Goal: Task Accomplishment & Management: Complete application form

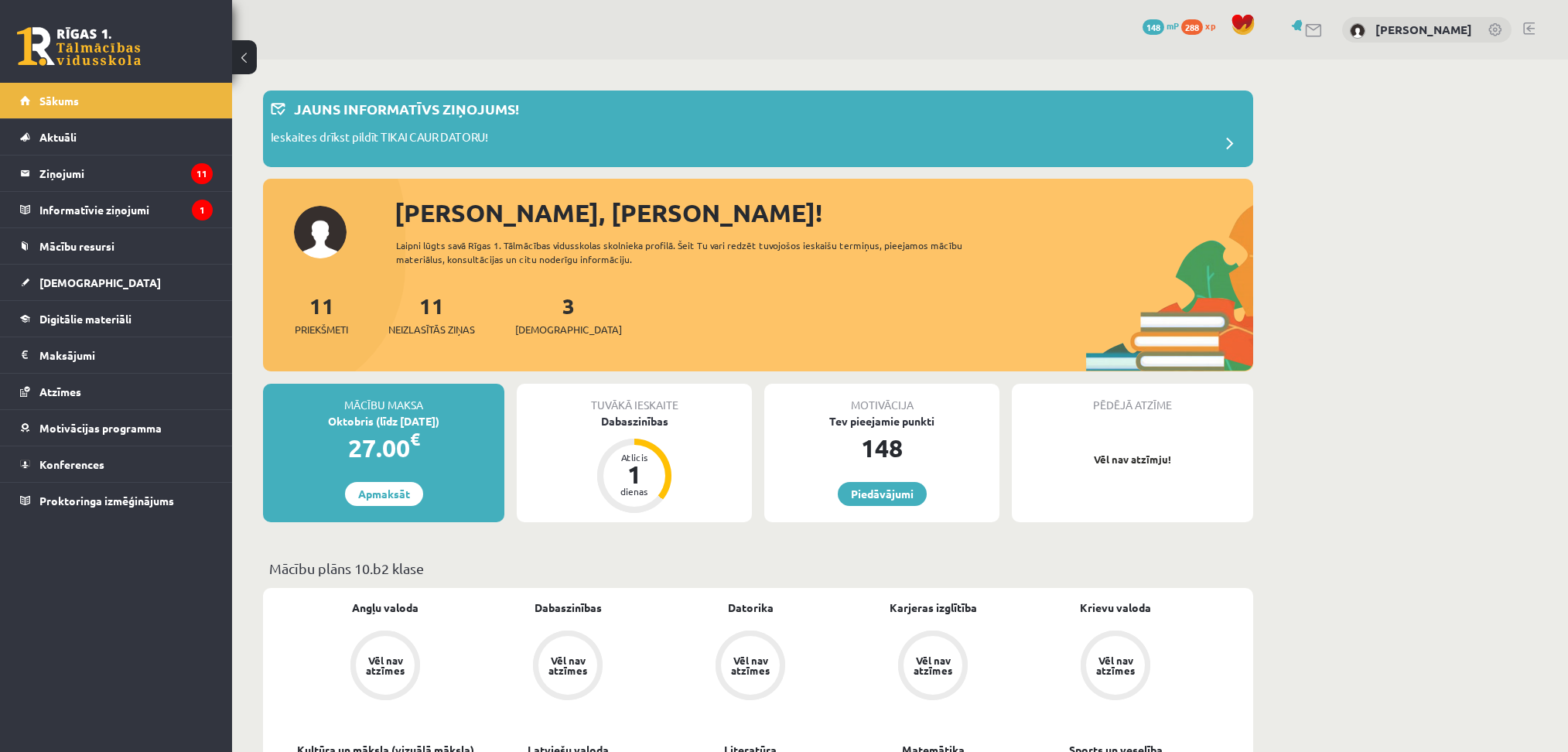
scroll to position [288, 0]
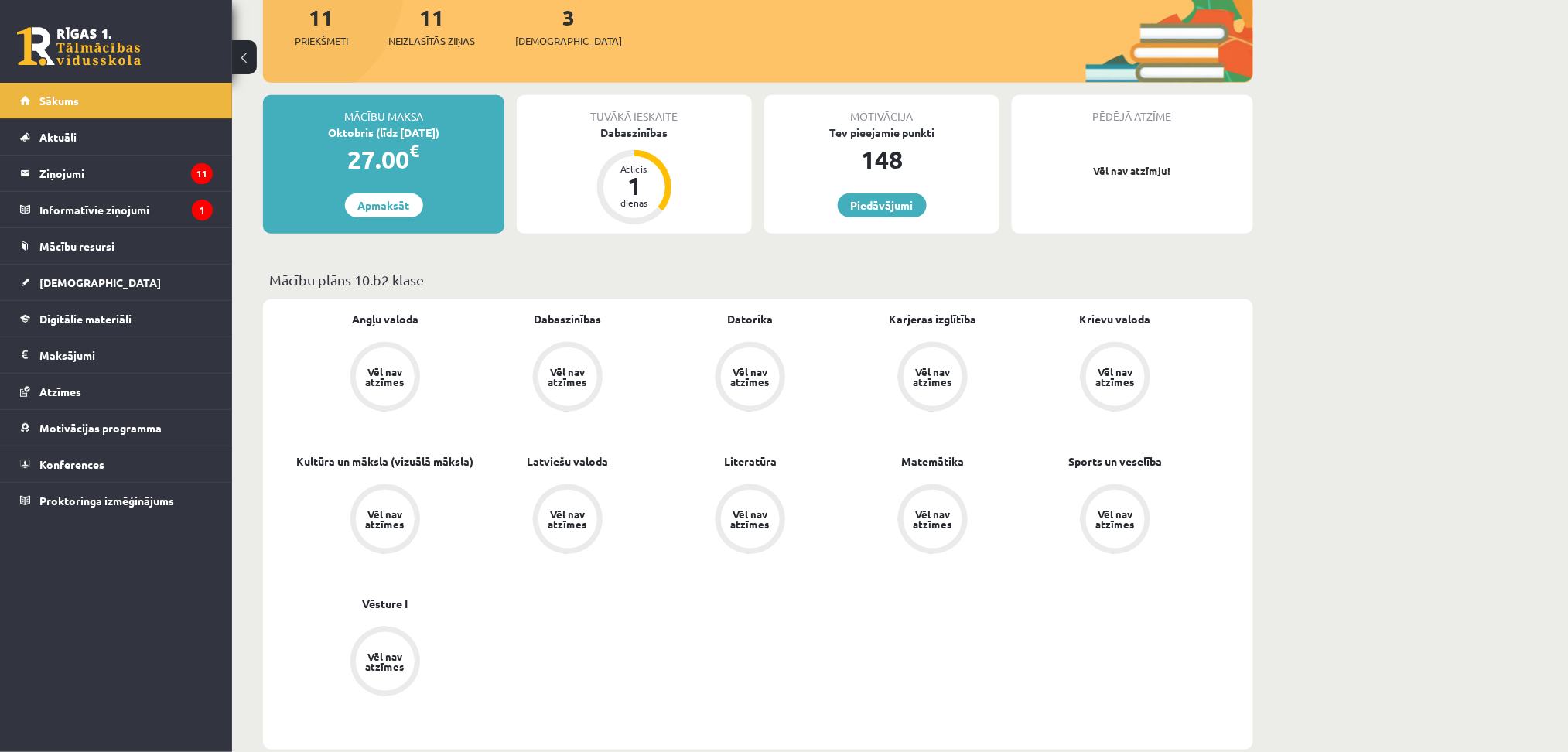
click at [674, 184] on div "Tuvākā ieskaite Dabaszinības Atlicis 1 dienas" at bounding box center [634, 164] width 235 height 138
click at [634, 127] on div "Dabaszinības" at bounding box center [634, 132] width 235 height 16
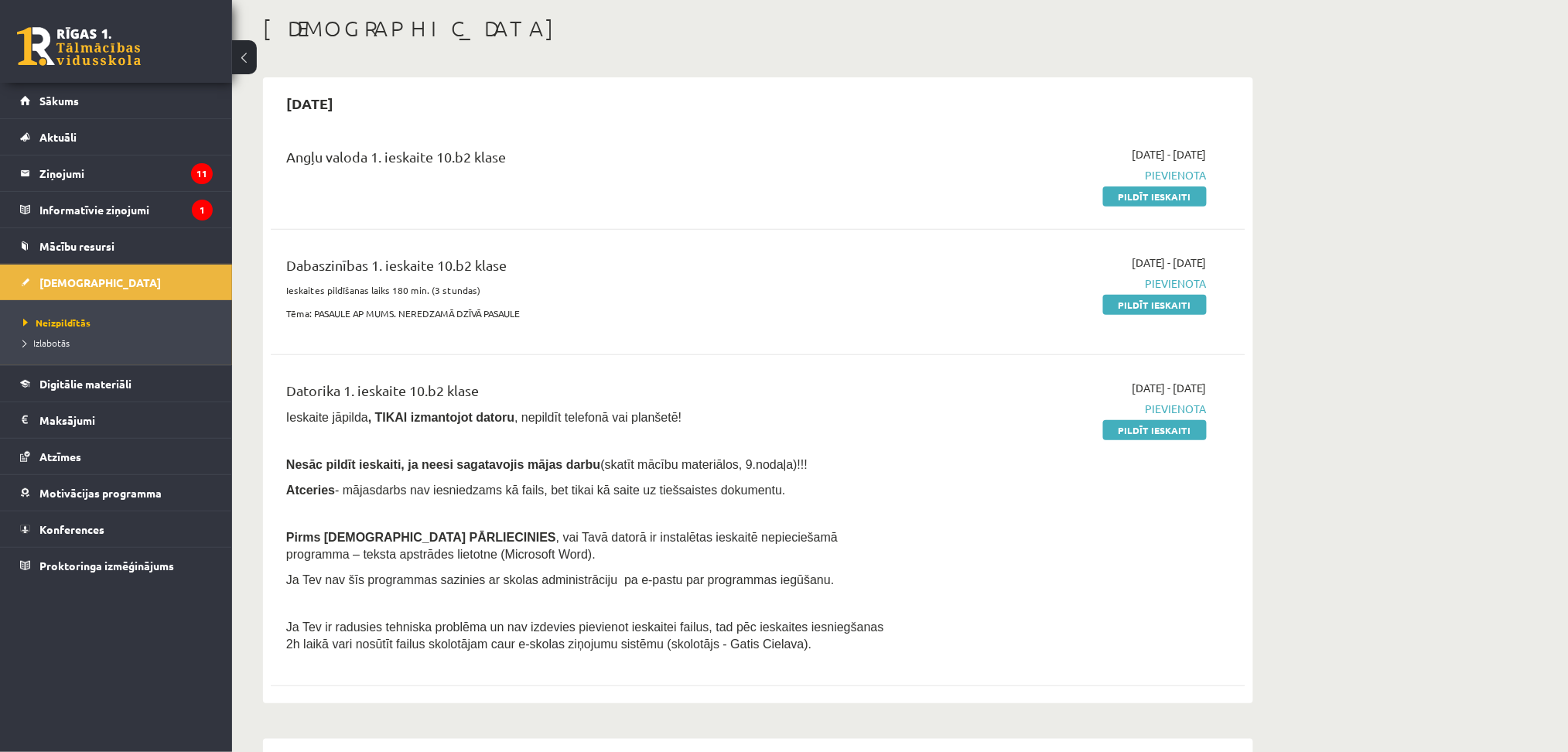
scroll to position [72, 0]
click at [1130, 199] on link "Pildīt ieskaiti" at bounding box center [1155, 200] width 104 height 20
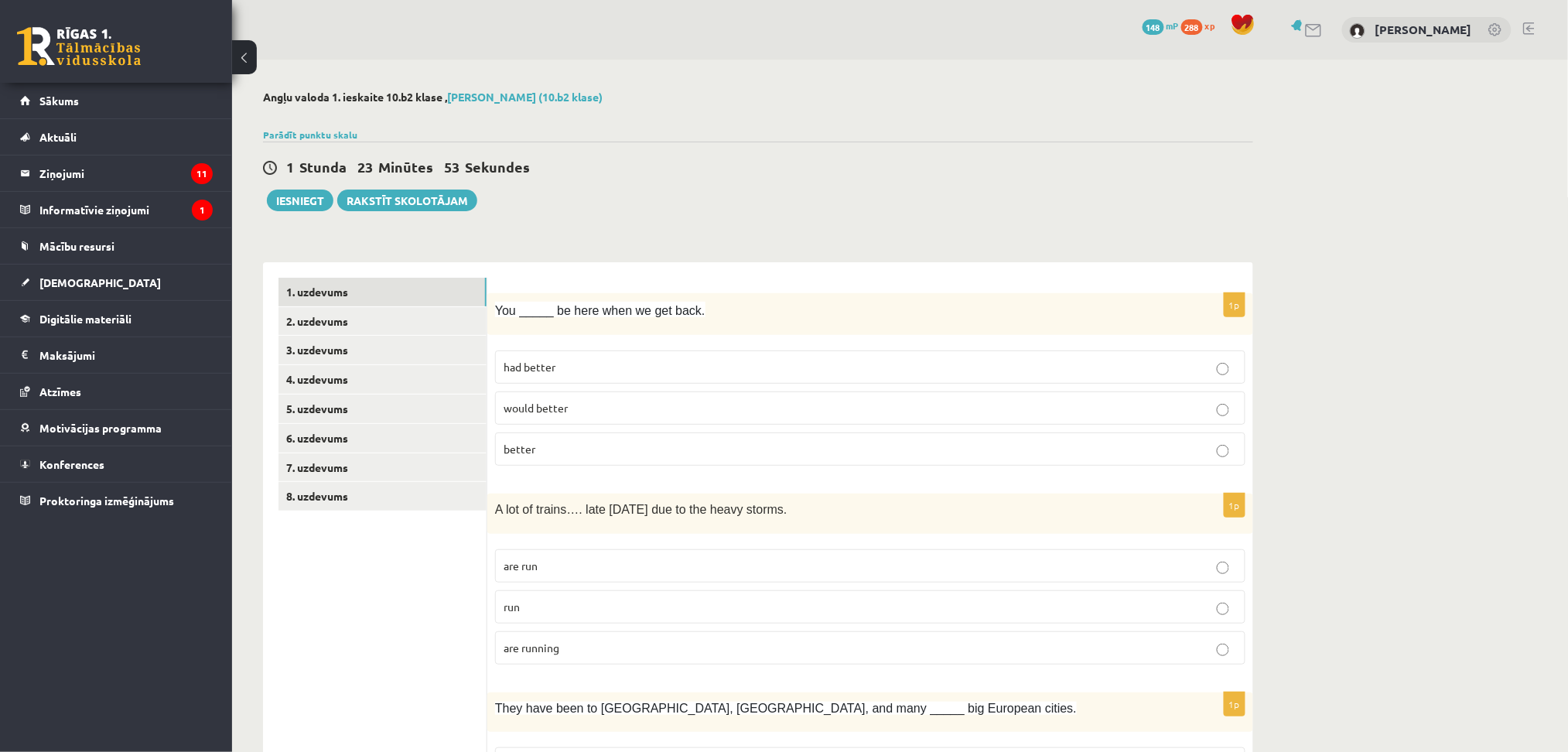
click at [758, 377] on label "had better" at bounding box center [870, 367] width 750 height 34
click at [675, 643] on p "are running" at bounding box center [870, 647] width 733 height 16
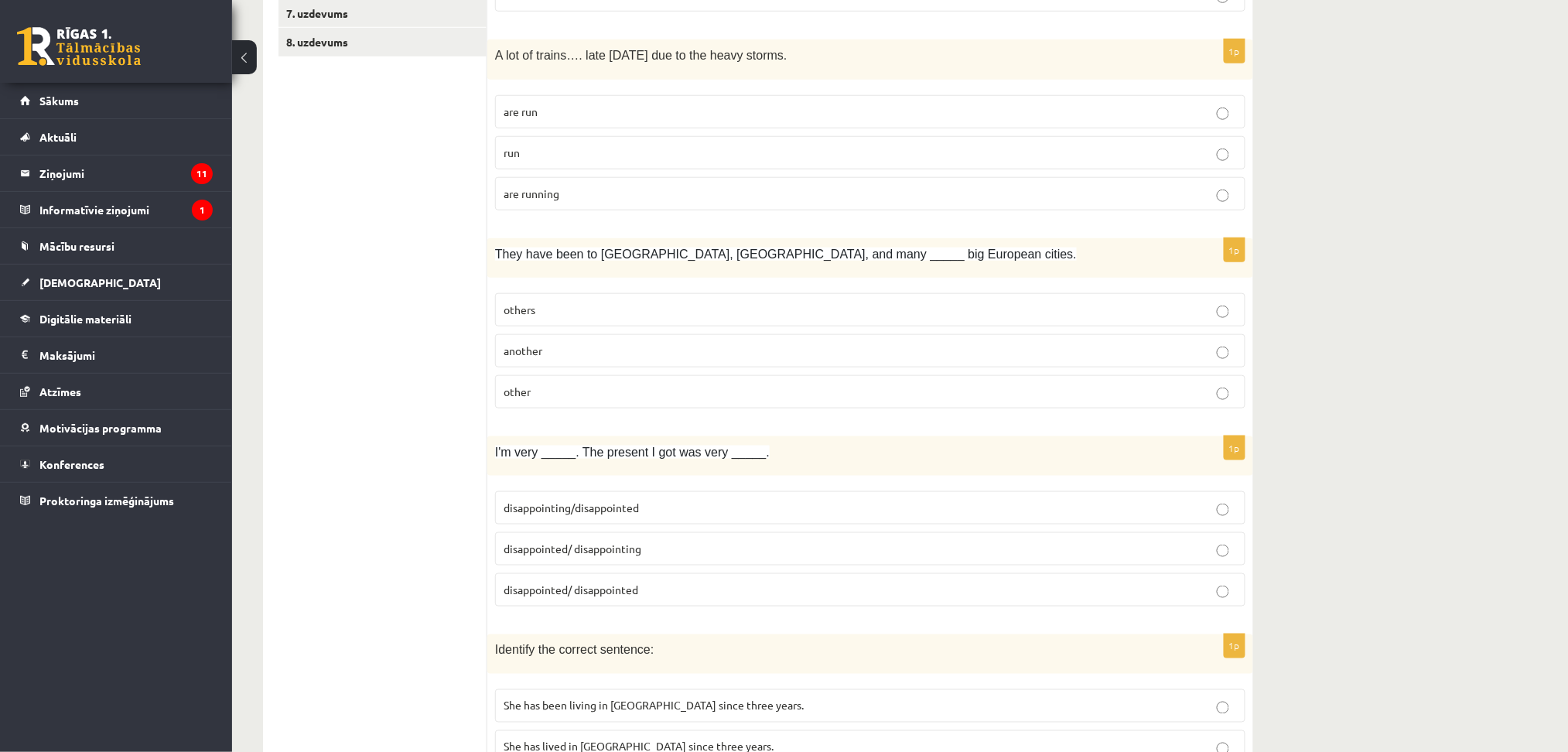
scroll to position [475, 0]
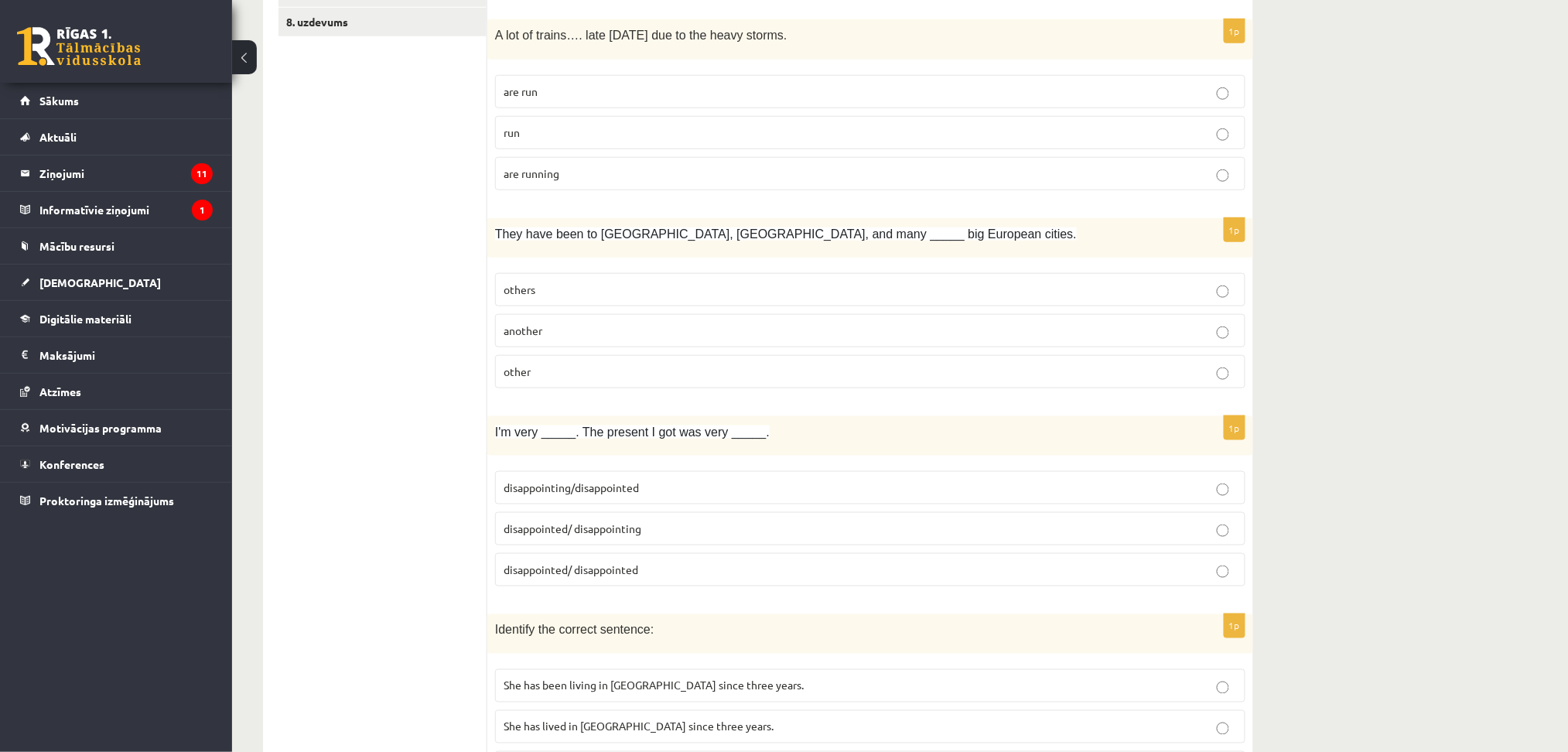
click at [676, 372] on p "other" at bounding box center [870, 371] width 733 height 16
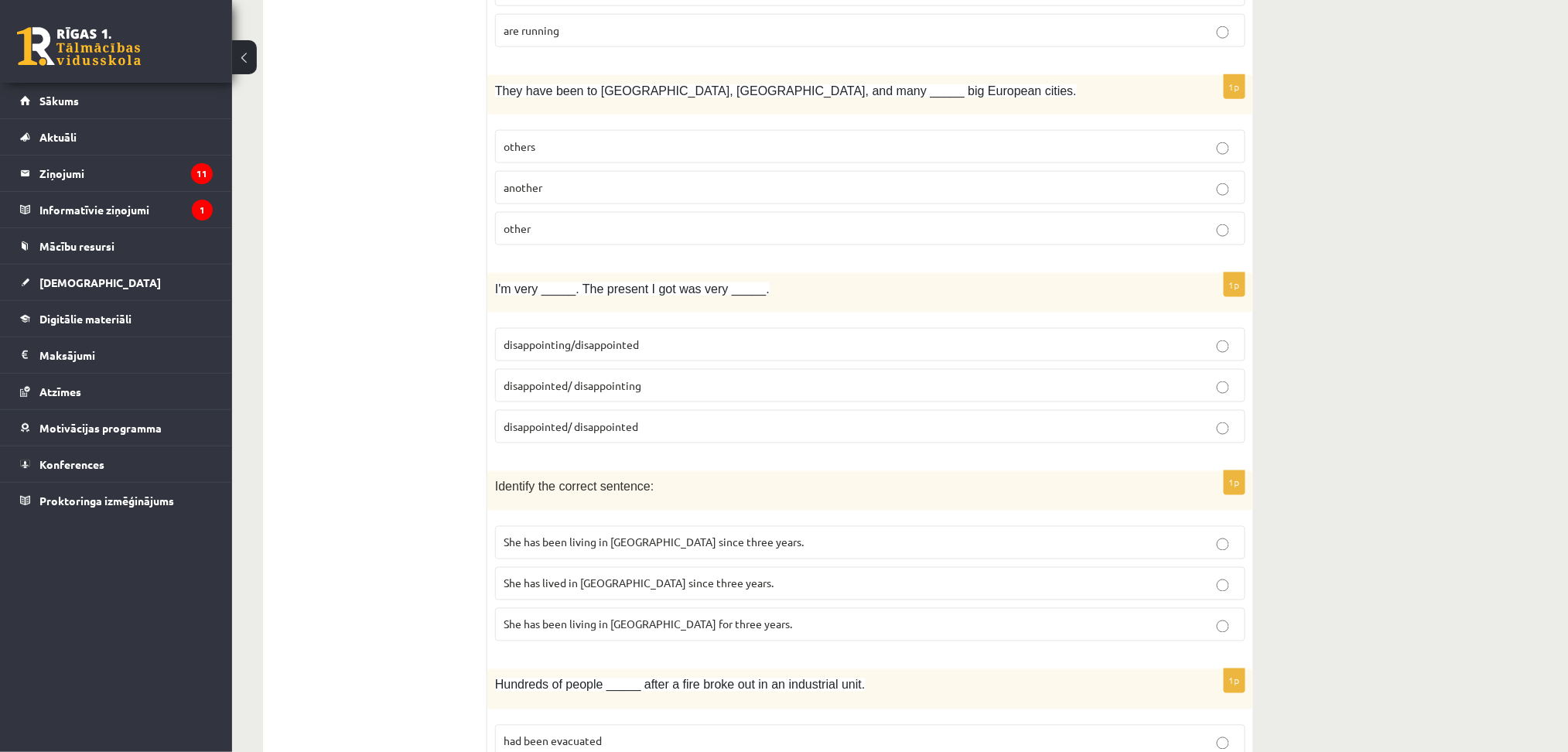
scroll to position [674, 0]
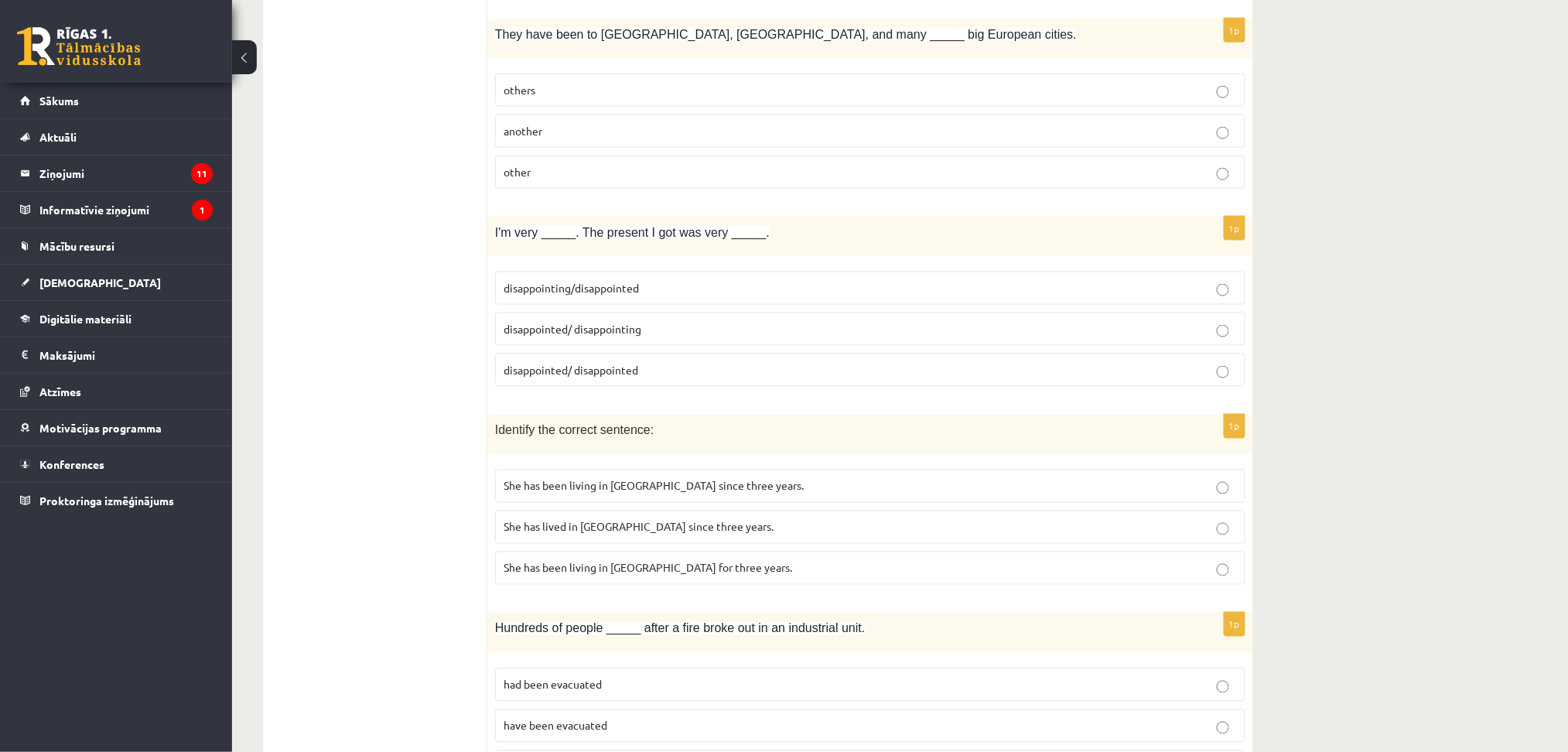
click at [661, 327] on p "disappointed/ disappointing" at bounding box center [870, 329] width 733 height 16
click at [664, 573] on span "She has been living in Paris for three years." at bounding box center [648, 568] width 288 height 14
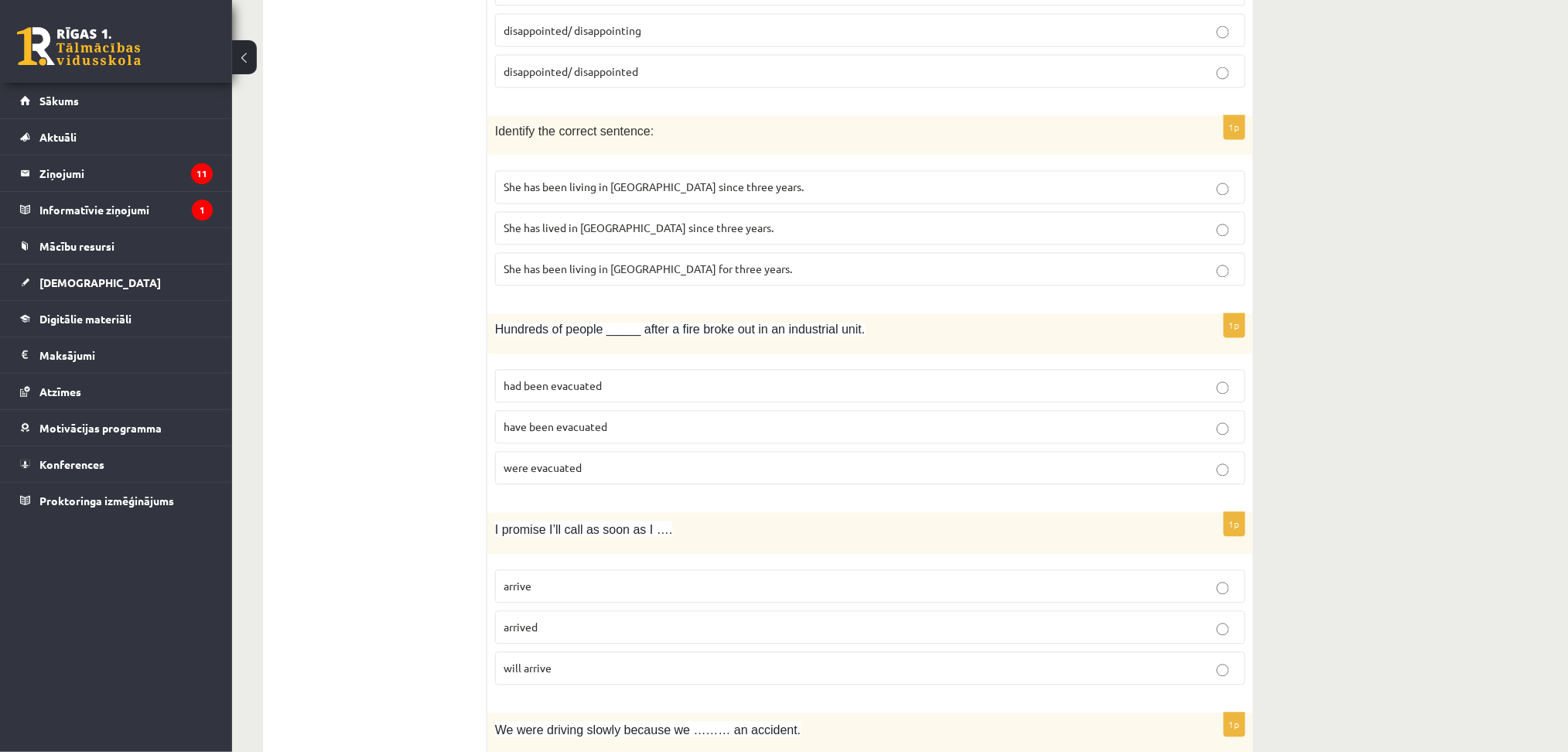
scroll to position [1004, 0]
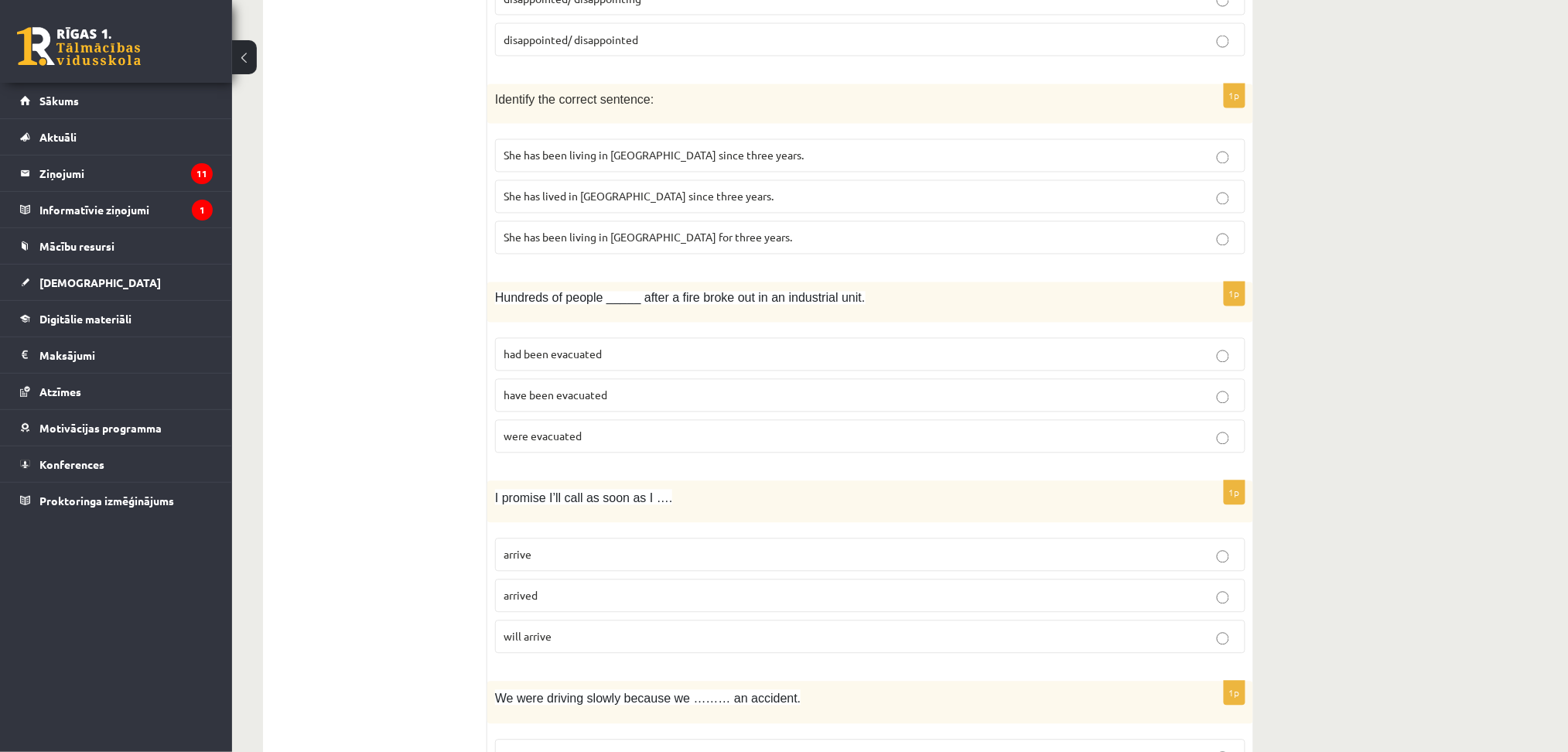
click at [586, 432] on p "were evacuated" at bounding box center [870, 436] width 733 height 16
click at [632, 554] on p "arrive" at bounding box center [870, 555] width 733 height 16
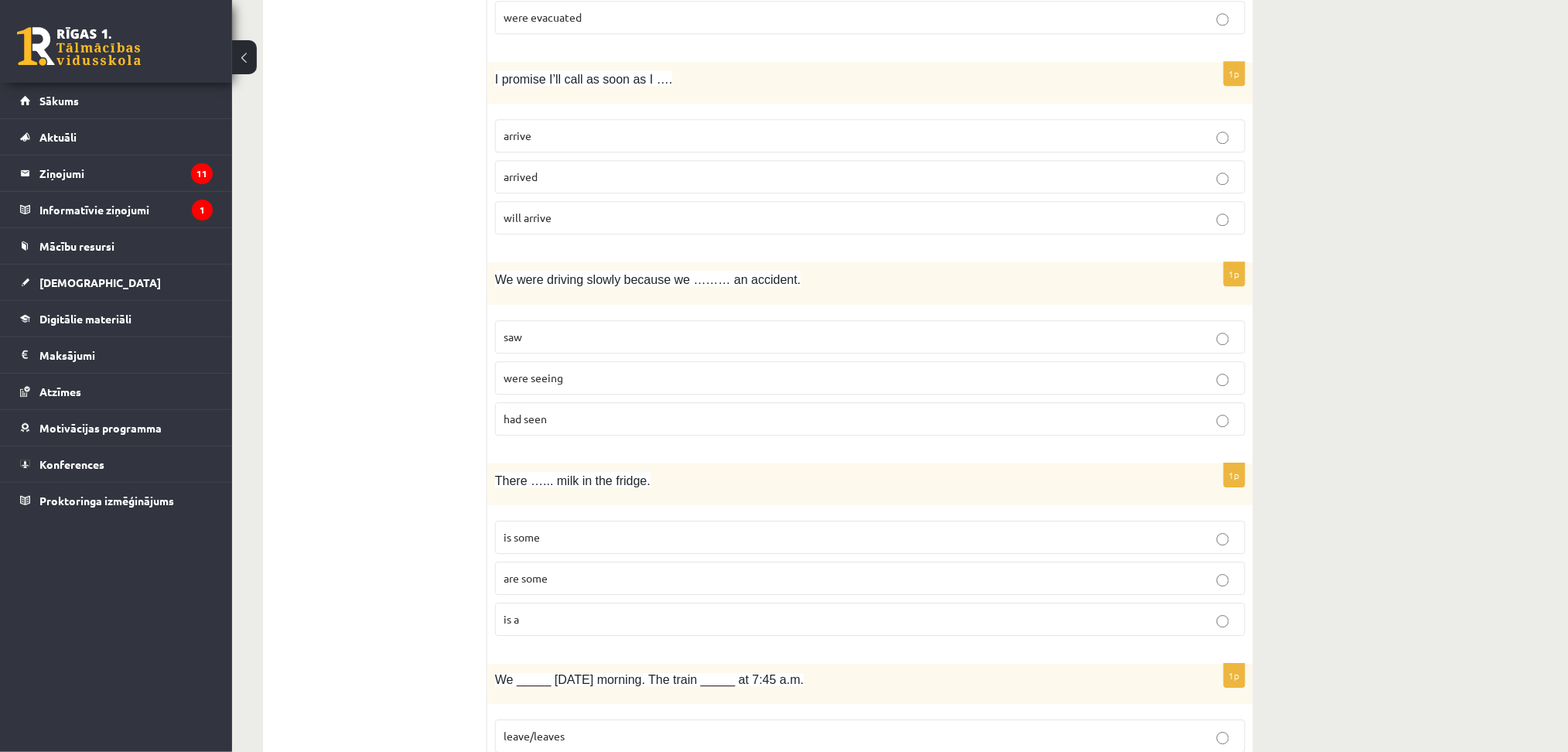
scroll to position [1513, 0]
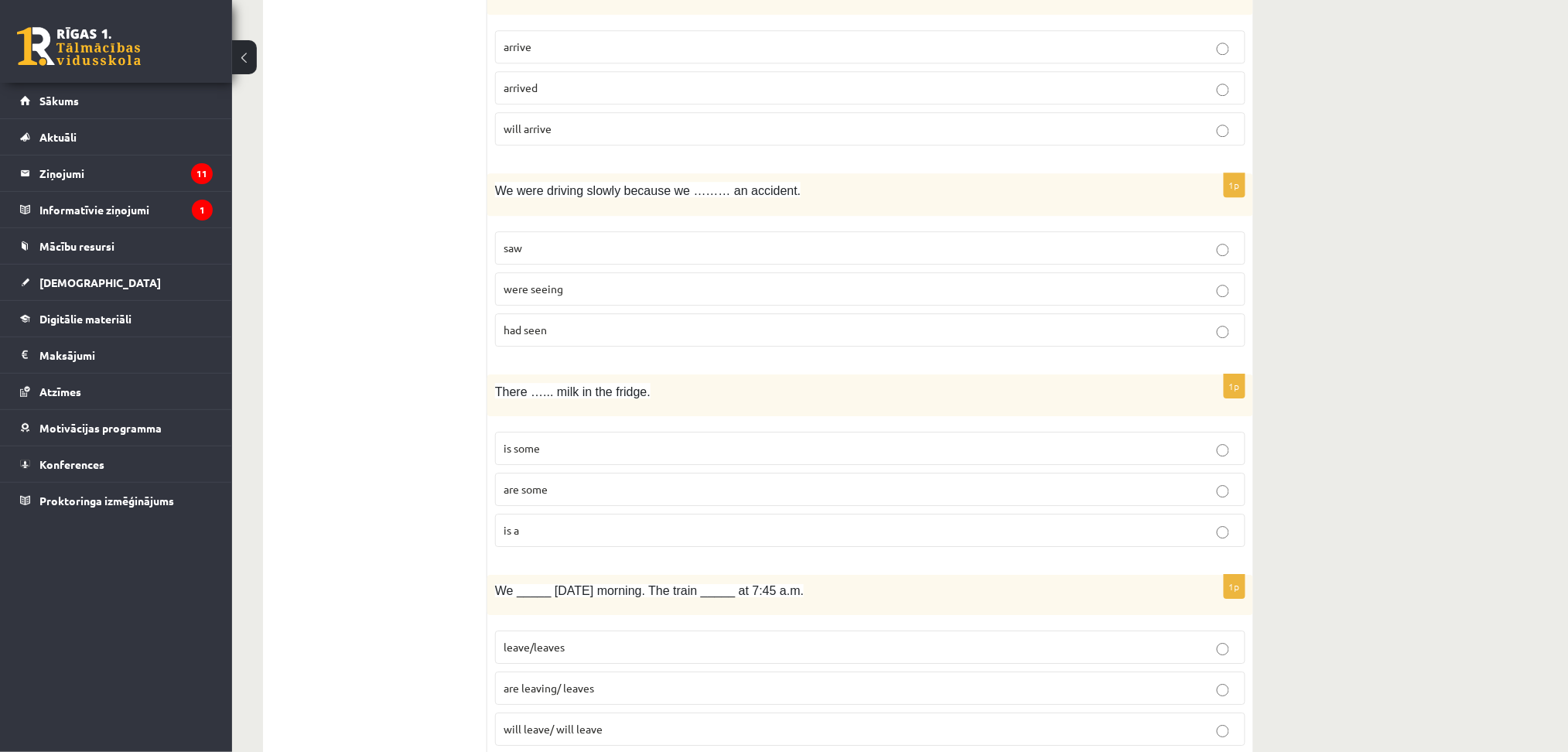
click at [545, 334] on span "had seen" at bounding box center [525, 329] width 44 height 14
click at [564, 440] on label "is some" at bounding box center [870, 449] width 750 height 34
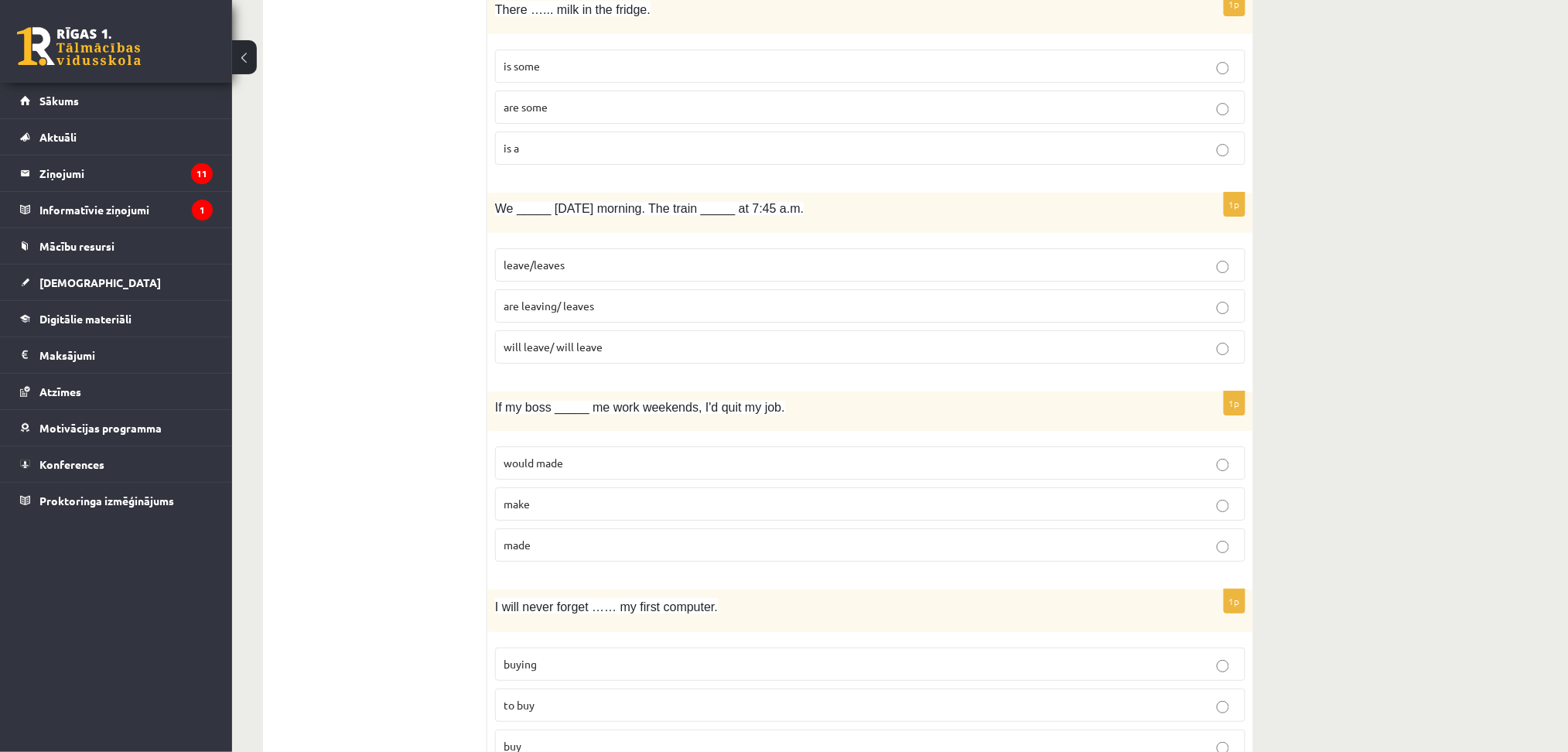
scroll to position [1899, 0]
click at [640, 299] on p "are leaving/ leaves" at bounding box center [870, 303] width 733 height 16
click at [575, 549] on p "made" at bounding box center [870, 542] width 733 height 16
click at [623, 740] on p "buy" at bounding box center [870, 743] width 733 height 16
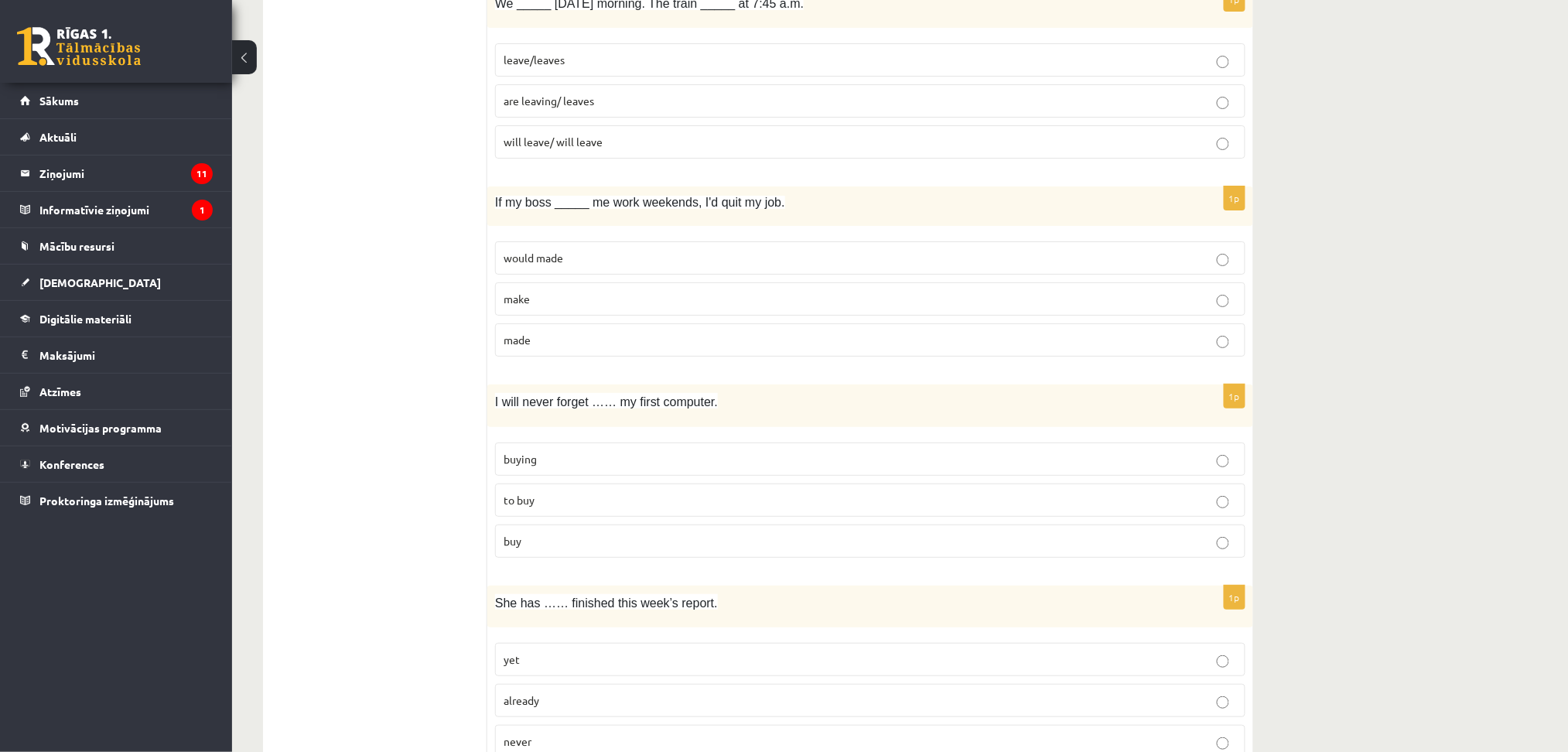
scroll to position [2195, 0]
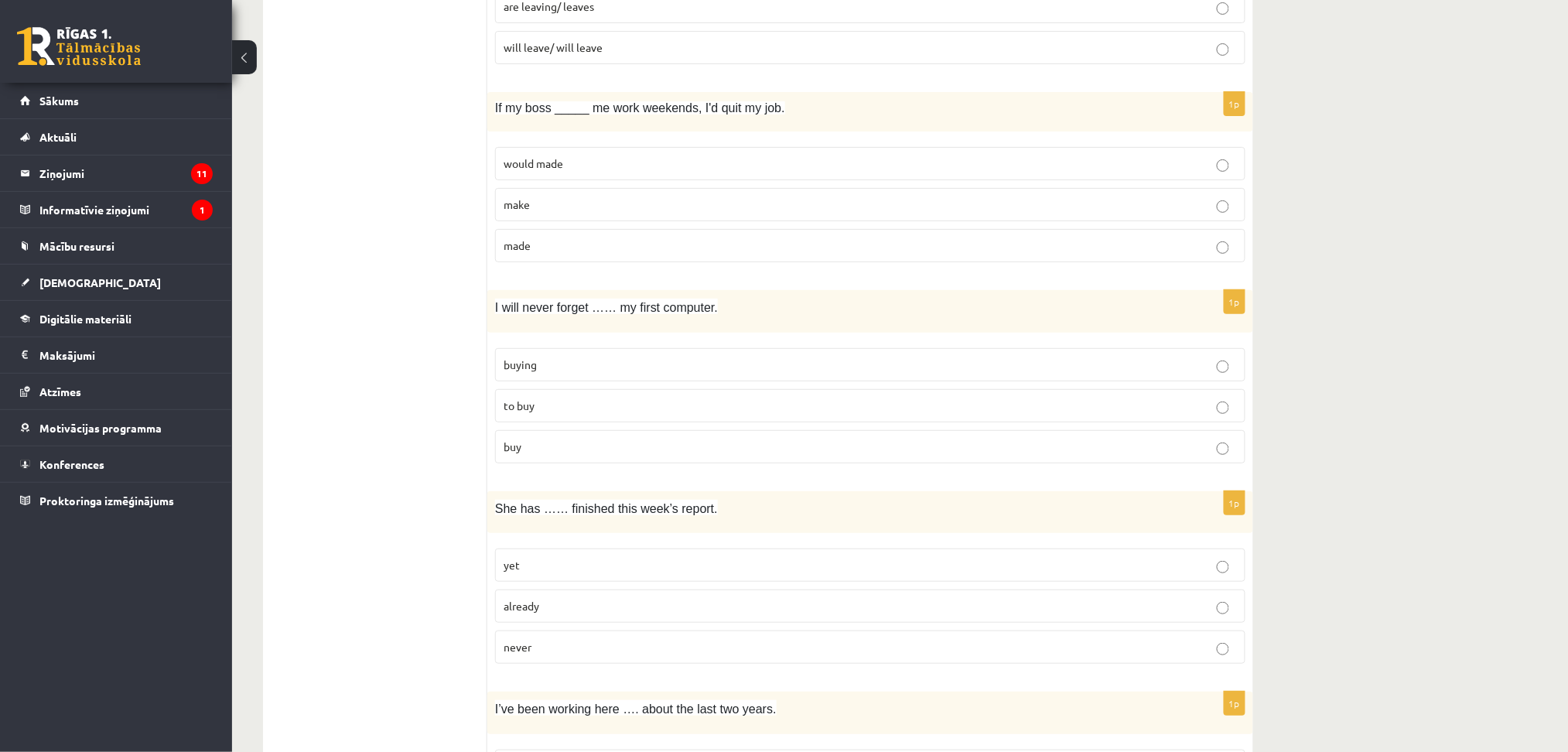
click at [625, 357] on label "buying" at bounding box center [870, 365] width 750 height 34
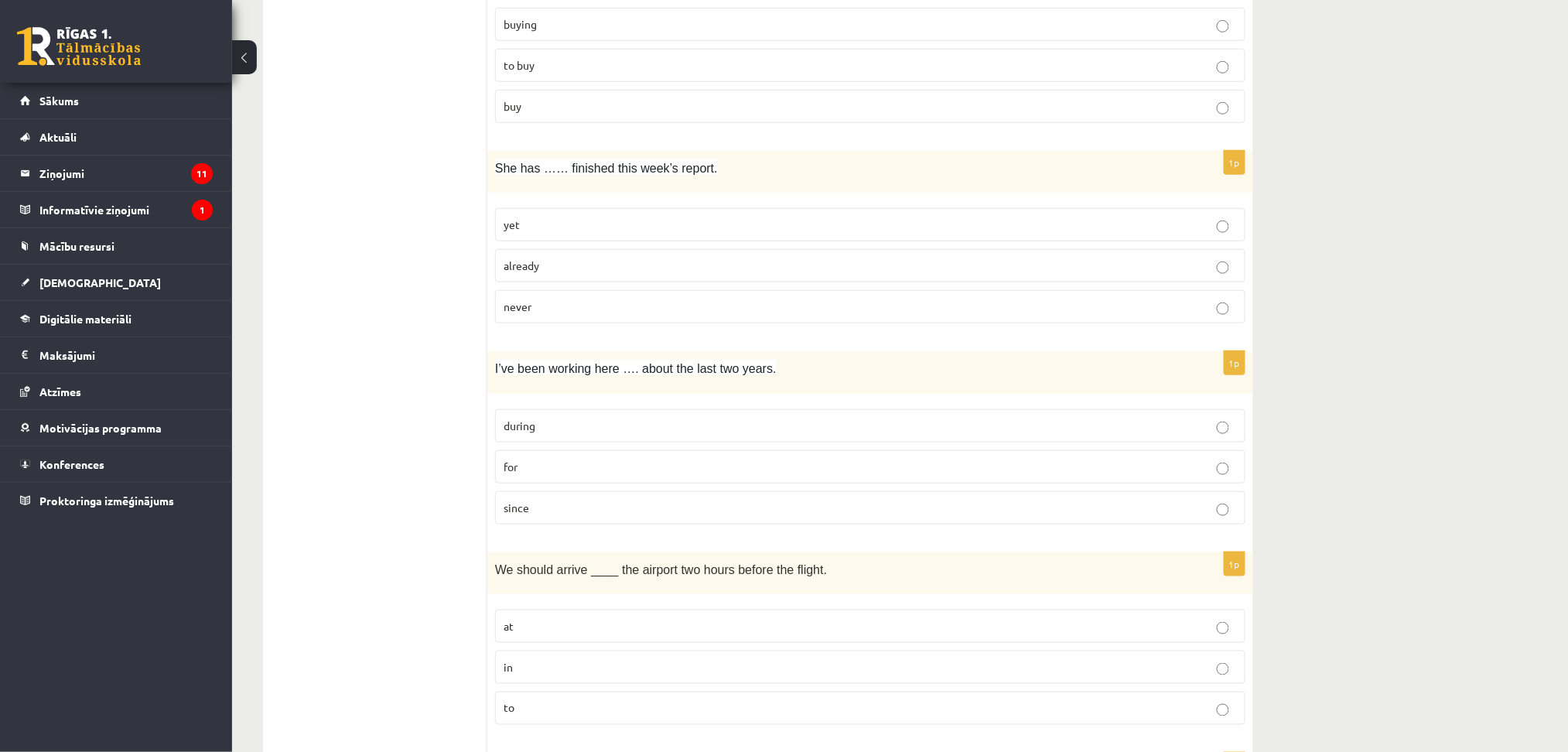
scroll to position [2577, 0]
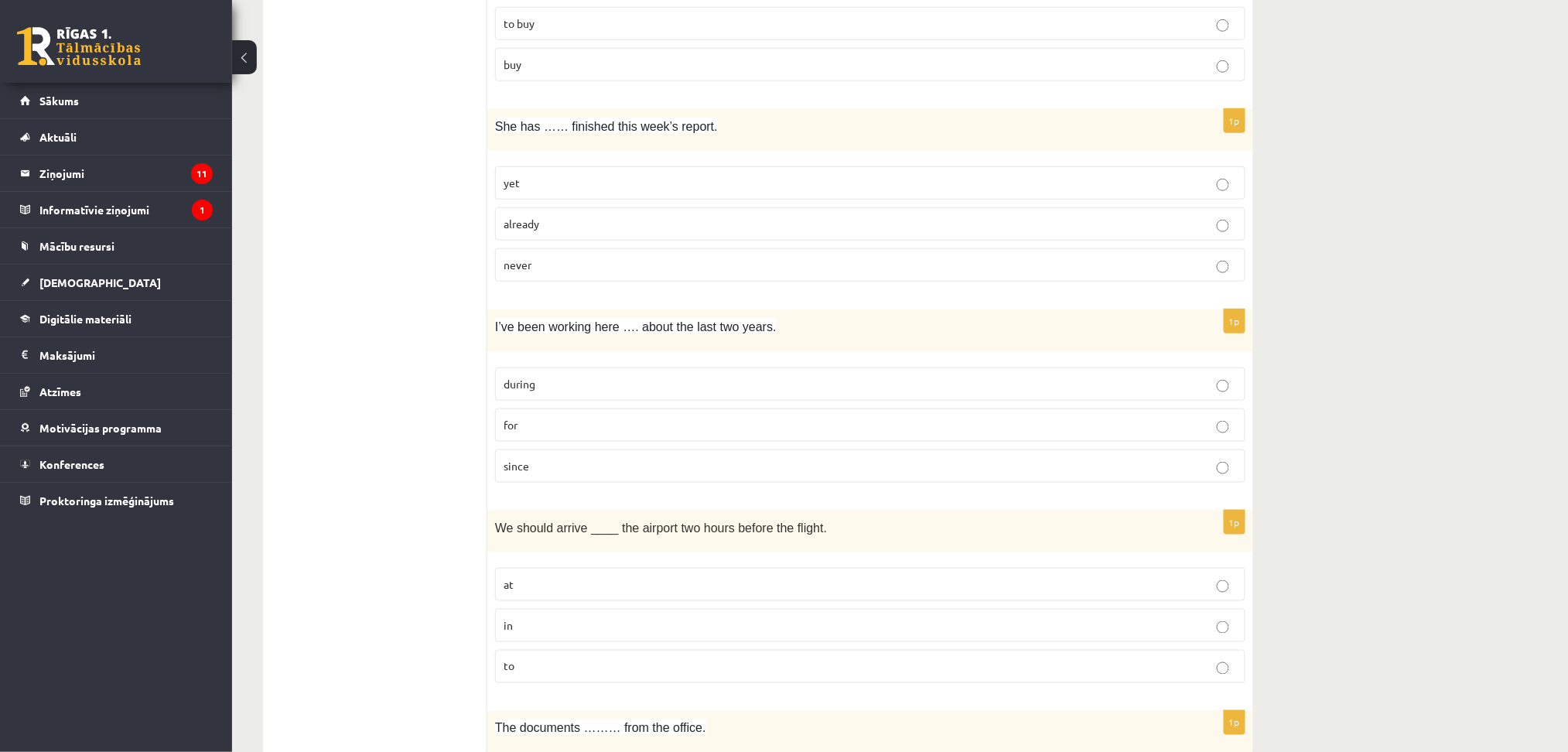
click at [610, 216] on label "already" at bounding box center [870, 224] width 750 height 34
click at [665, 437] on label "for" at bounding box center [870, 425] width 750 height 34
click at [713, 589] on p "at" at bounding box center [870, 584] width 733 height 16
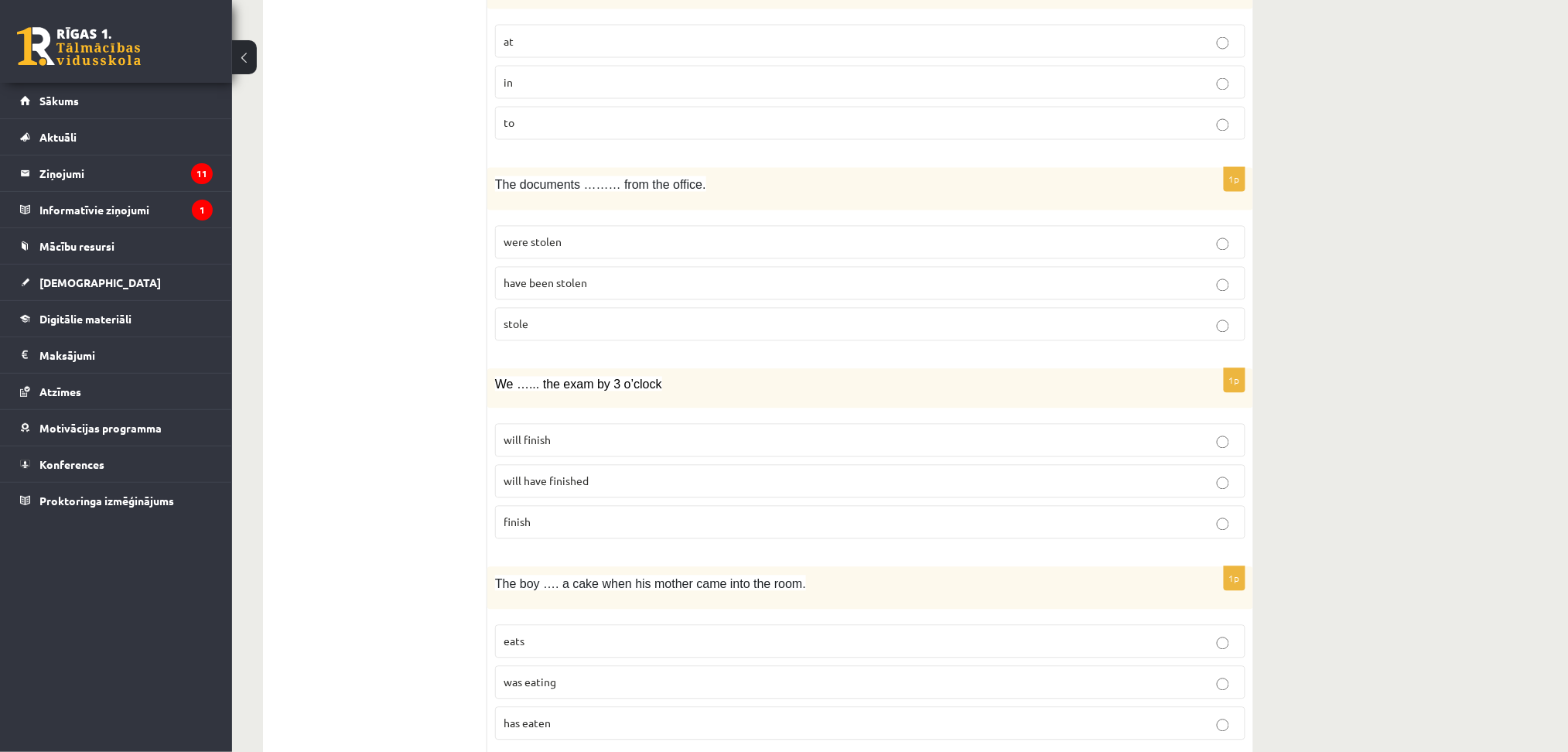
scroll to position [3147, 0]
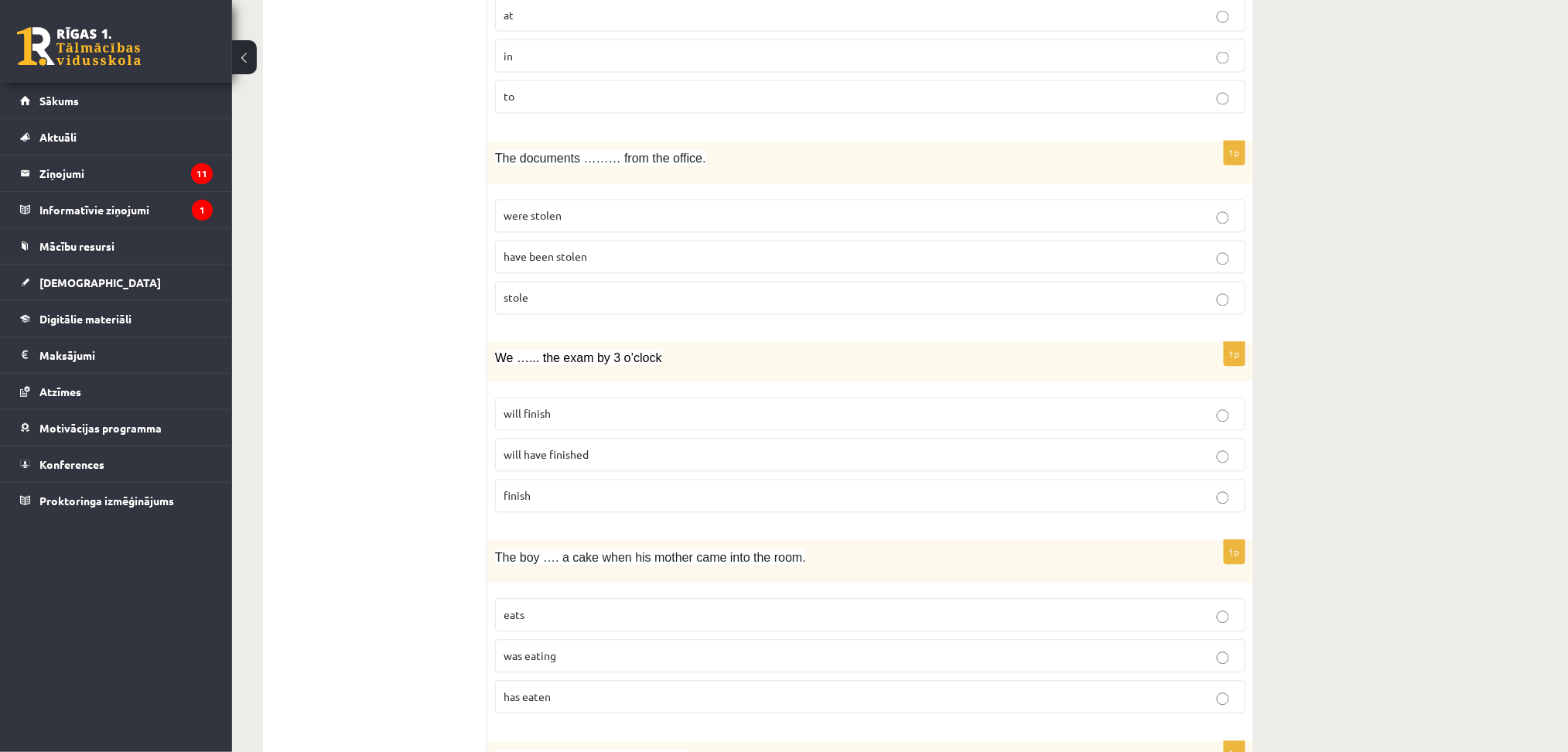
click at [570, 217] on p "were stolen" at bounding box center [870, 215] width 733 height 16
click at [624, 464] on p "will have finished" at bounding box center [870, 455] width 733 height 16
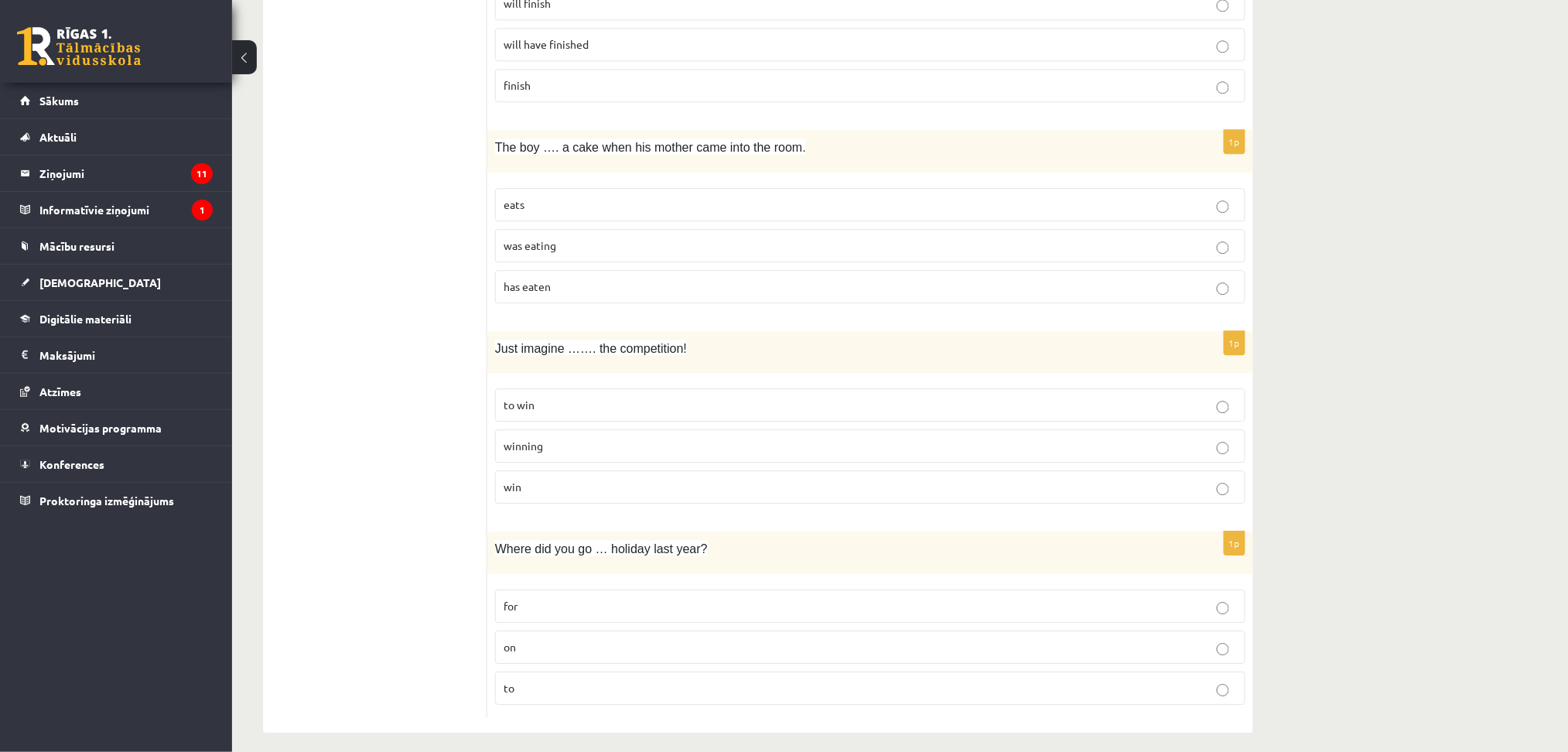
scroll to position [3572, 0]
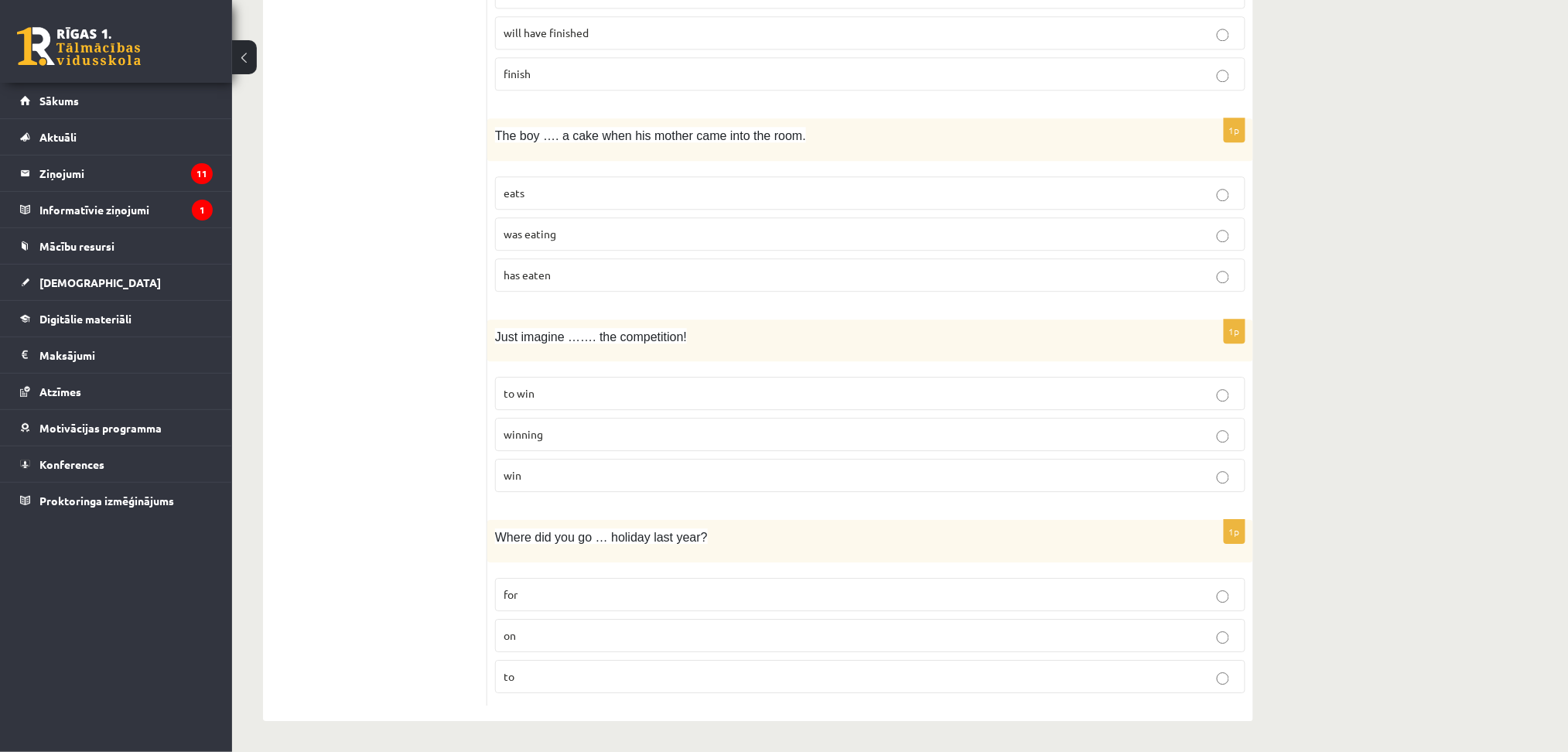
click at [594, 633] on p "on" at bounding box center [870, 635] width 733 height 16
click at [693, 420] on label "winning" at bounding box center [870, 435] width 750 height 34
click at [649, 235] on p "was eating" at bounding box center [870, 234] width 733 height 16
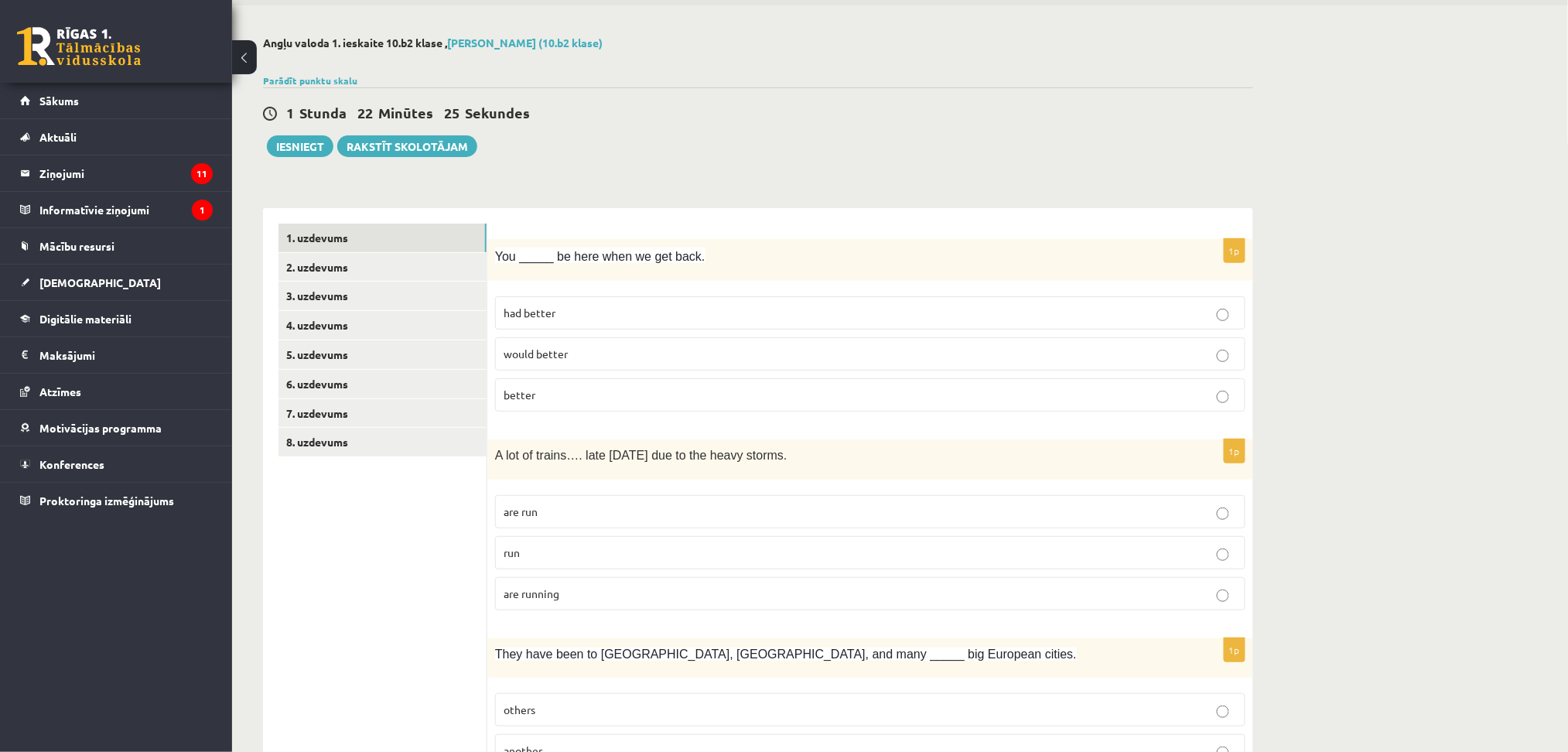
scroll to position [0, 0]
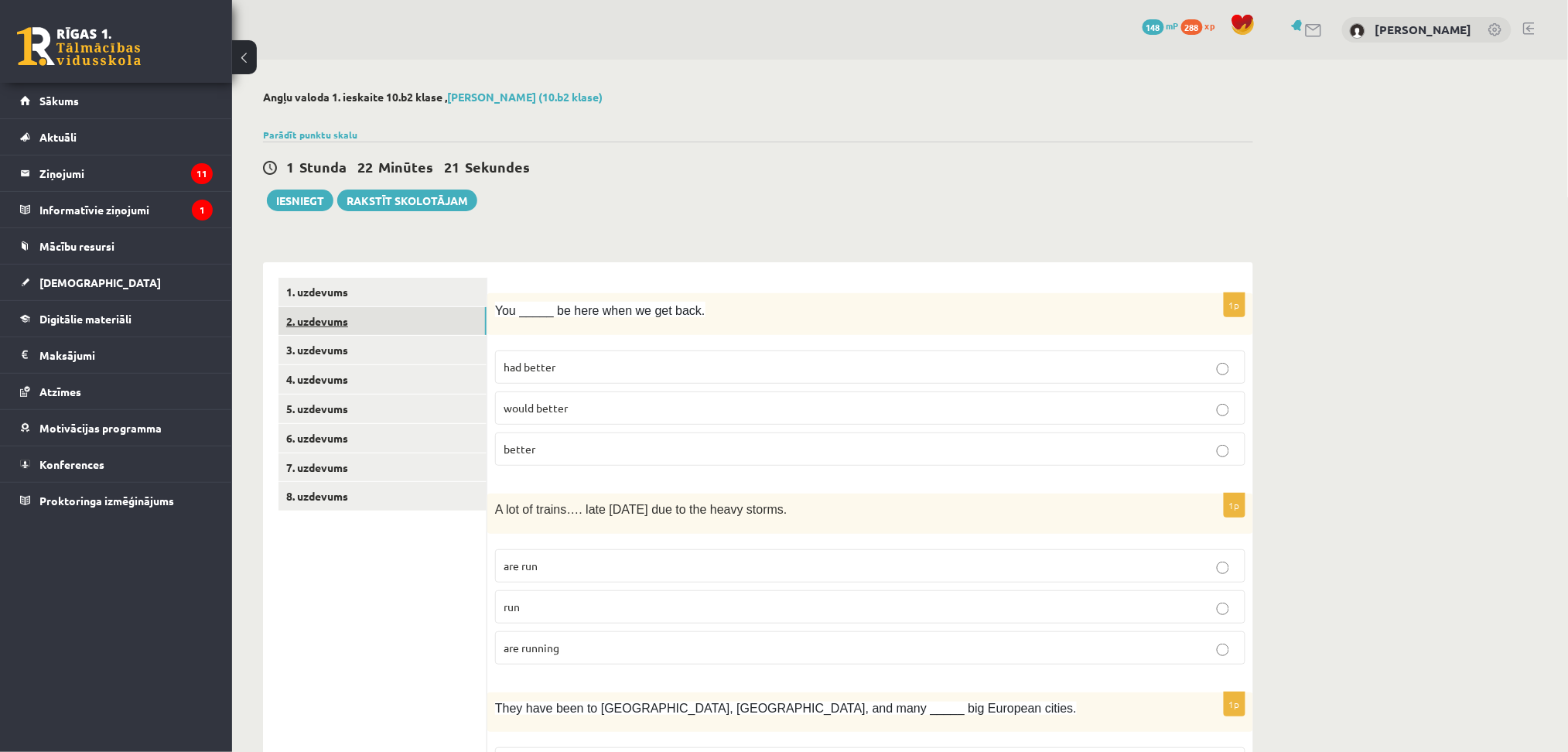
click at [351, 319] on link "2. uzdevums" at bounding box center [382, 321] width 208 height 29
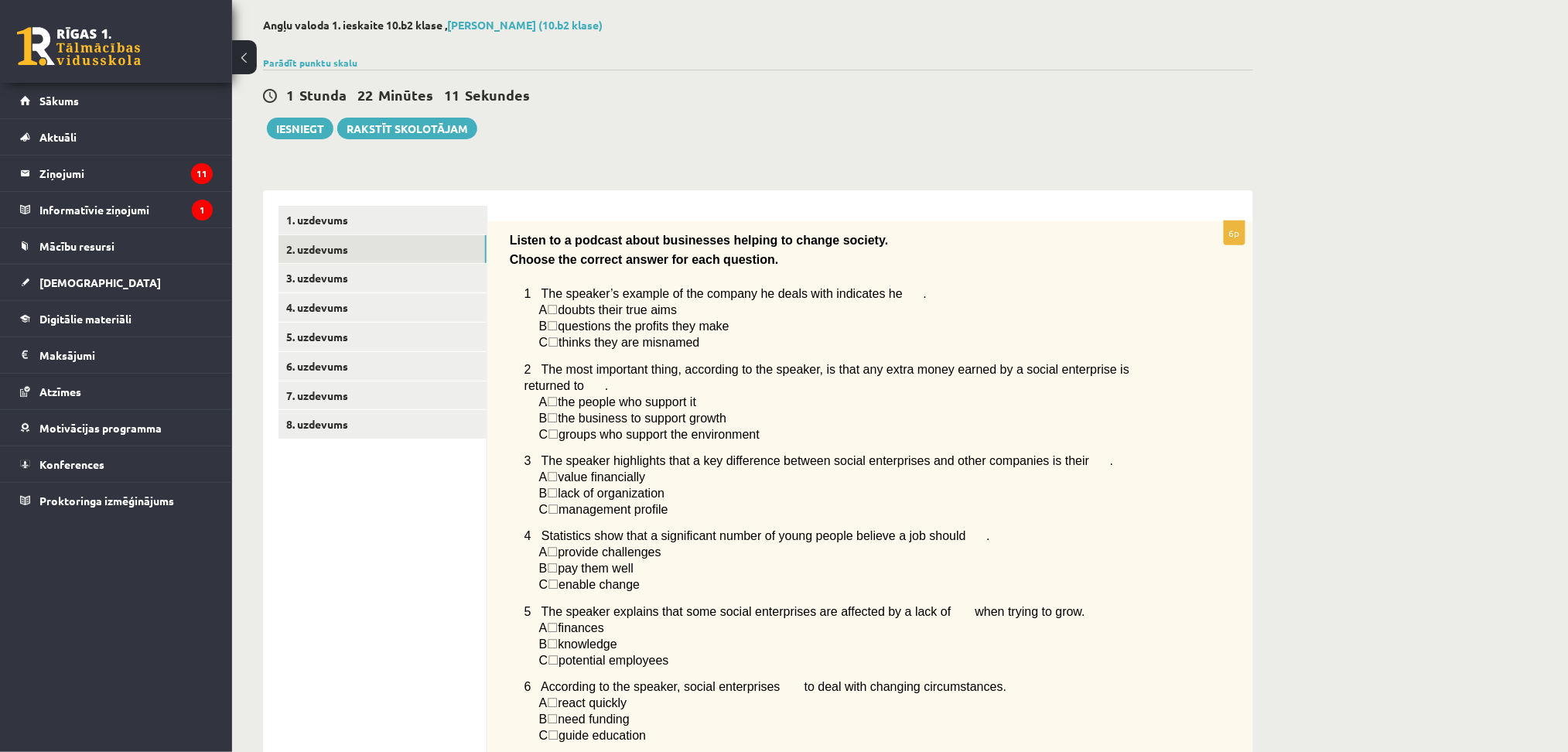
scroll to position [71, 0]
click at [435, 276] on link "3. uzdevums" at bounding box center [382, 279] width 208 height 29
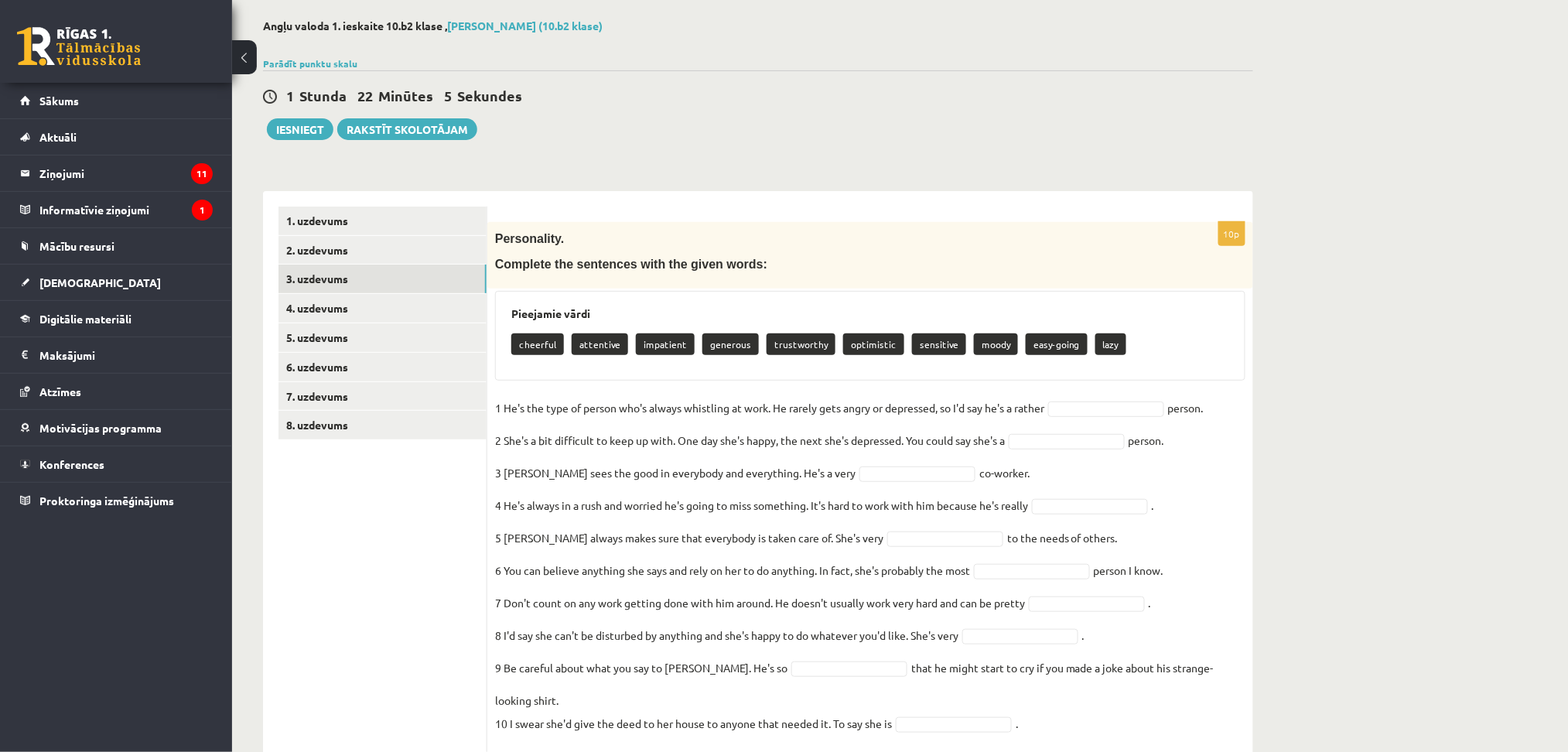
scroll to position [94, 0]
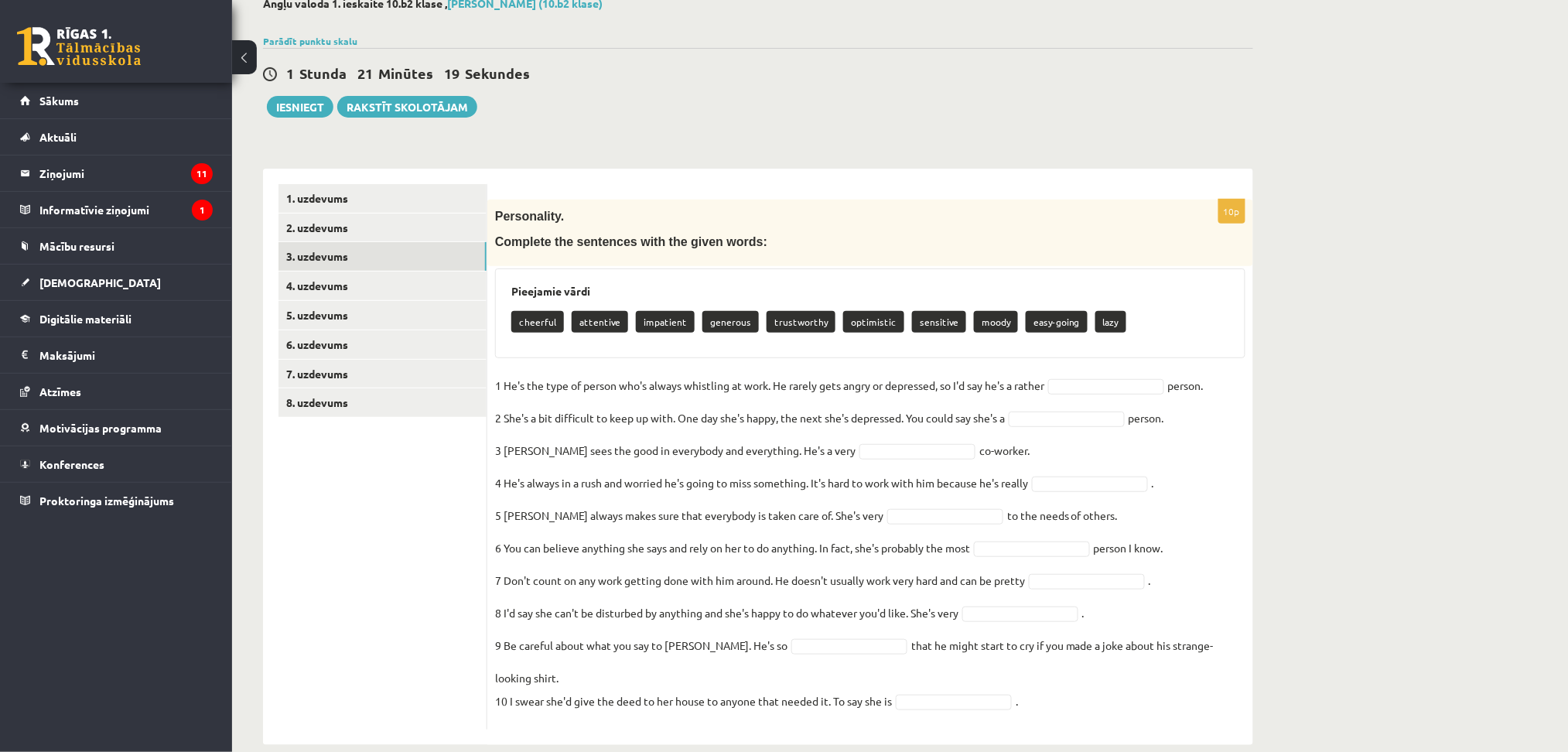
click at [545, 325] on p "cheerful" at bounding box center [537, 322] width 53 height 22
click at [541, 320] on p "cheerful" at bounding box center [537, 322] width 53 height 22
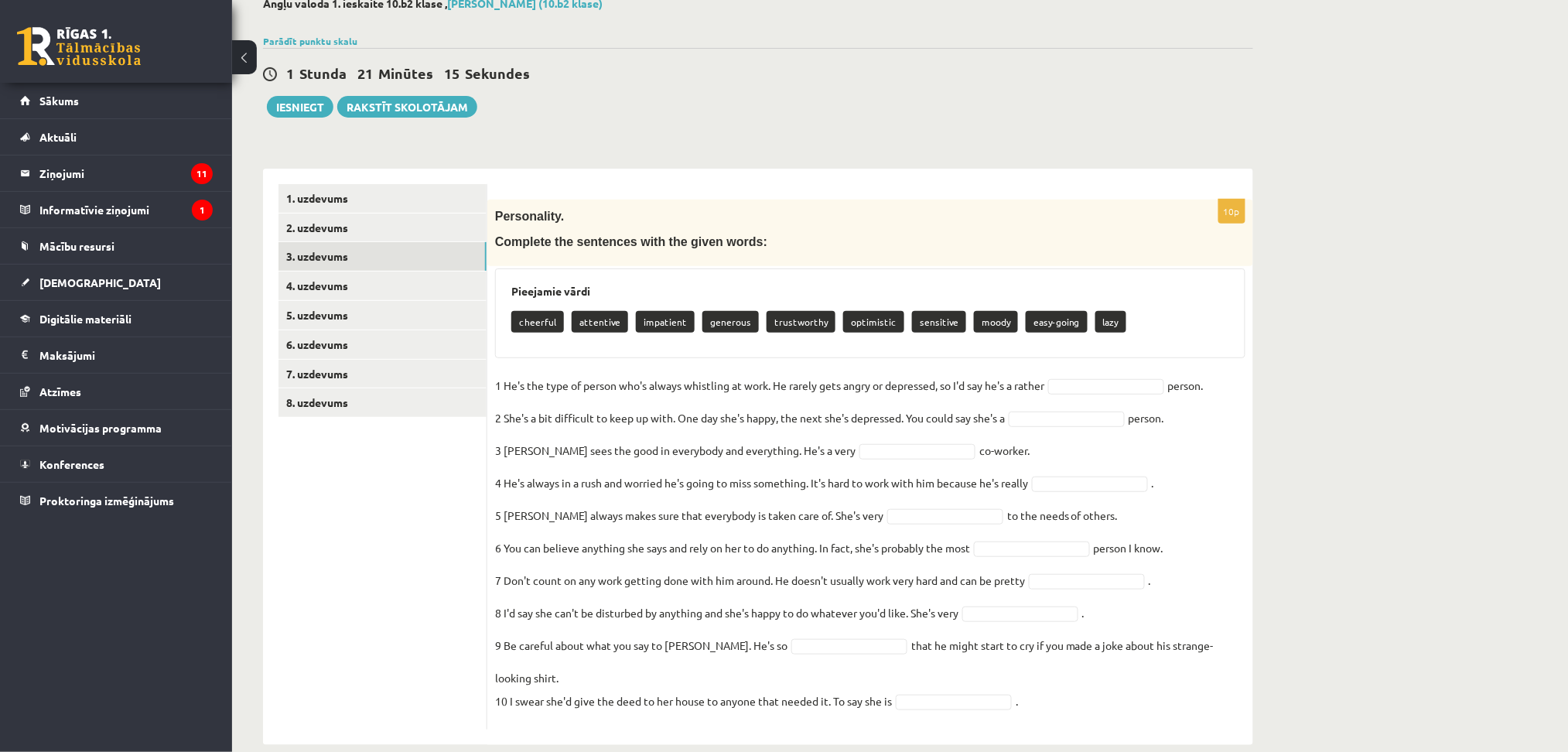
click at [541, 320] on p "cheerful" at bounding box center [537, 322] width 53 height 22
copy p "cheerful"
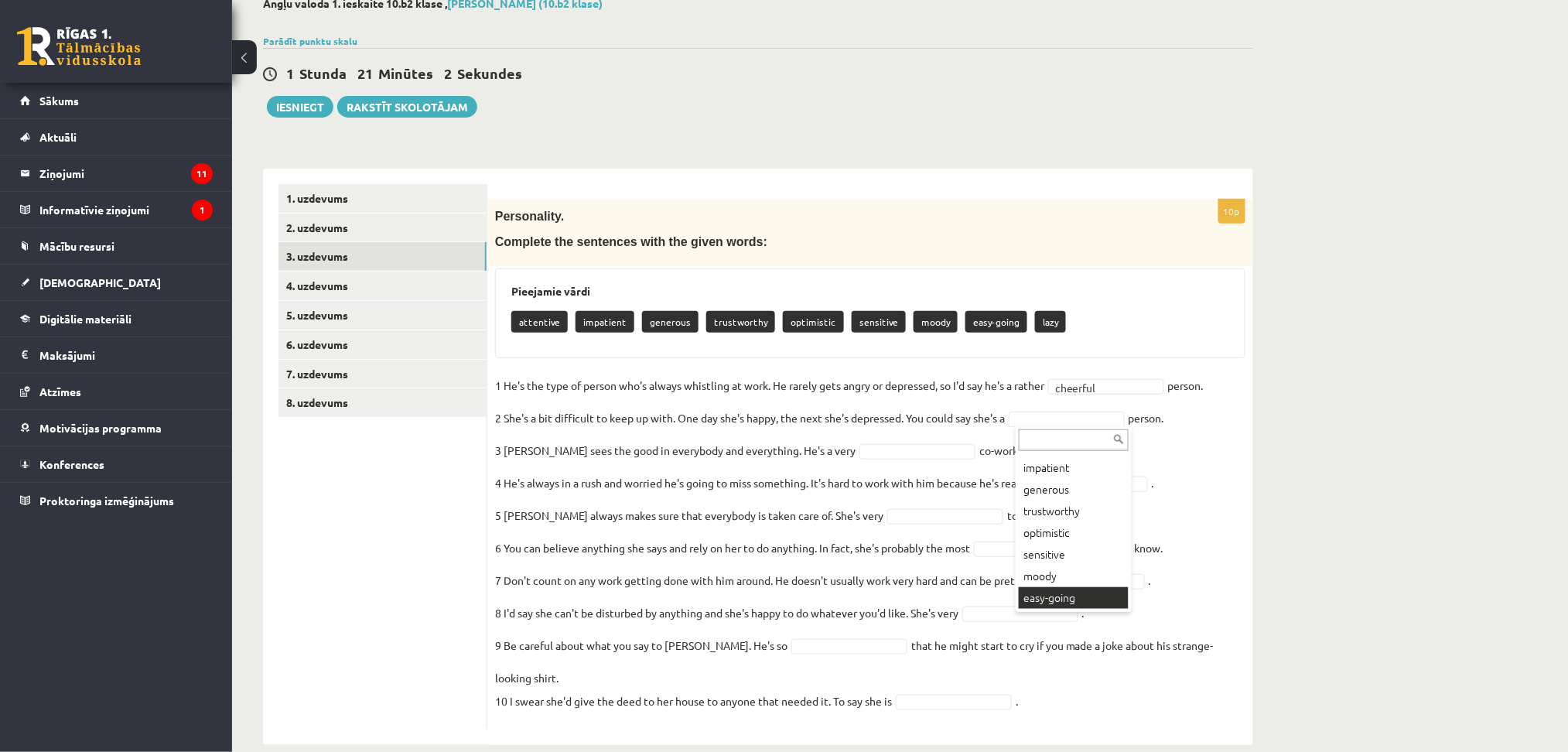
scroll to position [62, 0]
click at [891, 459] on fieldset "1 He's the type of person who's always whistling at work. He rarely gets angry …" at bounding box center [870, 547] width 750 height 348
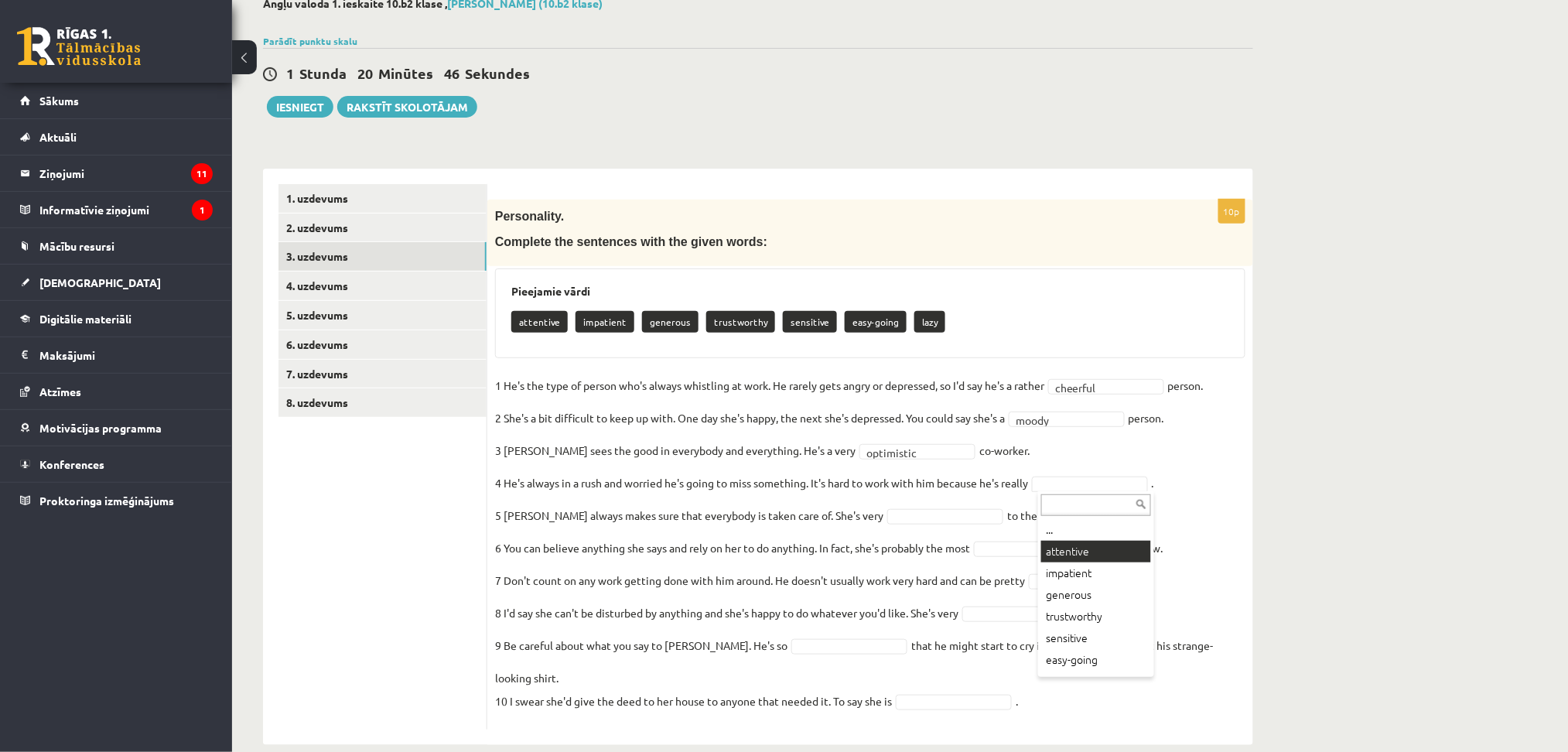
drag, startPoint x: 1102, startPoint y: 547, endPoint x: 967, endPoint y: 480, distance: 150.7
click at [1025, 506] on body "0 Dāvanas 148 mP 288 xp Edmunds Pokrovskis Sākums Aktuāli Kā mācīties eSKOLĀ Ko…" at bounding box center [784, 282] width 1568 height 752
drag, startPoint x: 887, startPoint y: 448, endPoint x: 877, endPoint y: 440, distance: 12.8
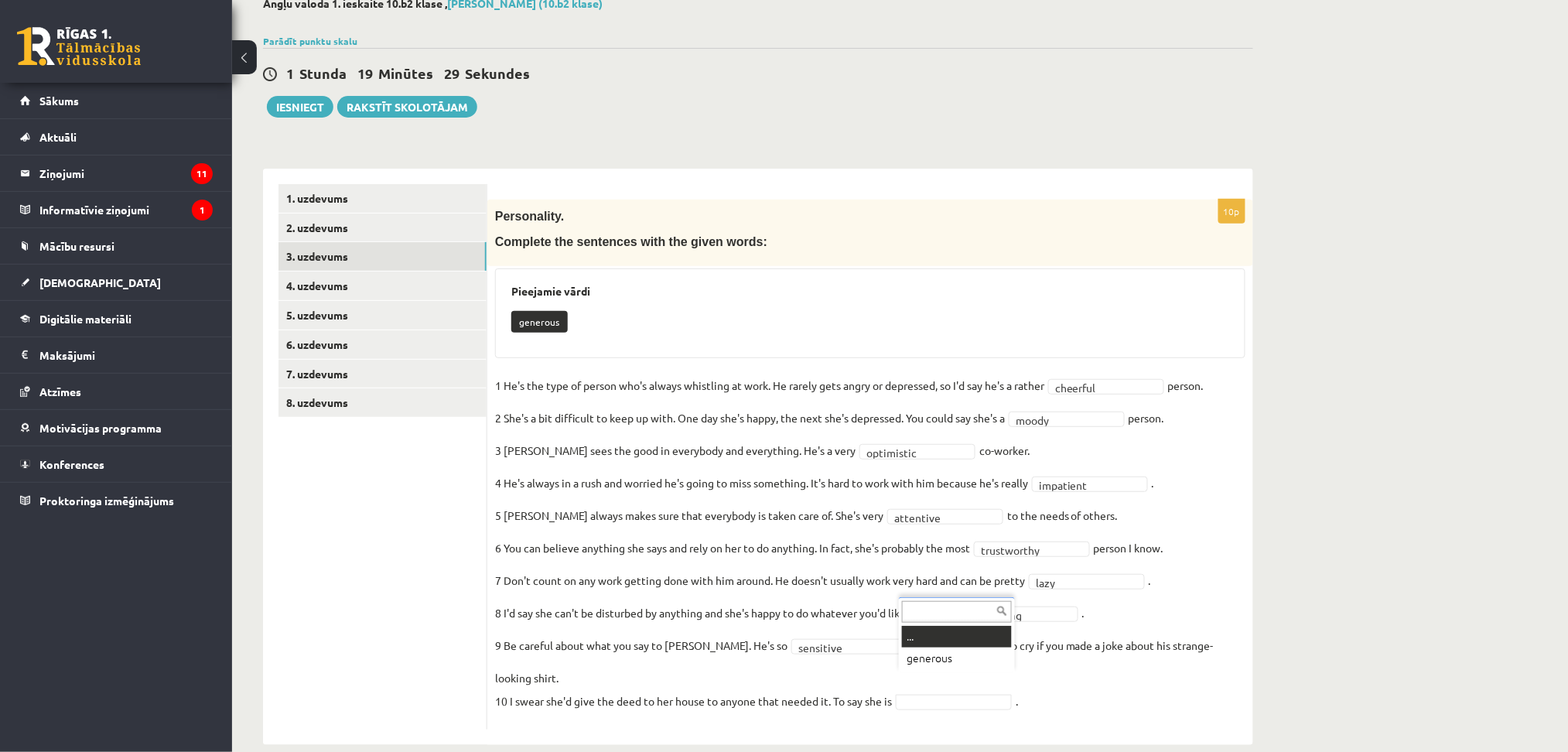
drag, startPoint x: 945, startPoint y: 673, endPoint x: 911, endPoint y: 660, distance: 36.4
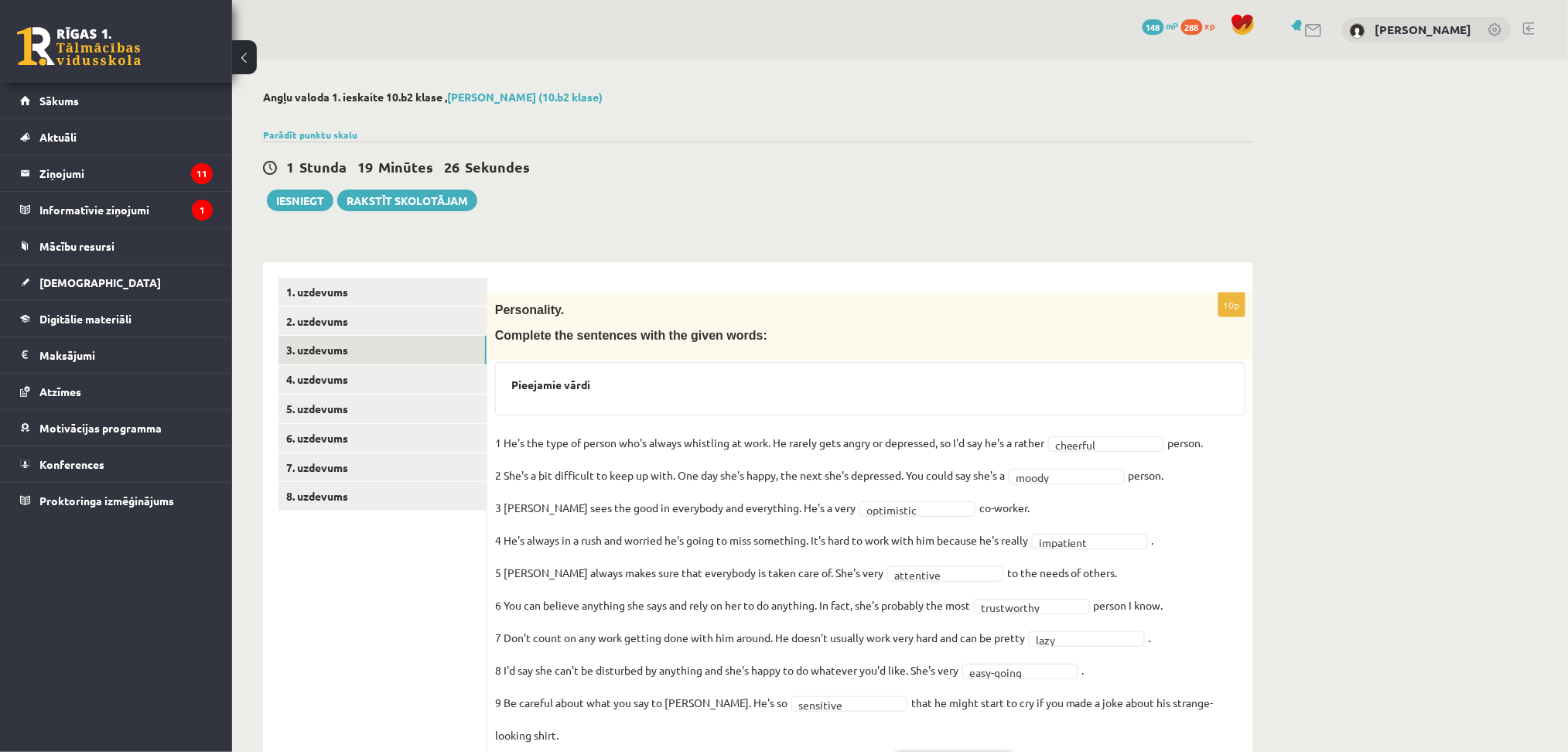
scroll to position [57, 0]
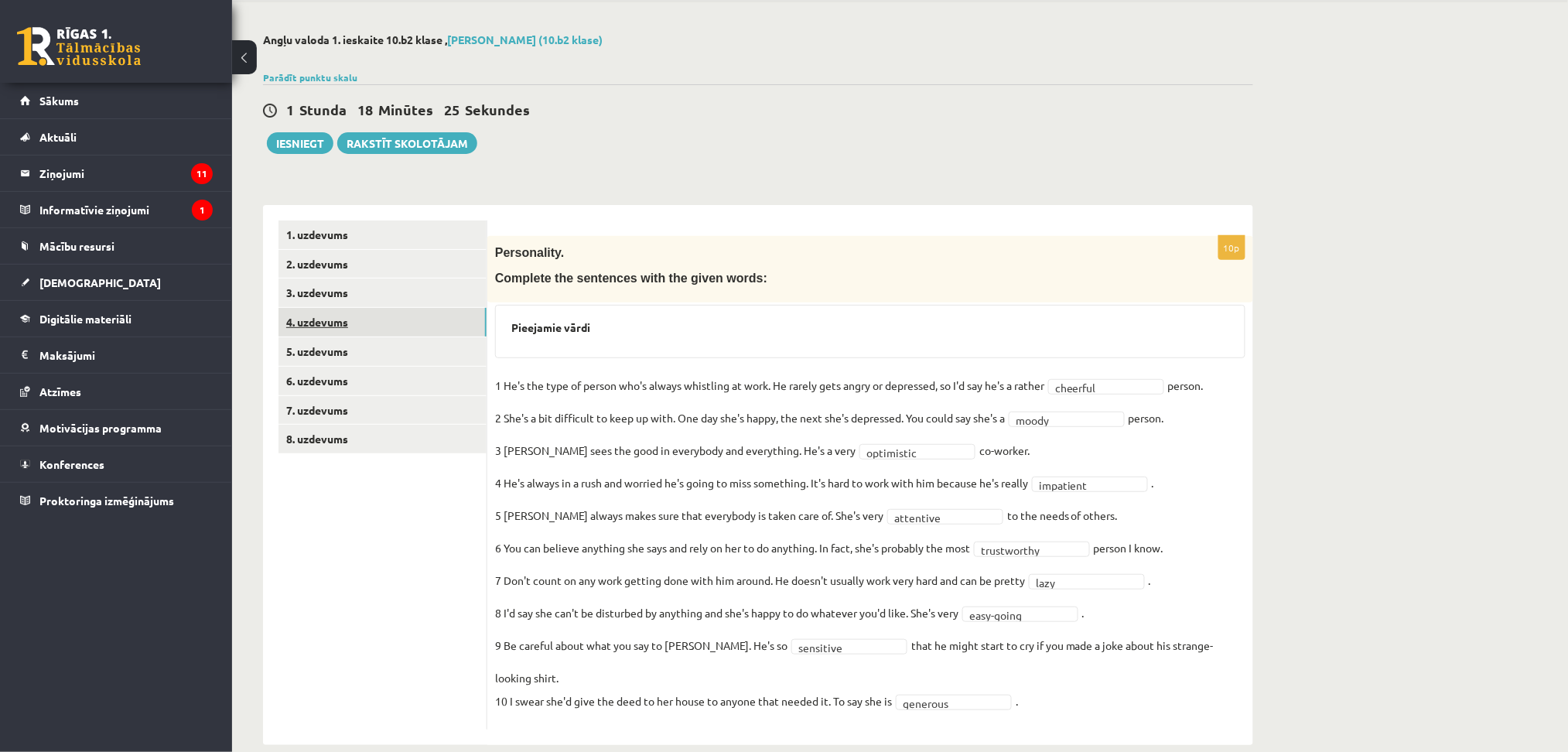
click at [333, 323] on link "4. uzdevums" at bounding box center [382, 322] width 208 height 29
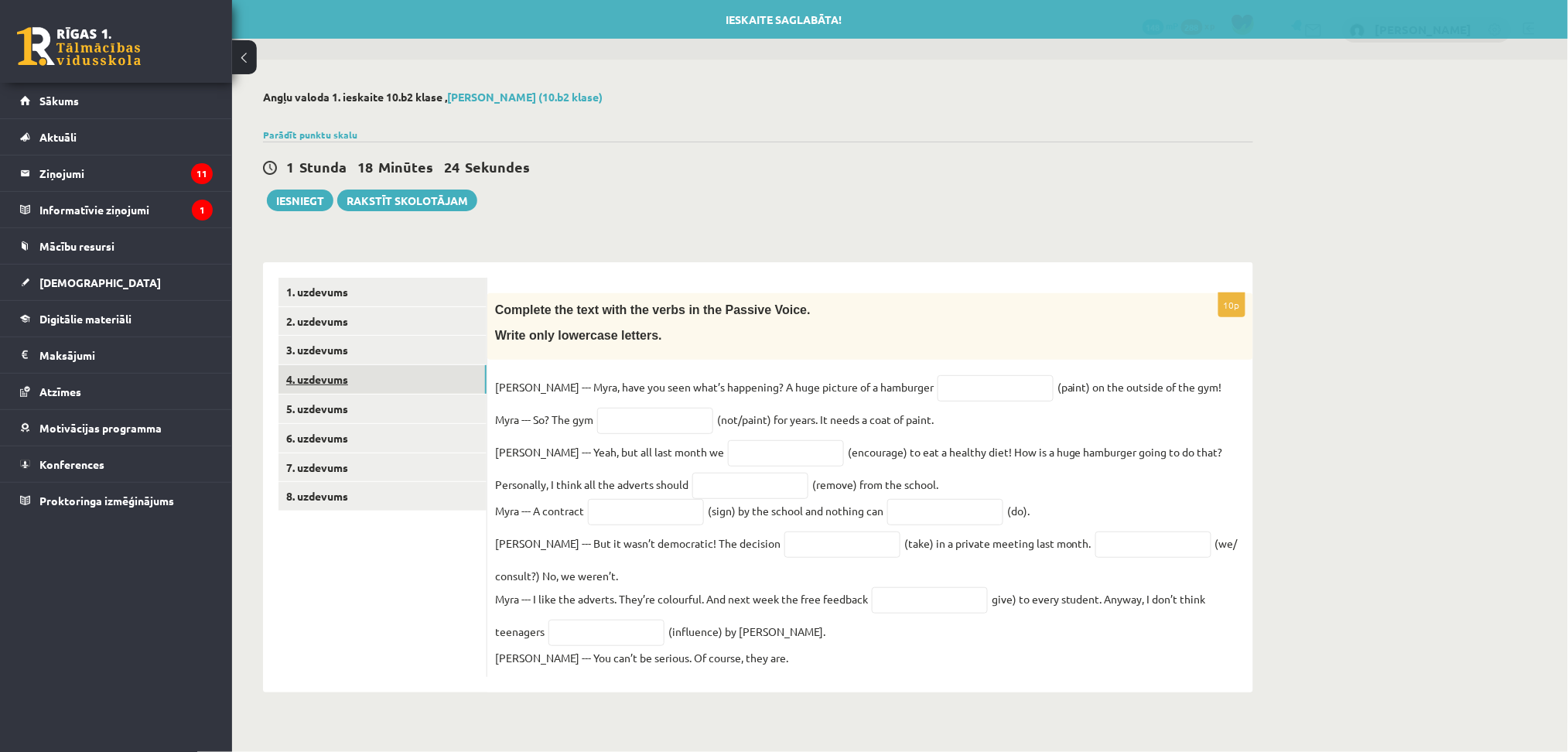
scroll to position [0, 0]
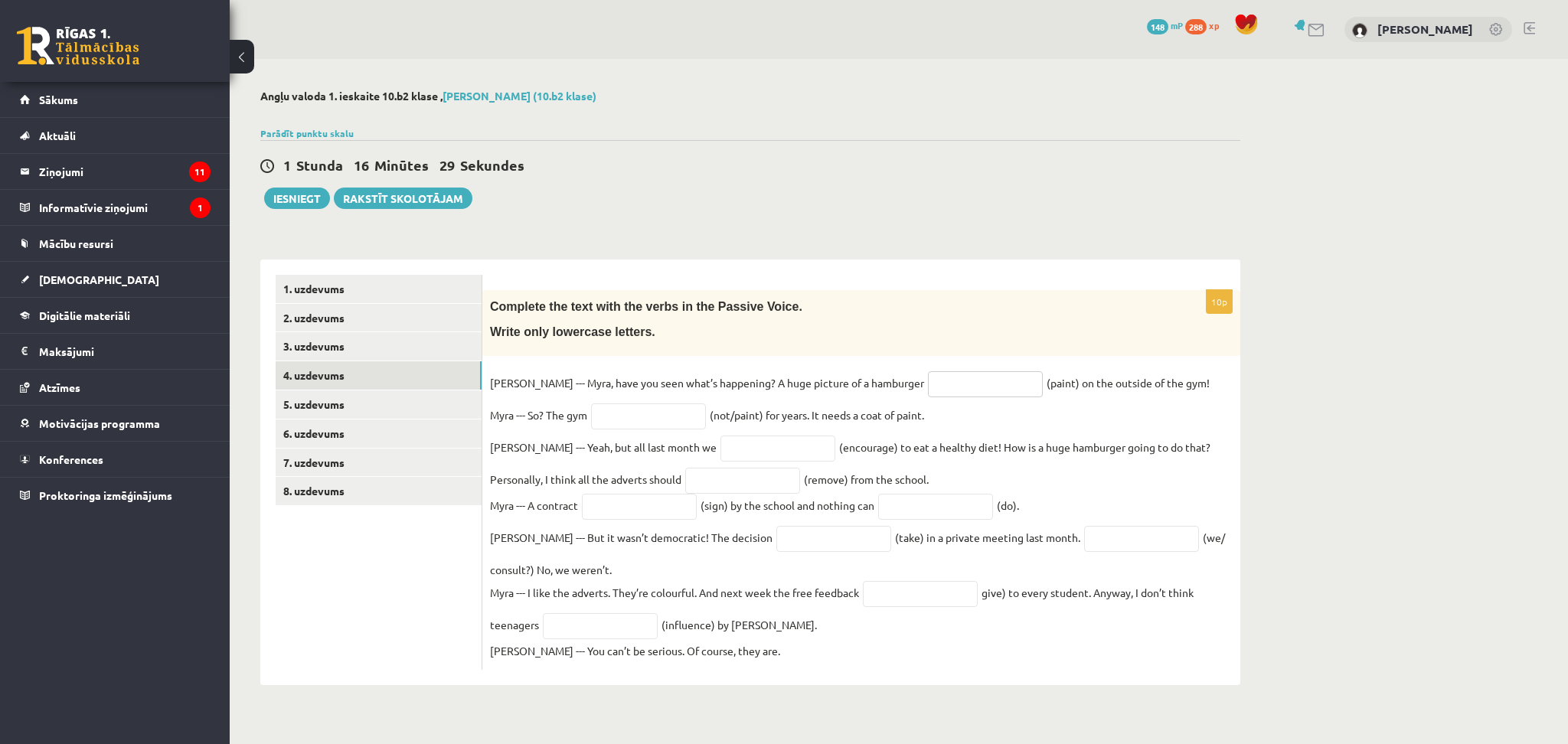
click at [928, 396] on input "text" at bounding box center [985, 384] width 114 height 26
click at [928, 386] on input "**********" at bounding box center [985, 384] width 114 height 26
type input "**********"
click at [623, 426] on input "text" at bounding box center [648, 416] width 114 height 26
click at [642, 421] on input "**********" at bounding box center [648, 416] width 114 height 26
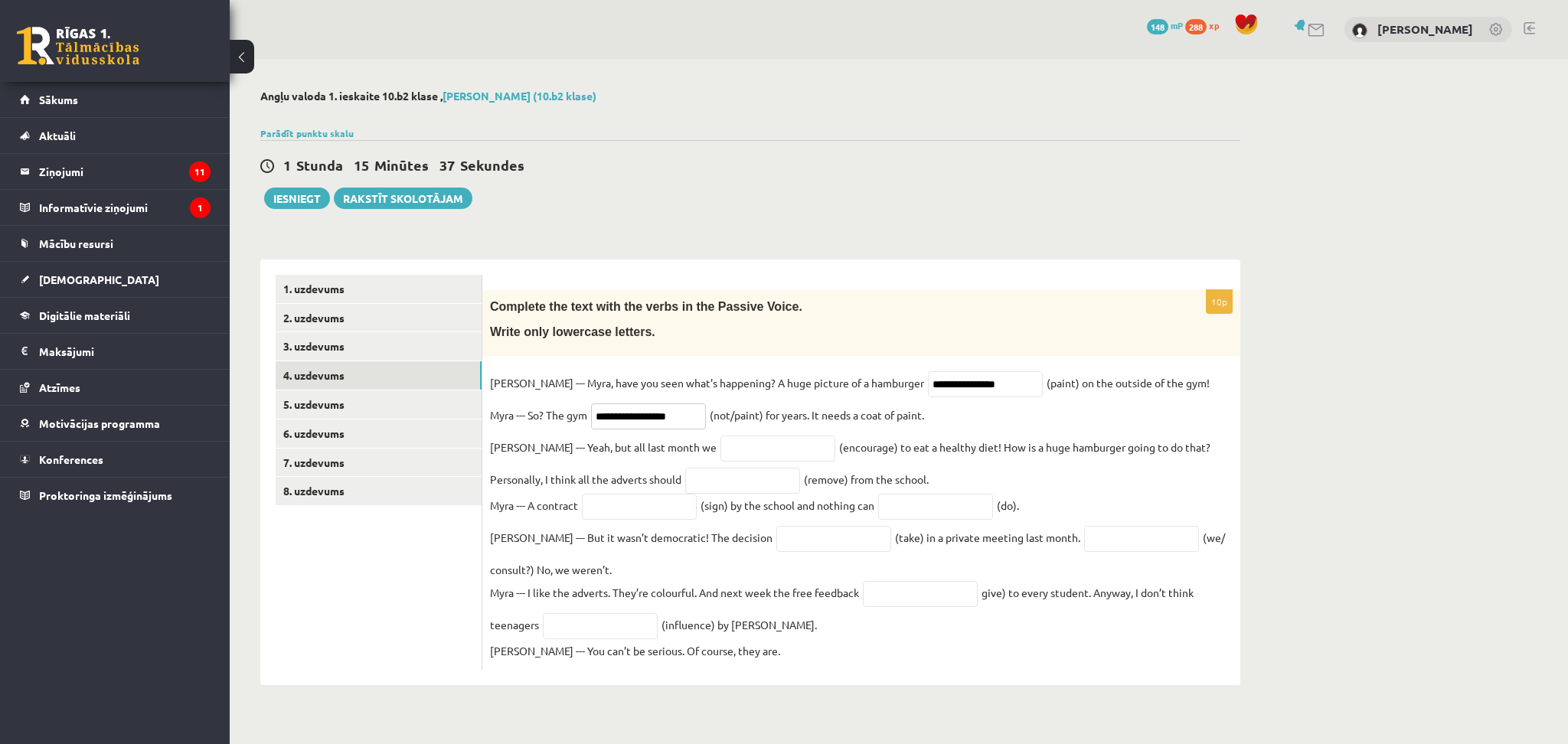
click at [647, 420] on input "**********" at bounding box center [648, 416] width 114 height 26
type input "**********"
click at [721, 451] on input "text" at bounding box center [778, 448] width 114 height 26
type input "**********"
click at [692, 484] on input "text" at bounding box center [742, 480] width 114 height 26
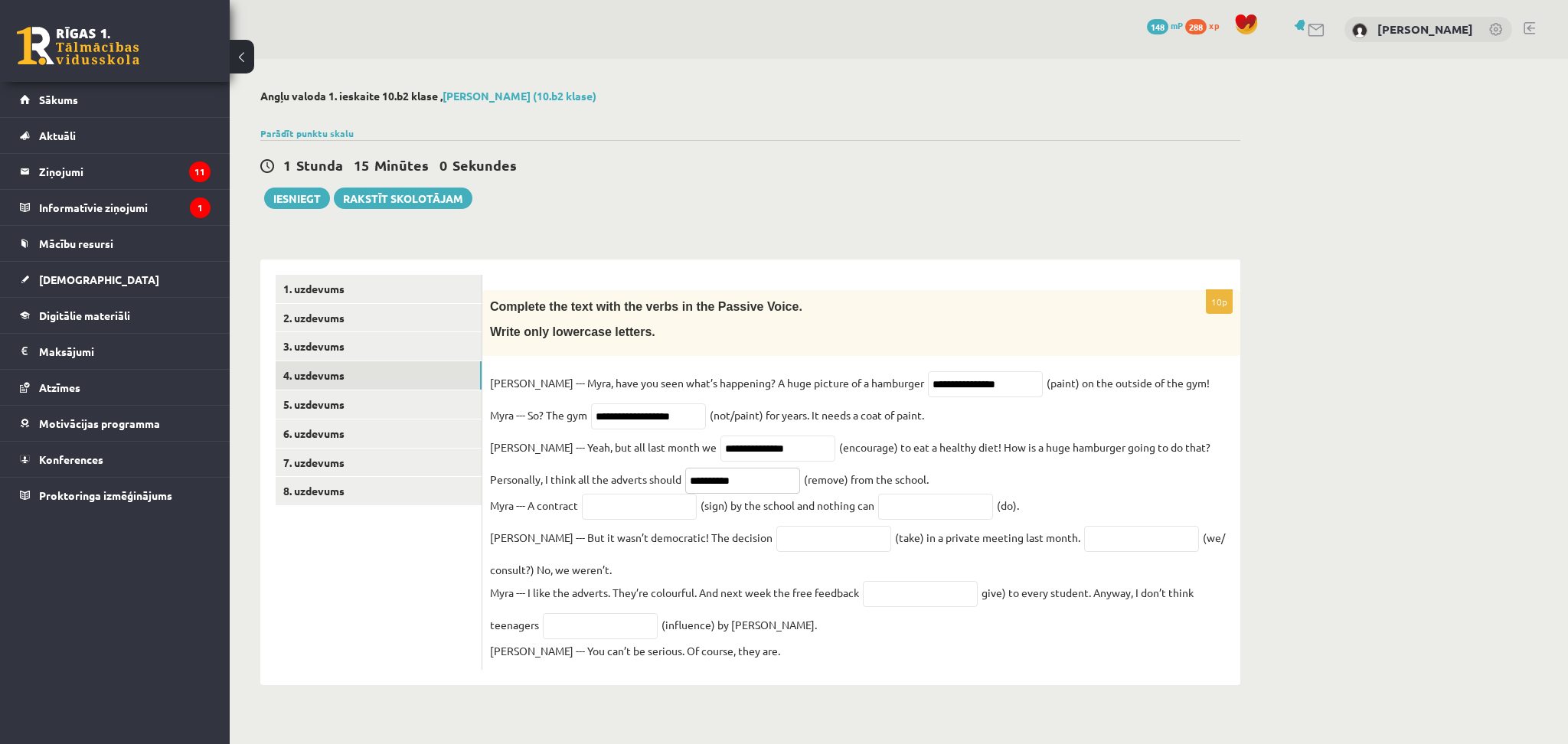
type input "**********"
click at [674, 519] on input "text" at bounding box center [639, 506] width 114 height 26
type input "**********"
click at [944, 509] on input "text" at bounding box center [935, 506] width 114 height 26
type input "*******"
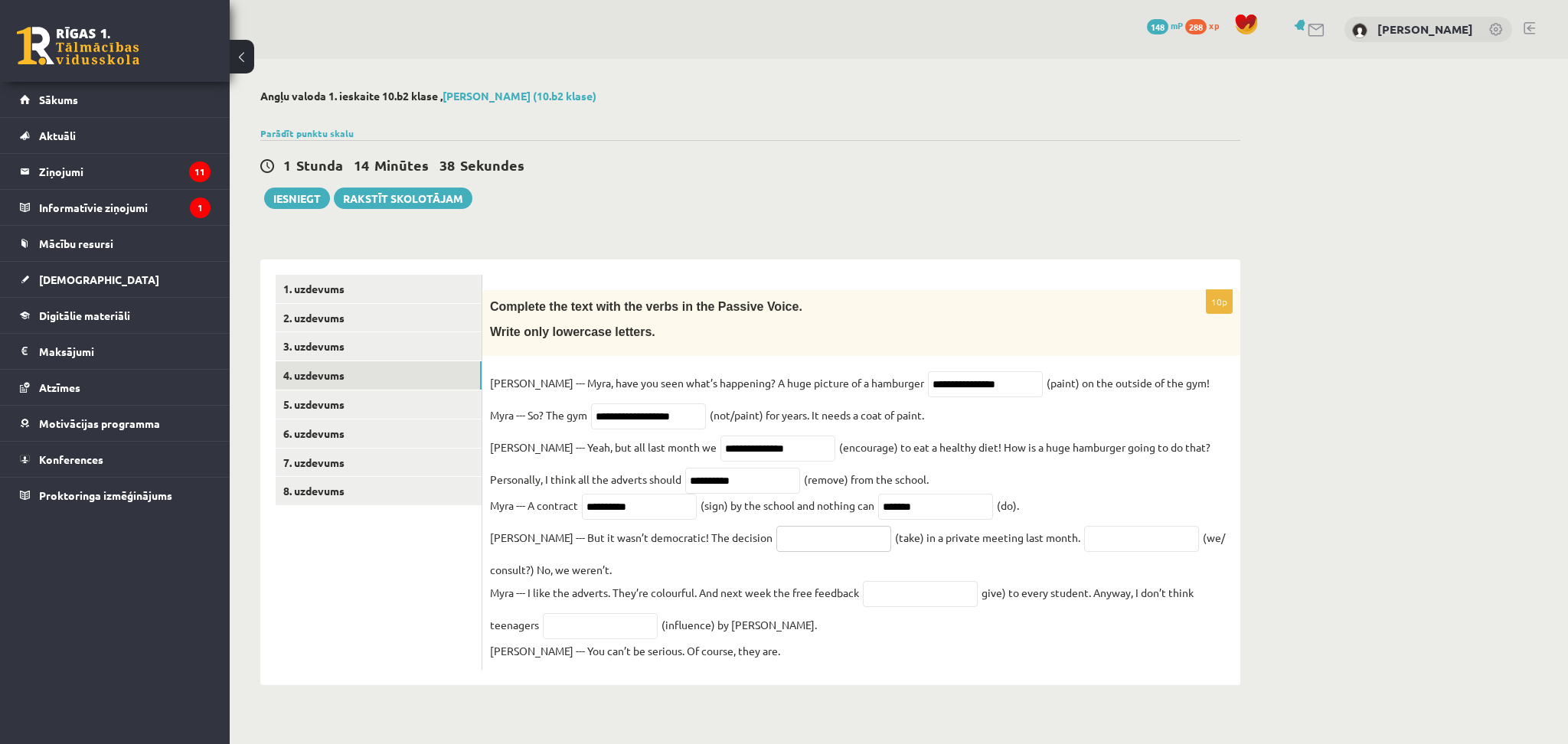
click at [790, 552] on input "text" at bounding box center [833, 538] width 114 height 26
type input "*********"
click at [1084, 552] on input "text" at bounding box center [1141, 538] width 114 height 26
type input "**********"
click at [901, 593] on input "text" at bounding box center [920, 594] width 114 height 26
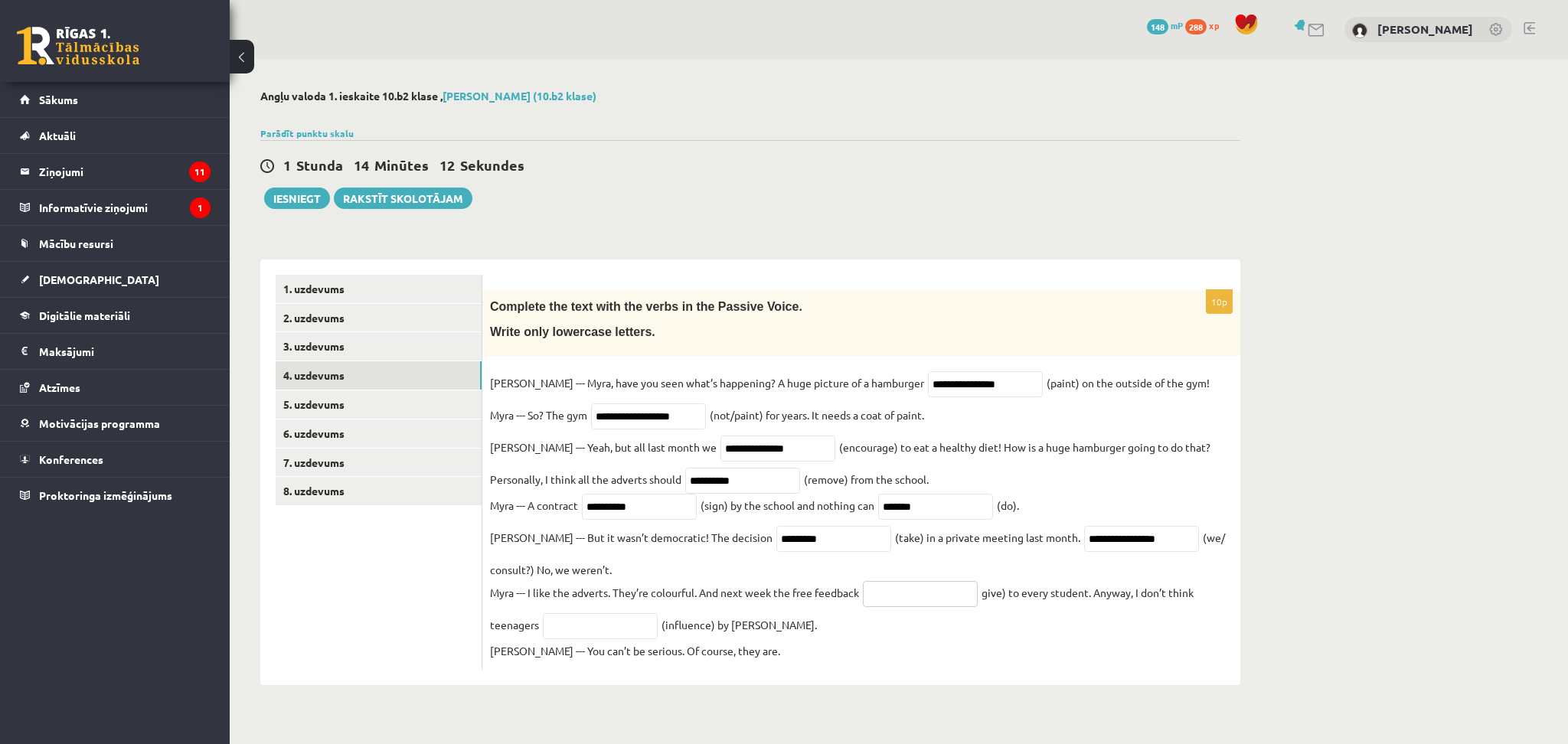
click at [901, 593] on input "text" at bounding box center [920, 594] width 114 height 26
type input "**********"
click at [582, 639] on input "text" at bounding box center [600, 625] width 114 height 26
type input "**********"
drag, startPoint x: 1385, startPoint y: 484, endPoint x: 340, endPoint y: 412, distance: 1047.5
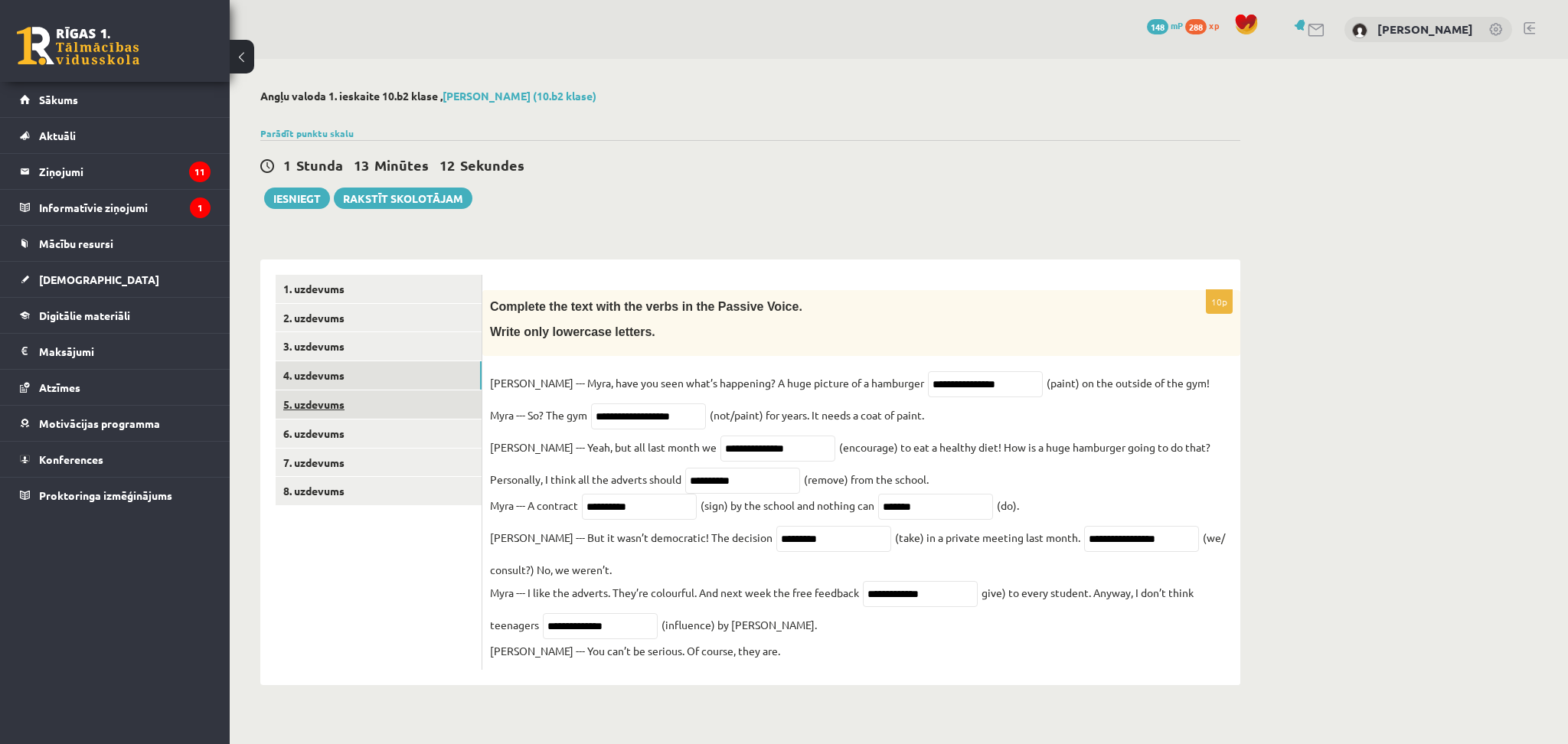
click at [340, 412] on link "5. uzdevums" at bounding box center [378, 405] width 206 height 28
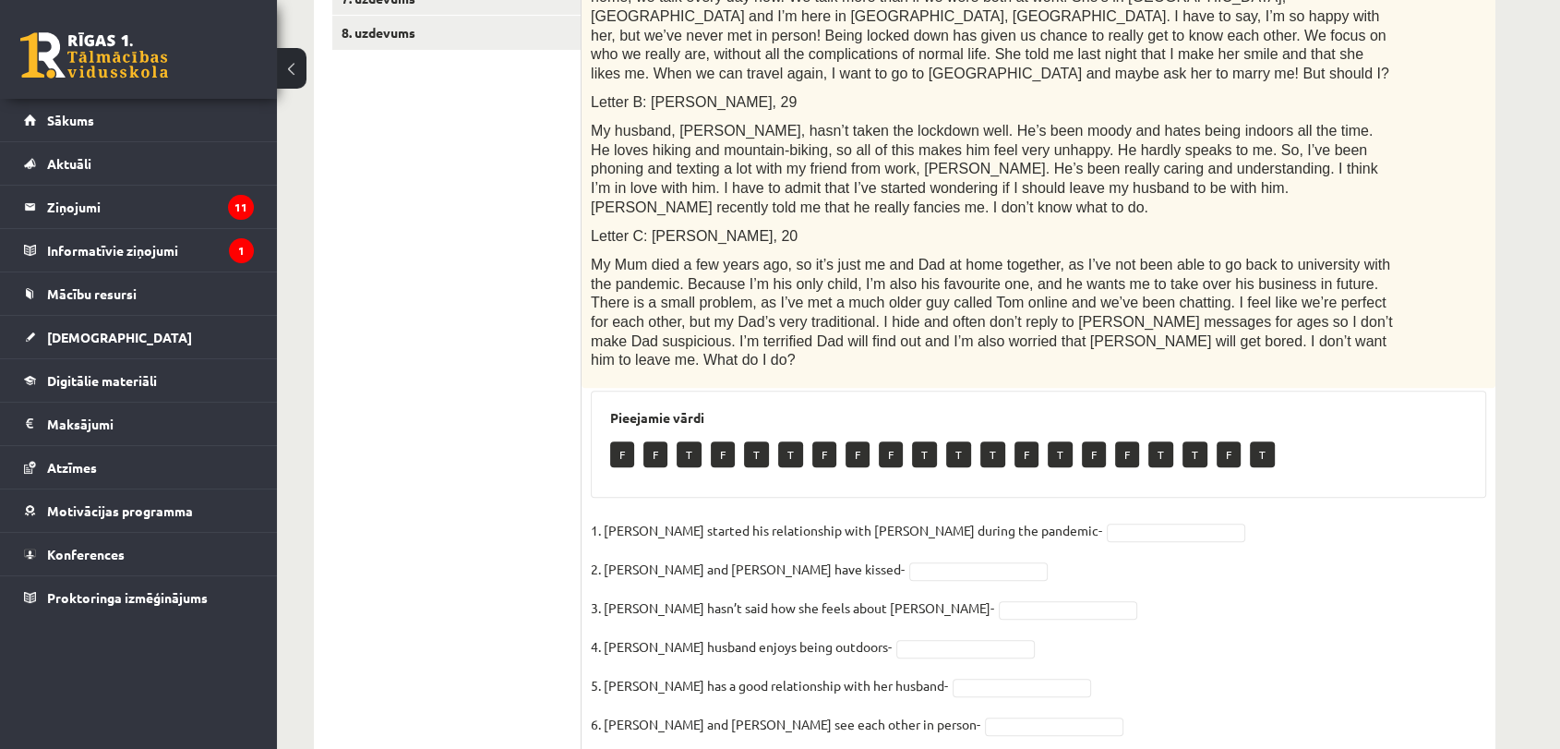
scroll to position [722, 0]
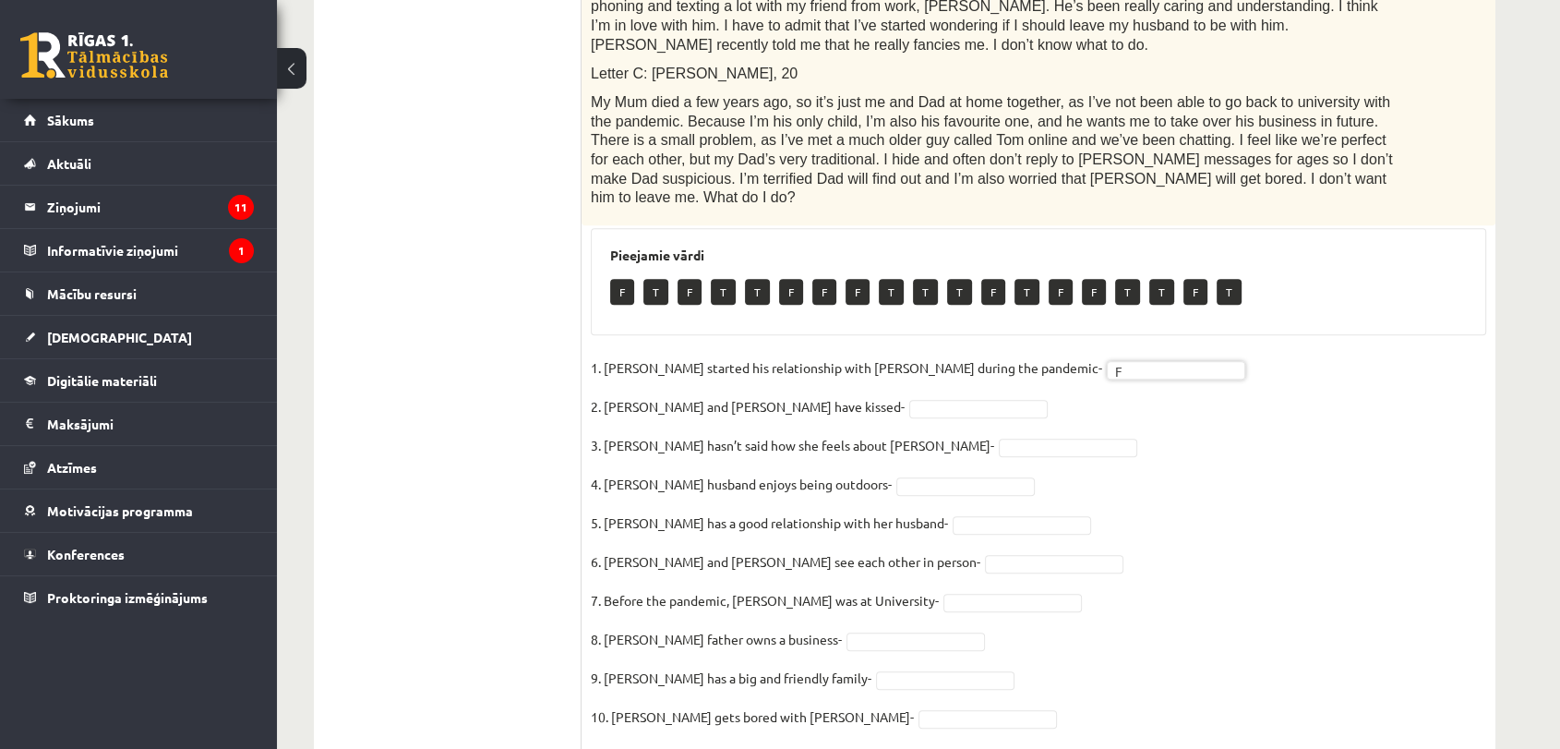
drag, startPoint x: 1053, startPoint y: 387, endPoint x: 911, endPoint y: 354, distance: 146.0
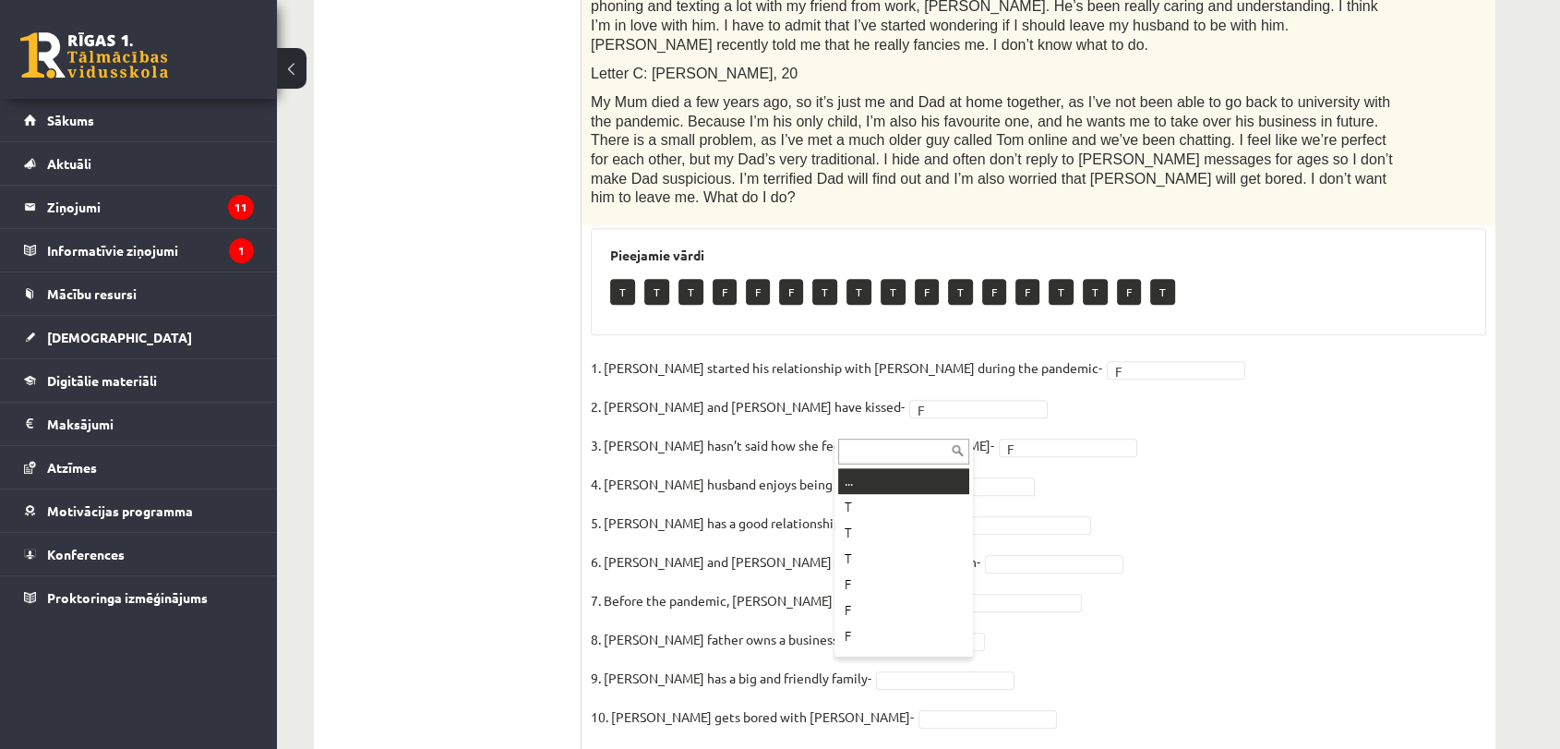
drag, startPoint x: 908, startPoint y: 499, endPoint x: 867, endPoint y: 424, distance: 85.5
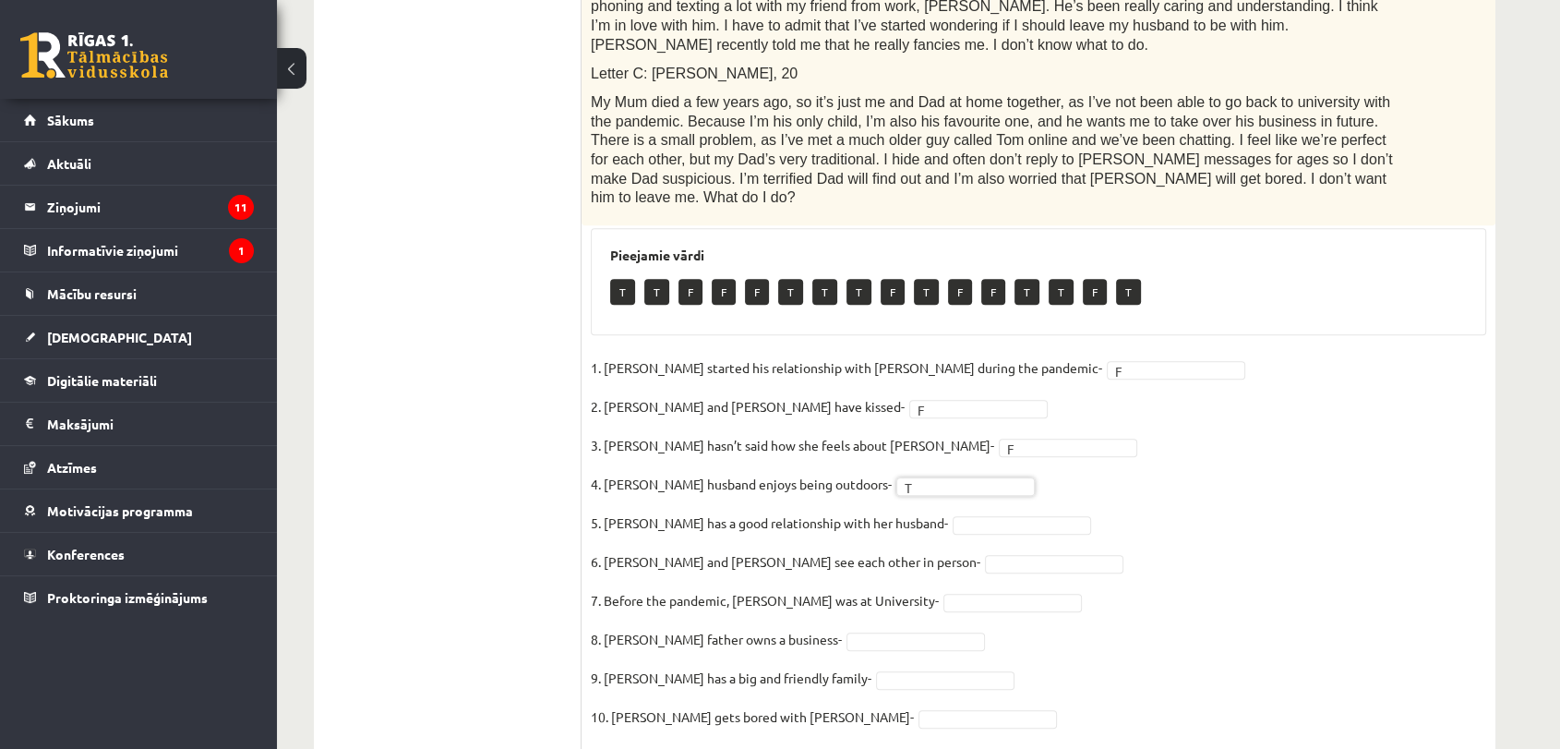
drag, startPoint x: 859, startPoint y: 502, endPoint x: 975, endPoint y: 517, distance: 116.3
drag, startPoint x: 975, startPoint y: 517, endPoint x: 899, endPoint y: 464, distance: 92.2
drag, startPoint x: 899, startPoint y: 464, endPoint x: 912, endPoint y: 595, distance: 130.8
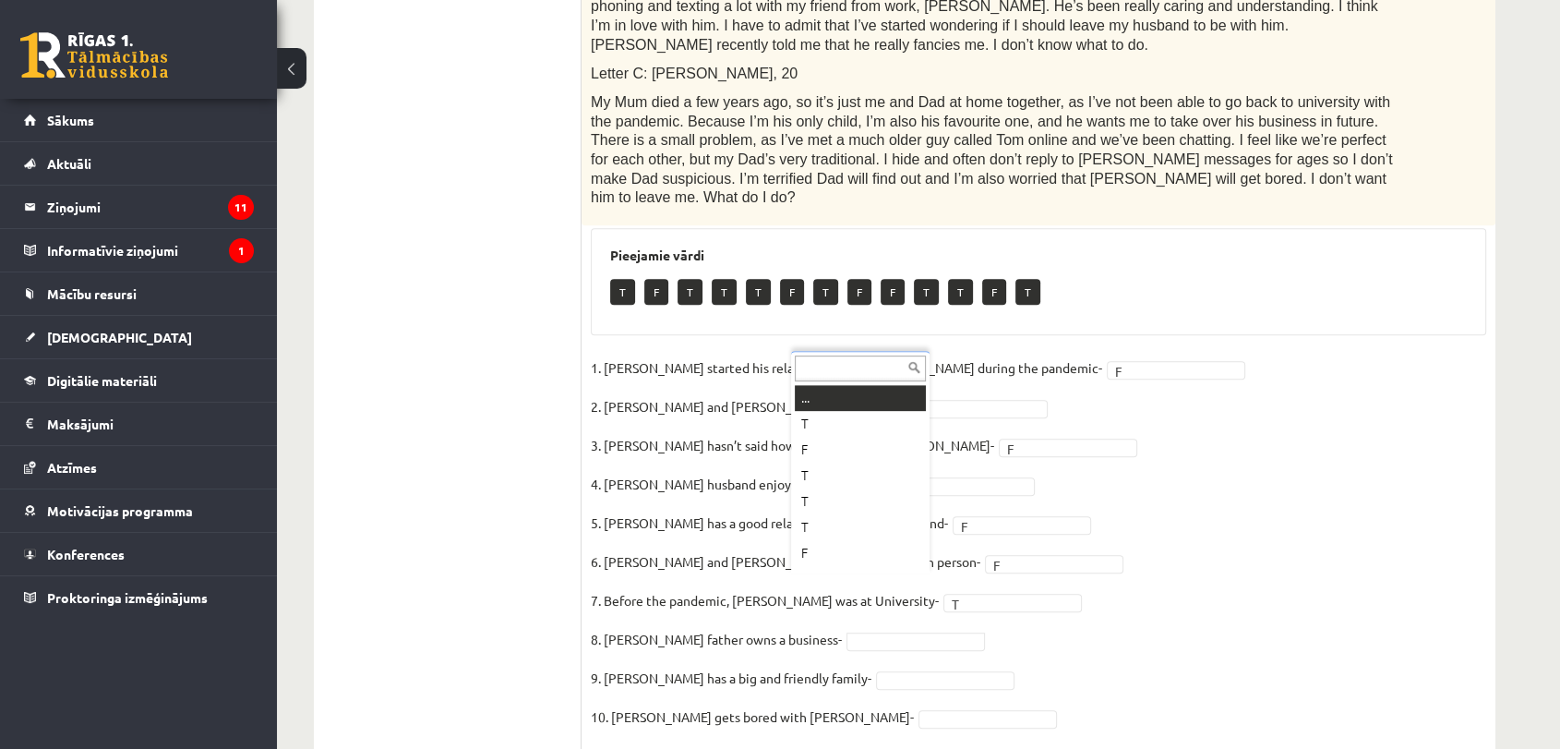
drag, startPoint x: 869, startPoint y: 586, endPoint x: 811, endPoint y: 487, distance: 115.0
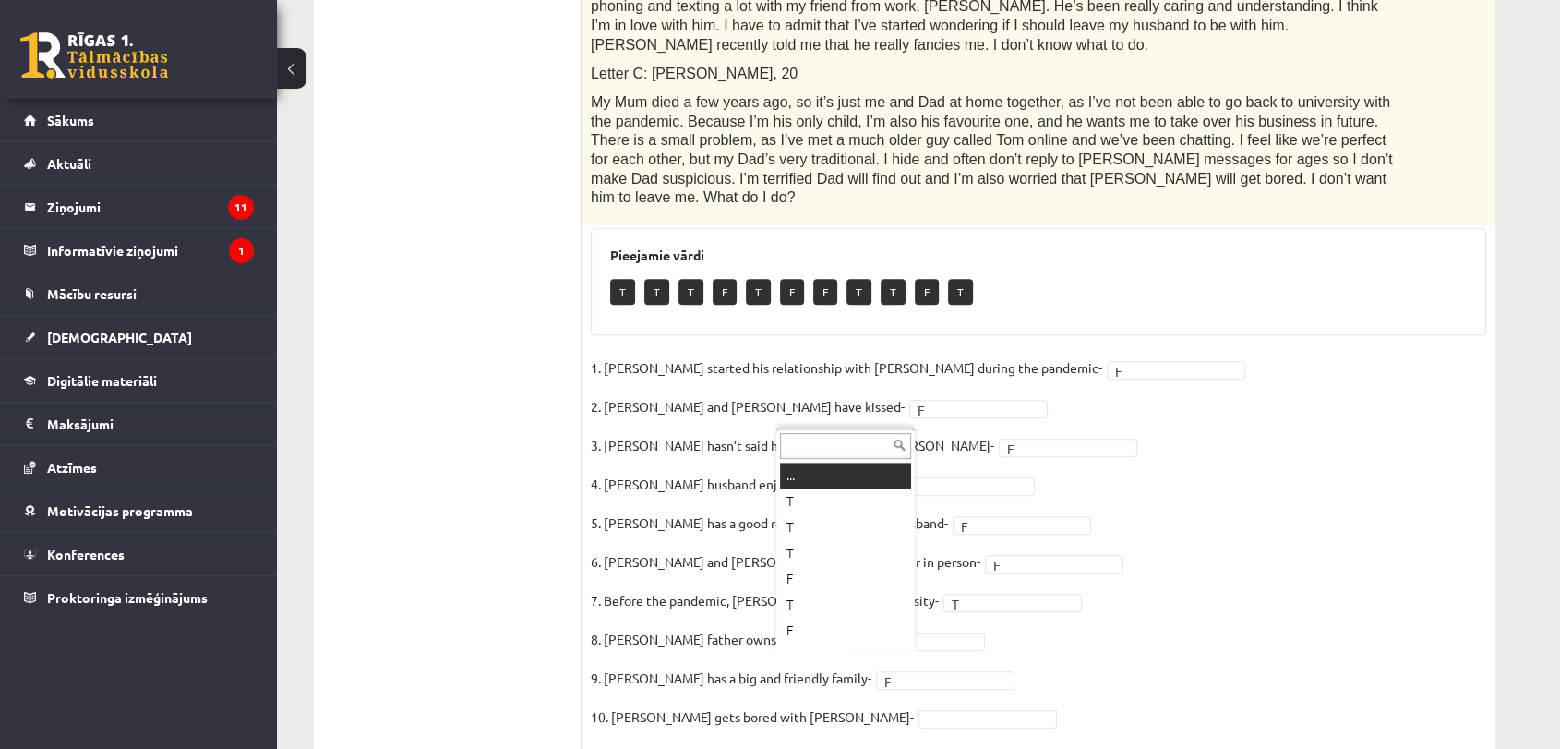
scroll to position [22, 0]
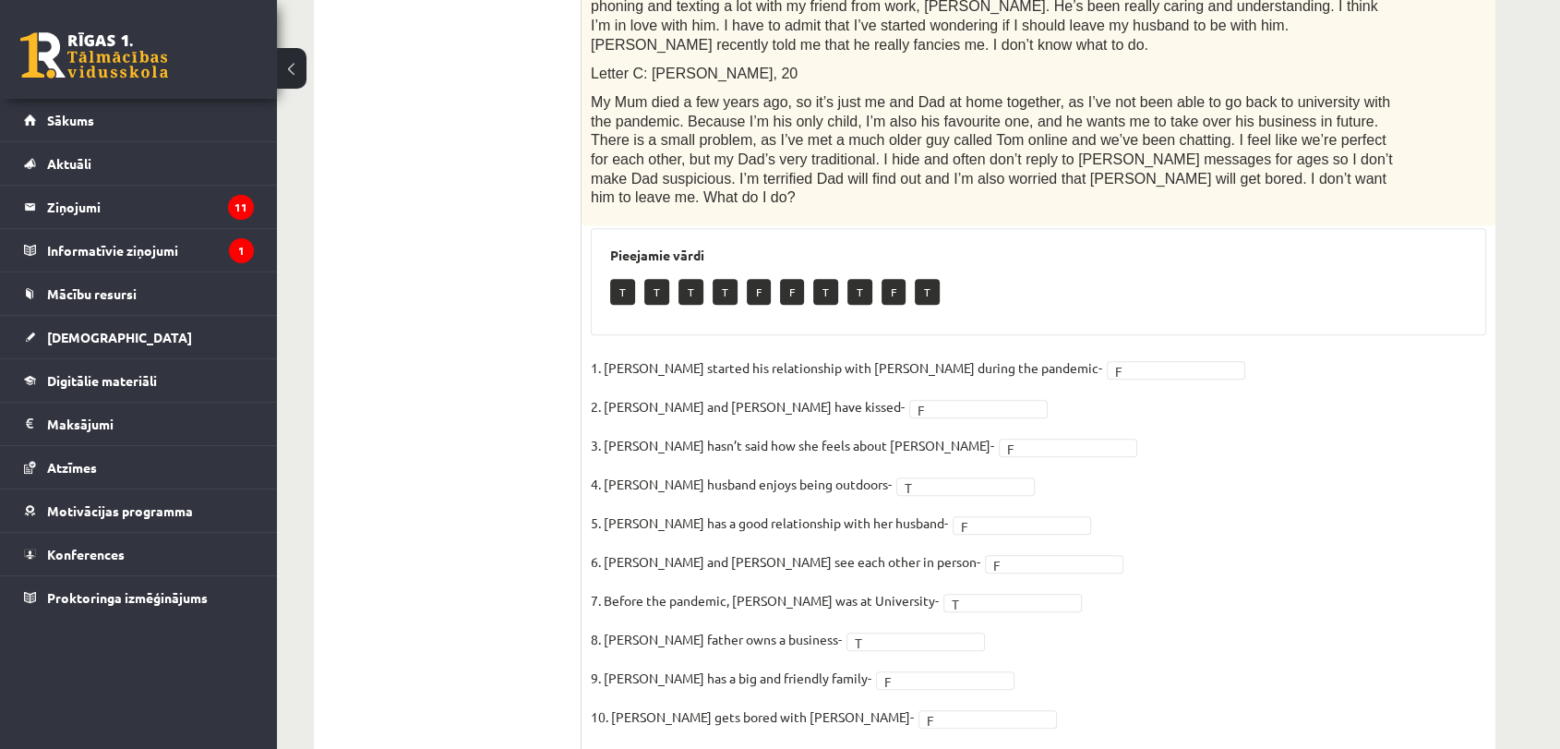
drag, startPoint x: 829, startPoint y: 629, endPoint x: 1316, endPoint y: 421, distance: 529.8
click at [1316, 421] on fieldset "1. Joshua started his relationship with Penny during the pandemic- F * 2. Joshu…" at bounding box center [1038, 548] width 895 height 388
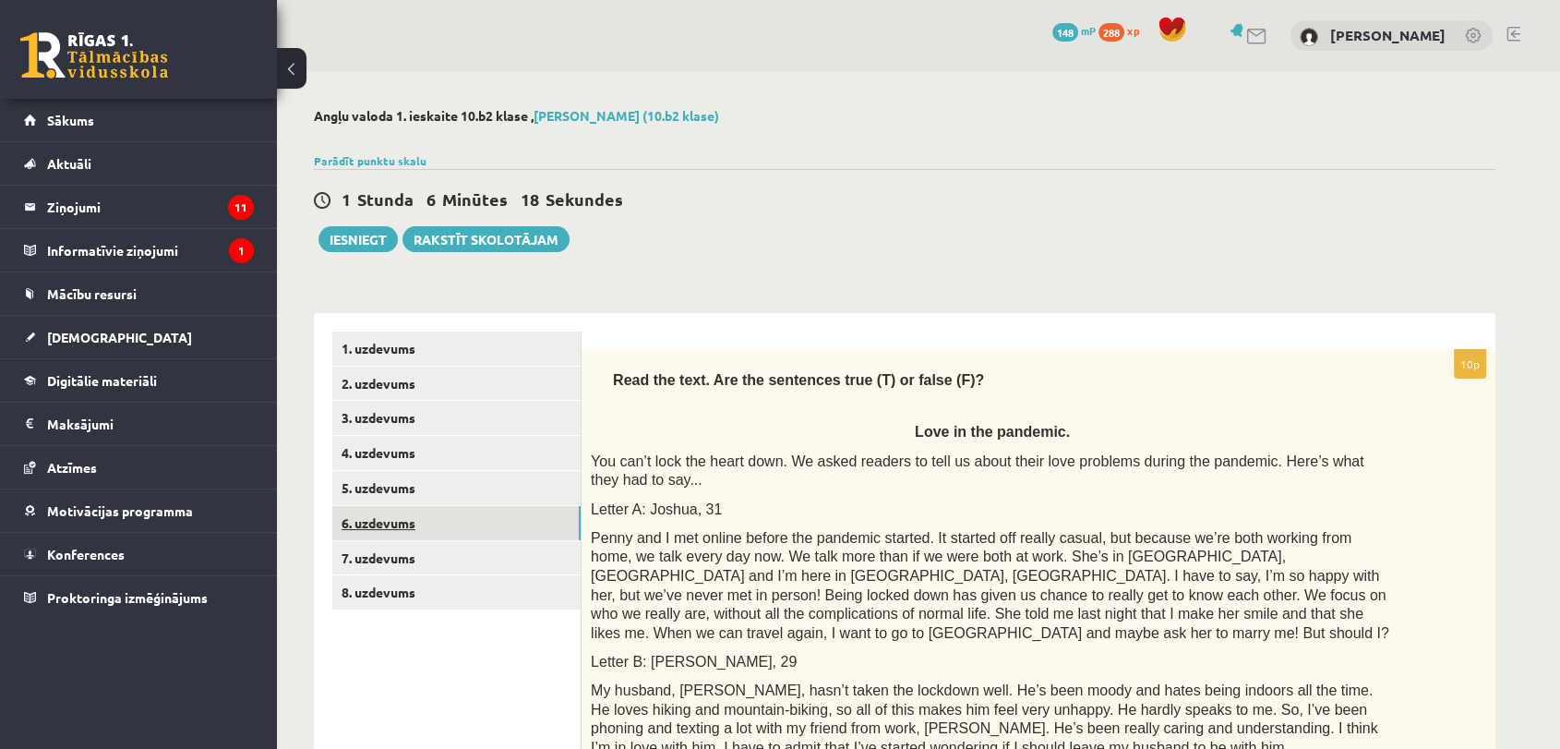
click at [405, 534] on link "6. uzdevums" at bounding box center [456, 523] width 248 height 34
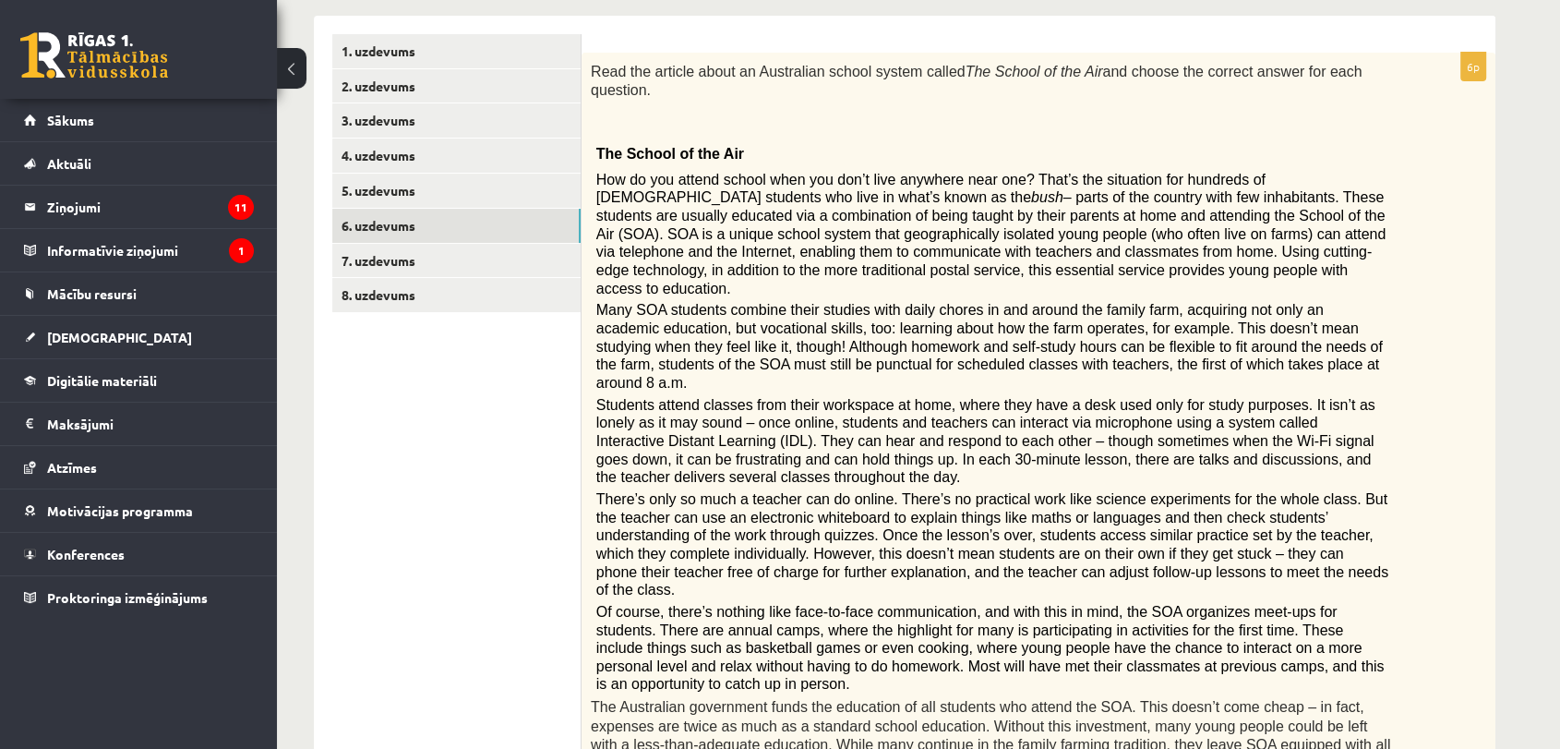
scroll to position [295, 0]
click at [390, 270] on link "7. uzdevums" at bounding box center [456, 263] width 248 height 34
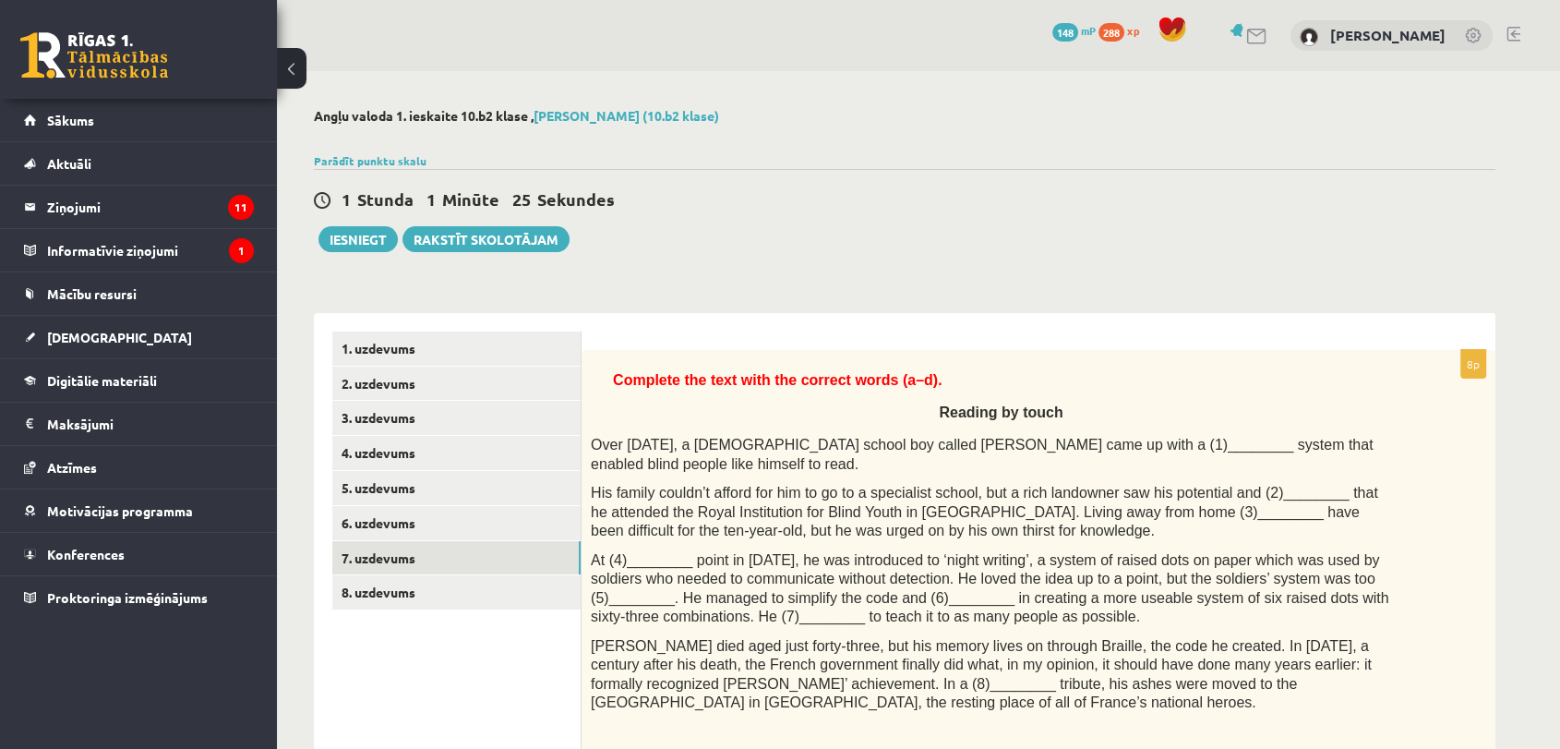
scroll to position [0, 0]
click at [476, 605] on link "8. uzdevums" at bounding box center [456, 592] width 248 height 34
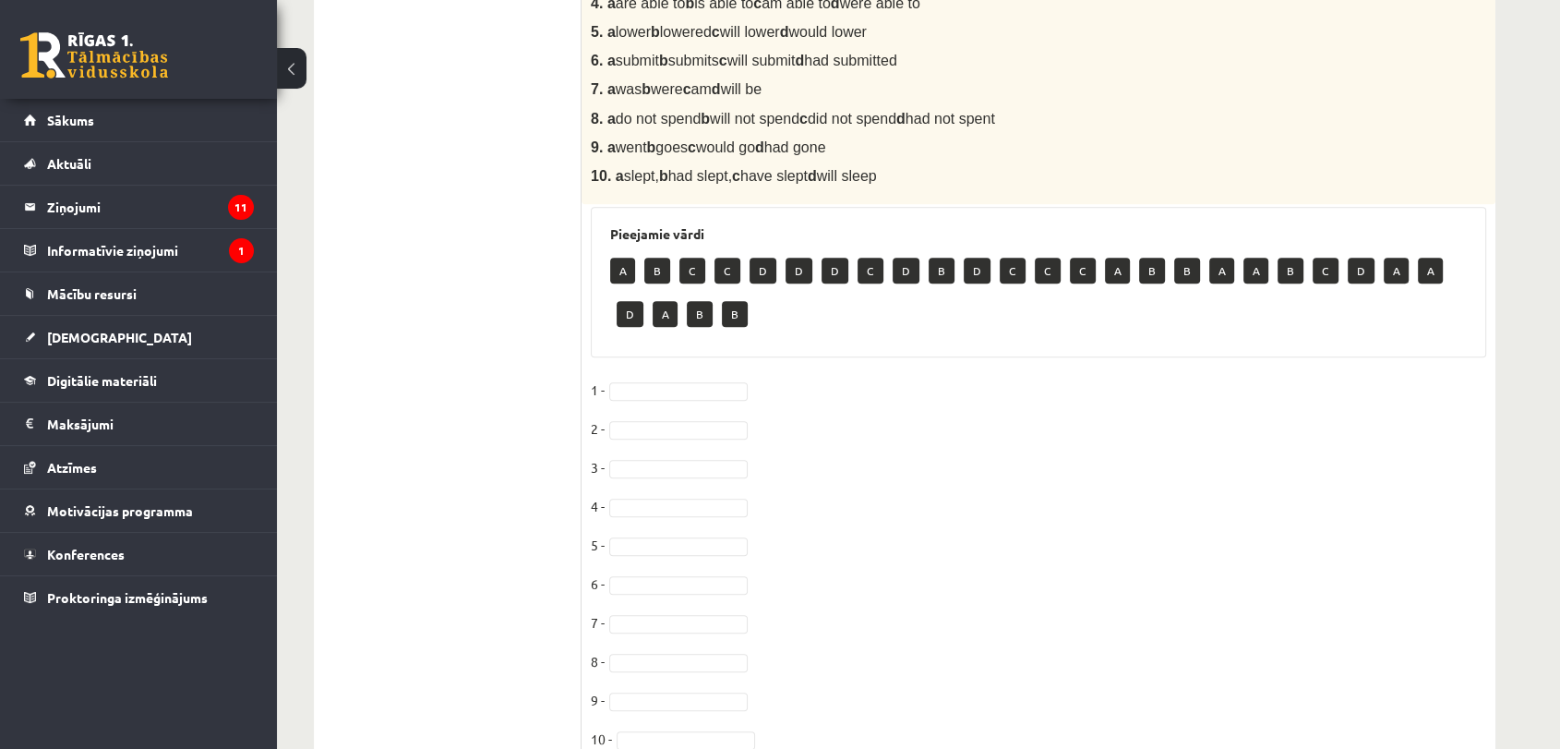
scroll to position [878, 0]
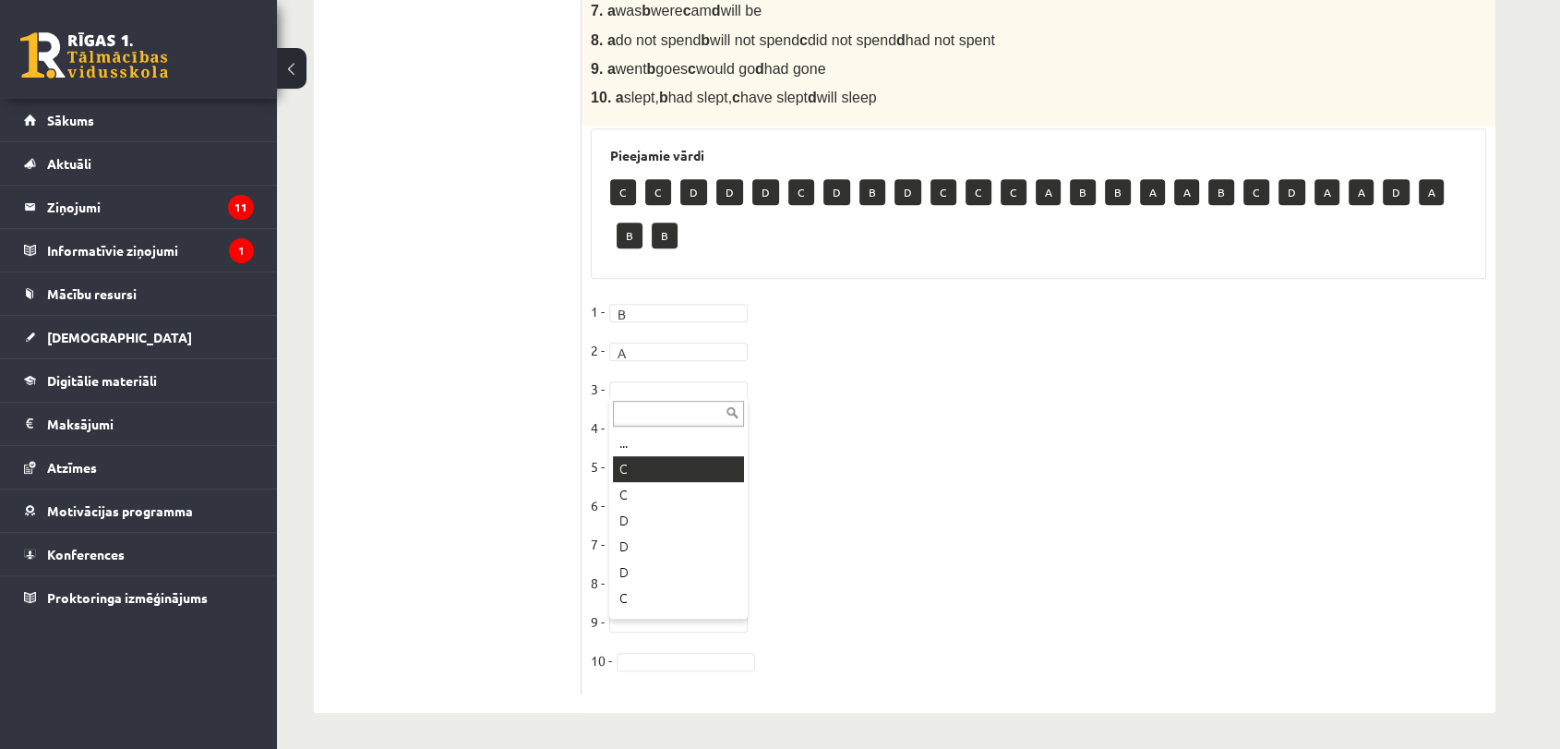
drag, startPoint x: 672, startPoint y: 493, endPoint x: 673, endPoint y: 479, distance: 13.9
click at [673, 479] on fieldset "1 - B * 2 - A * 3 - C * 4 - 5 - 6 - 7 - 8 - 9 - 10 -" at bounding box center [1038, 491] width 895 height 388
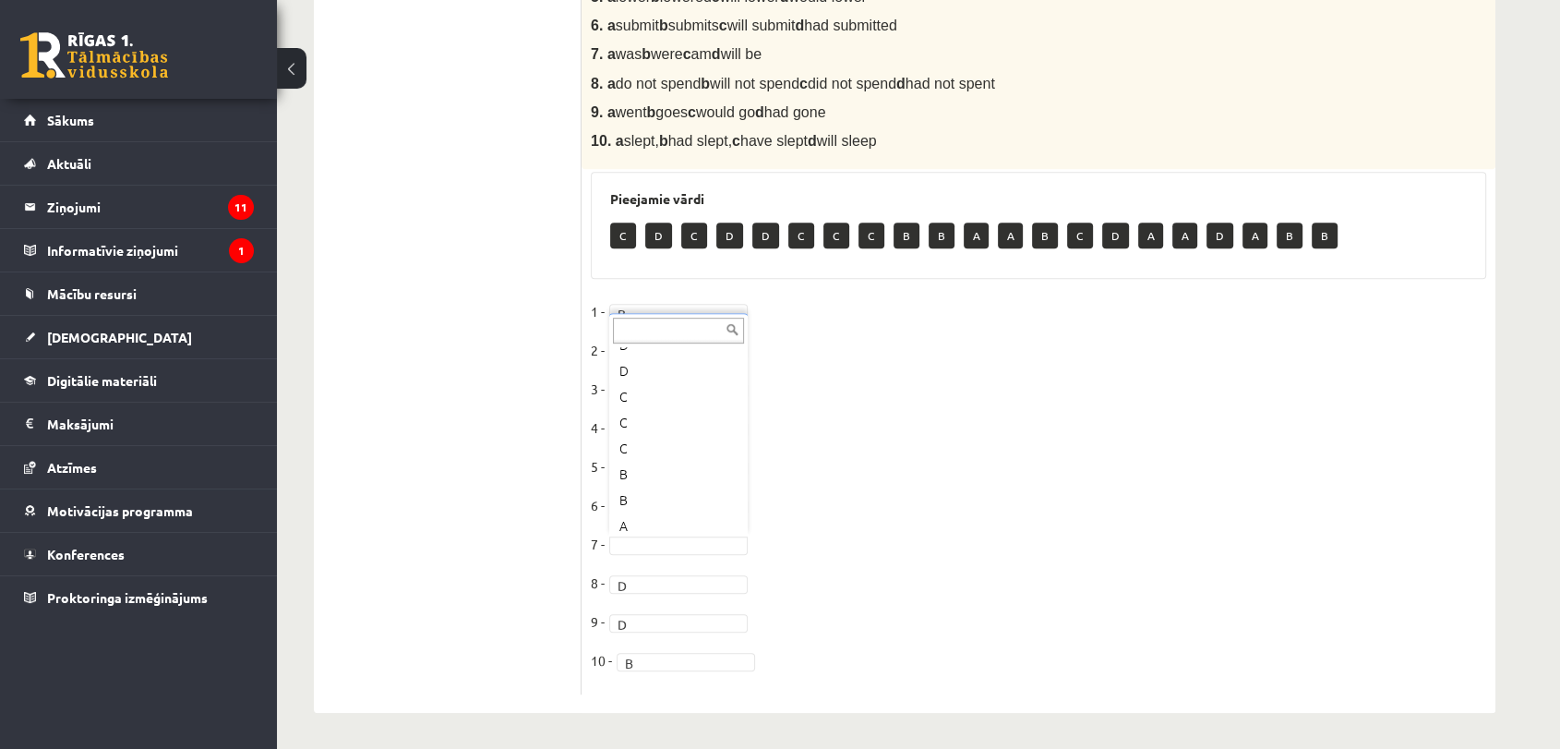
scroll to position [126, 0]
drag, startPoint x: 696, startPoint y: 615, endPoint x: 691, endPoint y: 603, distance: 13.2
click at [691, 603] on fieldset "1 - B * 2 - A * 3 - C * 4 - A * 5 - 6 - D * 7 - B * 8 - D * 9 - D * 10 - B *" at bounding box center [1038, 491] width 895 height 388
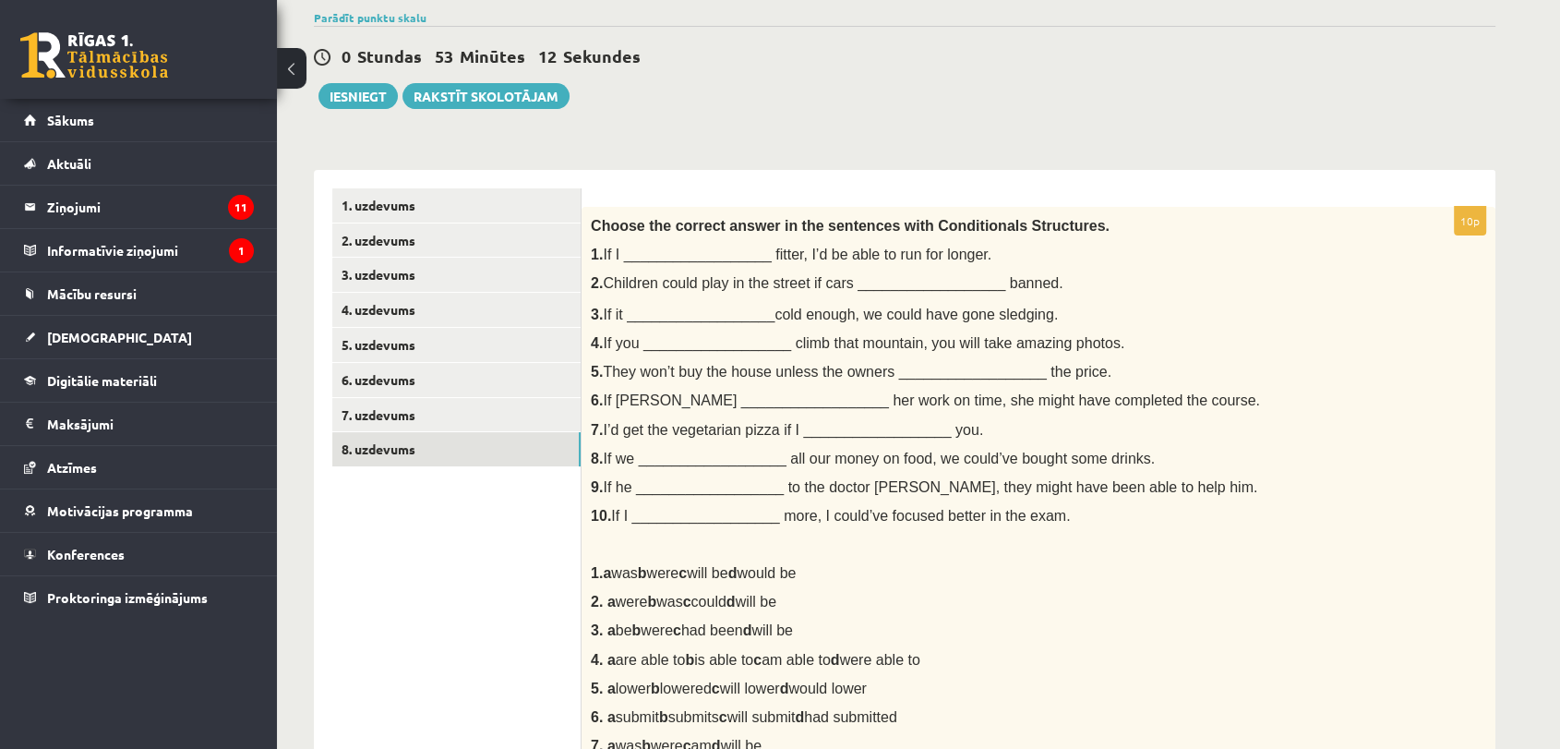
scroll to position [111, 0]
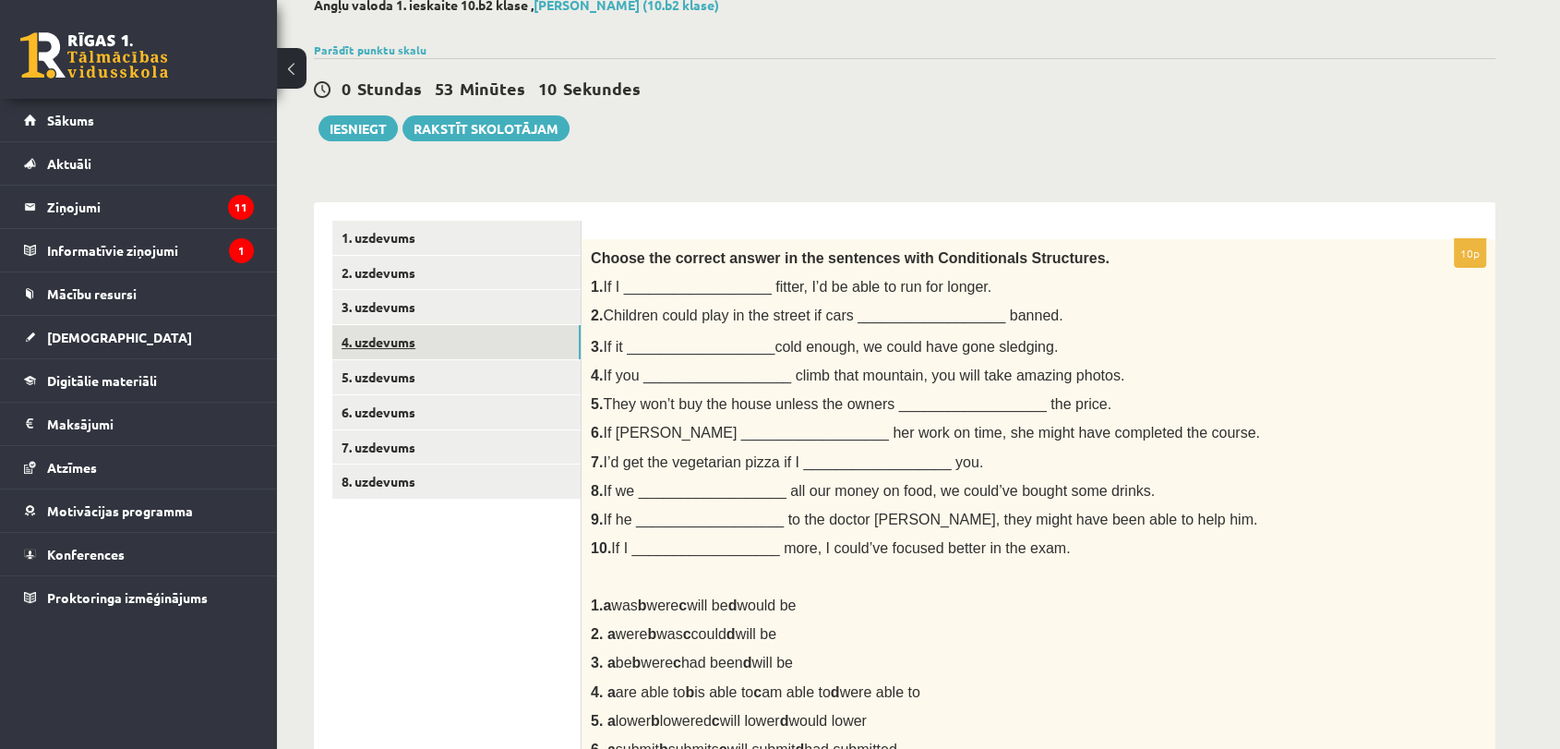
click at [377, 347] on link "4. uzdevums" at bounding box center [456, 342] width 248 height 34
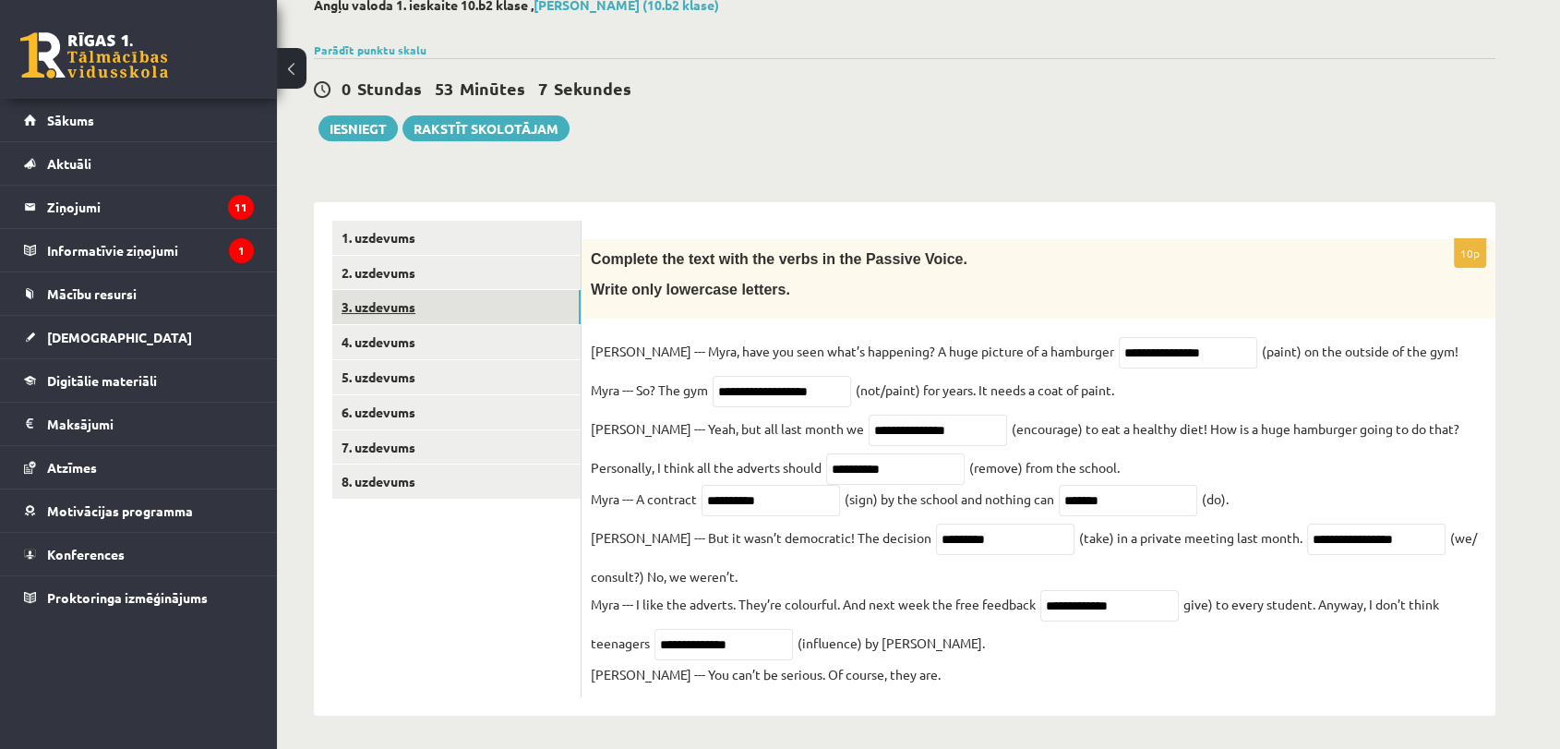
click at [399, 301] on link "3. uzdevums" at bounding box center [456, 307] width 248 height 34
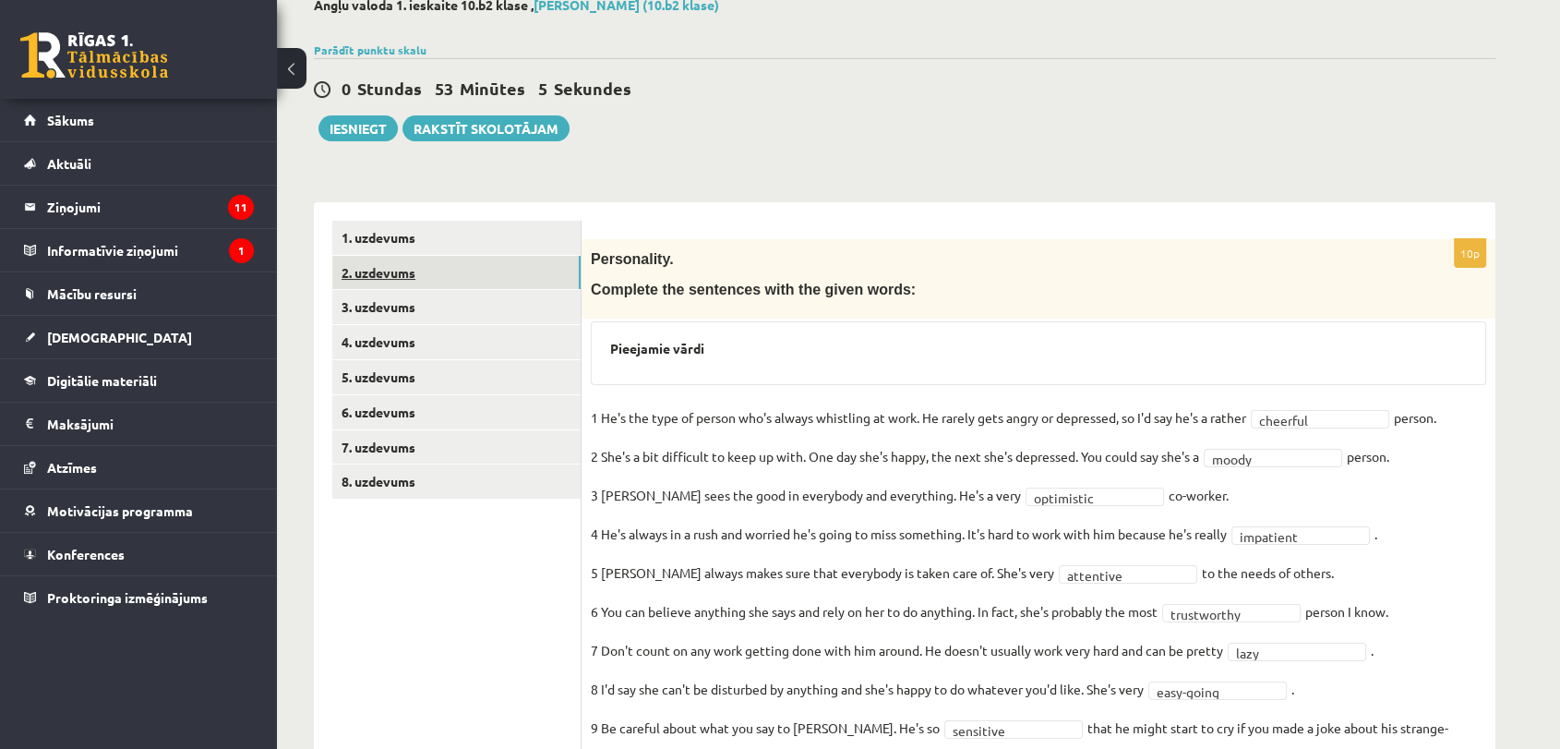
click at [395, 282] on link "2. uzdevums" at bounding box center [456, 273] width 248 height 34
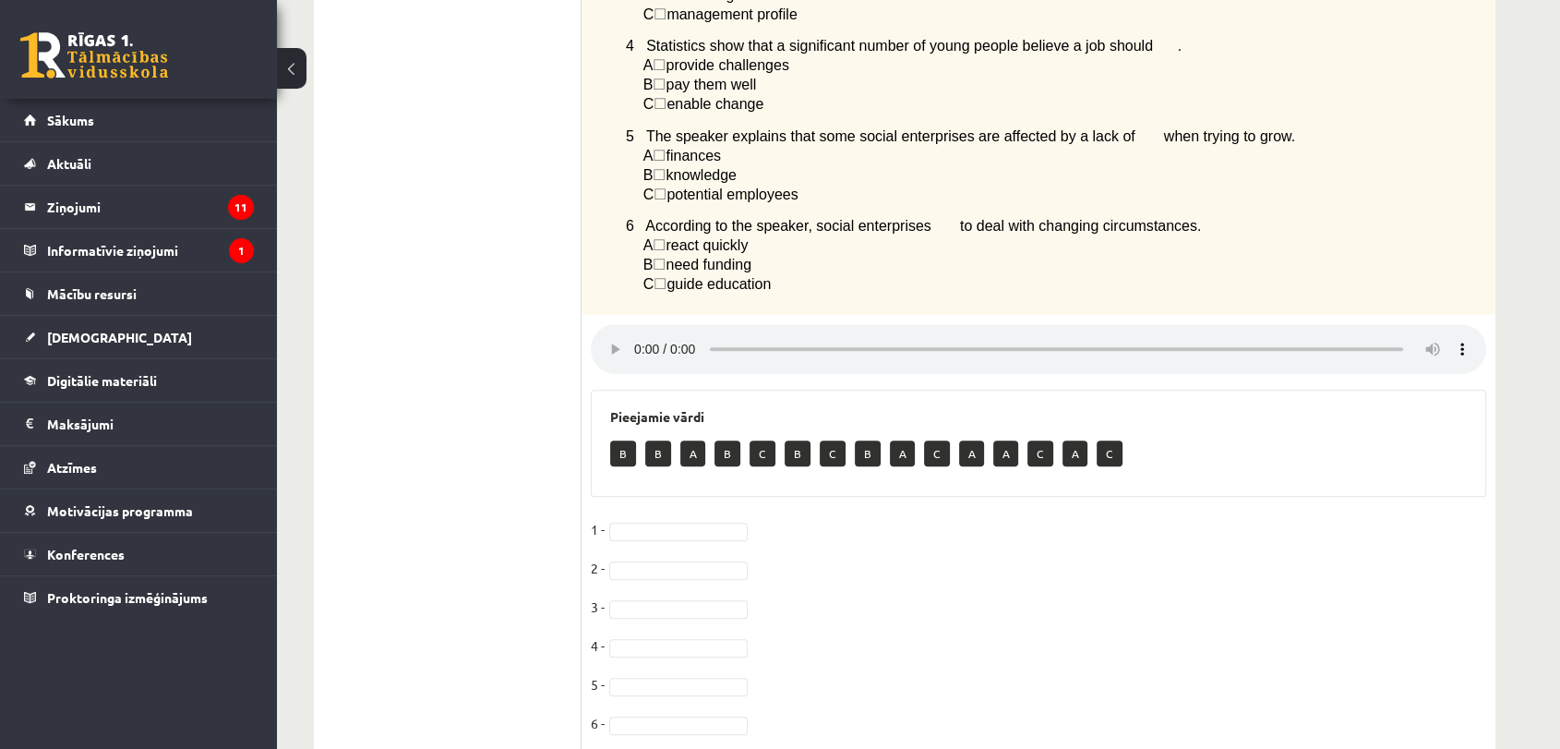
scroll to position [728, 0]
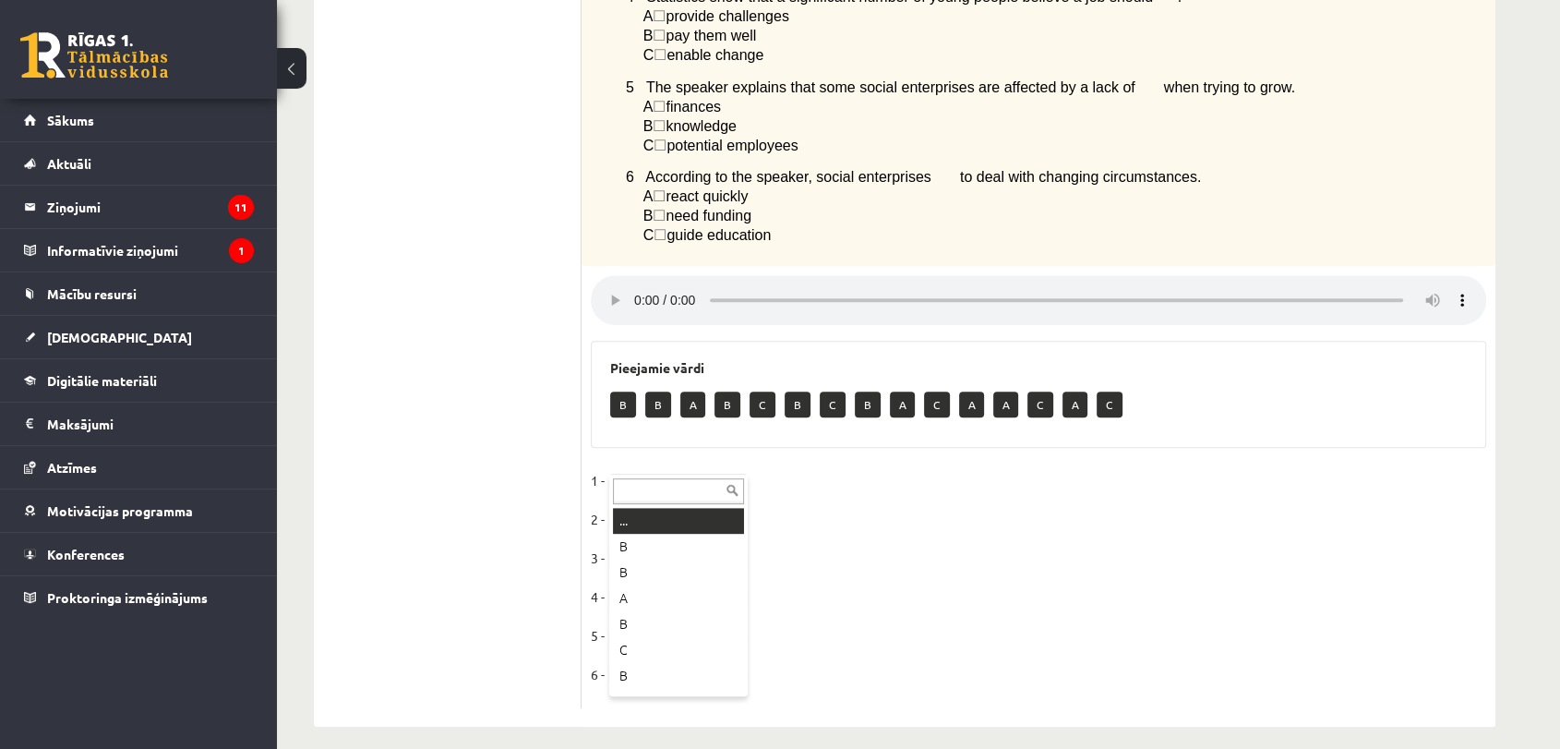
drag, startPoint x: 621, startPoint y: 542, endPoint x: 621, endPoint y: 528, distance: 13.8
drag, startPoint x: 661, startPoint y: 462, endPoint x: 662, endPoint y: 548, distance: 86.8
drag, startPoint x: 670, startPoint y: 659, endPoint x: 672, endPoint y: 675, distance: 15.8
click at [672, 675] on fieldset "1 - B * 2 - B * 3 - 4 - 5 - 6 -" at bounding box center [1038, 582] width 895 height 233
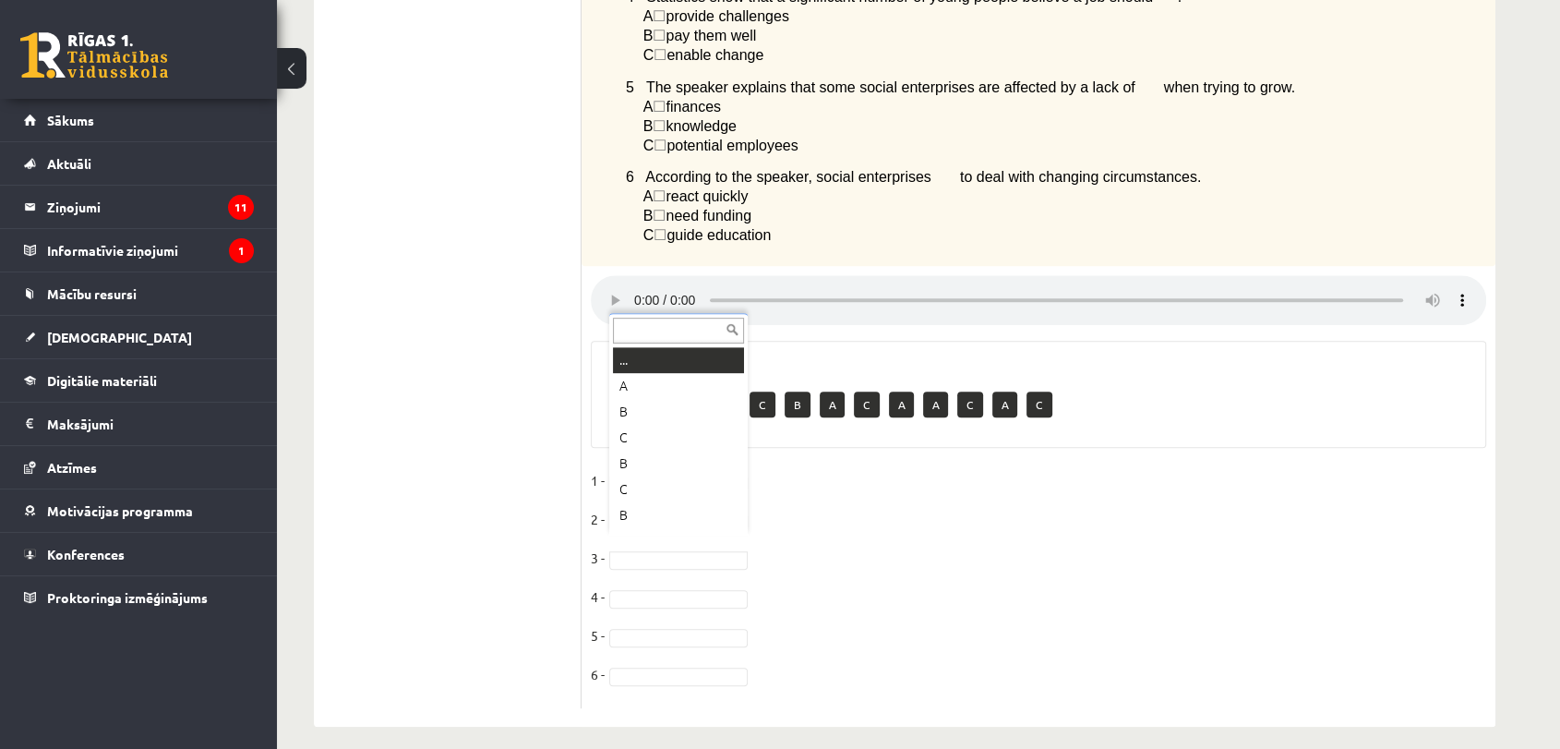
scroll to position [22, 0]
drag, startPoint x: 653, startPoint y: 509, endPoint x: 653, endPoint y: 523, distance: 14.8
click at [653, 523] on fieldset "1 - B * 2 - B * 3 - A * 4 - 5 - 6 -" at bounding box center [1038, 582] width 895 height 233
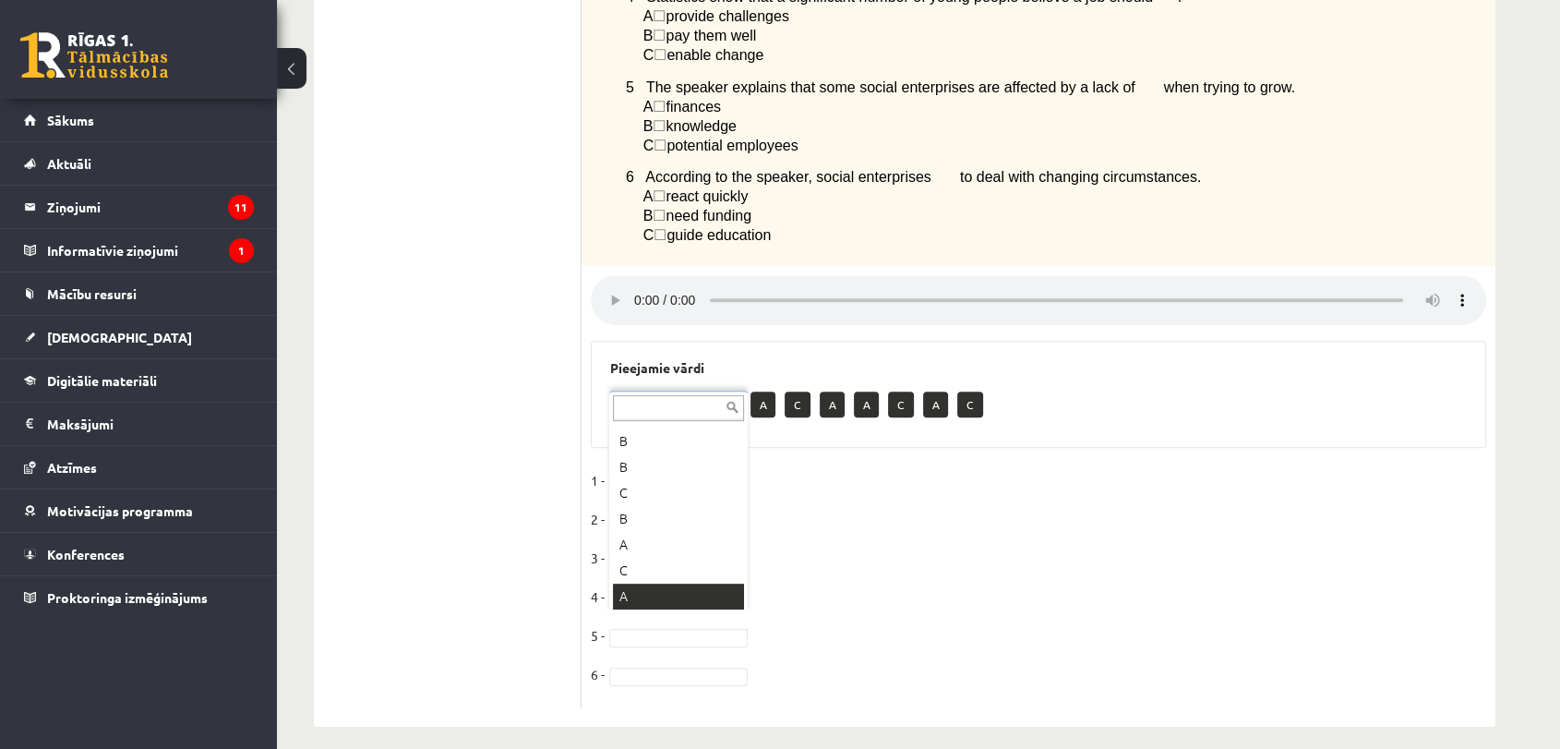
scroll to position [48, 0]
drag, startPoint x: 669, startPoint y: 591, endPoint x: 669, endPoint y: 652, distance: 60.9
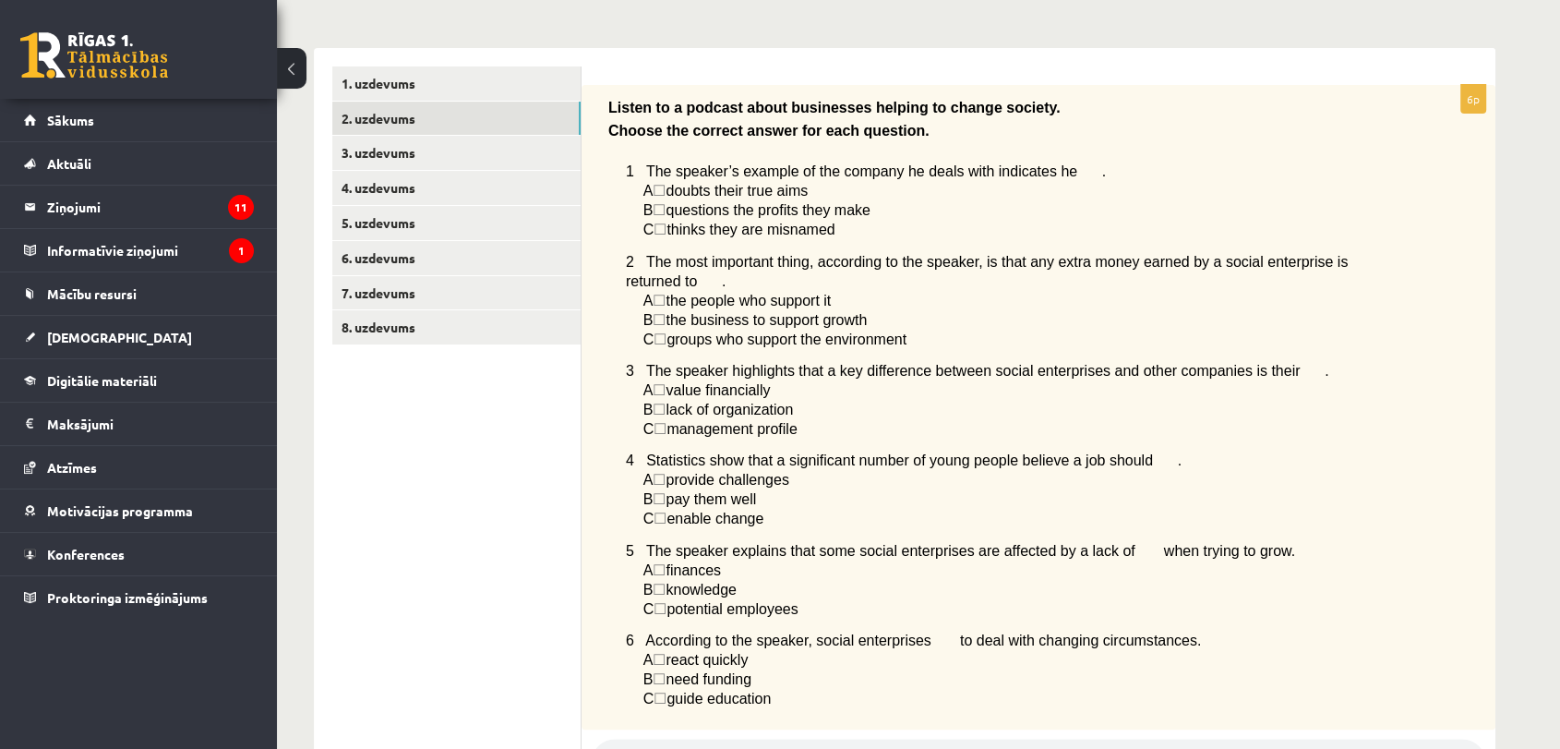
scroll to position [215, 0]
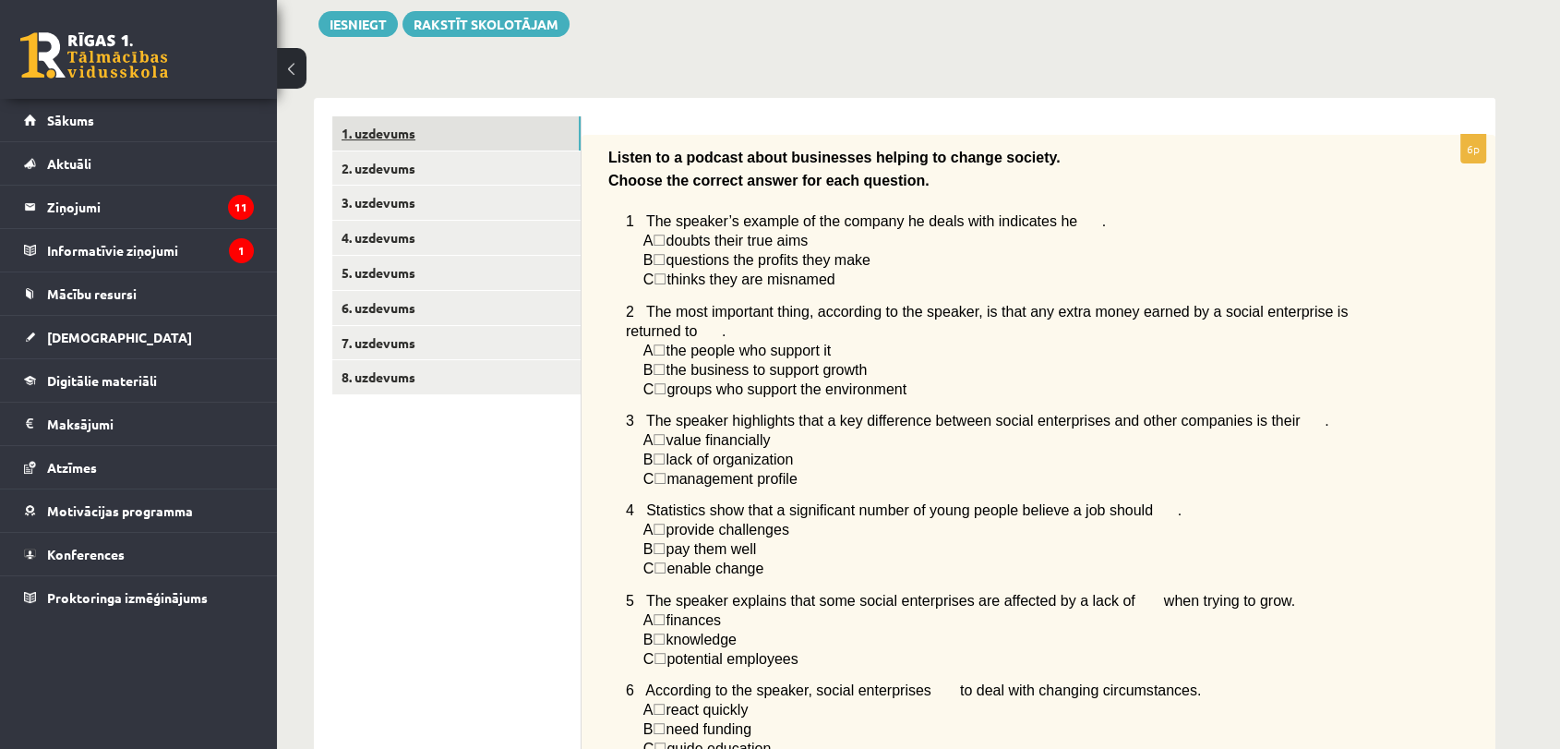
click at [367, 129] on link "1. uzdevums" at bounding box center [456, 133] width 248 height 34
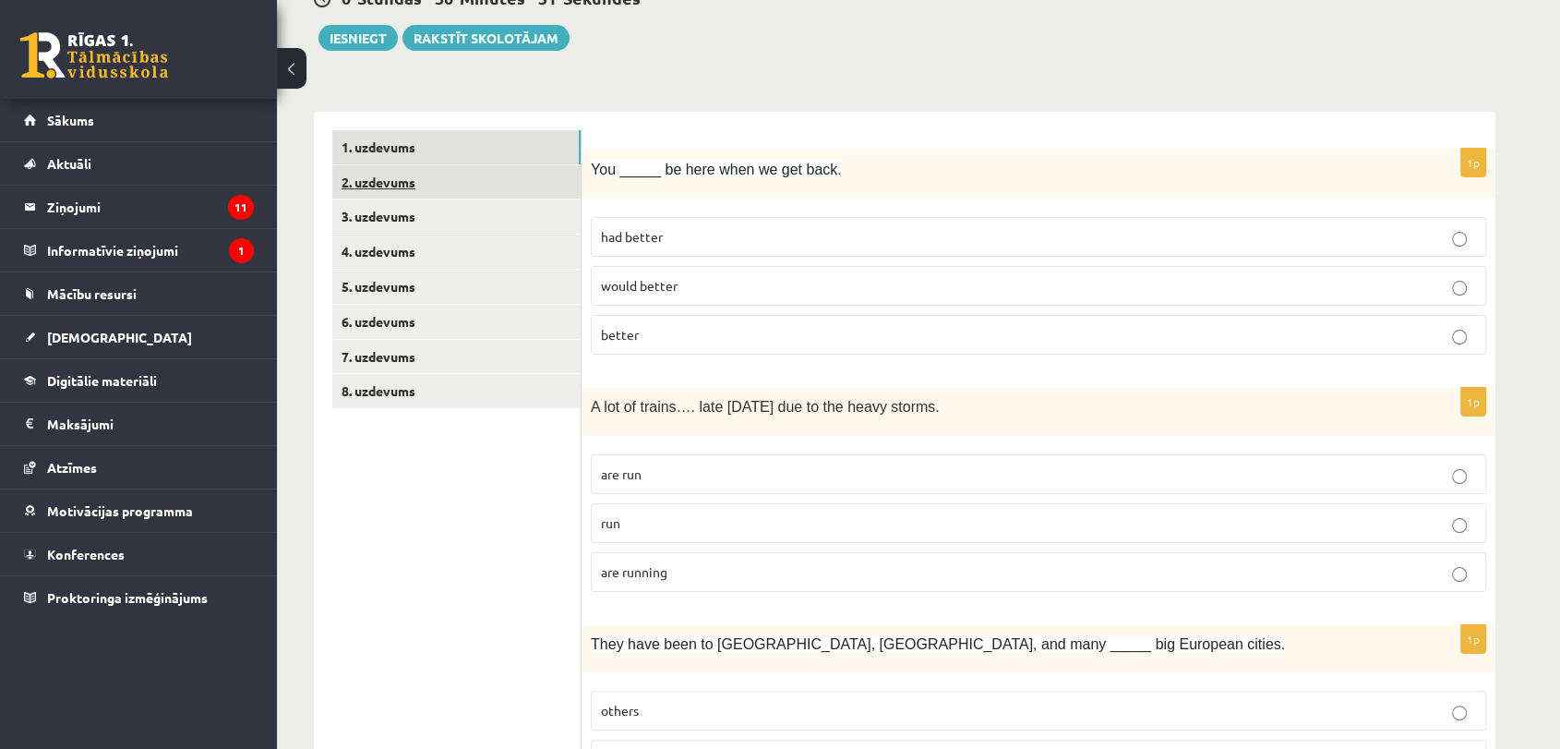
scroll to position [0, 0]
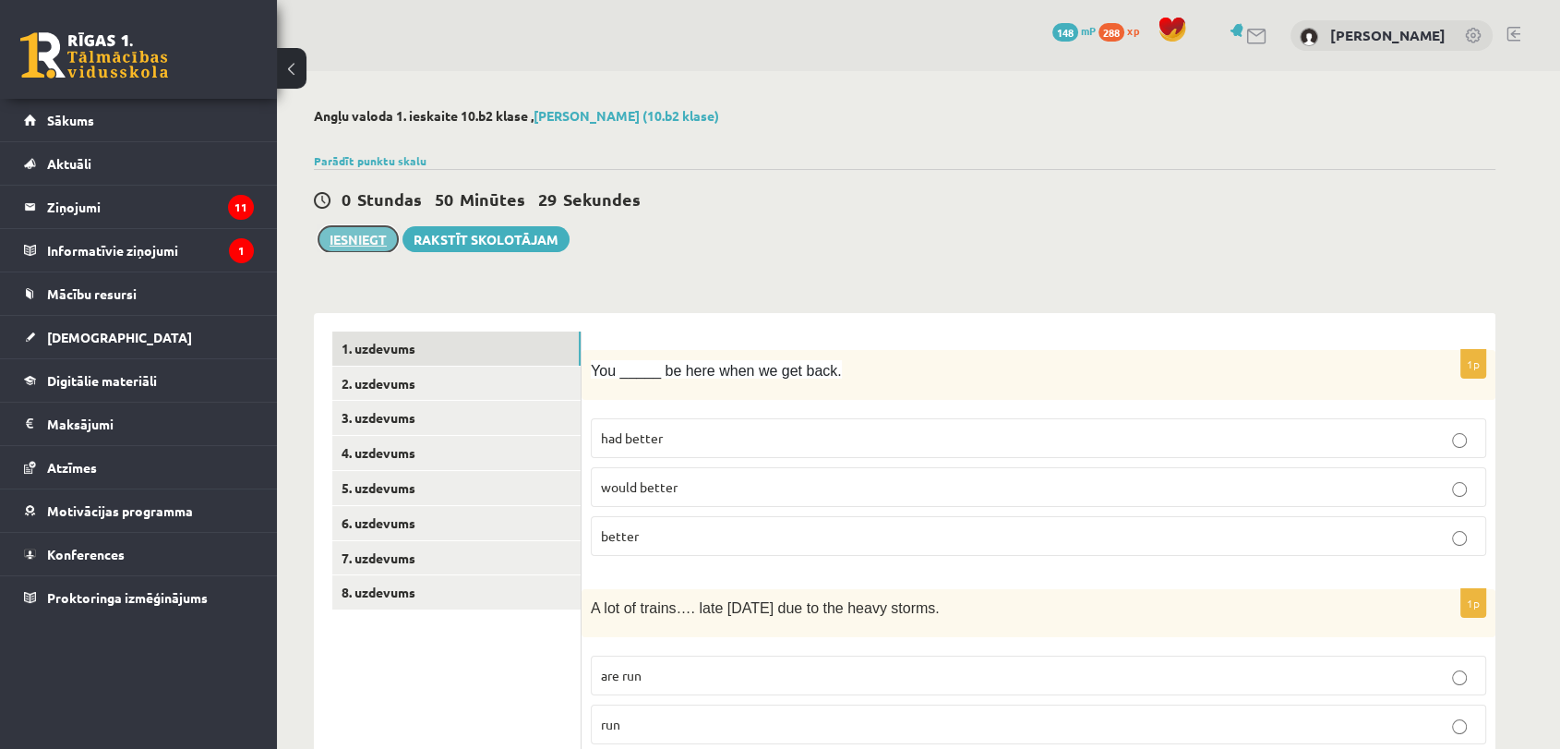
click at [370, 238] on button "Iesniegt" at bounding box center [357, 239] width 79 height 26
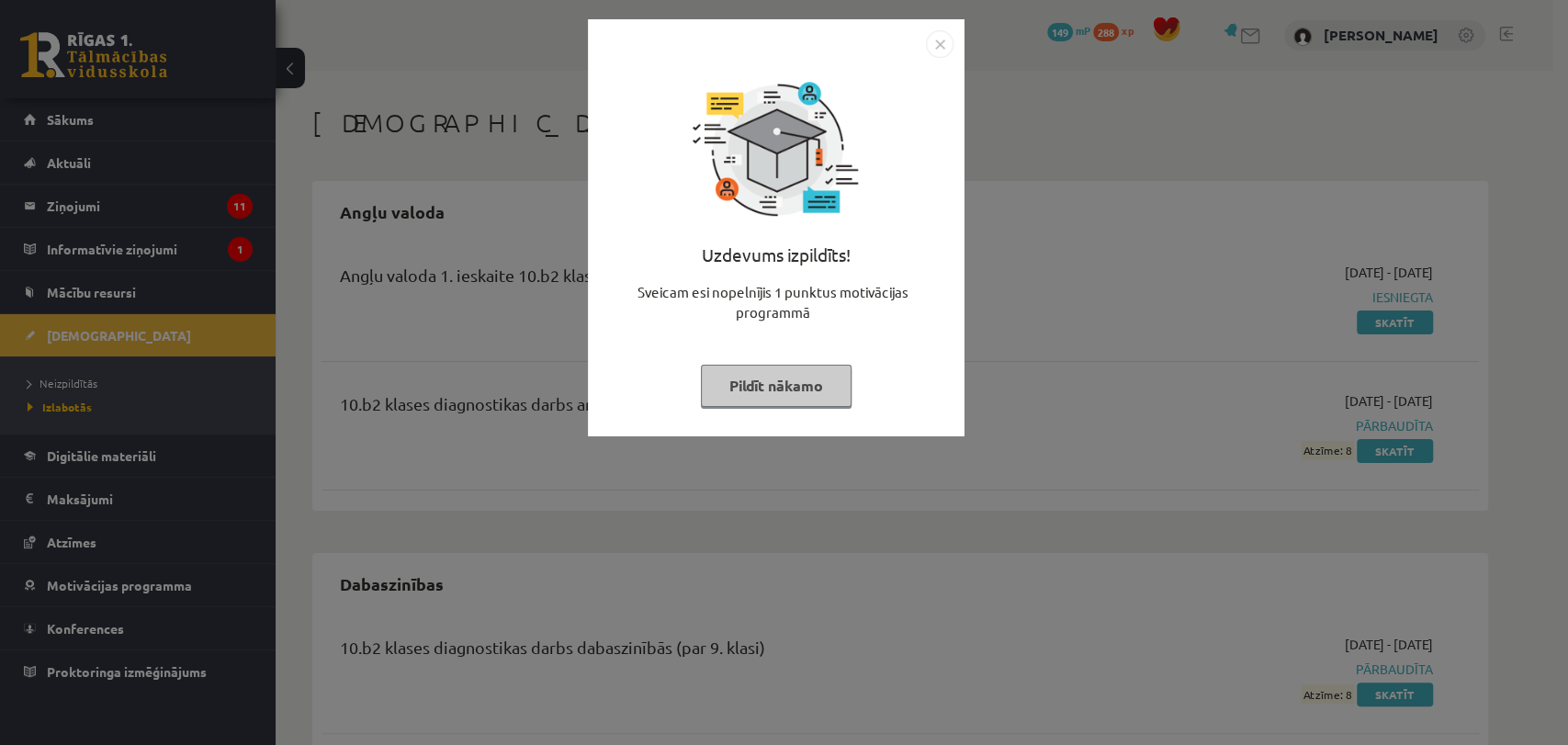
click at [783, 392] on button "Pildīt nākamo" at bounding box center [775, 385] width 150 height 42
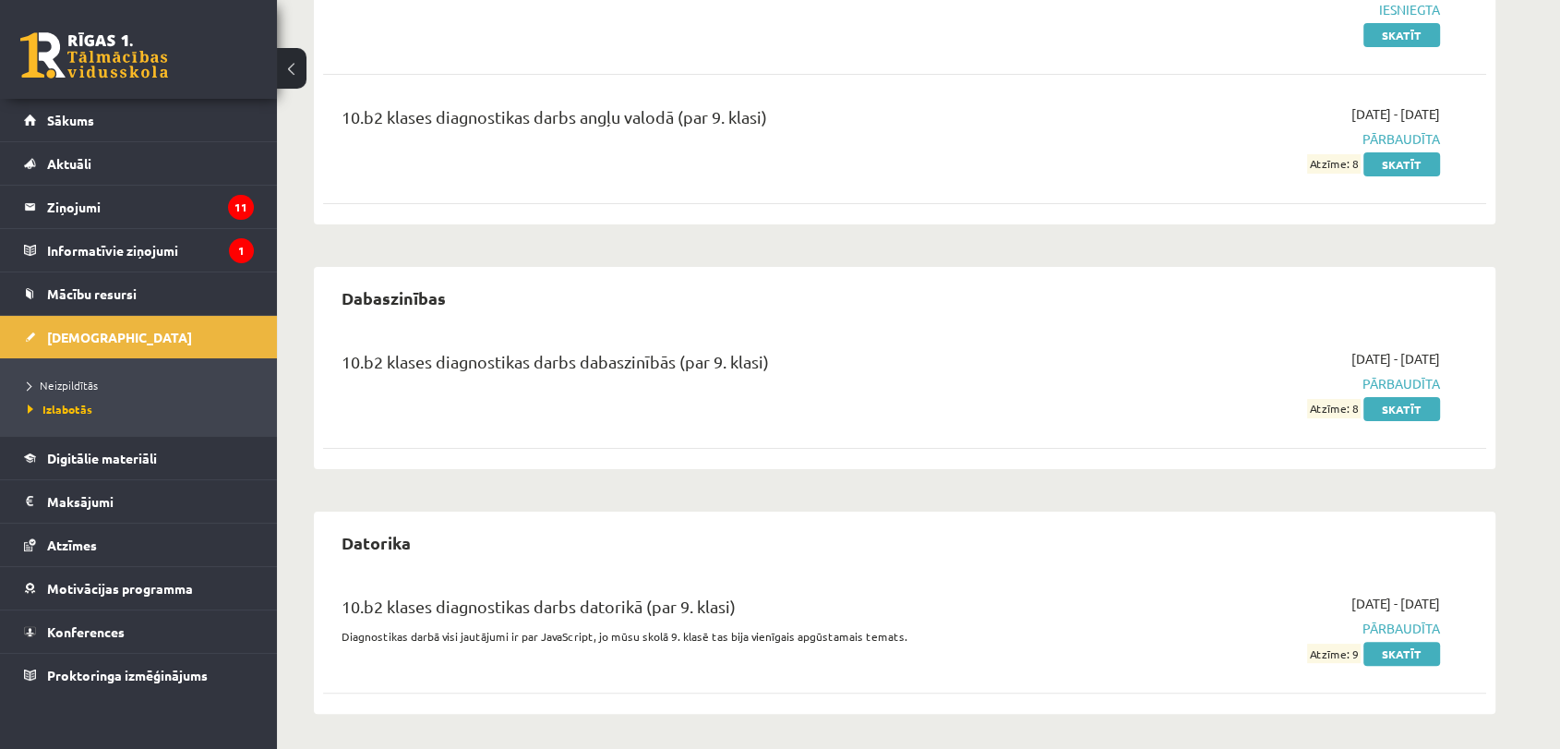
scroll to position [290, 0]
click at [972, 260] on div "Angļu valoda Angļu valoda 1. ieskaite 10.b2 klase [DATE] - [DATE] Iesniegta Ska…" at bounding box center [905, 302] width 1182 height 821
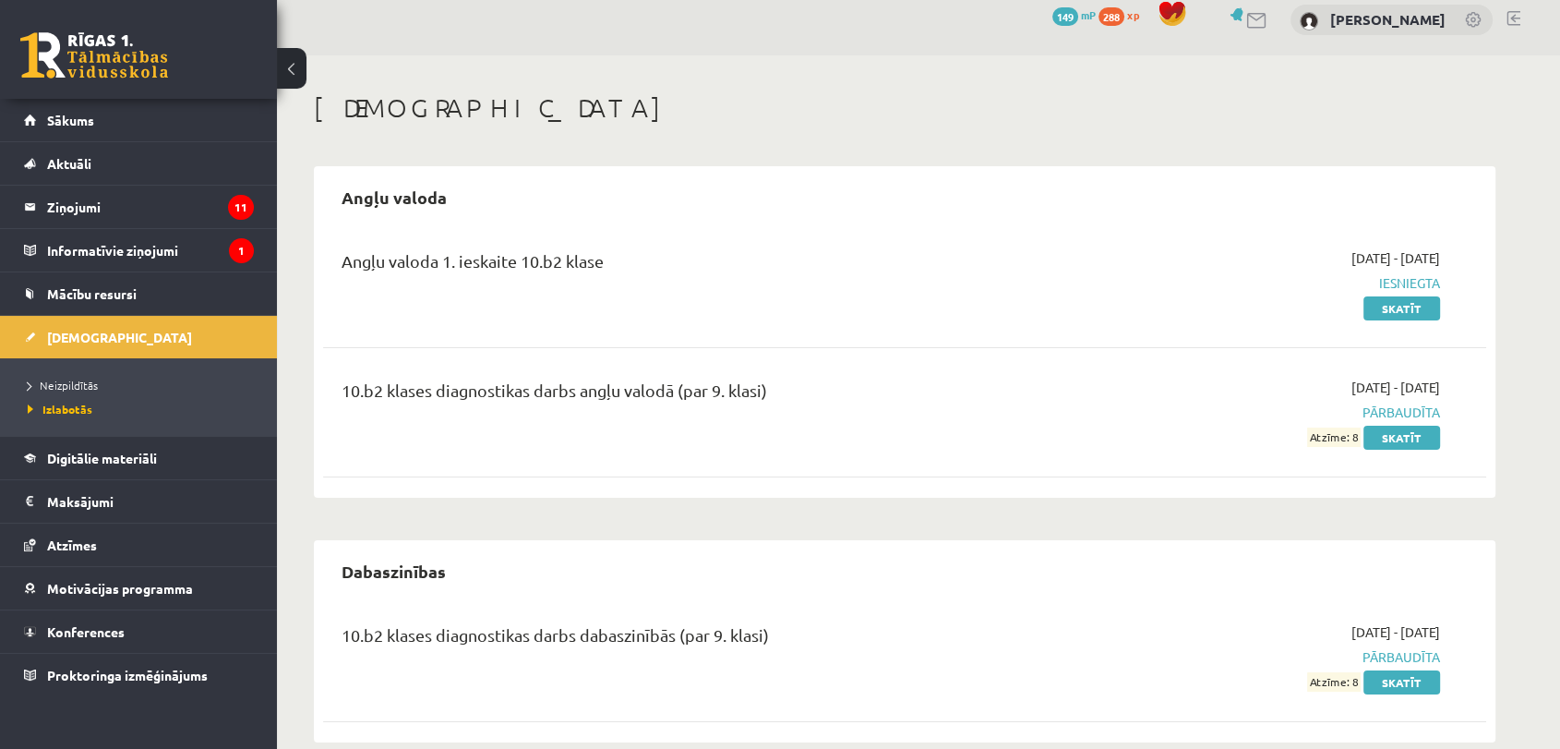
scroll to position [0, 0]
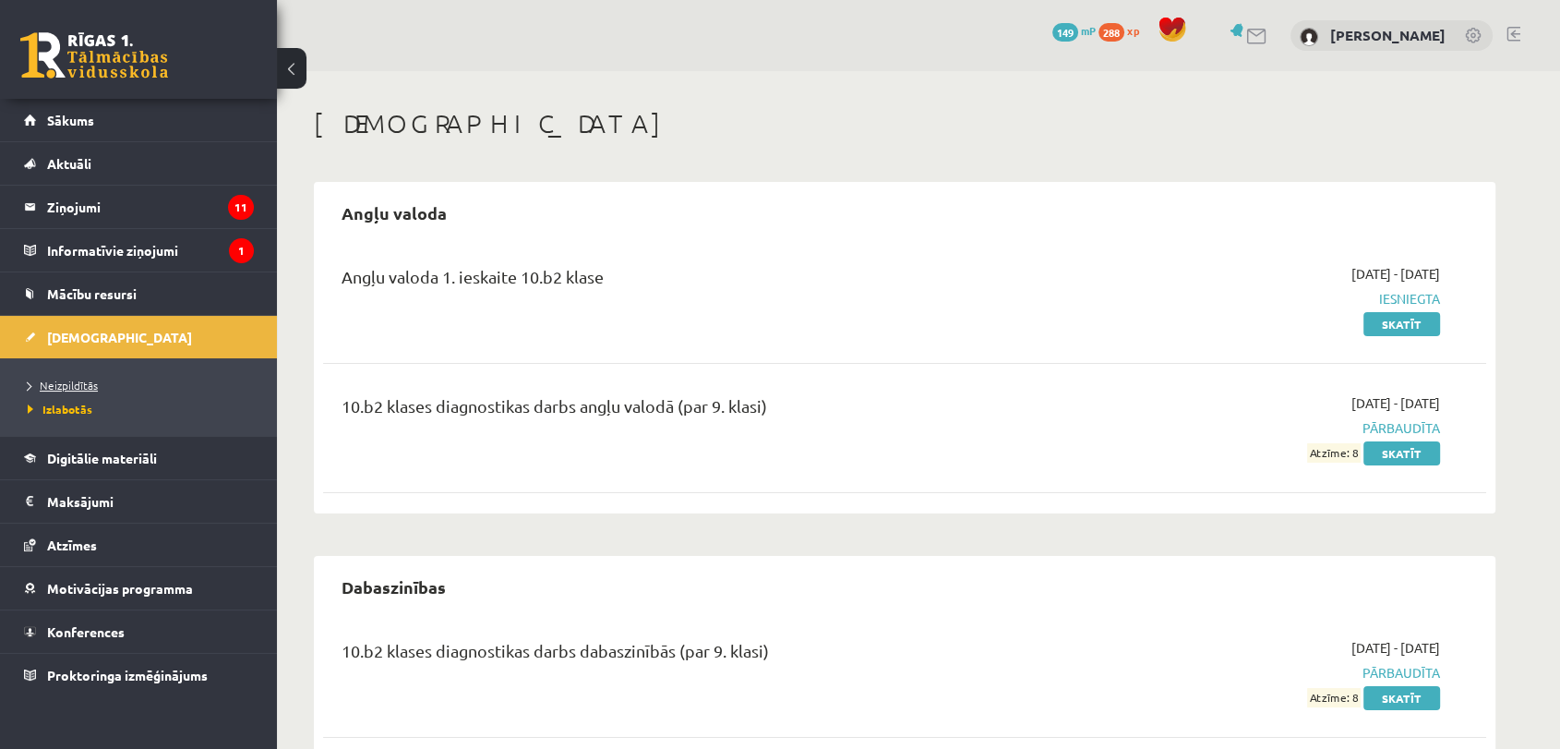
click at [79, 391] on link "Neizpildītās" at bounding box center [143, 385] width 231 height 17
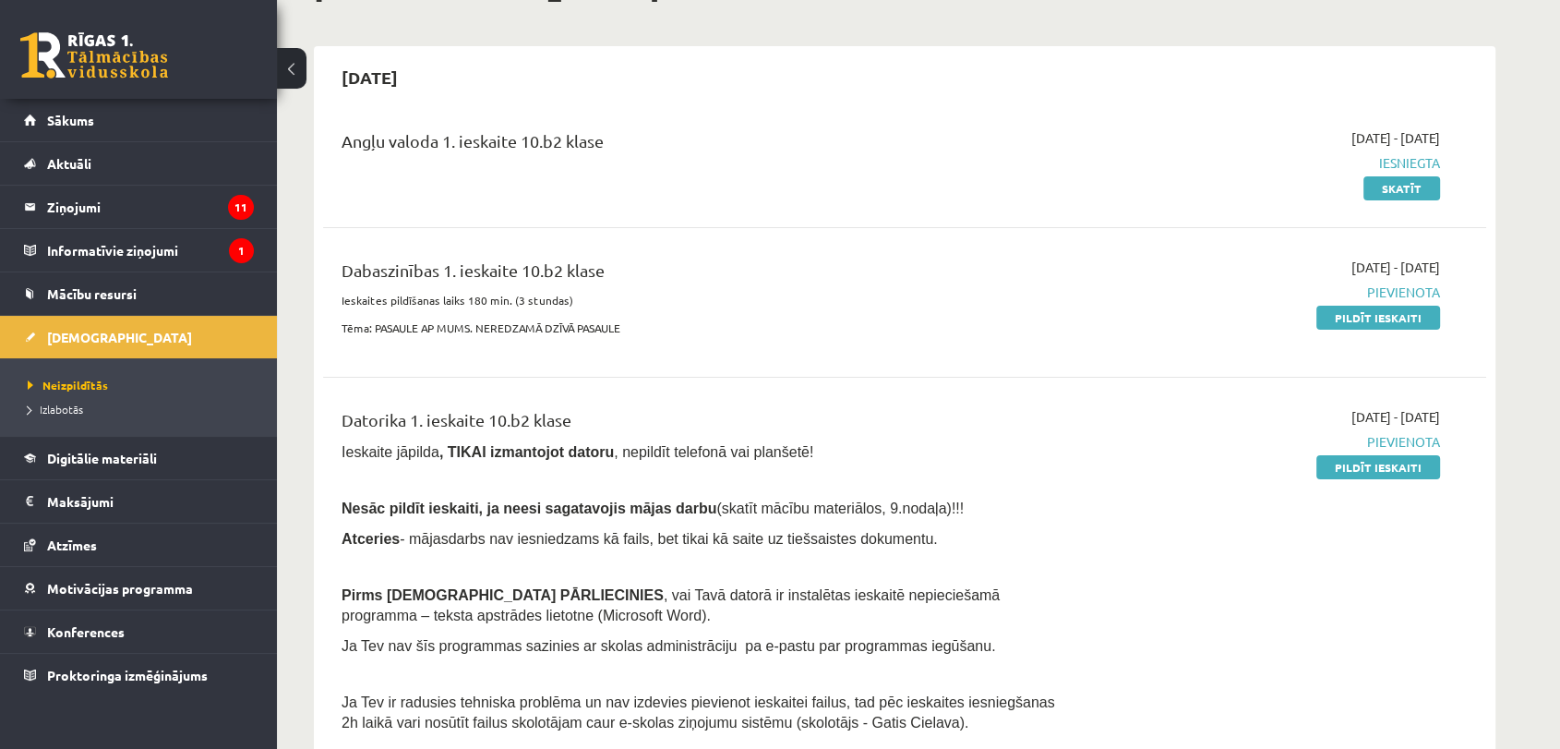
scroll to position [195, 0]
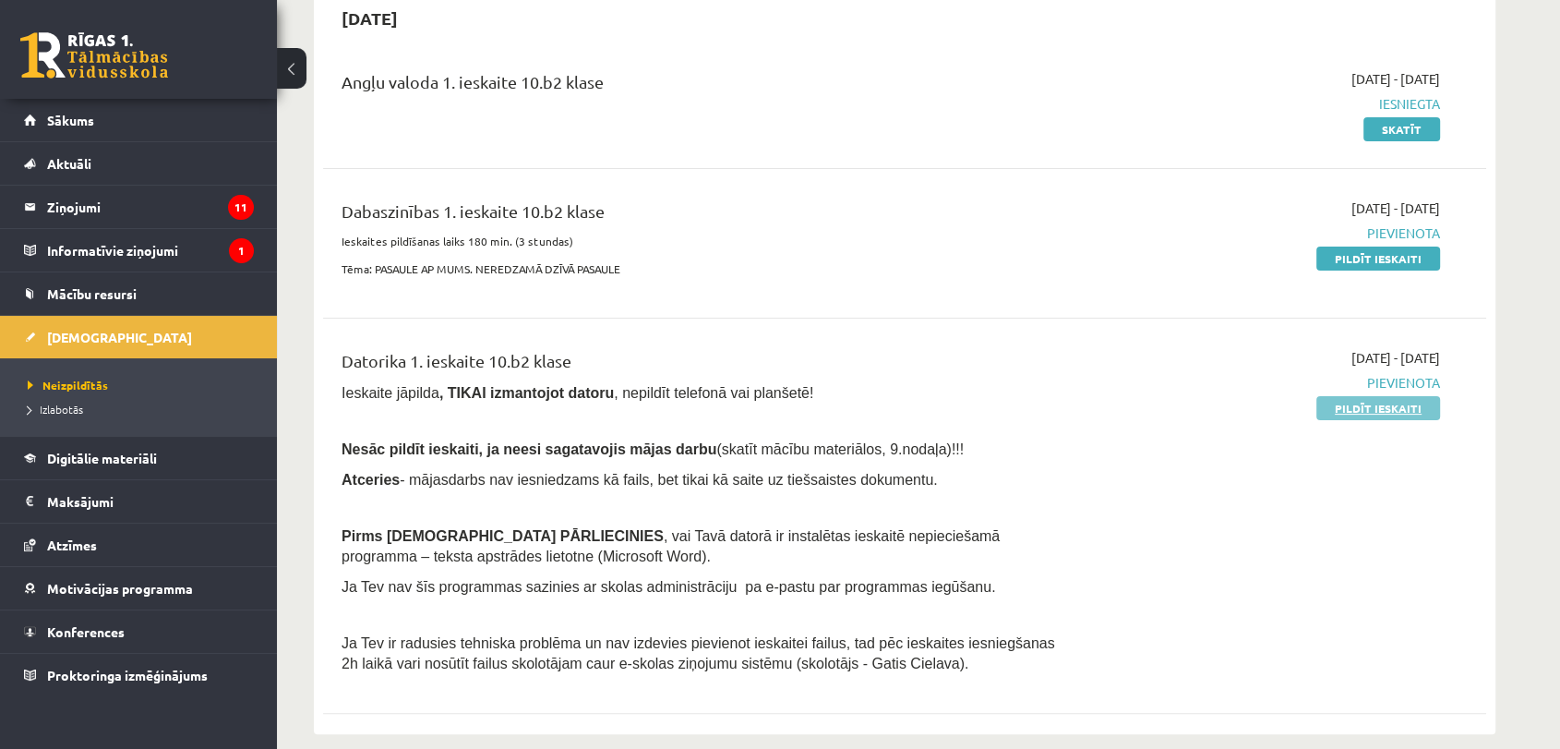
click at [1345, 409] on link "Pildīt ieskaiti" at bounding box center [1378, 408] width 124 height 24
click at [1367, 260] on link "Pildīt ieskaiti" at bounding box center [1378, 258] width 124 height 24
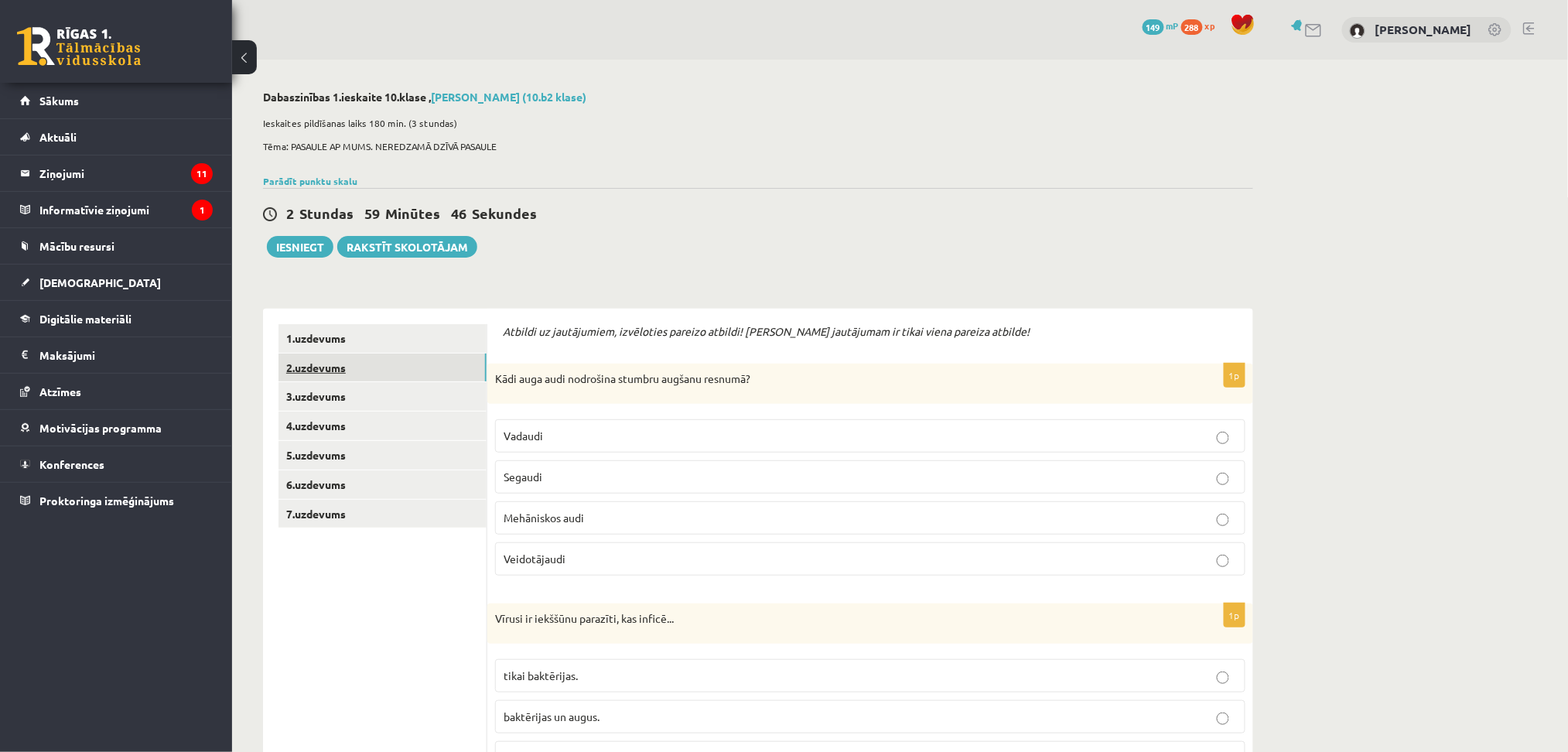
click at [317, 374] on link "2.uzdevums" at bounding box center [382, 368] width 208 height 29
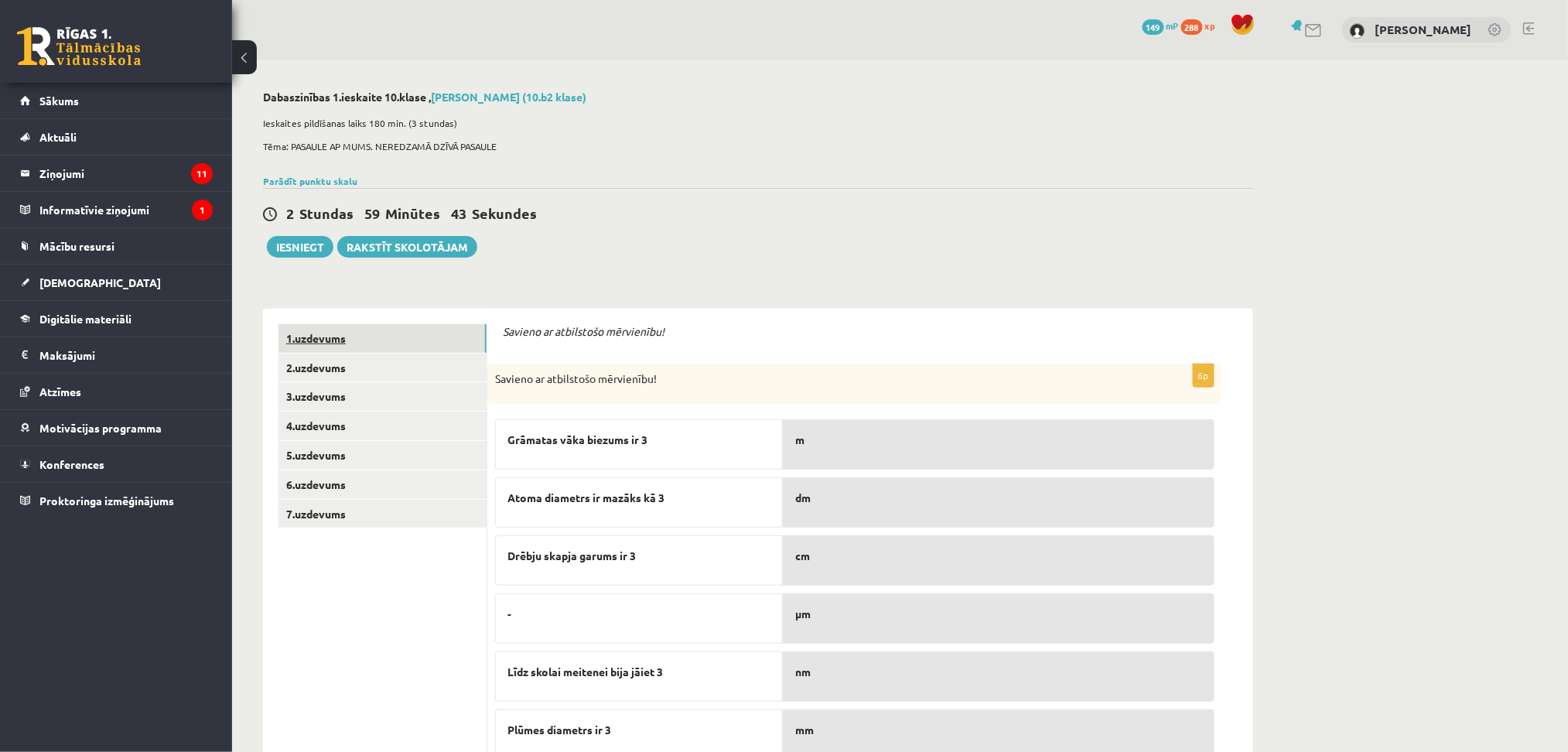
click at [318, 345] on link "1.uzdevums" at bounding box center [382, 339] width 208 height 29
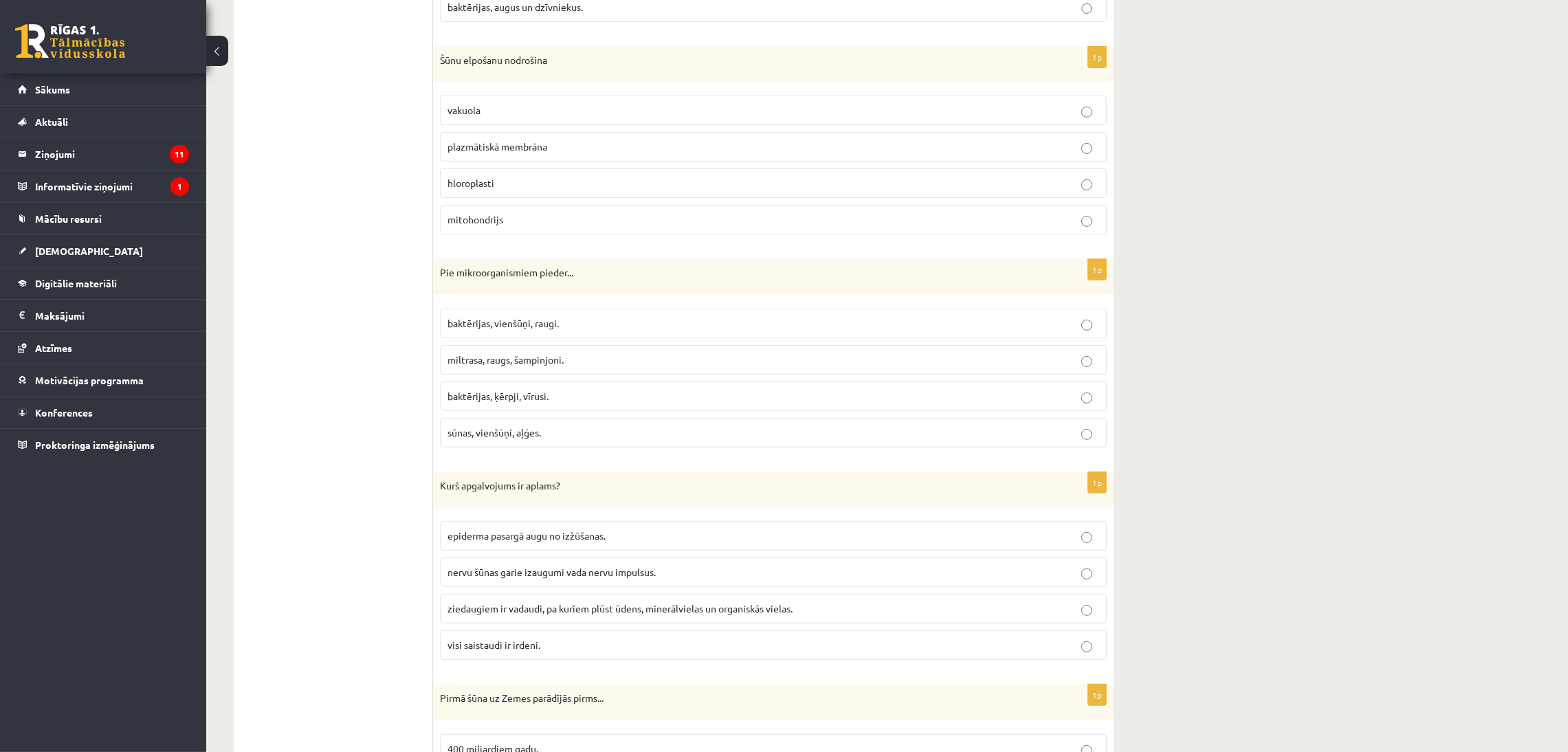
scroll to position [815, 0]
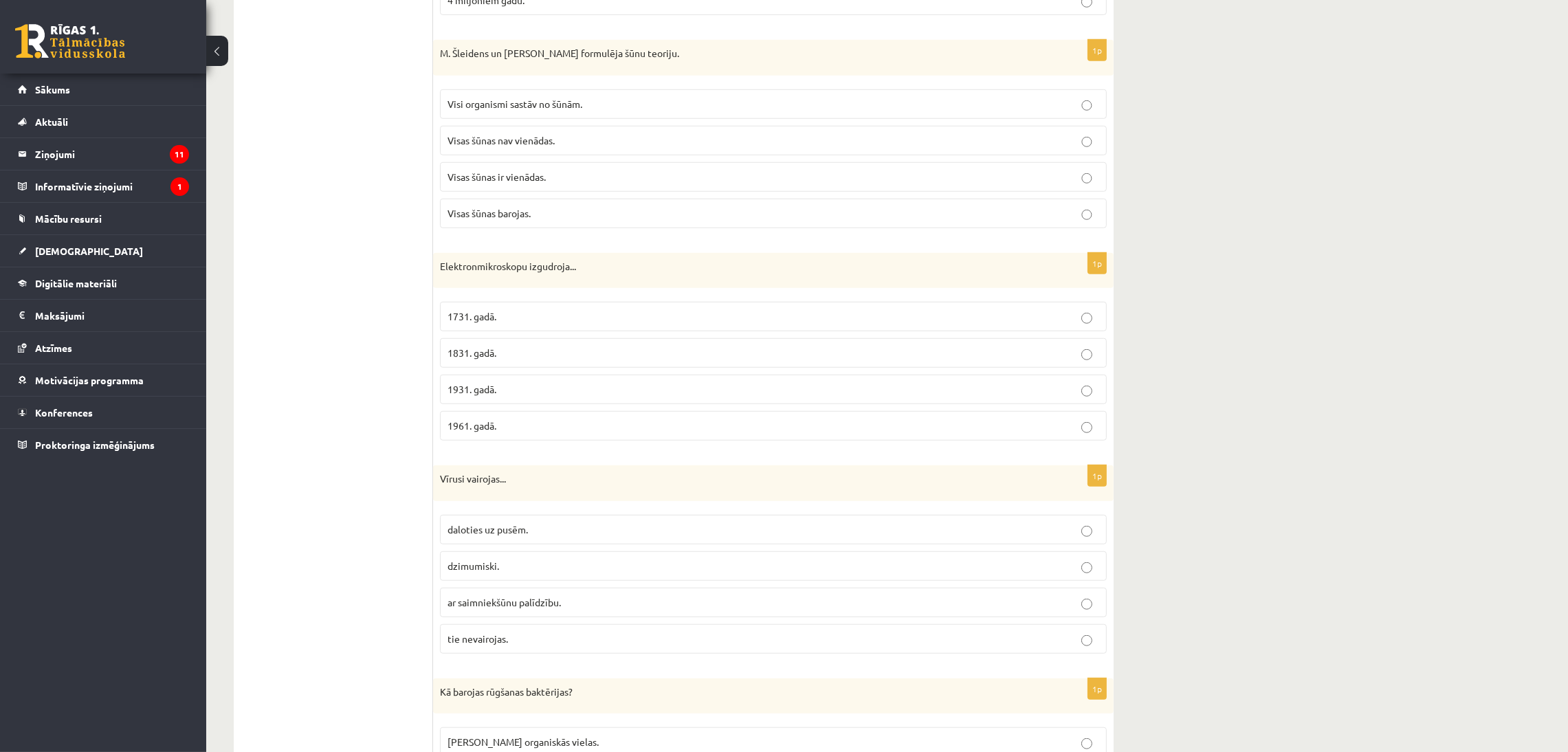
scroll to position [1570, 0]
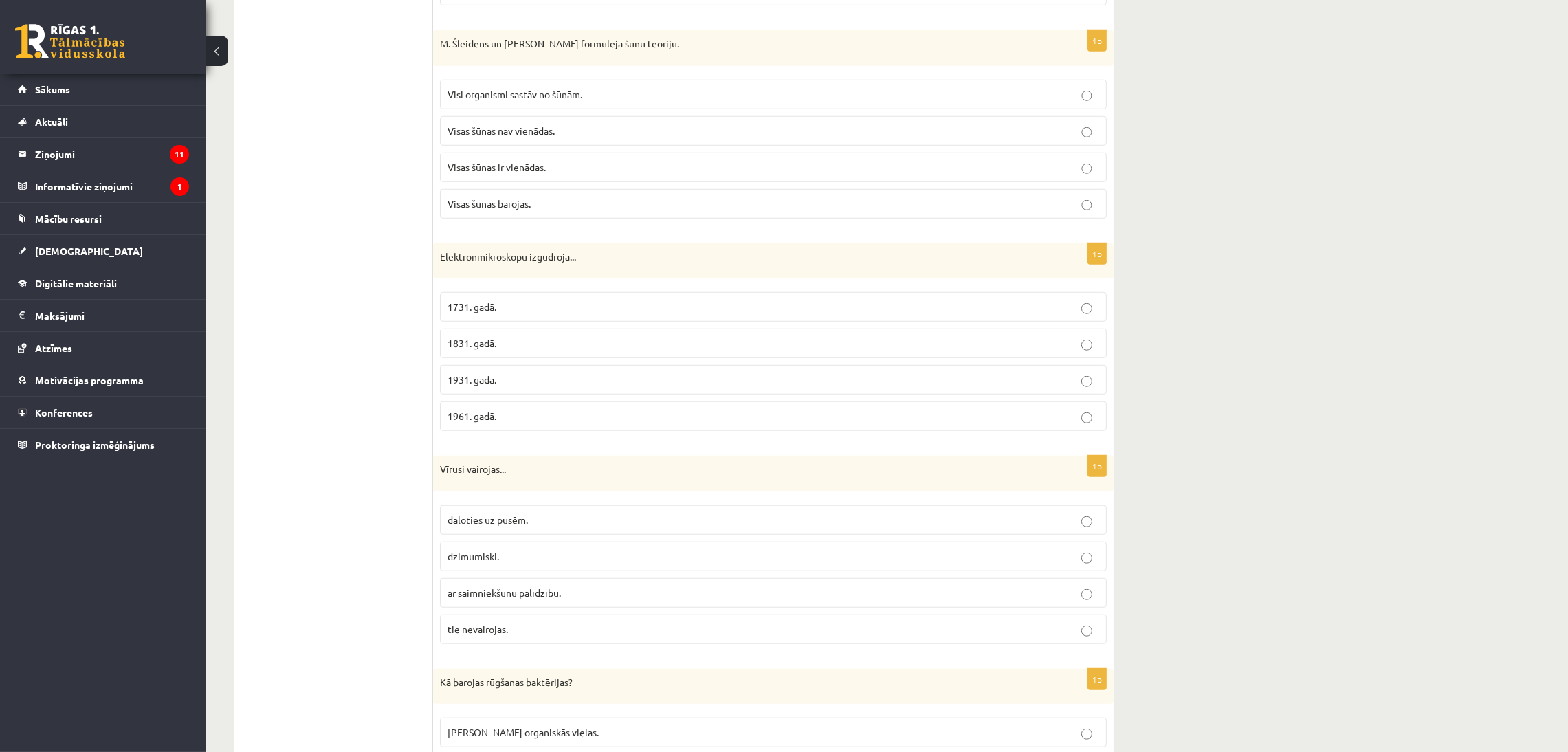
click at [1161, 163] on div "Dabaszinības 1.ieskaite 10.klase , Edmunds Pokrovskis (10.b2 klase) Ieskaites p…" at bounding box center [887, 761] width 1362 height 4556
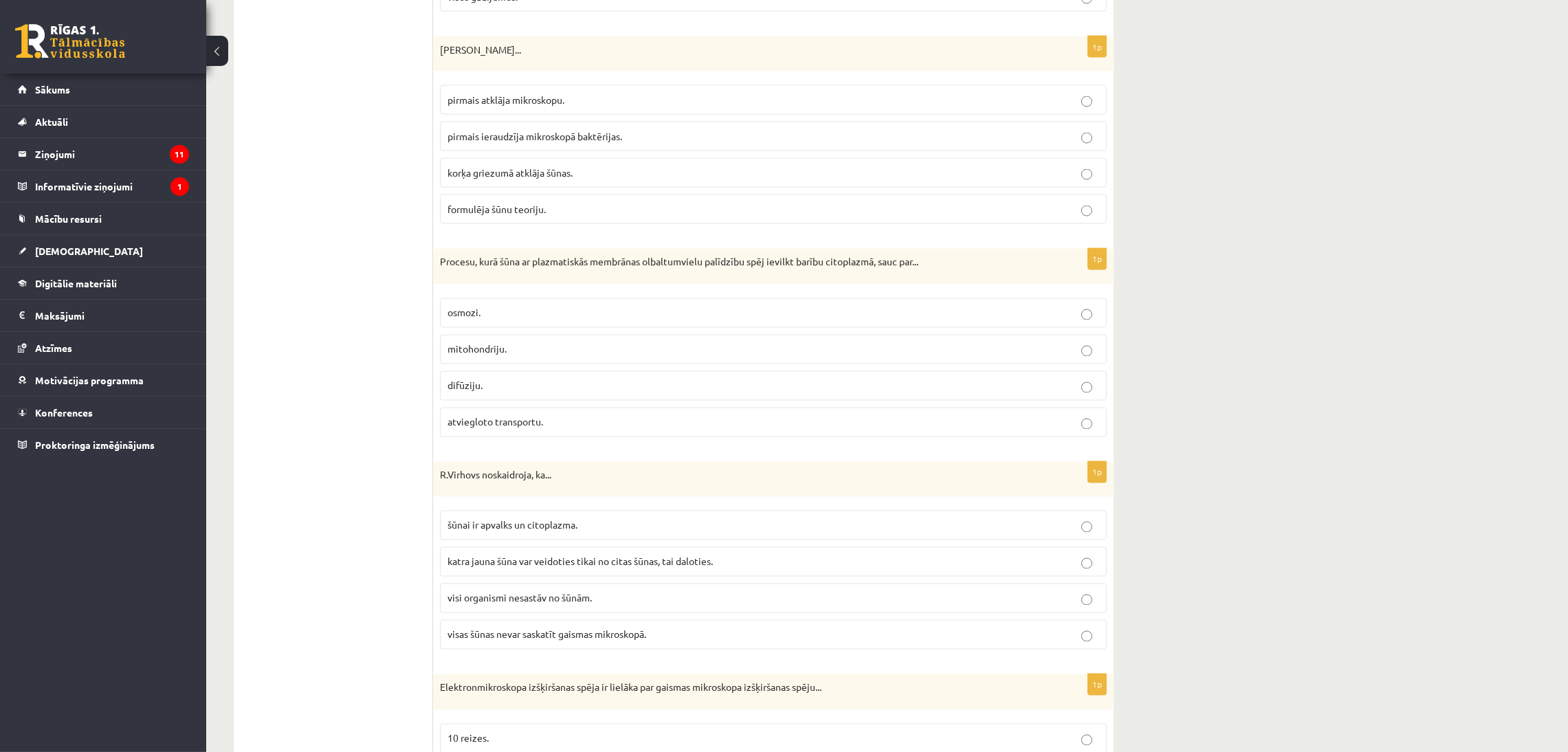
scroll to position [3697, 0]
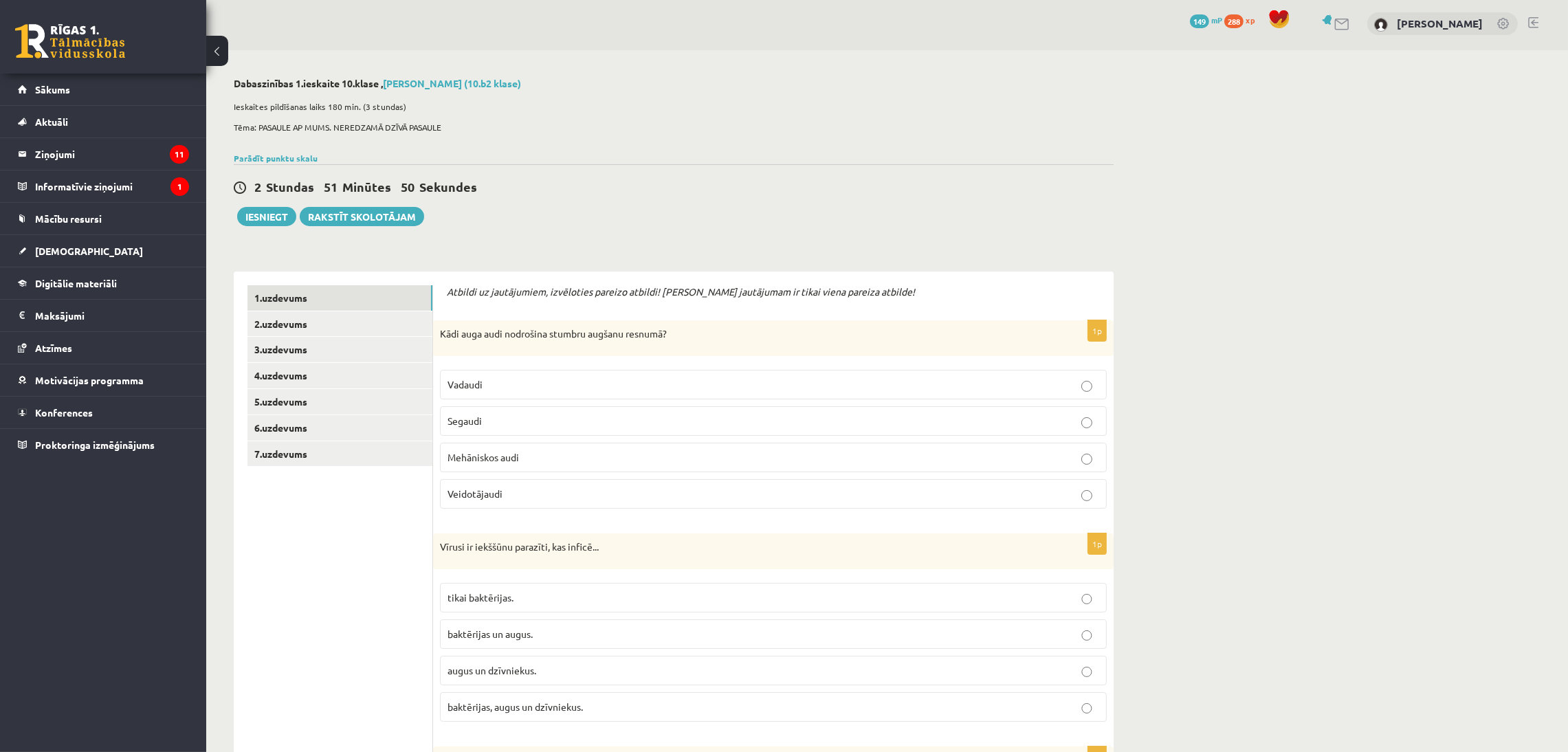
scroll to position [0, 0]
click at [550, 506] on label "Veidotājaudi" at bounding box center [773, 497] width 666 height 30
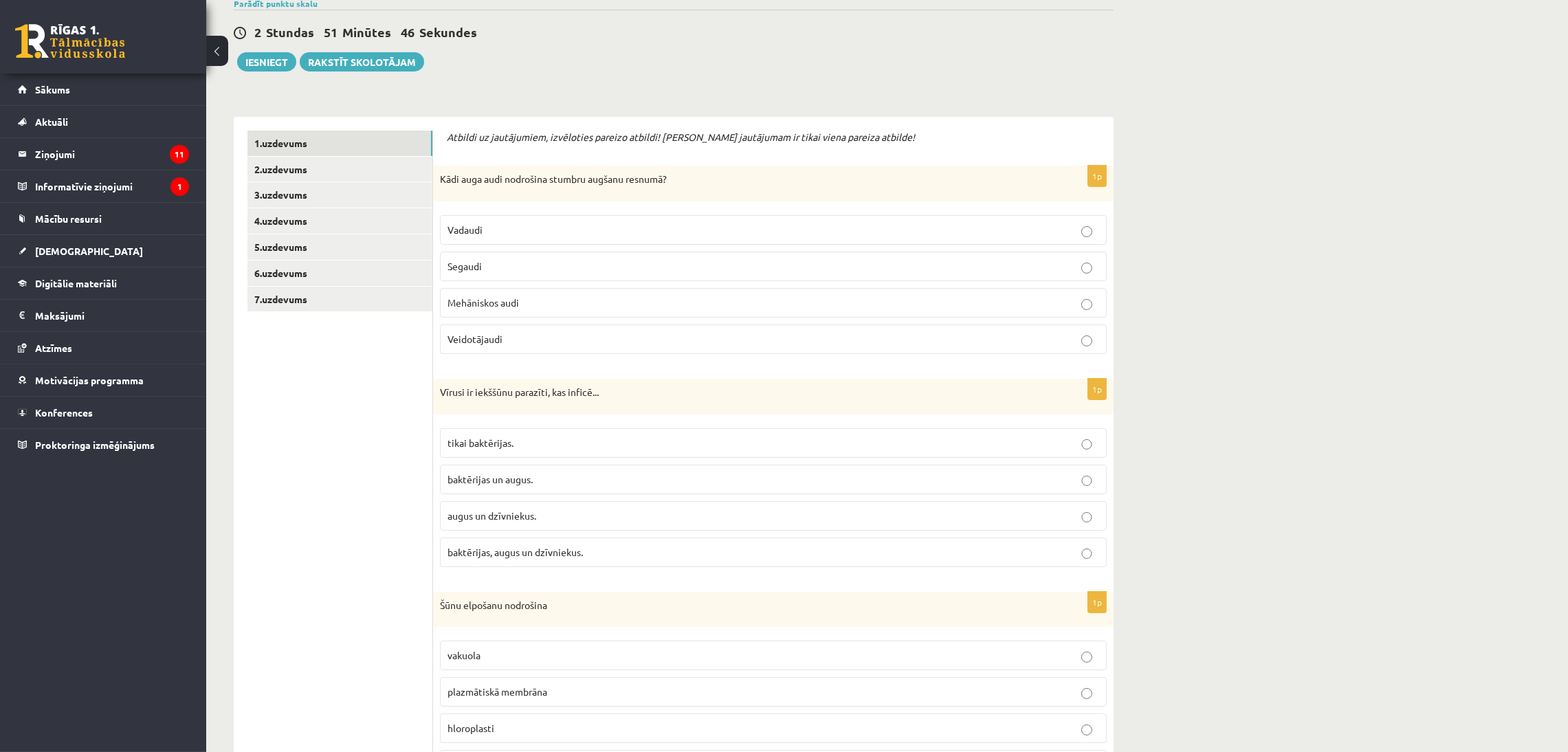
scroll to position [165, 0]
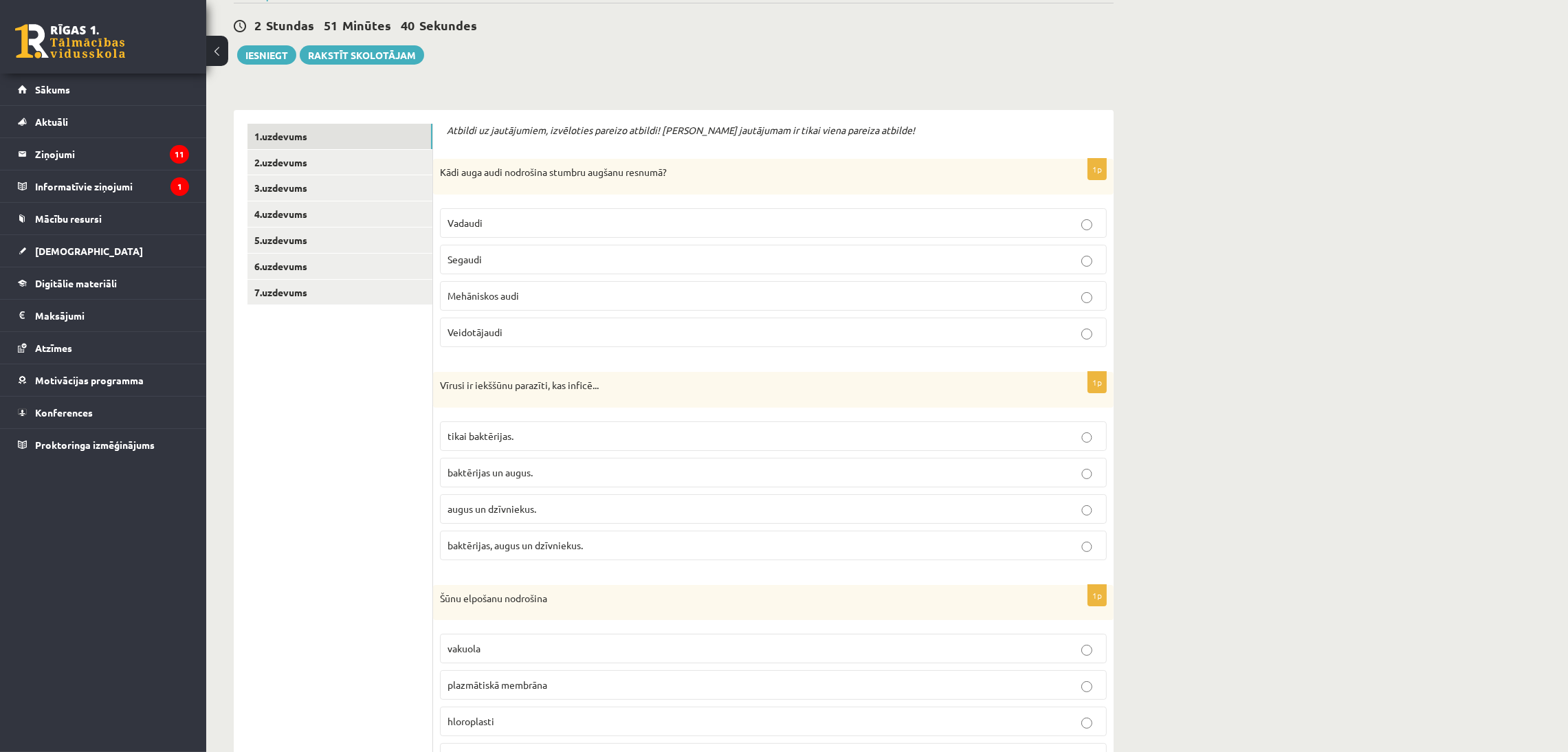
drag, startPoint x: 526, startPoint y: 541, endPoint x: 522, endPoint y: 552, distance: 11.7
drag, startPoint x: 522, startPoint y: 552, endPoint x: 1001, endPoint y: 541, distance: 479.1
click at [1001, 541] on p "baktērijas, augus un dzīvniekus." at bounding box center [773, 545] width 651 height 14
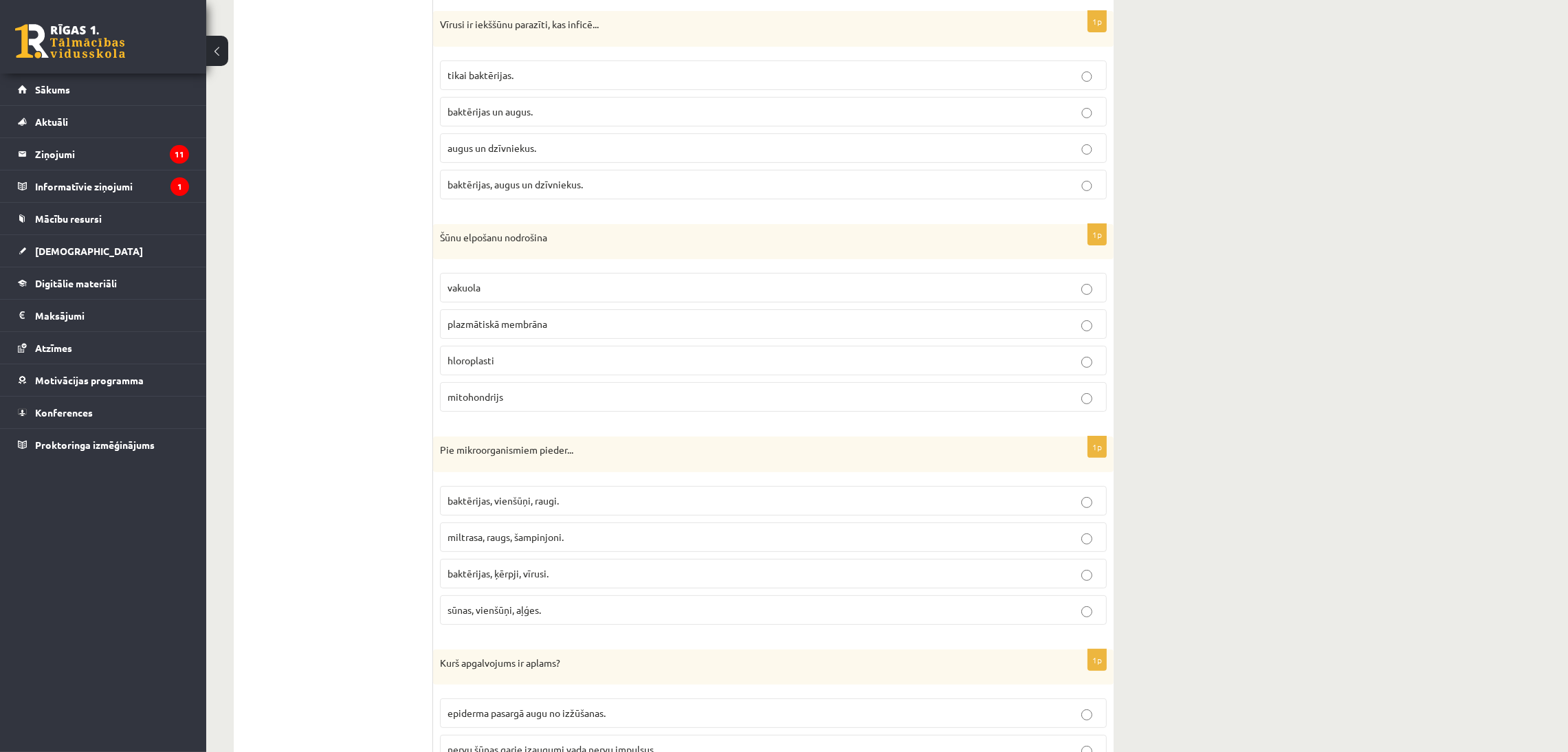
scroll to position [526, 0]
click at [790, 399] on p "mitohondrijs" at bounding box center [773, 396] width 651 height 14
click at [564, 557] on p "baktērijas, ķērpji, vīrusi." at bounding box center [773, 573] width 651 height 14
click at [587, 499] on p "baktērijas, vienšūņi, raugi." at bounding box center [773, 500] width 651 height 14
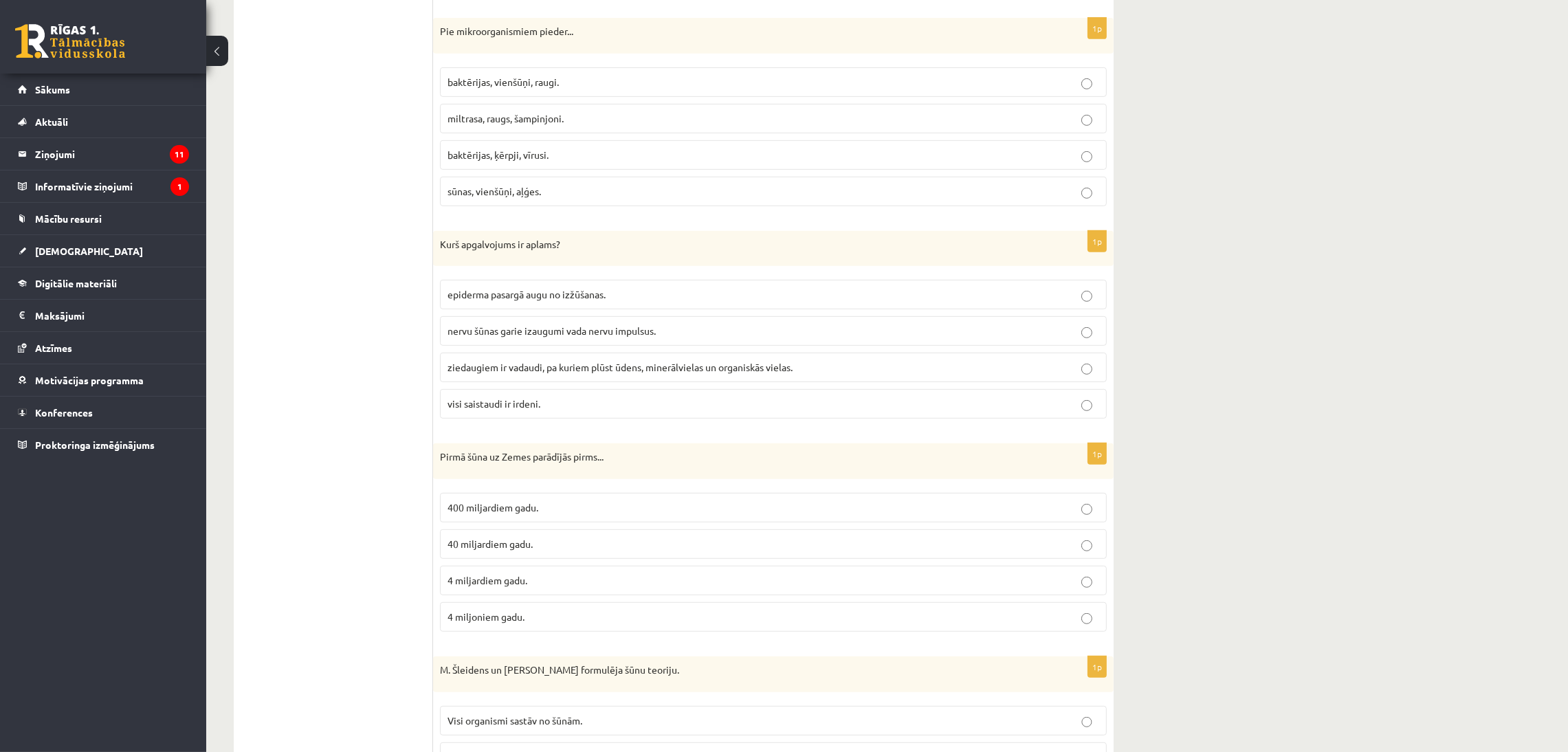
scroll to position [945, 0]
click at [582, 417] on label "visi saistaudi ir irdeni." at bounding box center [773, 403] width 666 height 30
click at [540, 557] on p "4 miljoniem gadu." at bounding box center [773, 615] width 651 height 14
click at [593, 557] on label "4 miljardiem gadu." at bounding box center [773, 579] width 666 height 30
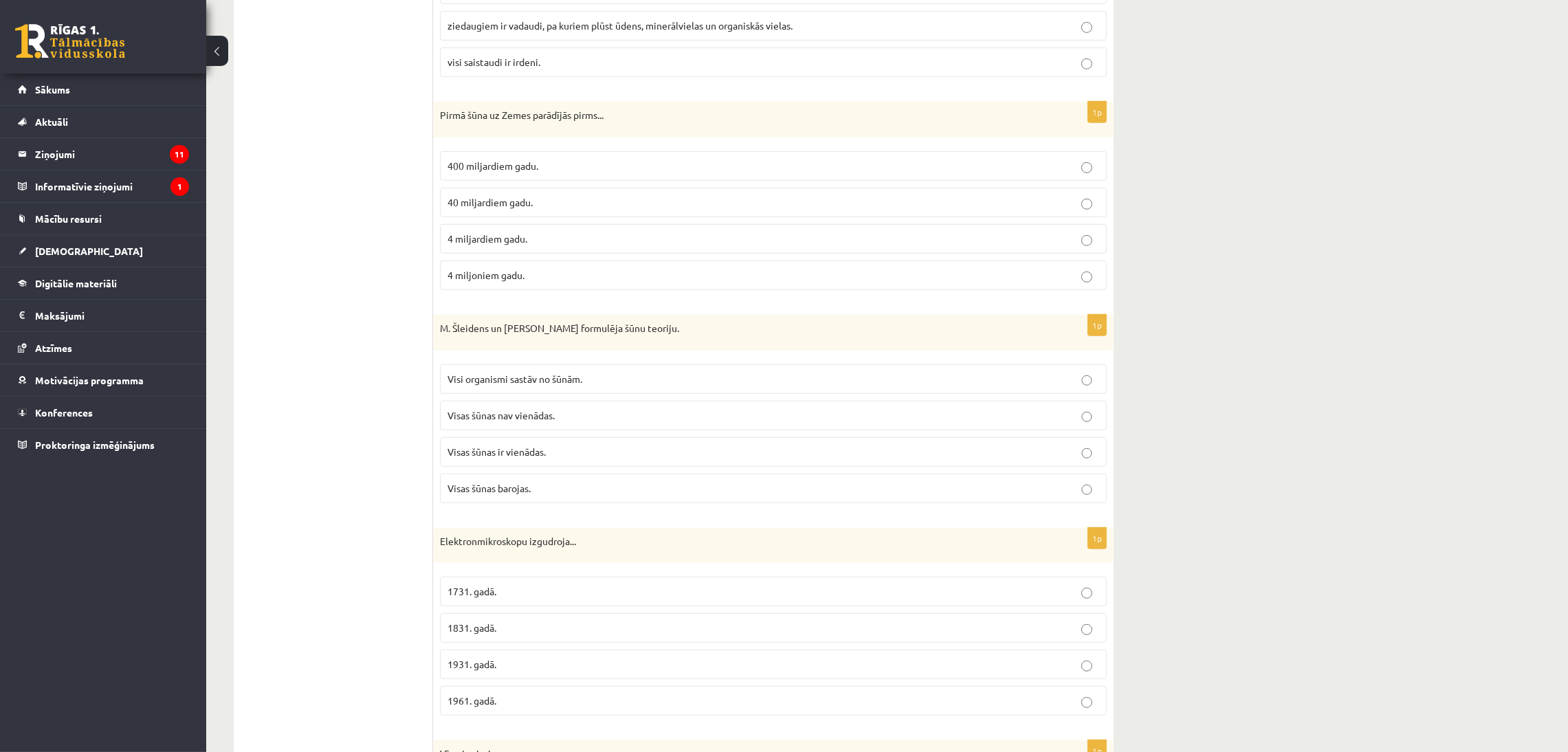
scroll to position [1289, 0]
click at [551, 383] on p "Visi organismi sastāv no šūnām." at bounding box center [773, 375] width 651 height 14
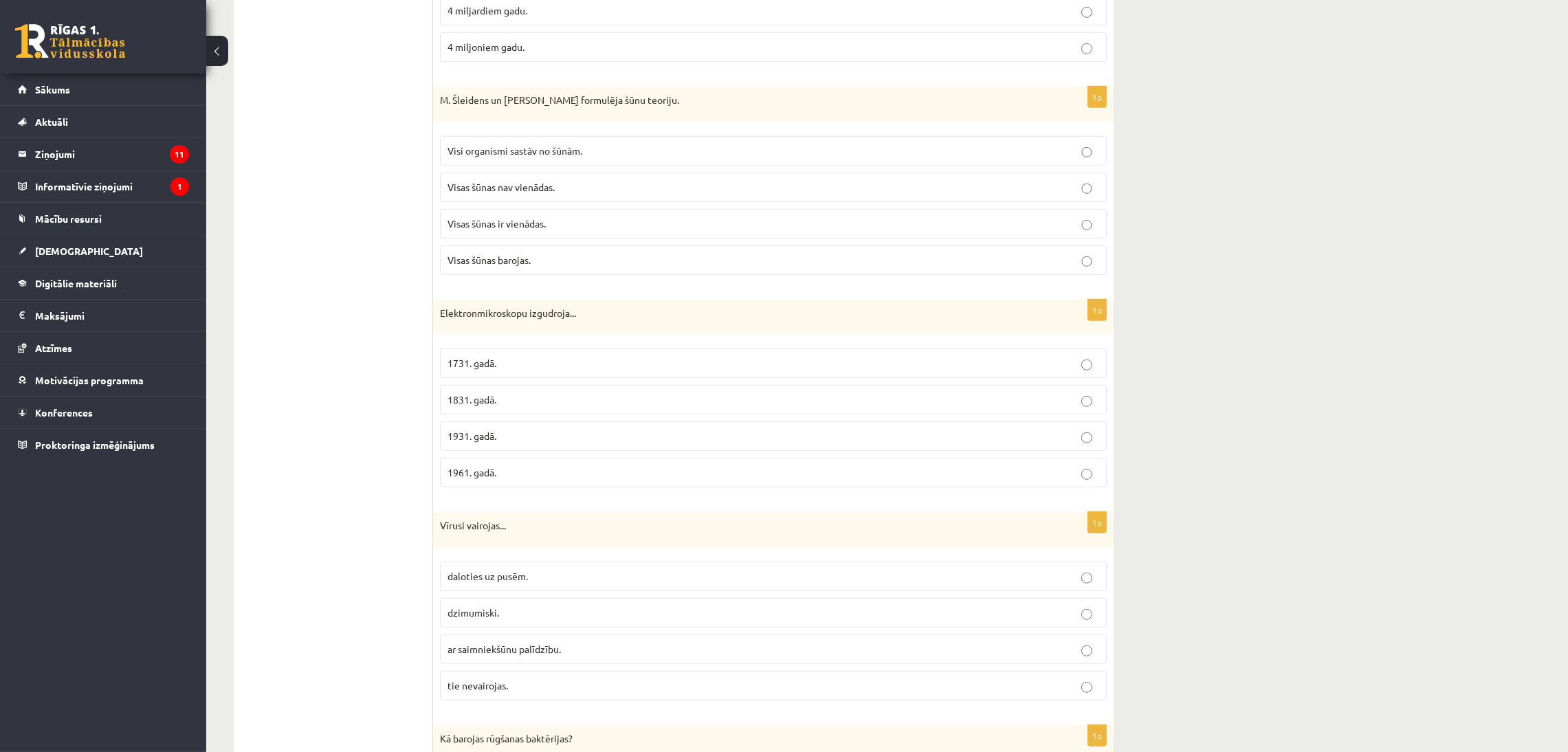
scroll to position [1536, 0]
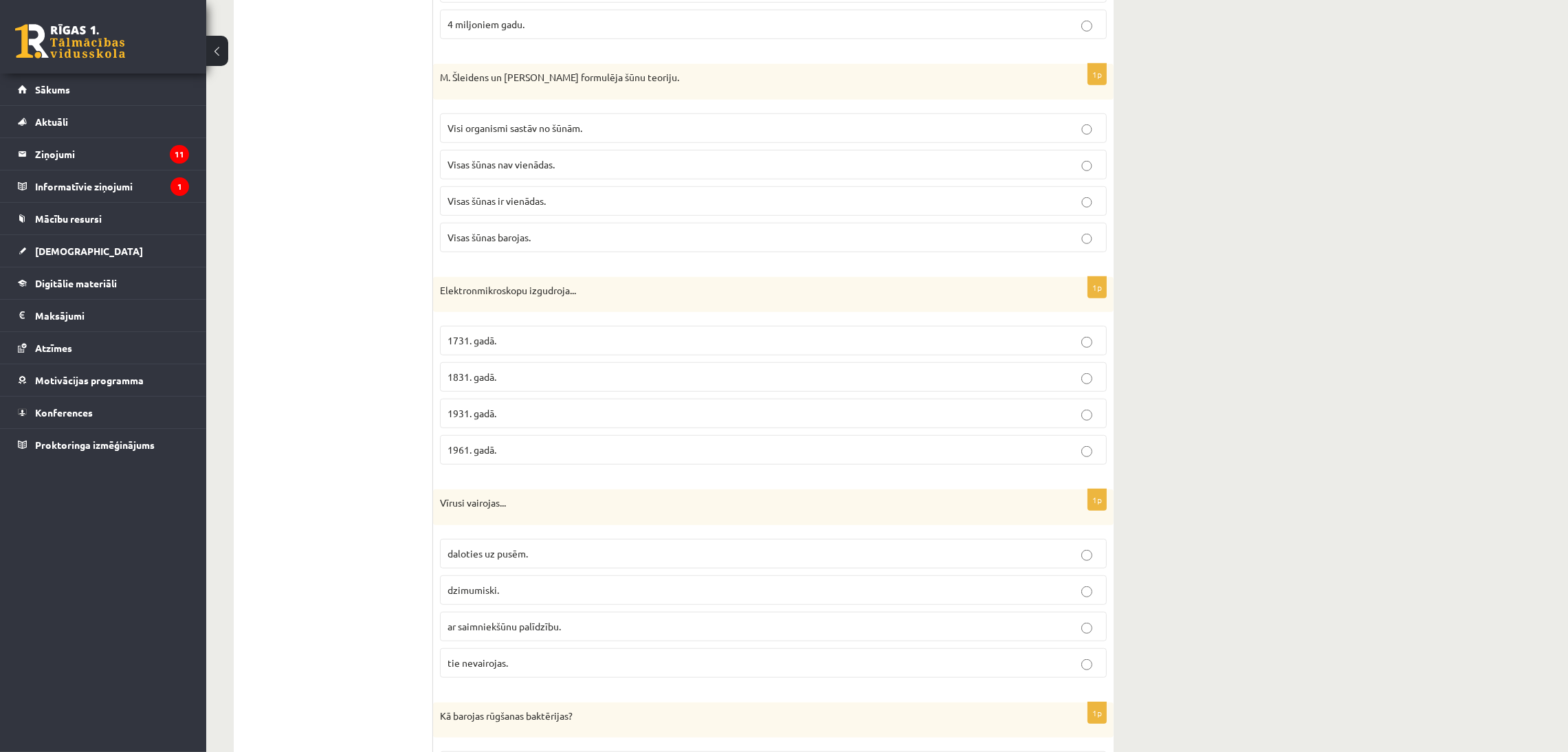
click at [535, 421] on p "1931. gadā." at bounding box center [773, 413] width 651 height 14
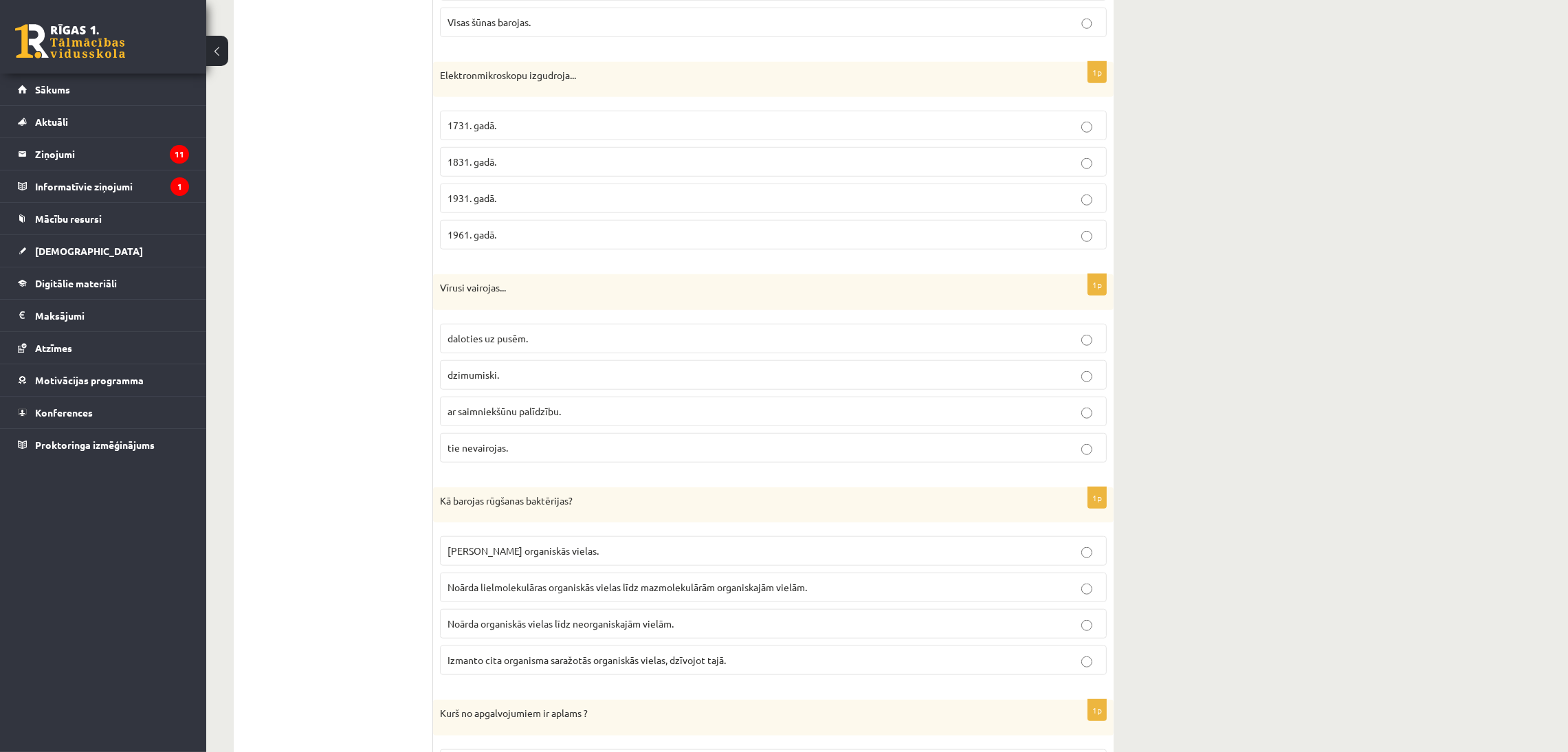
scroll to position [1784, 0]
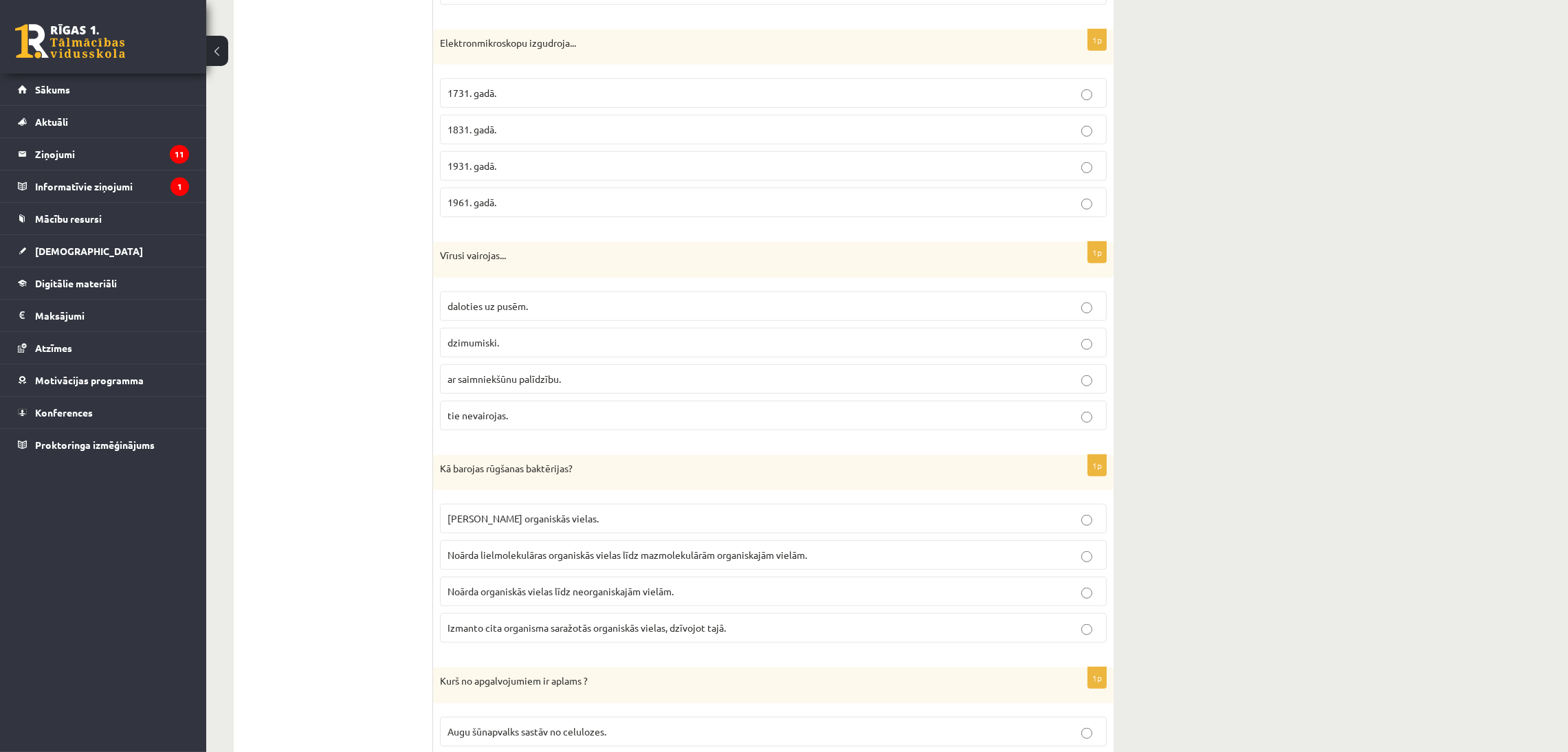
click at [558, 394] on label "ar saimniekšūnu palīdzību." at bounding box center [773, 379] width 666 height 30
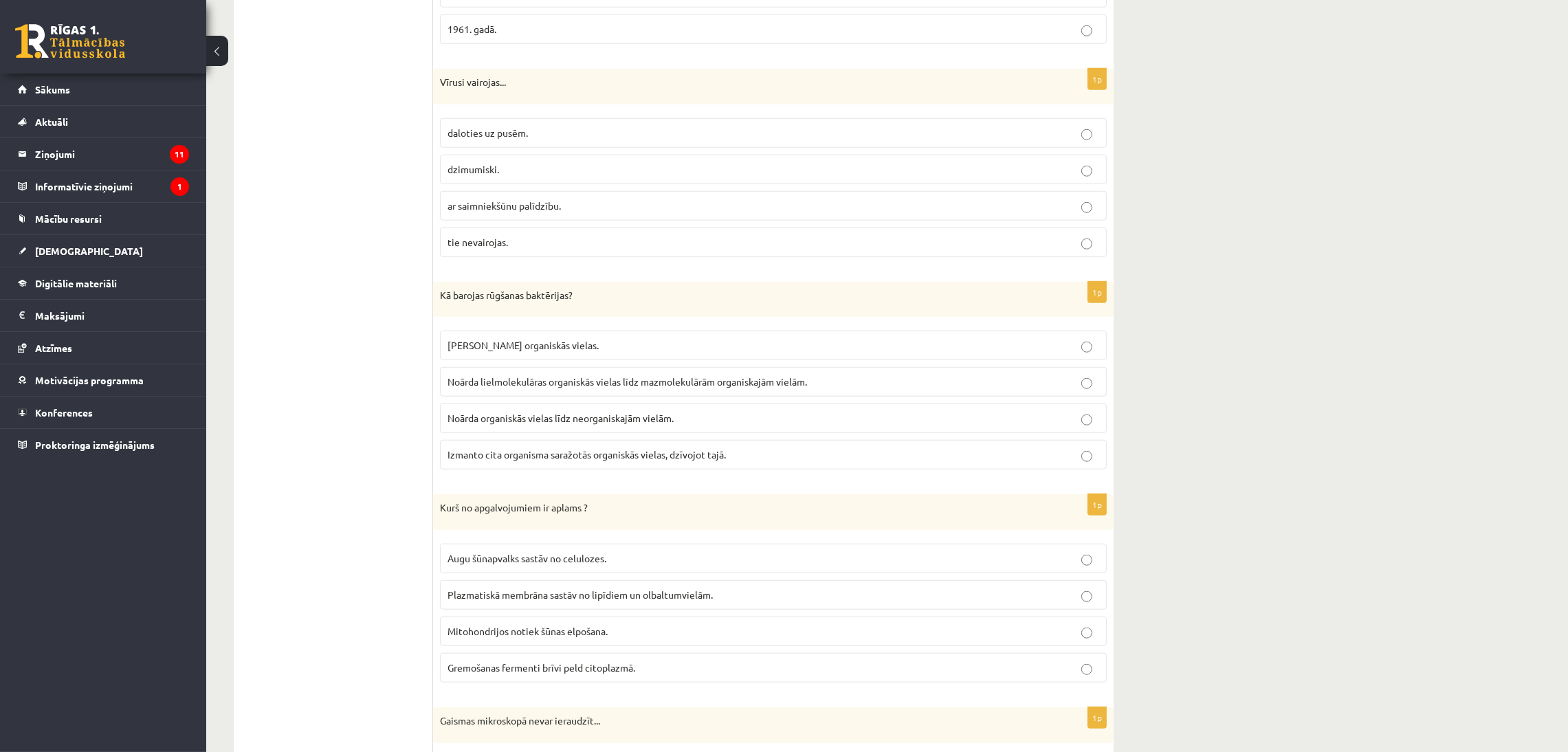
scroll to position [1965, 0]
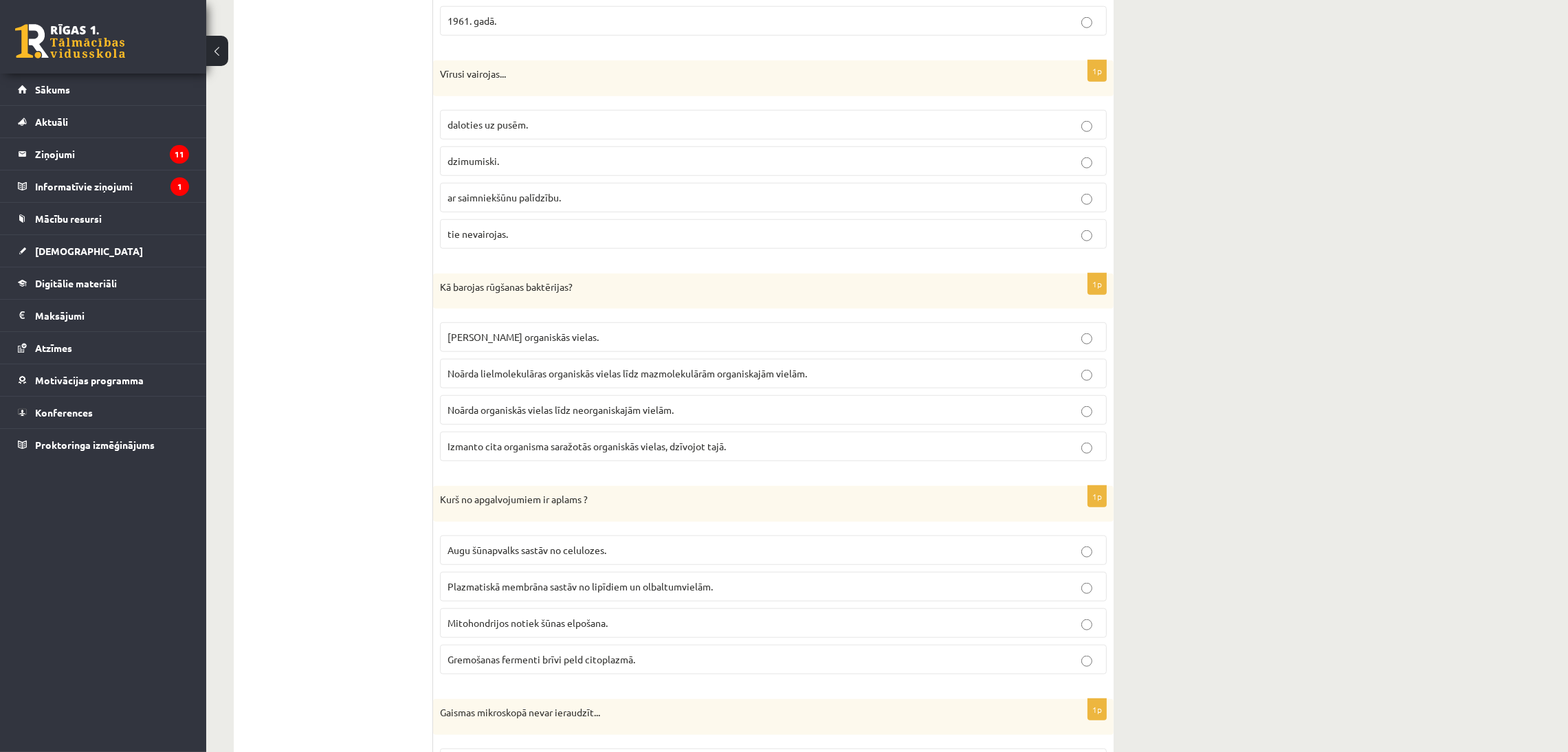
click at [546, 389] on label "Noārda lielmolekulāras organiskās vielas līdz mazmolekulārām organiskajām vielā…" at bounding box center [773, 374] width 666 height 30
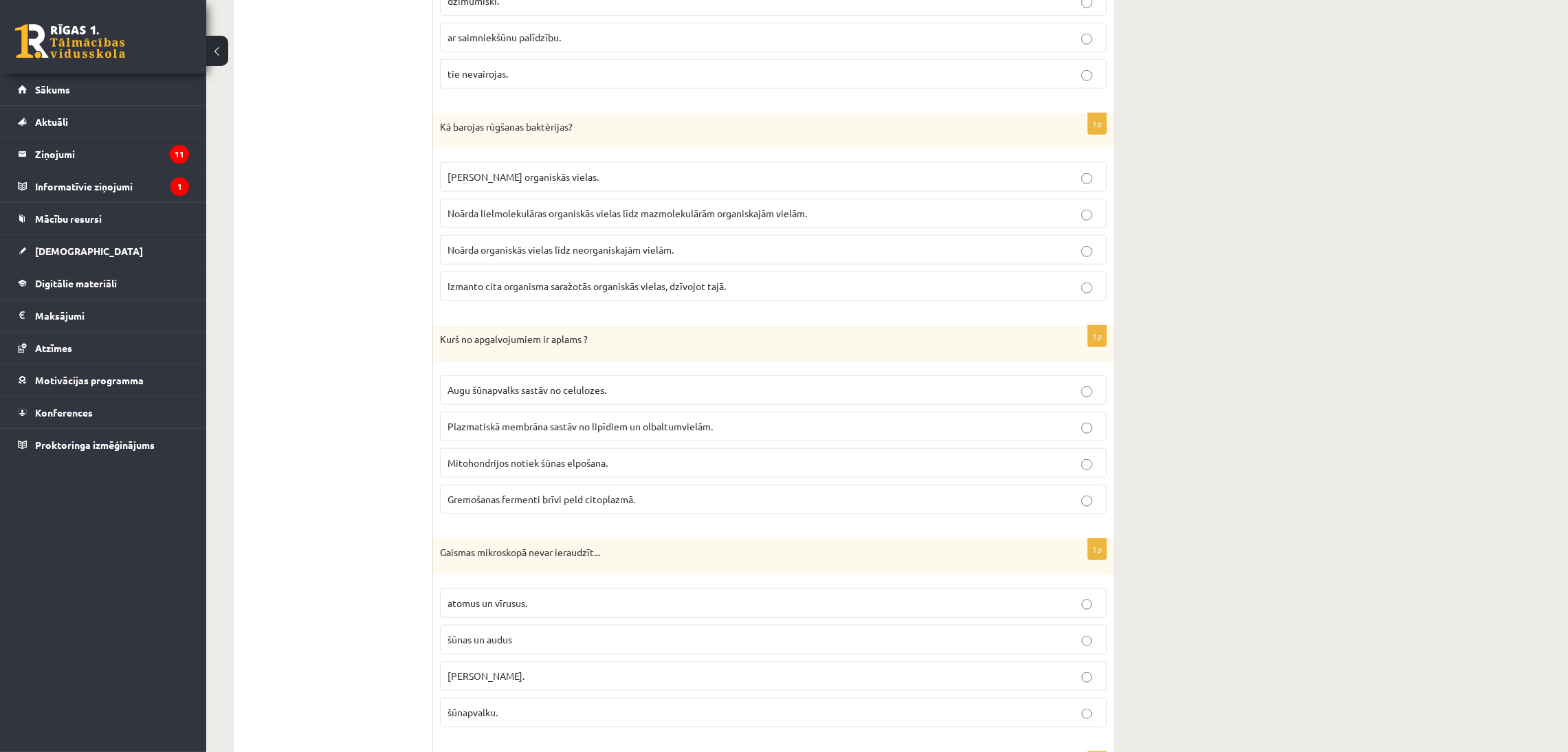
scroll to position [2147, 0]
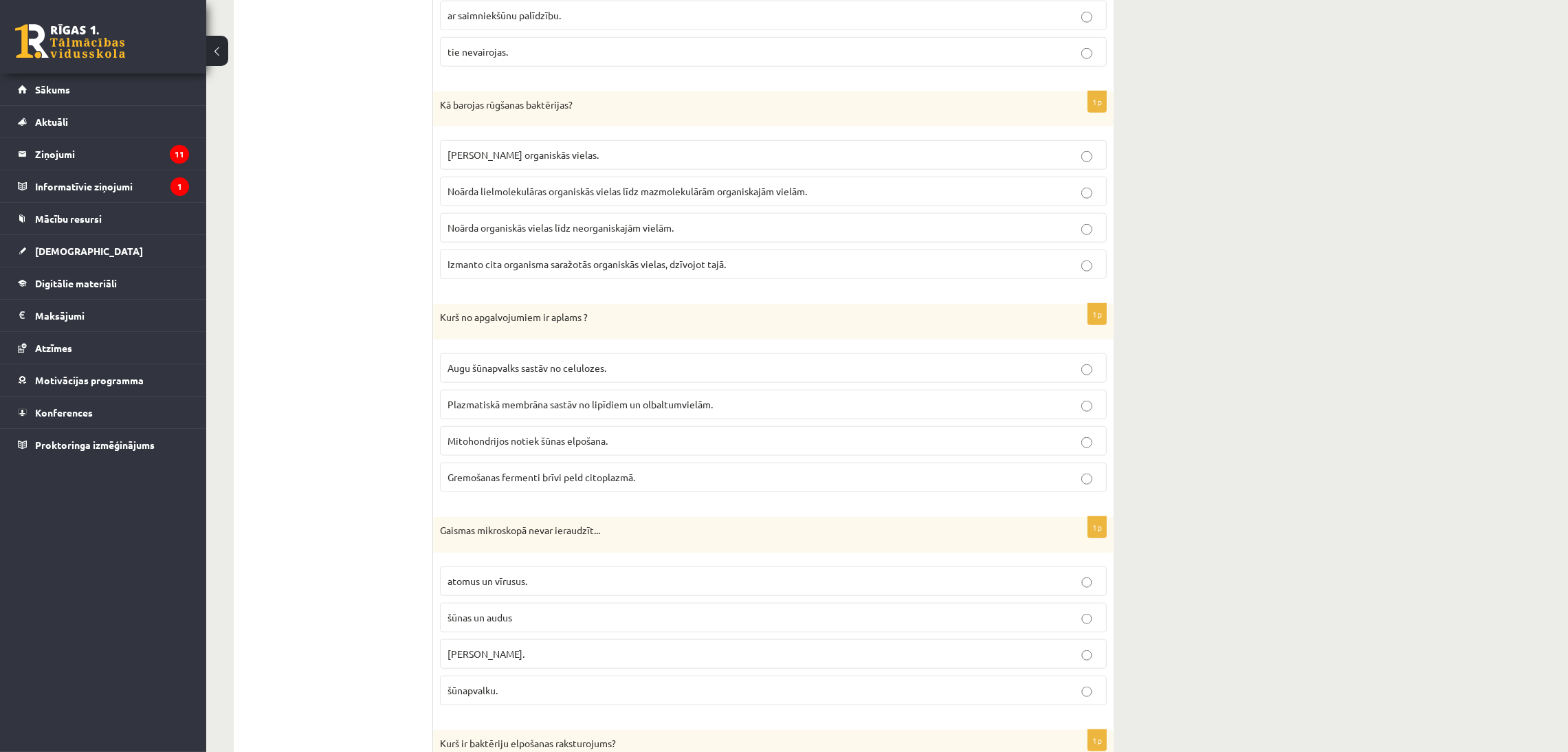
click at [529, 497] on fieldset "Augu šūnapvalks sastāv no celulozes. Plazmatiskā membrāna sastāv no lipīdiem un…" at bounding box center [773, 421] width 666 height 150
click at [542, 483] on span "Gremošanas fermenti brīvi peld citoplazmā." at bounding box center [541, 477] width 188 height 13
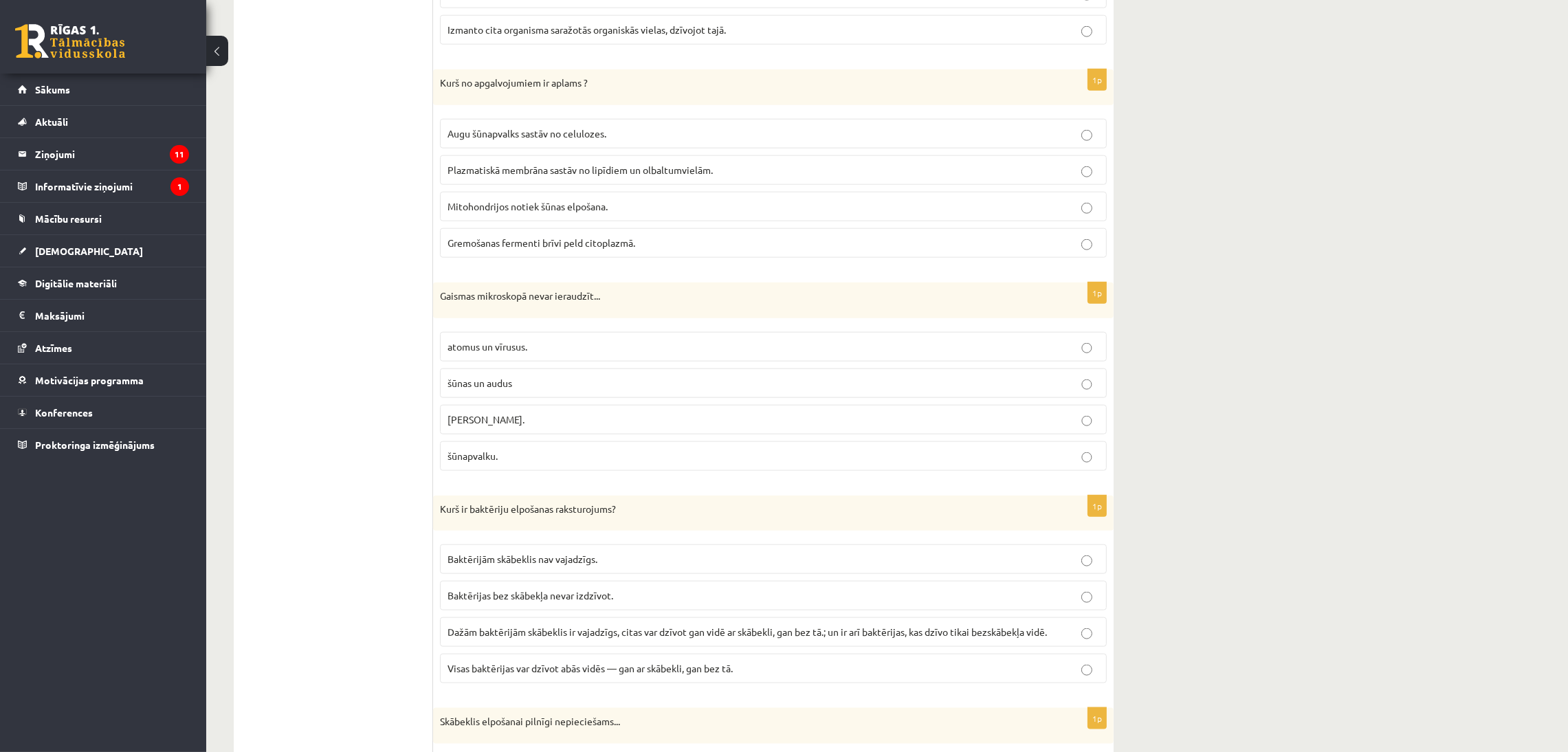
scroll to position [2385, 0]
click at [543, 350] on p "atomus un vīrusus." at bounding box center [773, 342] width 651 height 14
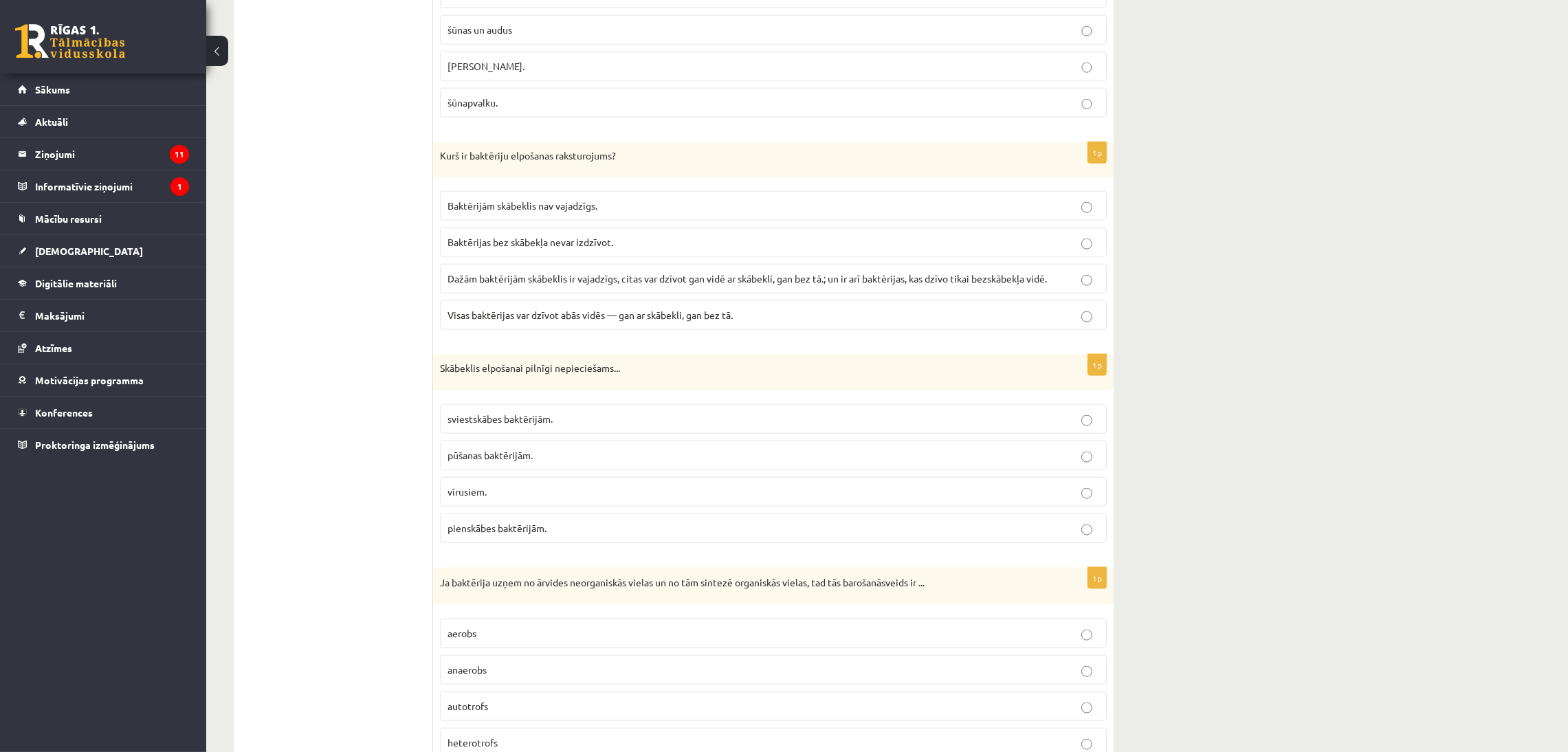
scroll to position [2741, 0]
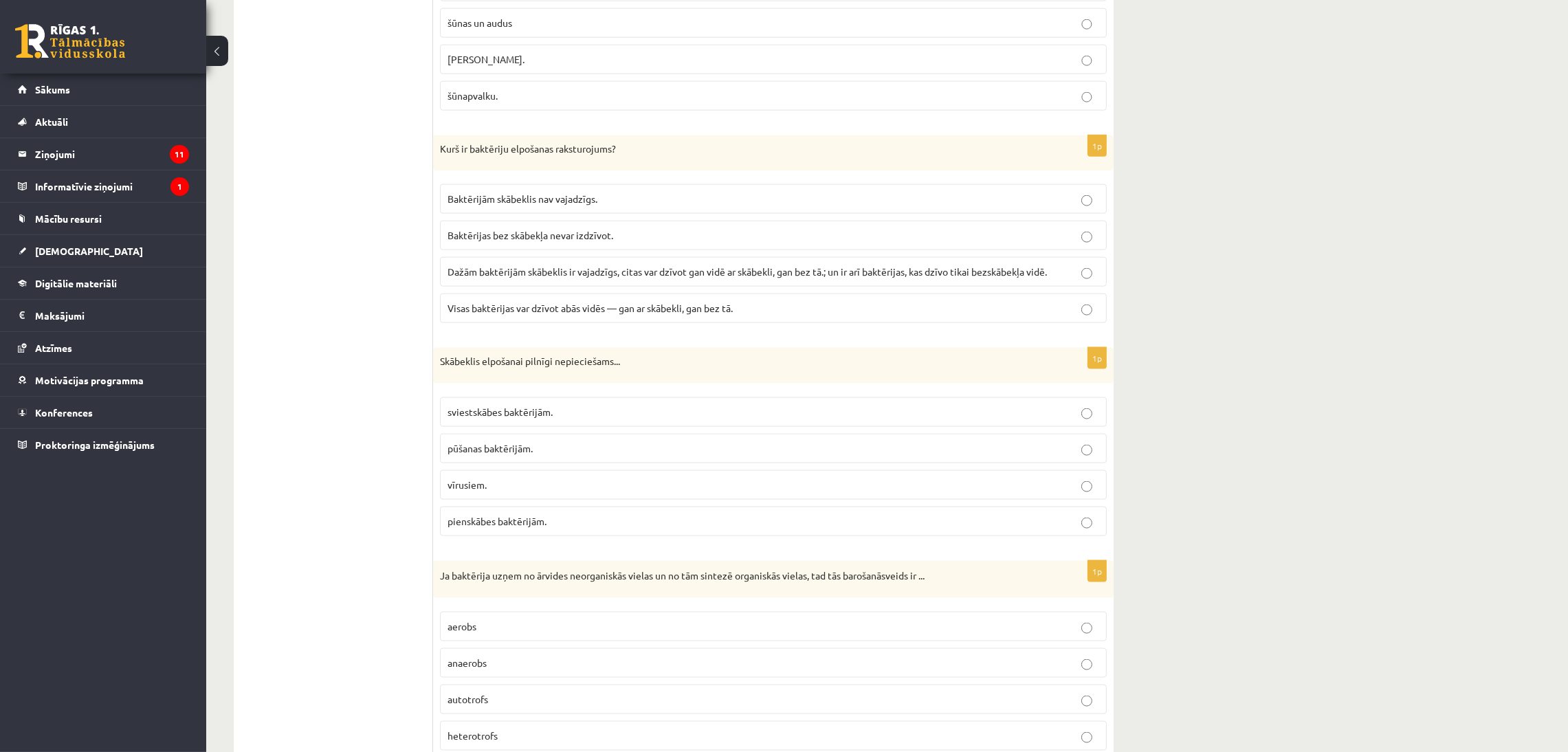
click at [549, 456] on p "pūšanas baktērijām." at bounding box center [773, 448] width 651 height 14
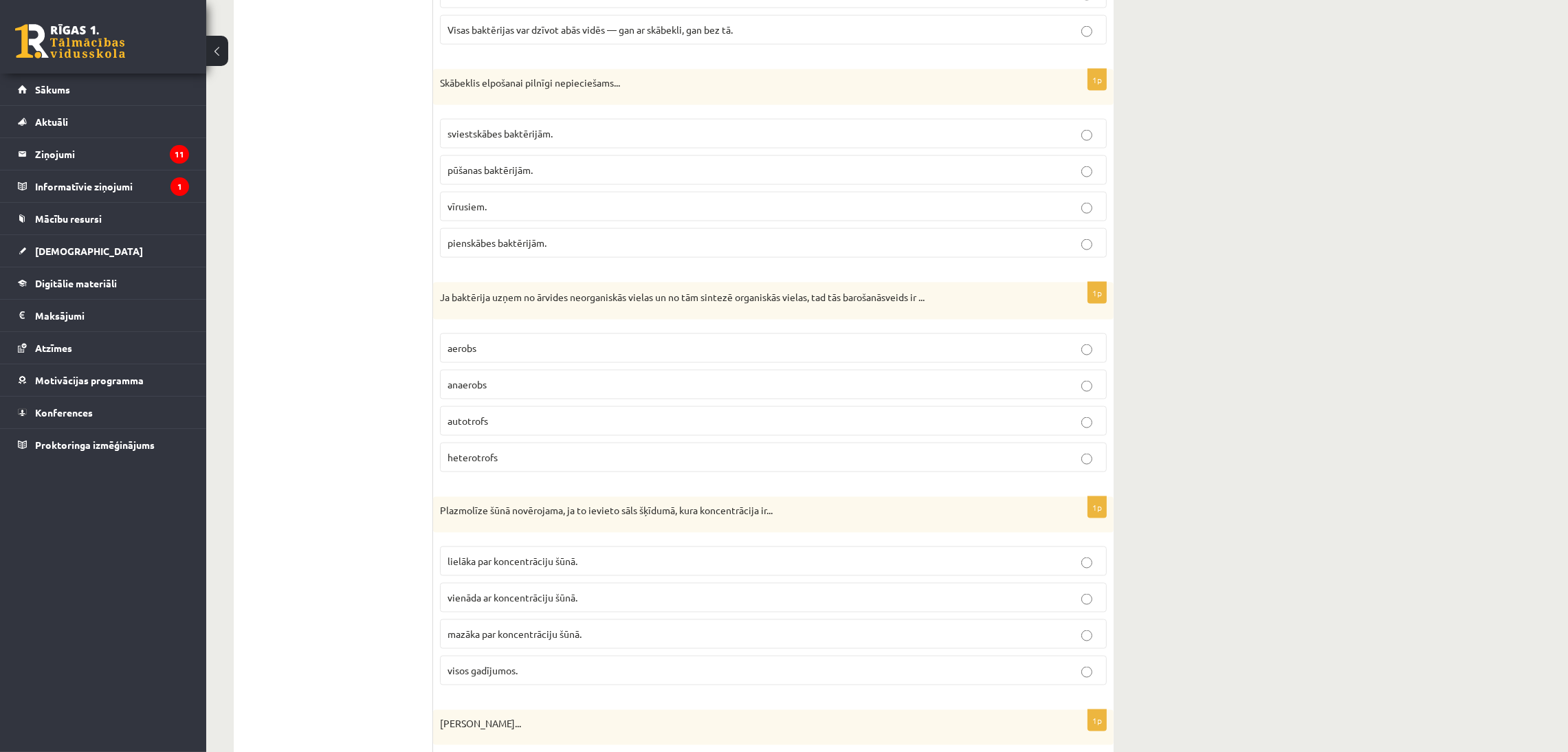
scroll to position [3021, 0]
click at [533, 427] on p "autotrofs" at bounding box center [773, 420] width 651 height 14
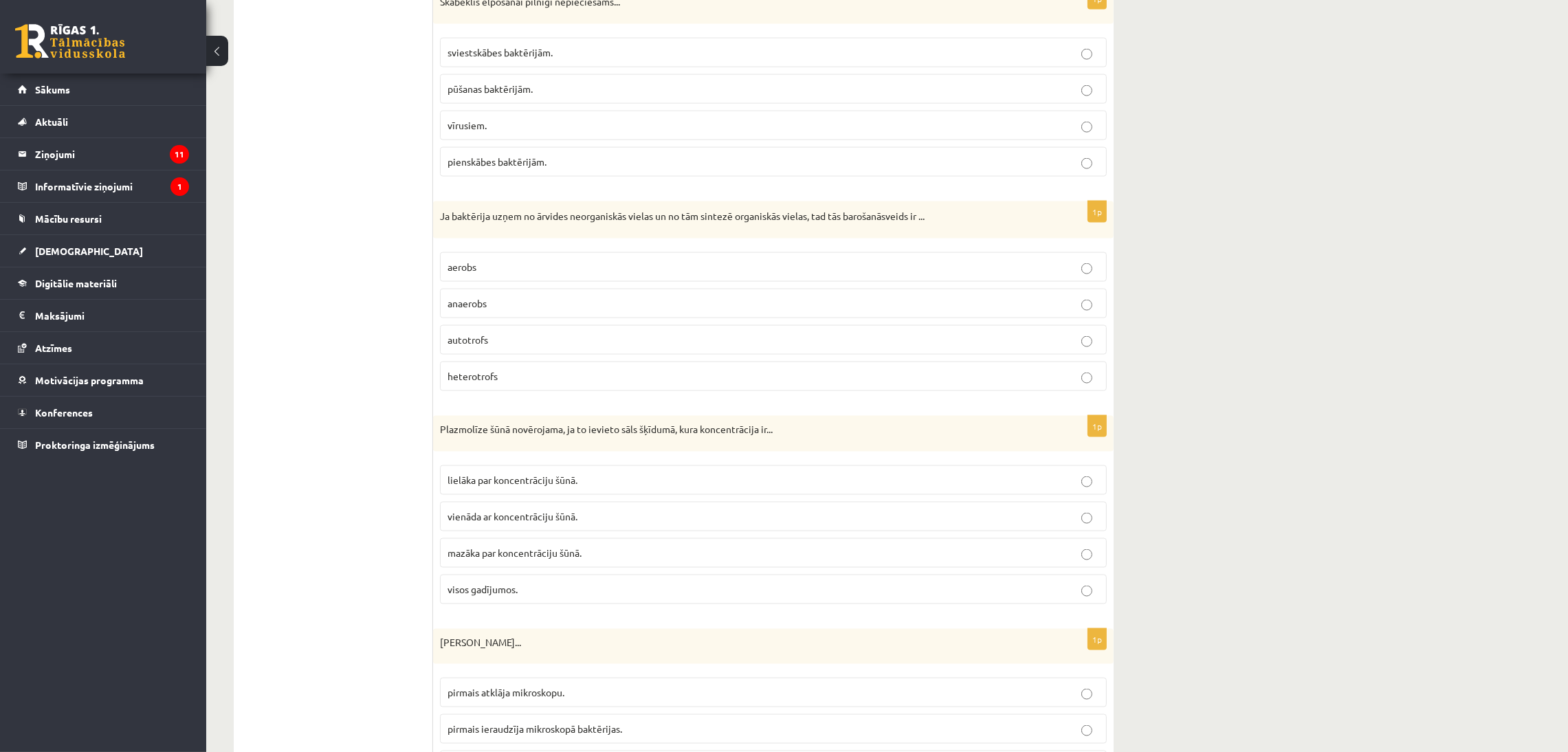
scroll to position [3213, 0]
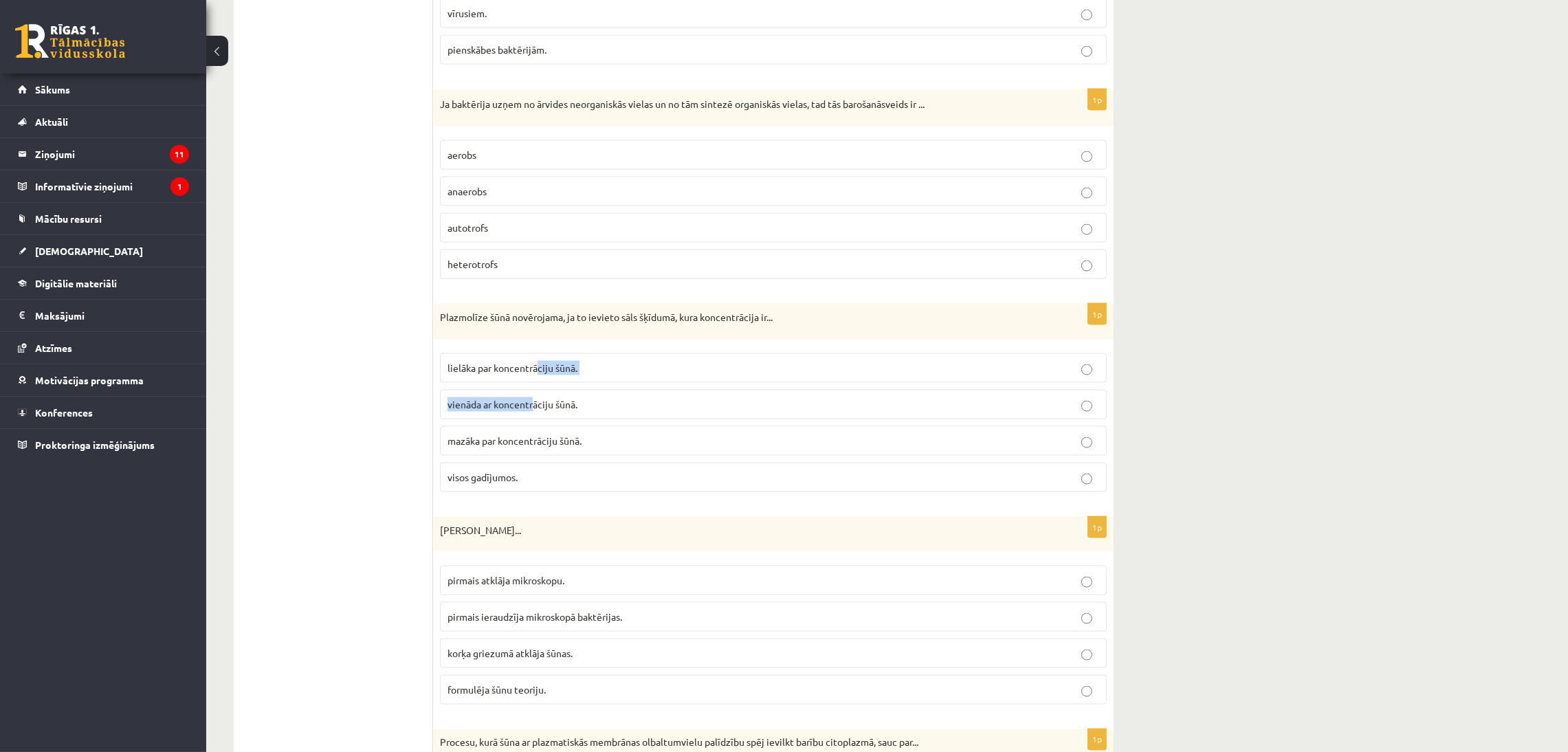
click at [535, 383] on fieldset "lielāka par koncentrāciju šūnā. vienāda ar koncentrāciju šūnā. mazāka par konce…" at bounding box center [773, 421] width 666 height 150
click at [534, 374] on span "lielāka par koncentrāciju šūnā." at bounding box center [512, 368] width 130 height 13
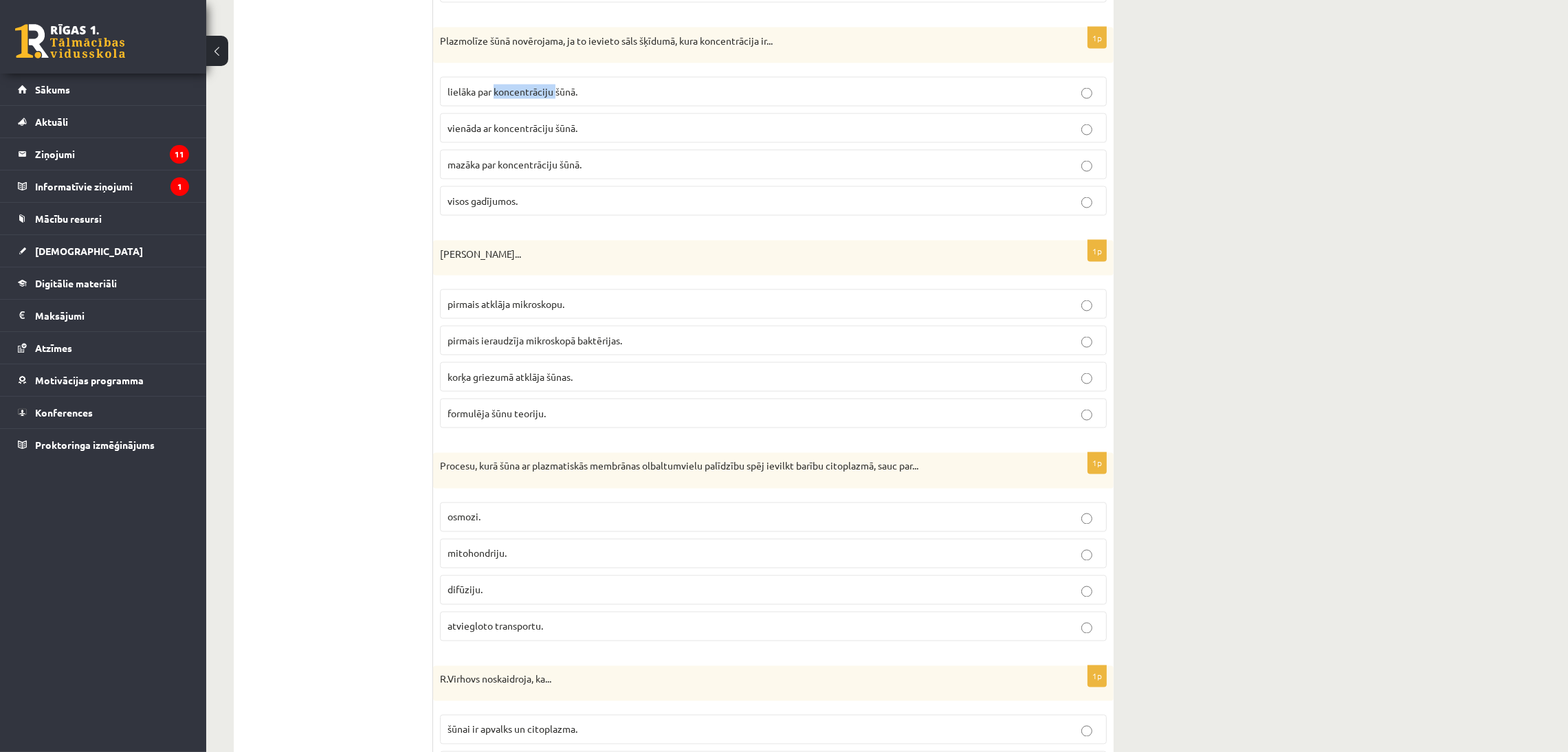
scroll to position [3505, 0]
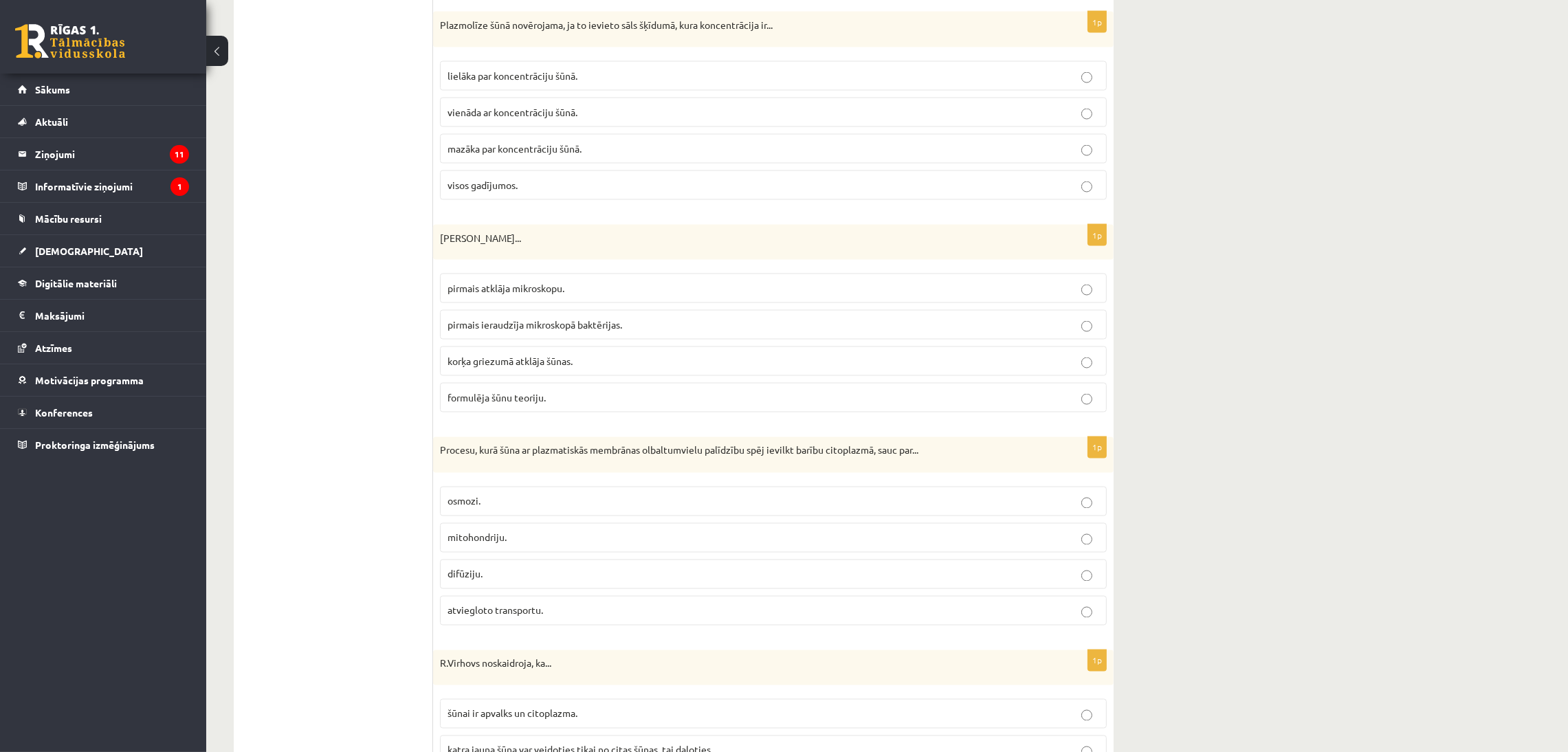
click at [639, 369] on p "korķa griezumā atklāja šūnas." at bounding box center [773, 360] width 651 height 14
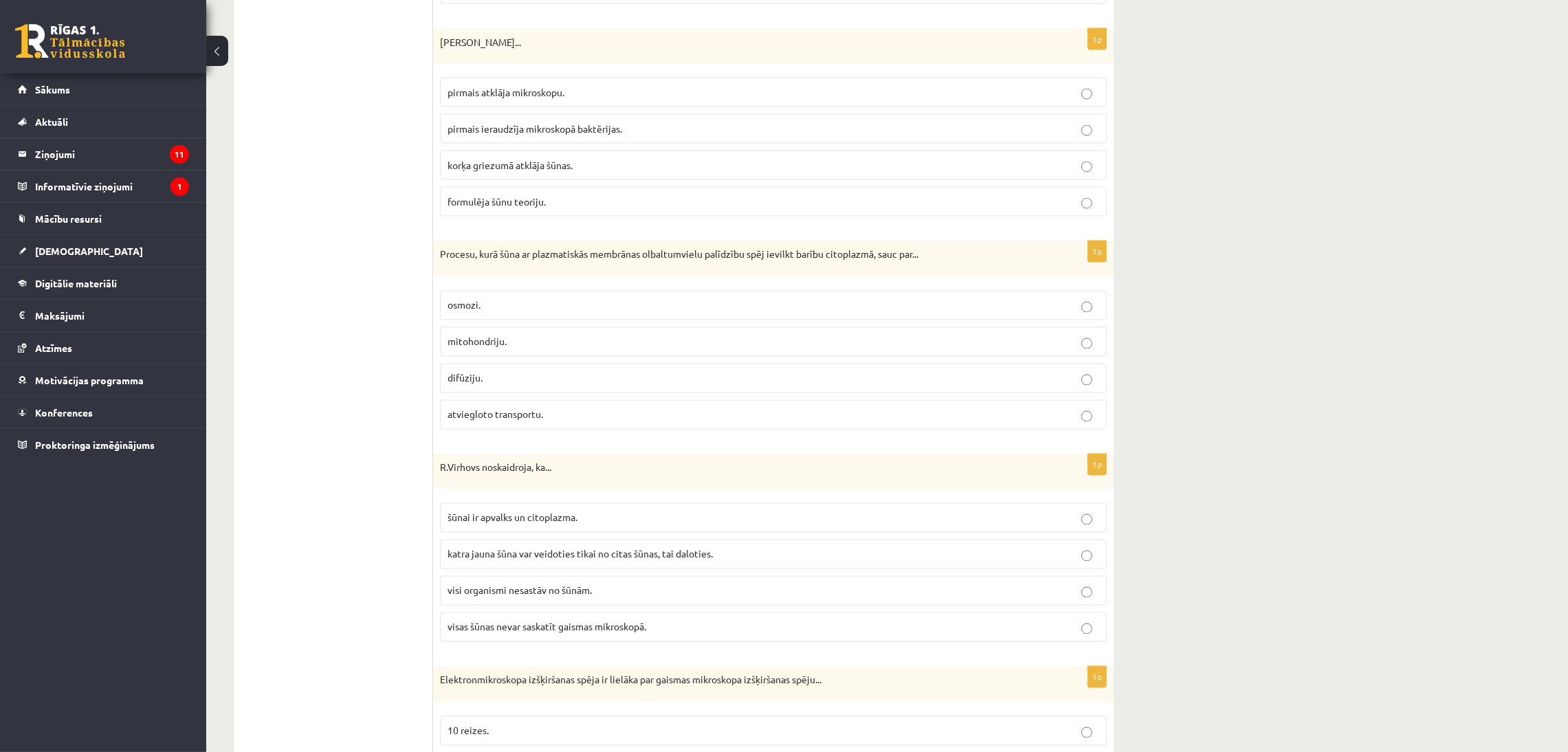
scroll to position [3705, 0]
click at [552, 418] on p "atviegloto transportu." at bounding box center [773, 411] width 651 height 14
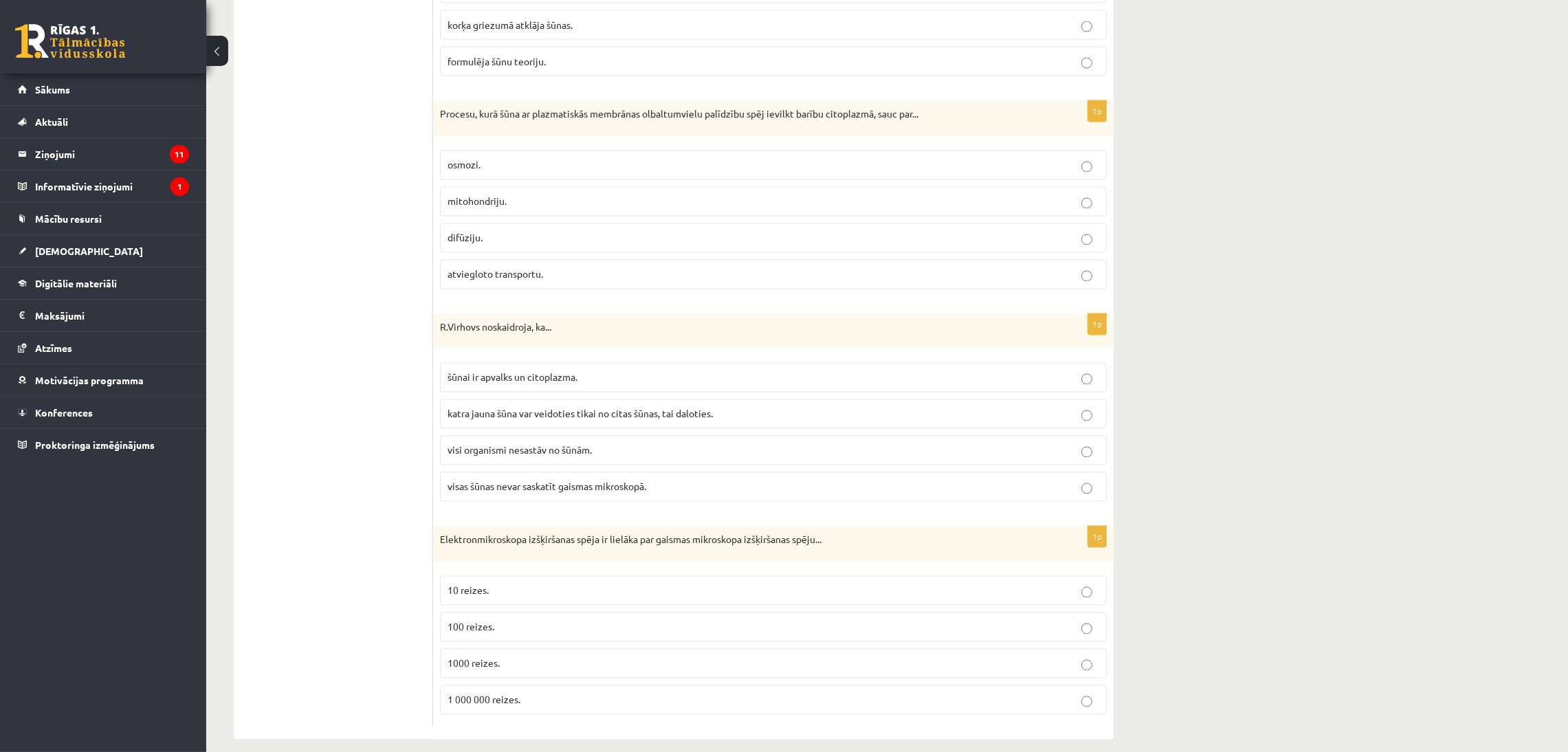
scroll to position [3849, 0]
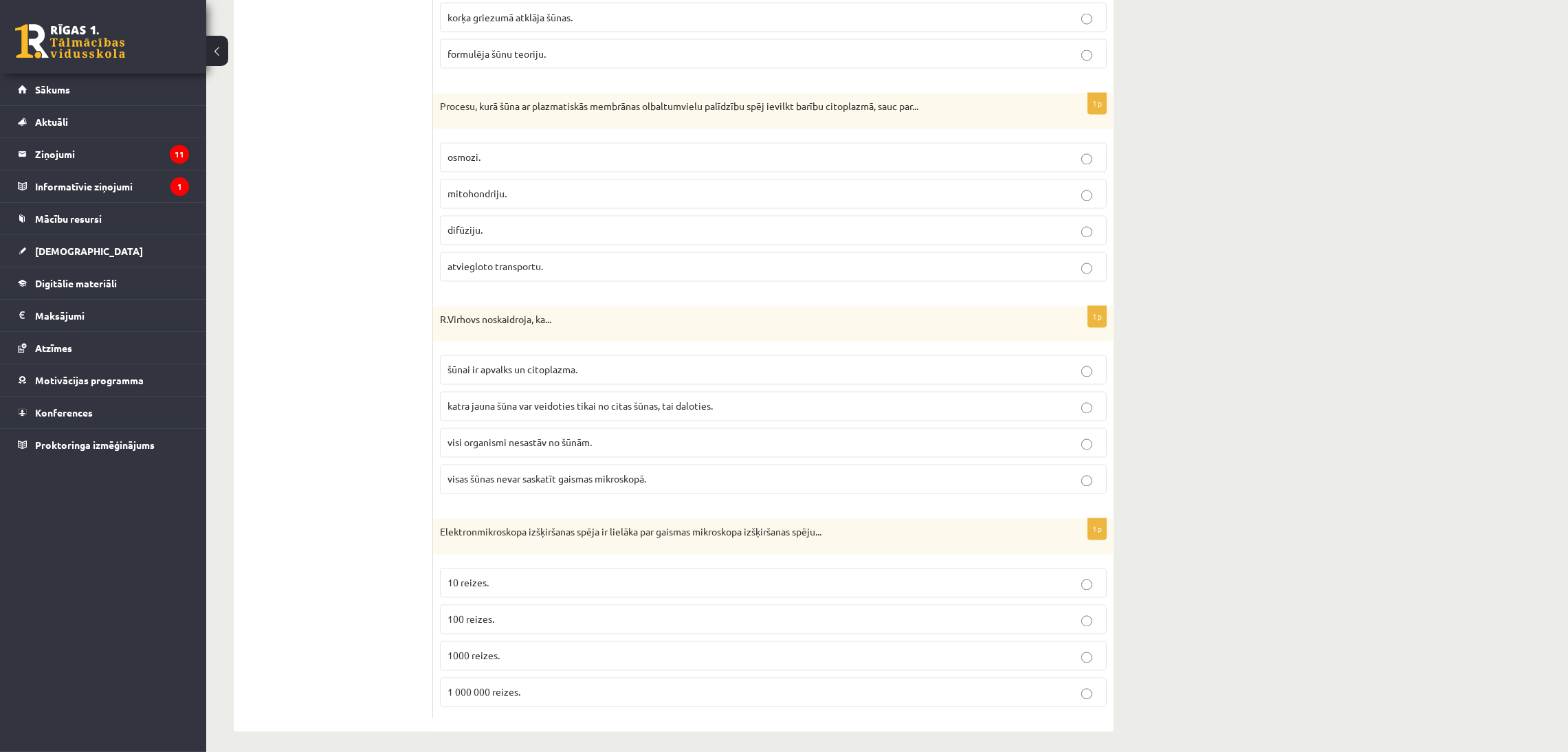
click at [552, 412] on span "katra jauna šūna var veidoties tikai no citas šūnas, tai daloties." at bounding box center [580, 406] width 265 height 13
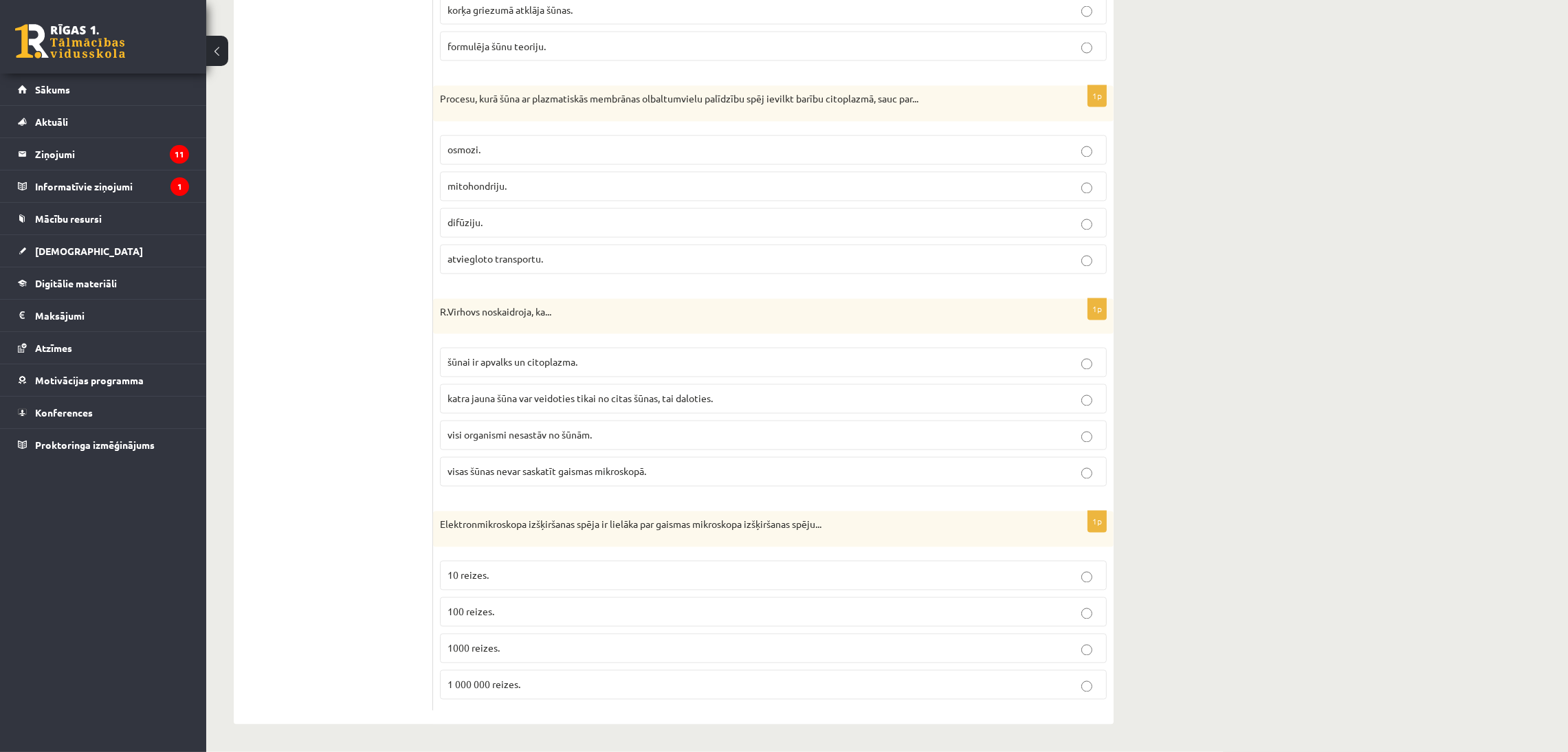
scroll to position [3878, 0]
click at [584, 557] on p "1000 reizes." at bounding box center [773, 648] width 651 height 14
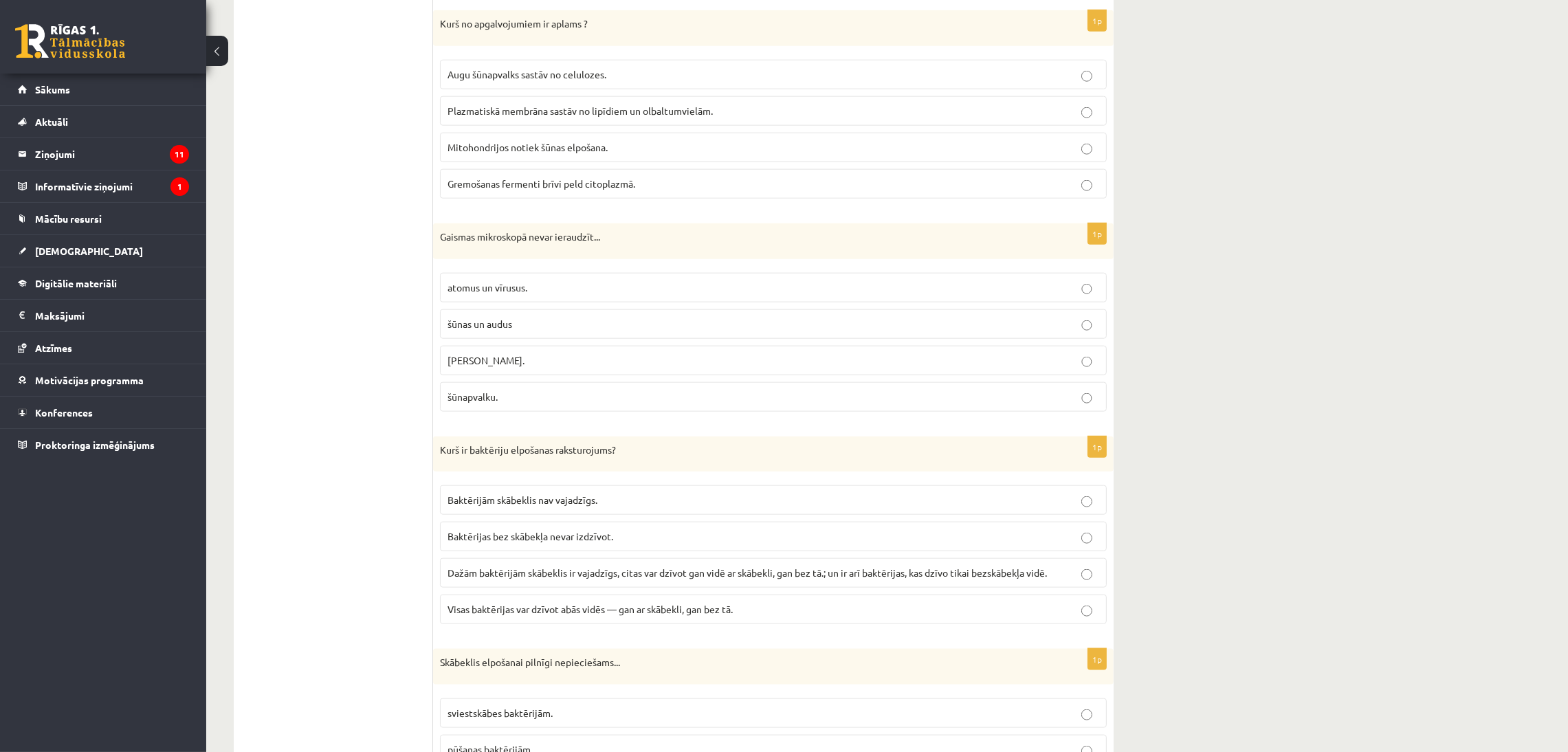
scroll to position [2464, 0]
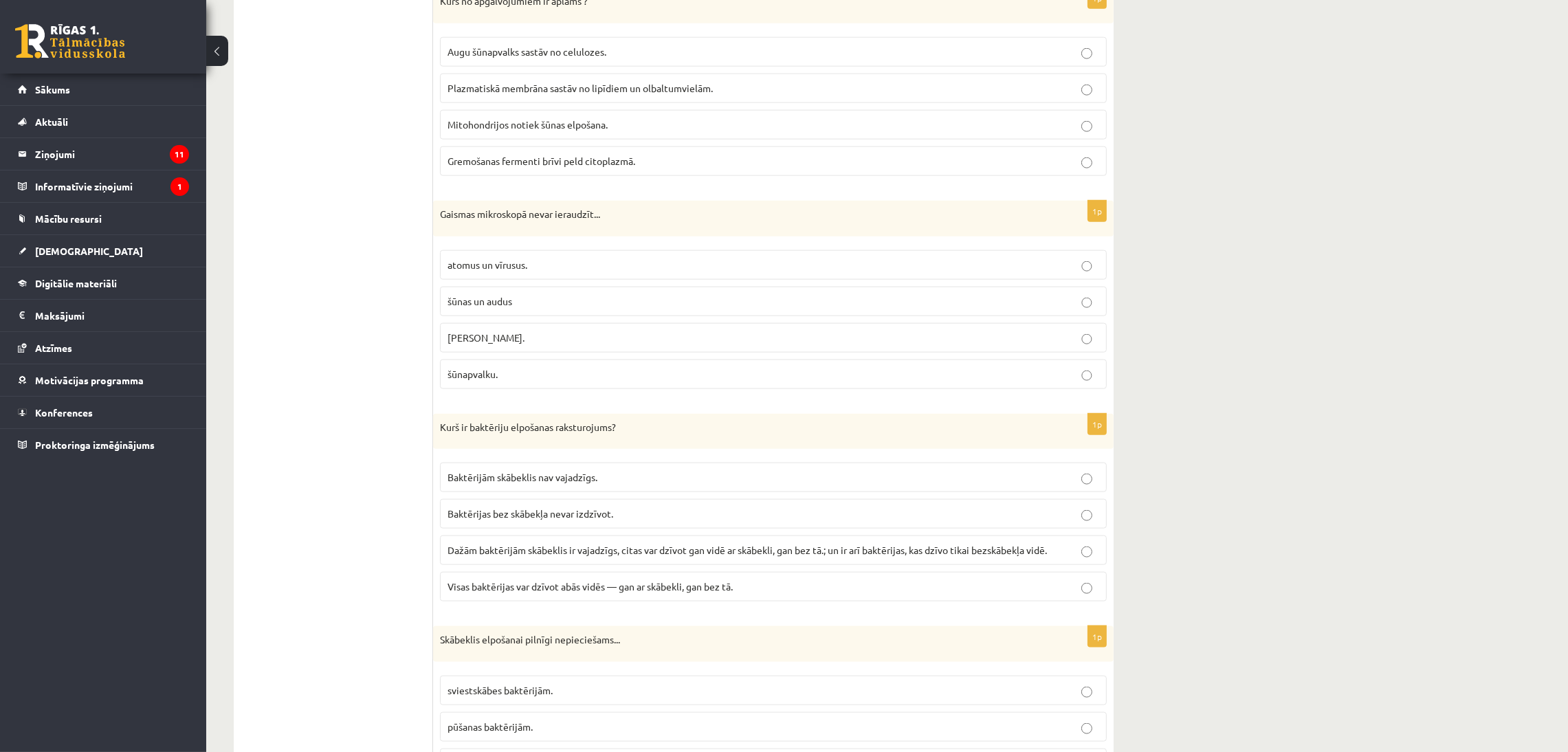
click at [587, 492] on label "Baktērijām skābeklis nav vajadzīgs." at bounding box center [773, 477] width 666 height 30
click at [587, 556] on span "Dažām baktērijām skābeklis ir vajadzīgs, citas var dzīvot gan vidē ar skābekli,…" at bounding box center [747, 549] width 599 height 13
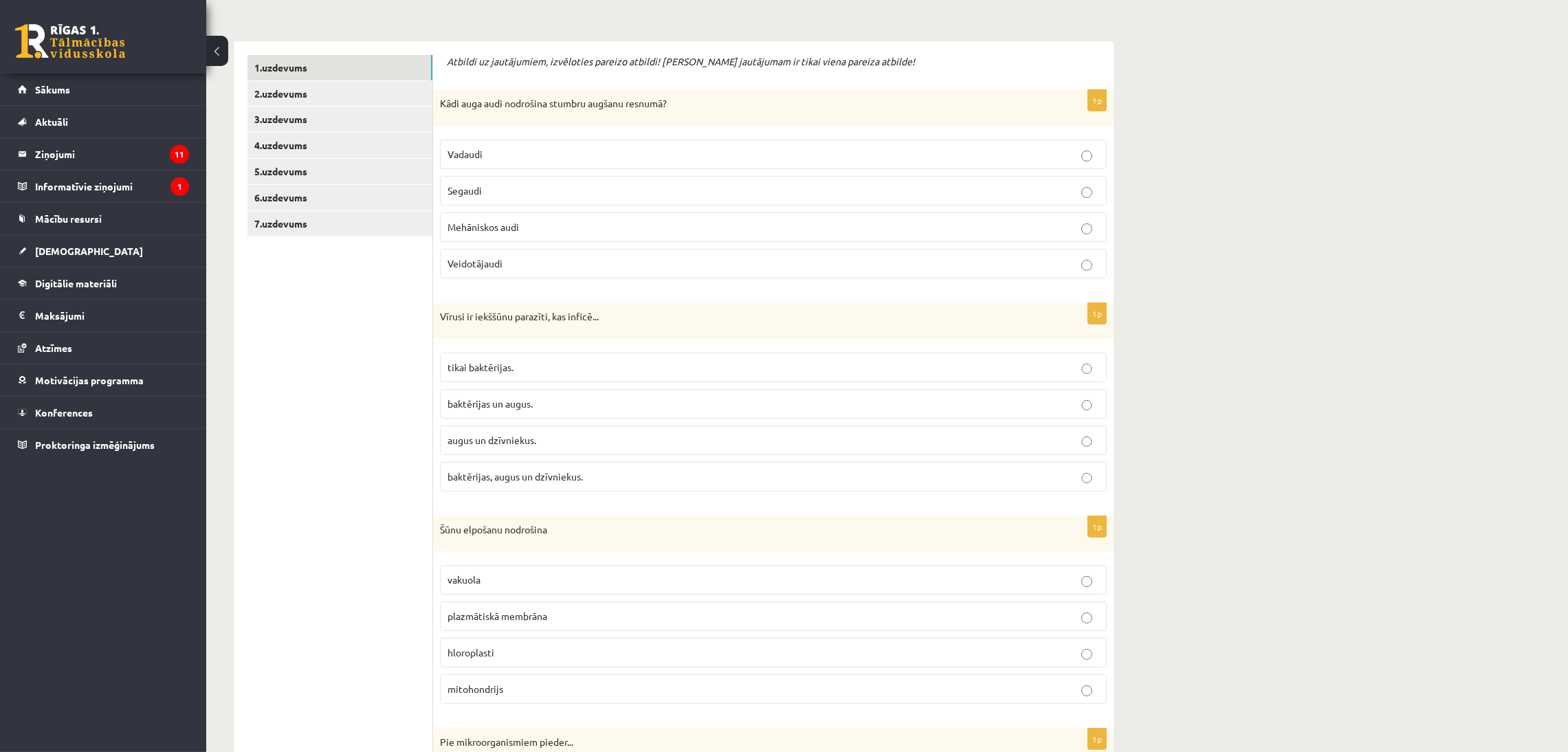
scroll to position [0, 0]
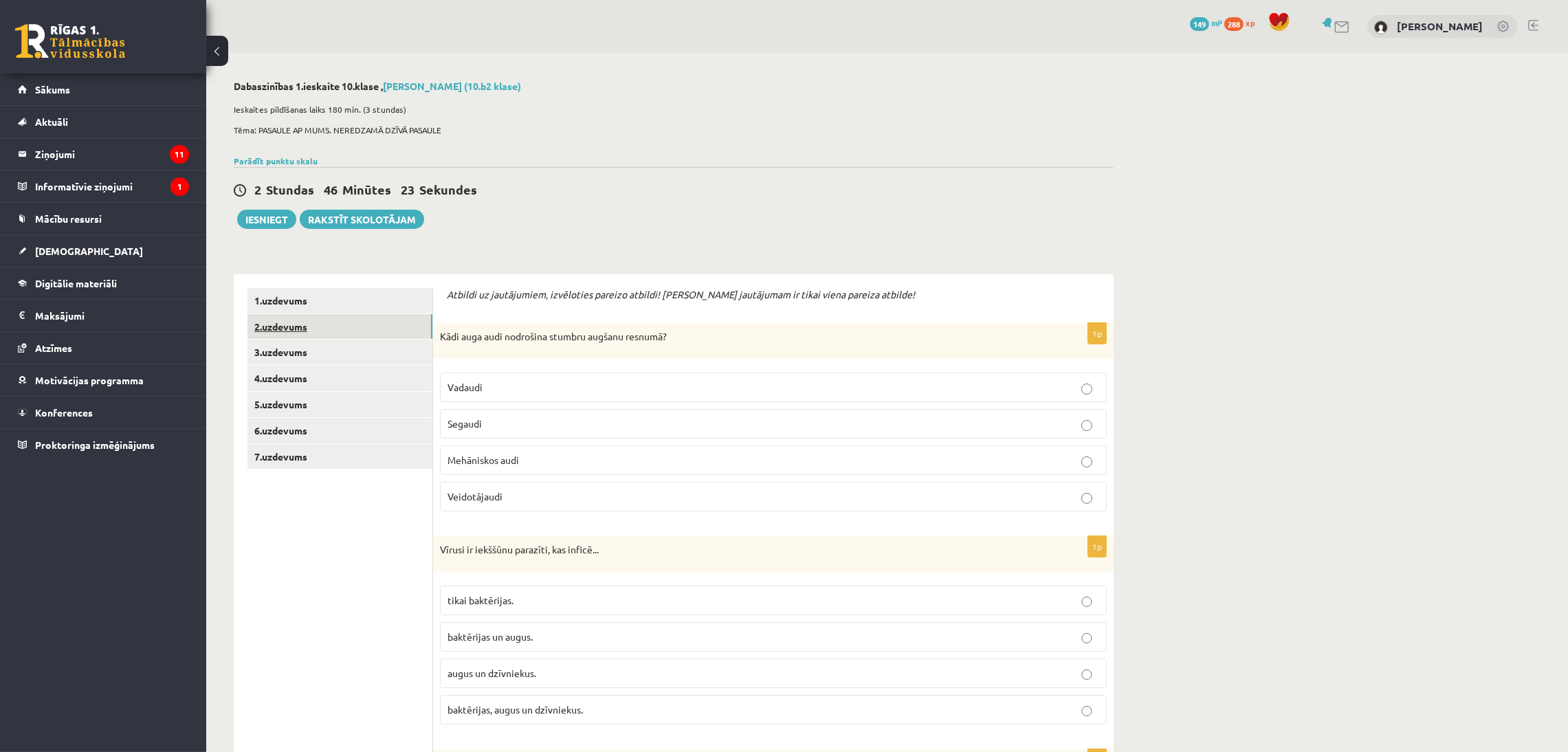
click at [299, 328] on link "2.uzdevums" at bounding box center [340, 327] width 185 height 25
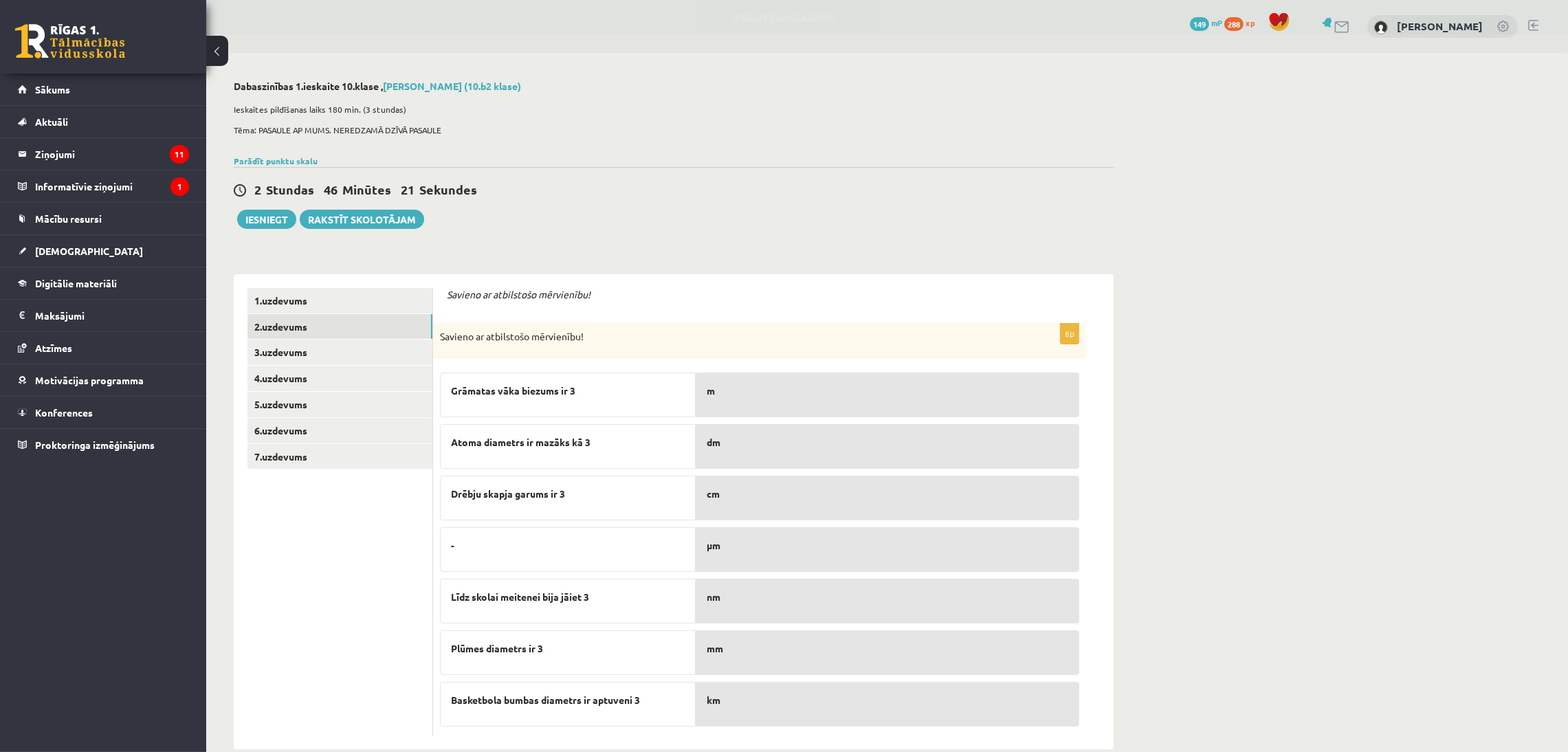
scroll to position [25, 0]
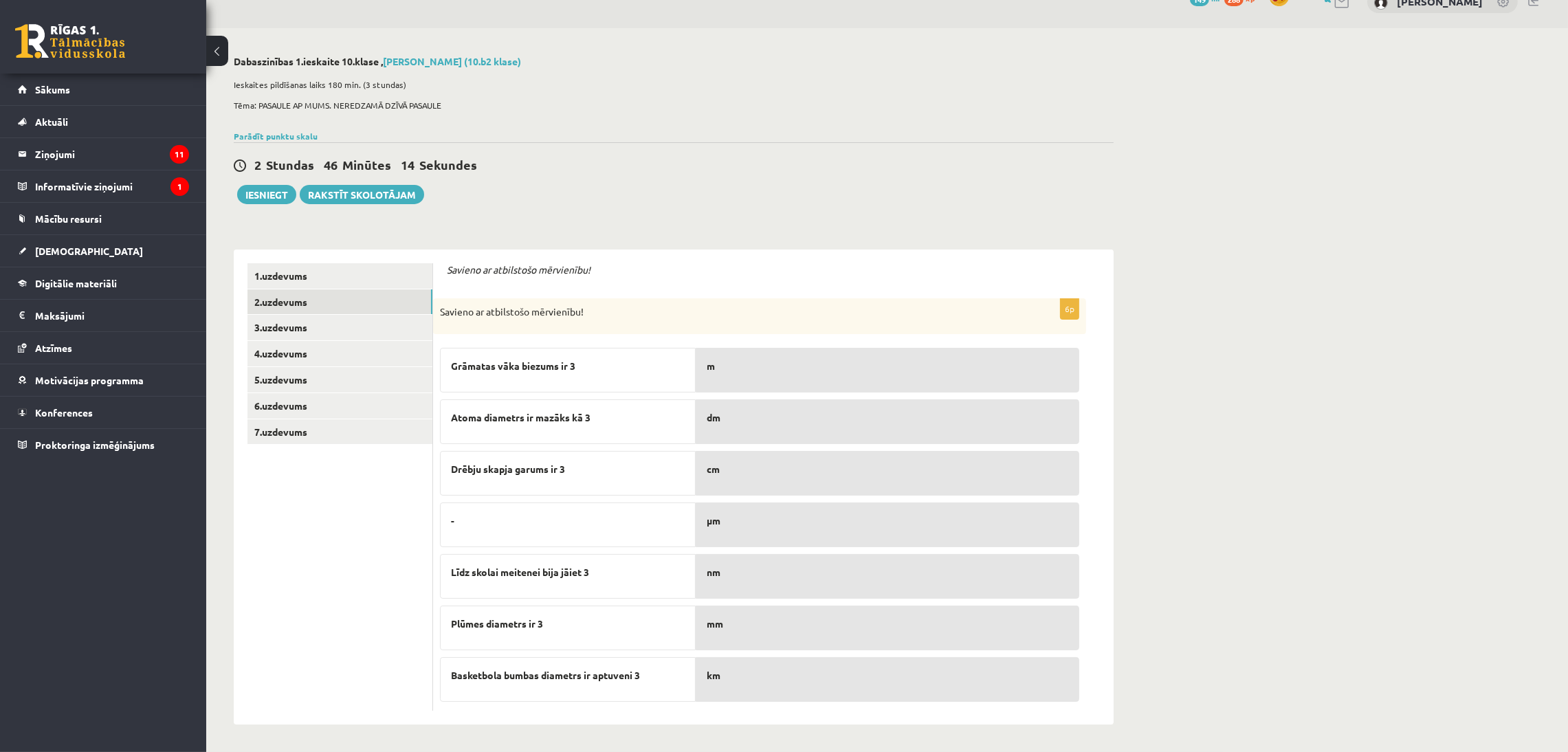
click at [754, 377] on div "m" at bounding box center [887, 370] width 383 height 45
click at [379, 331] on link "3.uzdevums" at bounding box center [340, 328] width 185 height 25
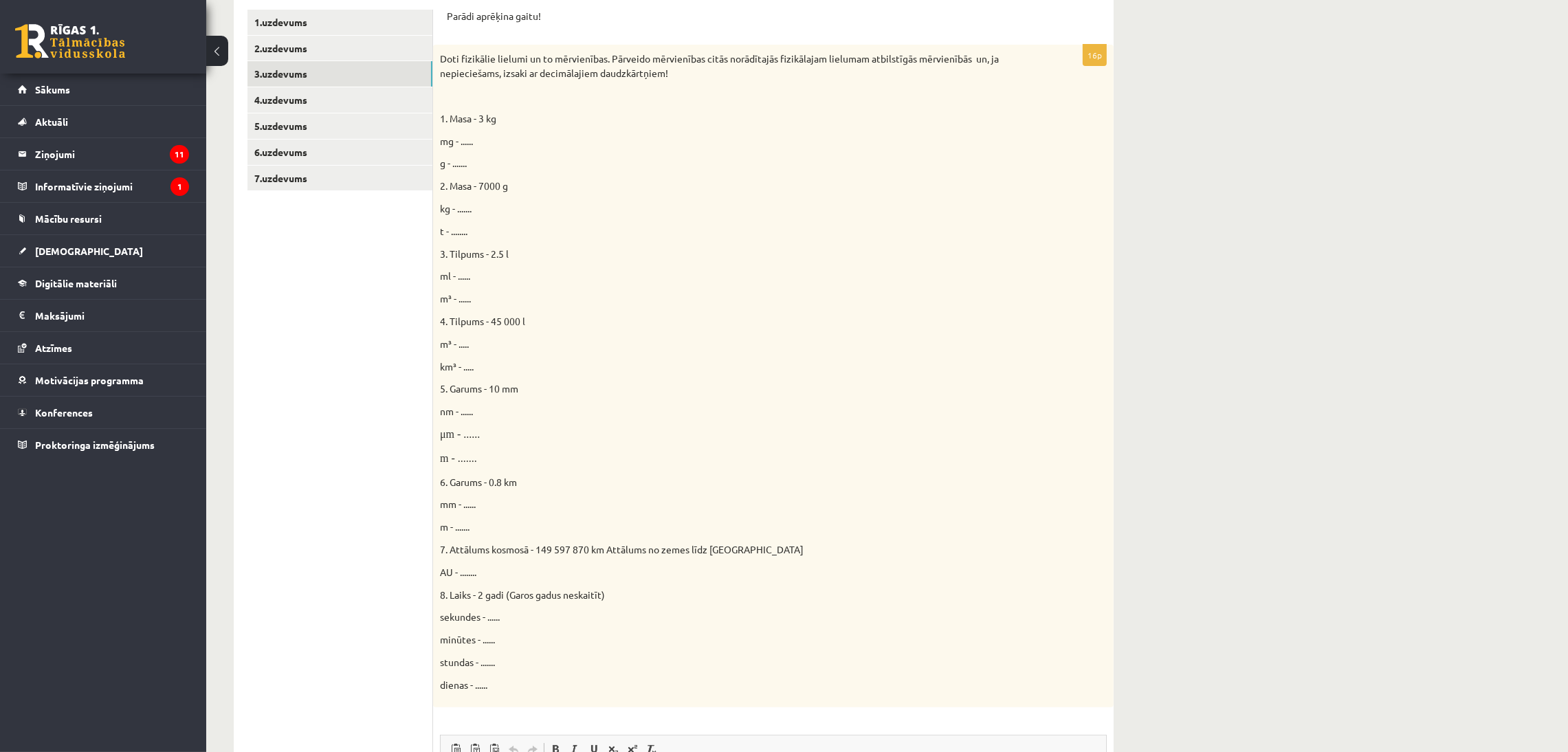
scroll to position [278, 0]
click at [329, 92] on link "4.uzdevums" at bounding box center [340, 101] width 185 height 25
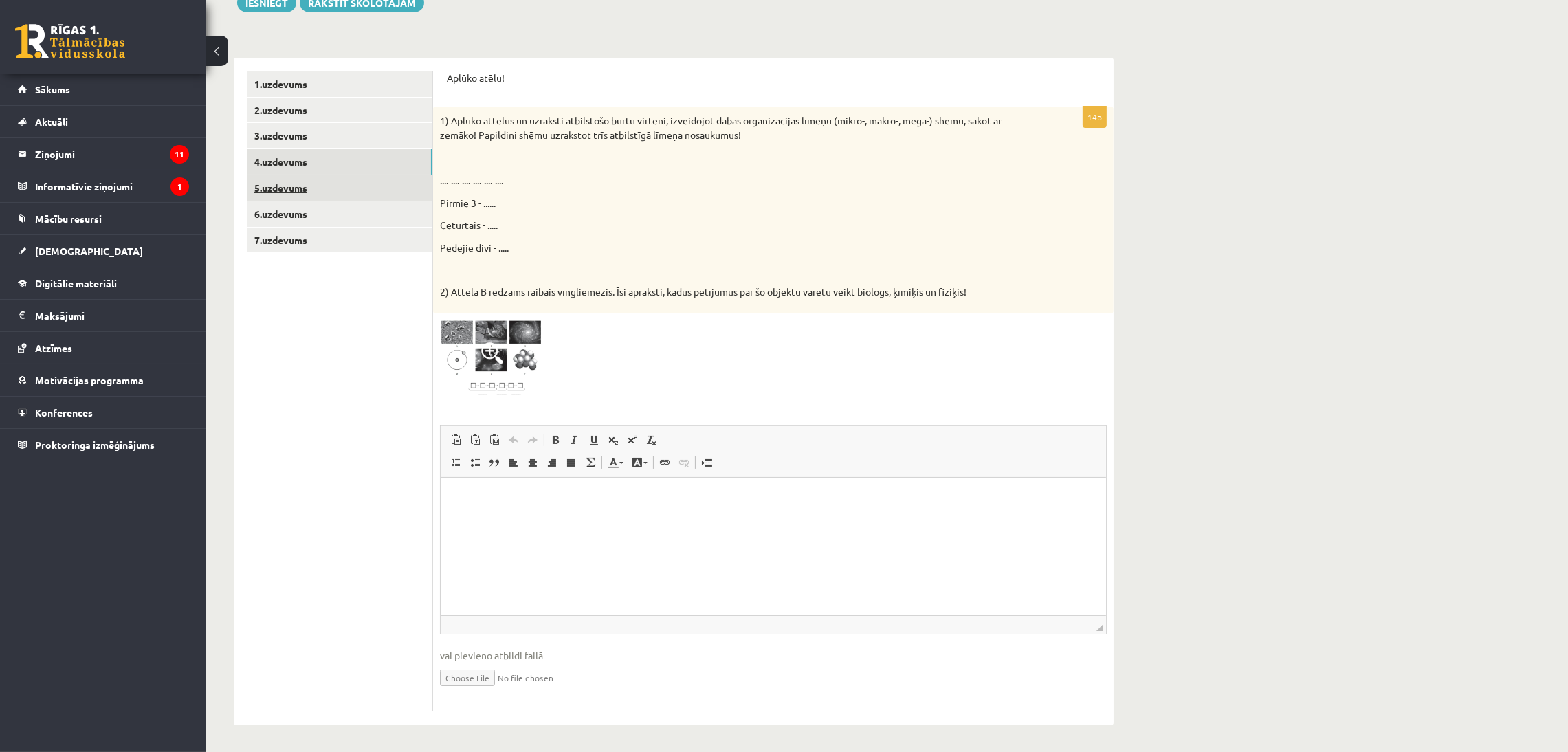
scroll to position [0, 0]
click at [296, 182] on link "5.uzdevums" at bounding box center [340, 188] width 185 height 25
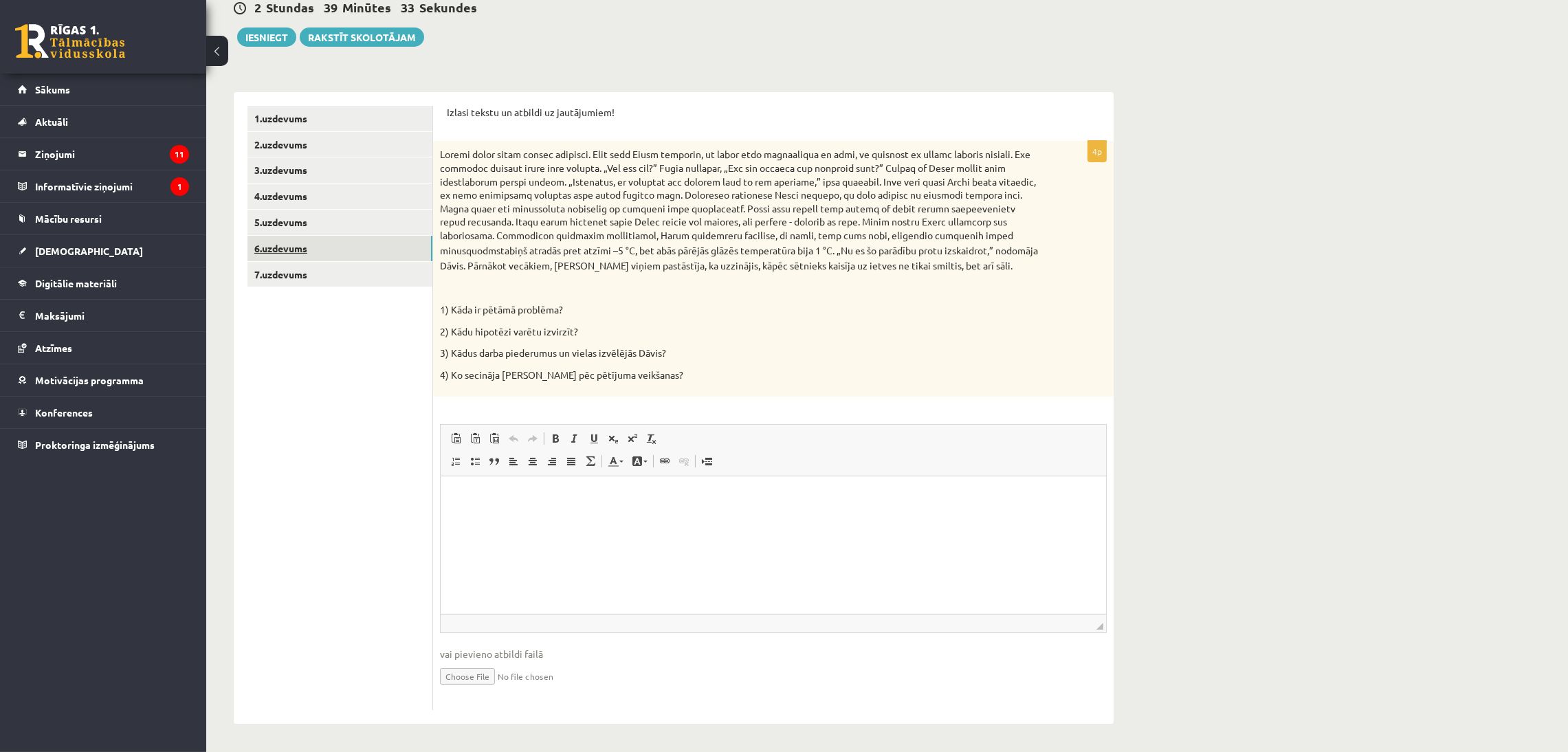
click at [247, 237] on link "6.uzdevums" at bounding box center [340, 249] width 185 height 25
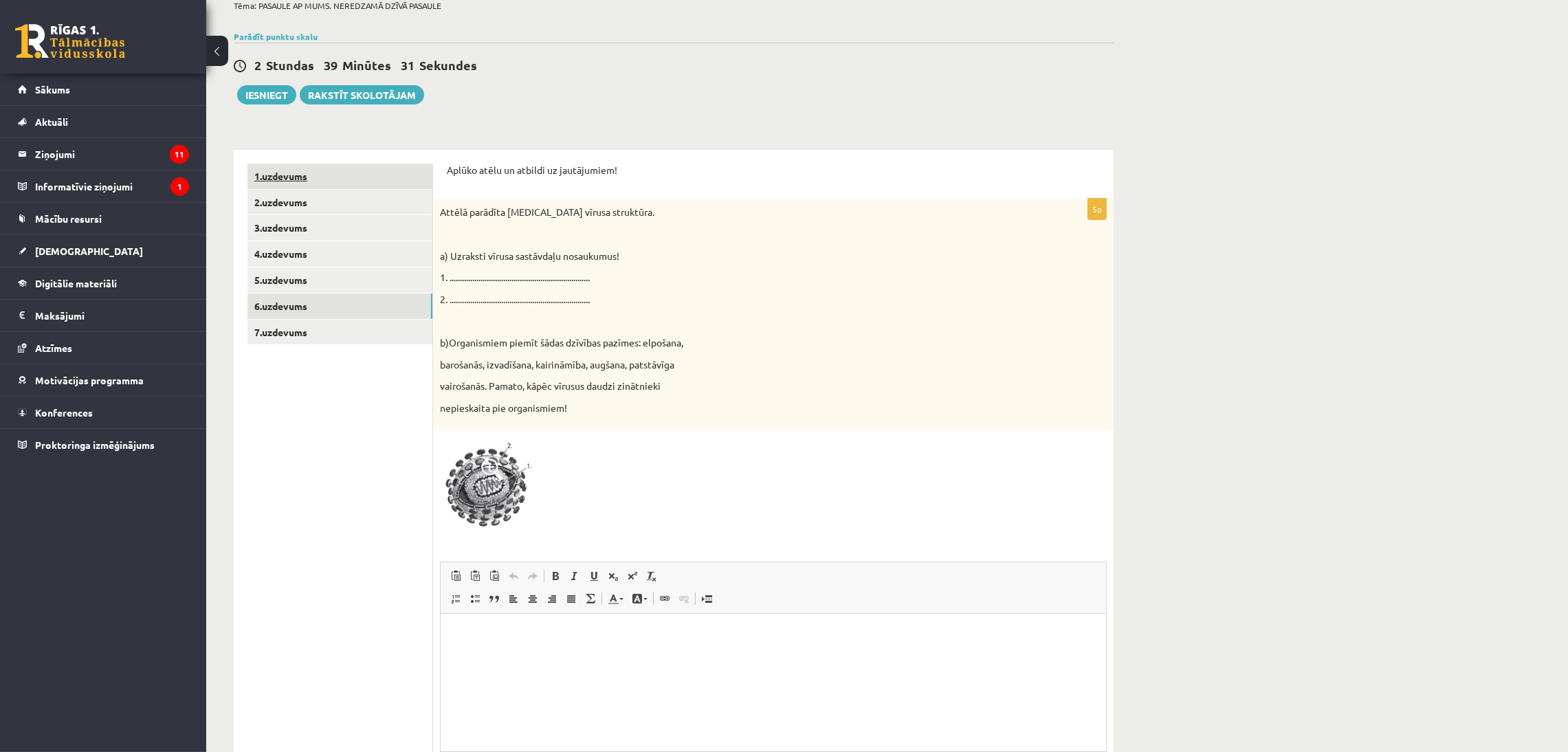
scroll to position [150, 0]
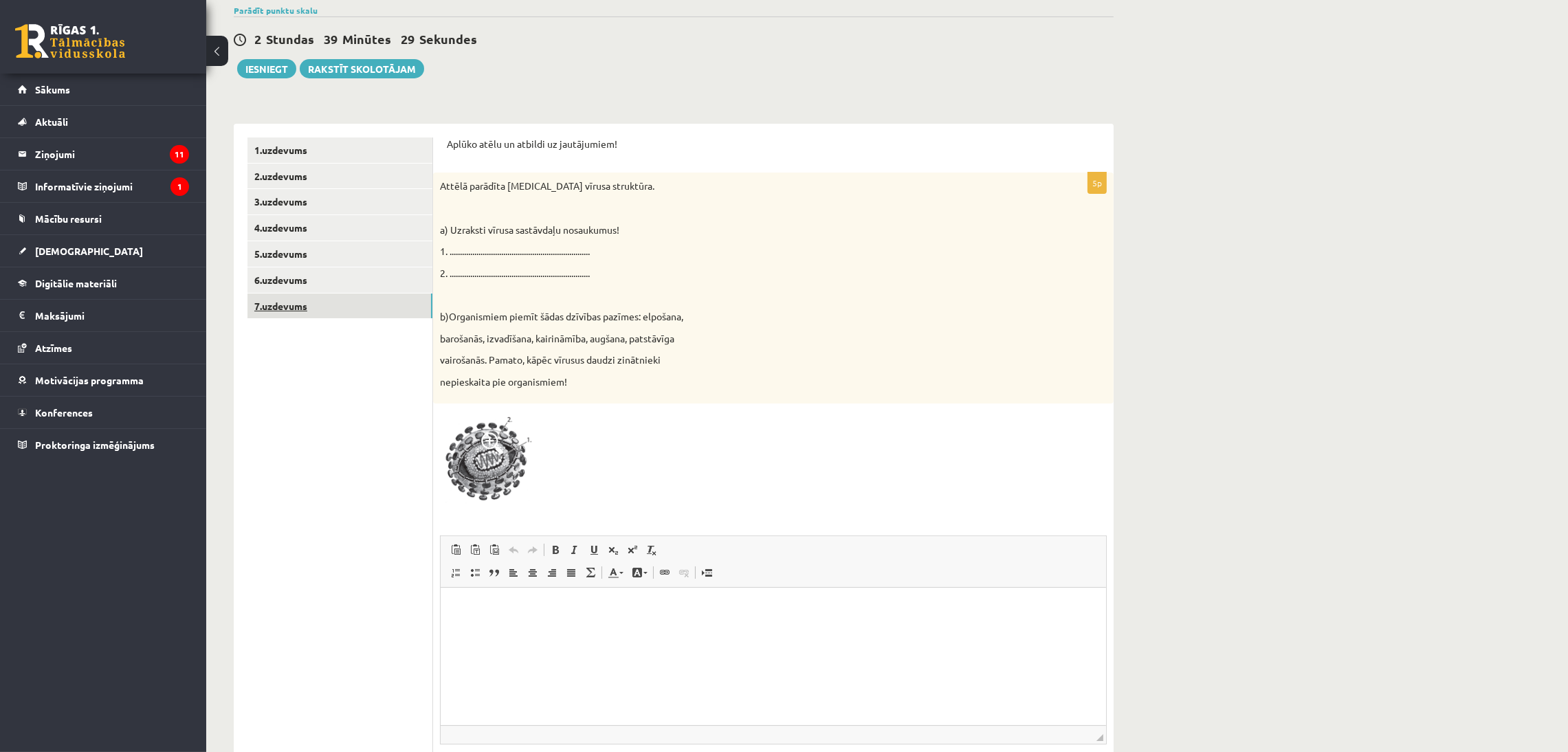
click at [310, 314] on link "7.uzdevums" at bounding box center [340, 306] width 185 height 25
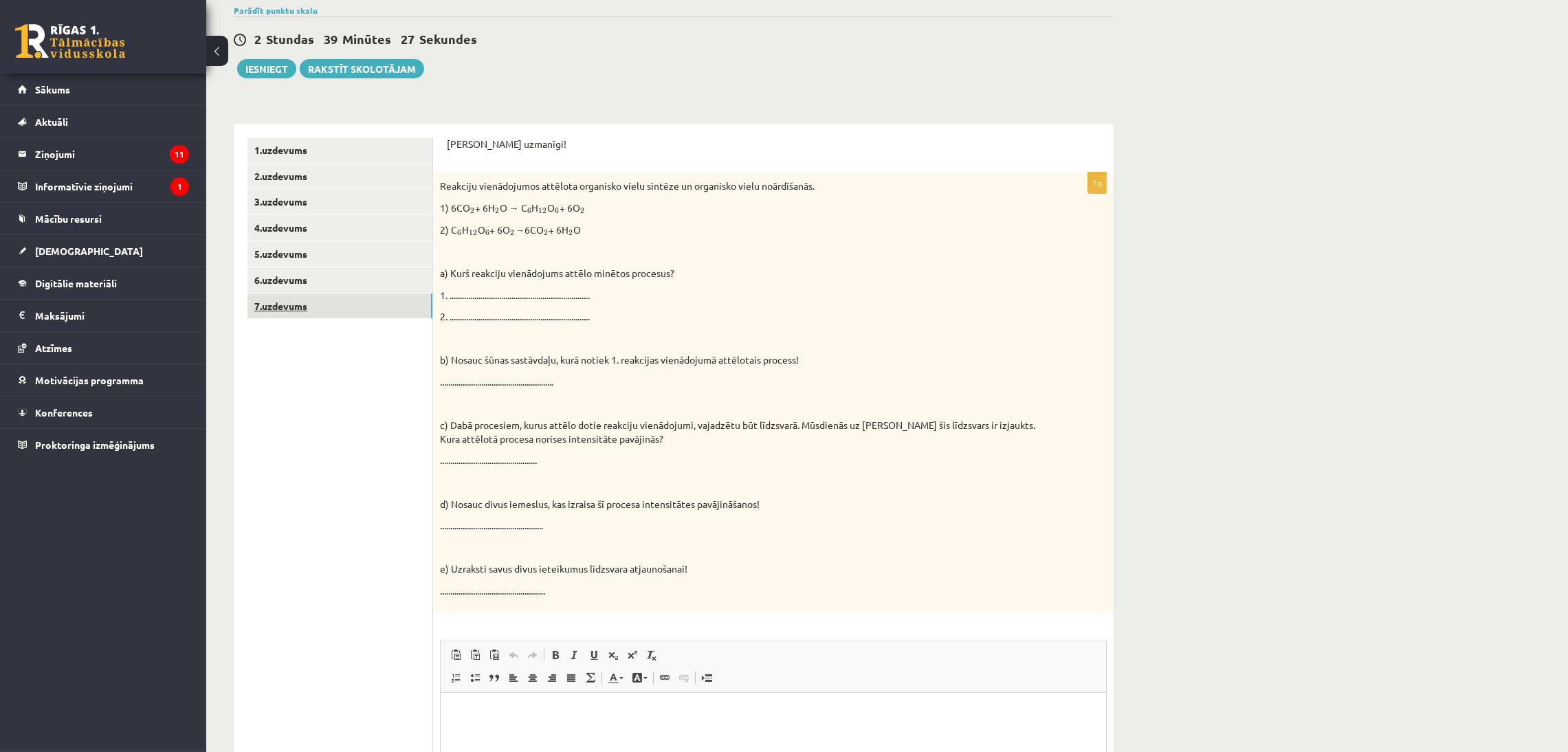
scroll to position [0, 0]
click at [287, 216] on link "4.uzdevums" at bounding box center [340, 228] width 185 height 25
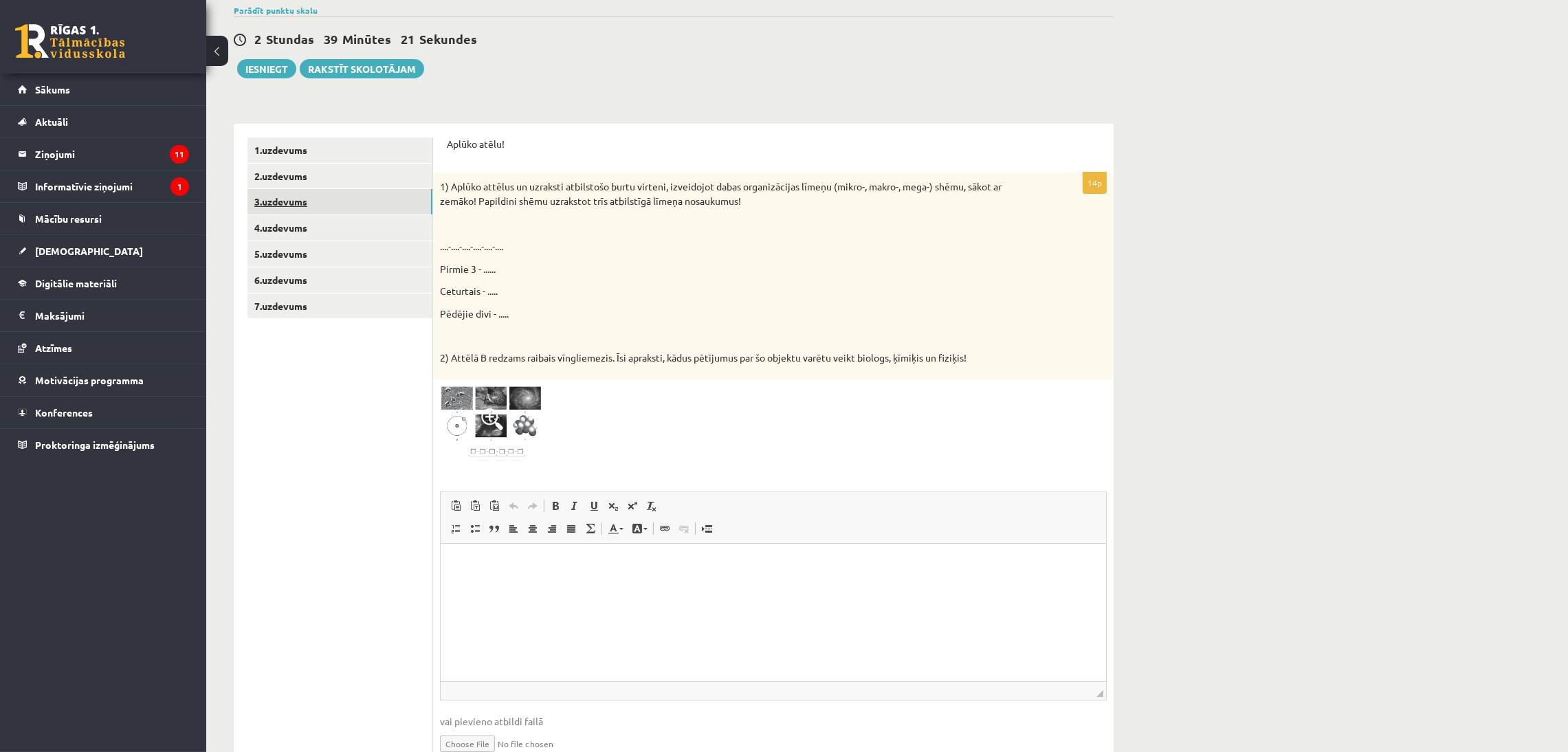
click at [292, 196] on link "3.uzdevums" at bounding box center [340, 202] width 185 height 25
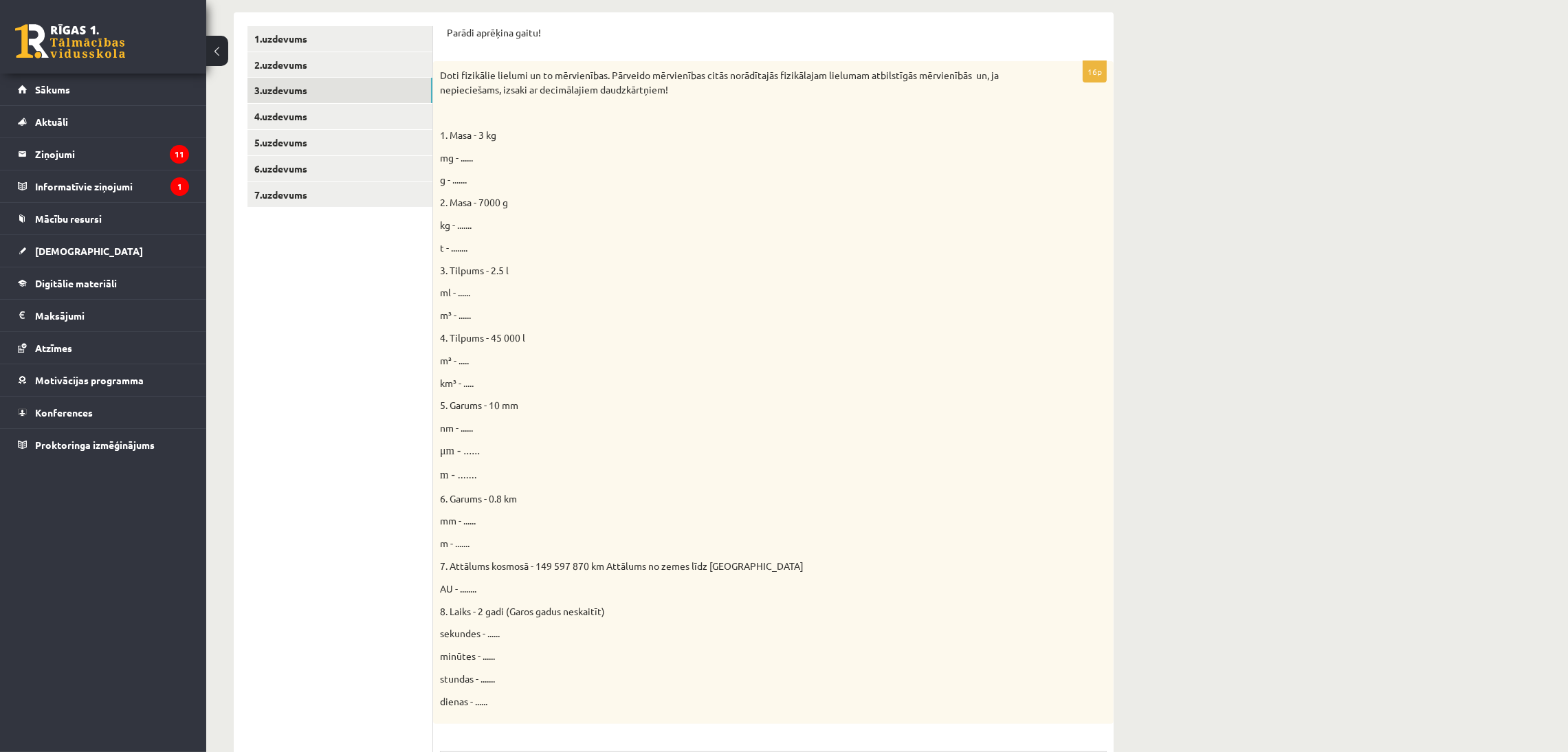
scroll to position [274, 0]
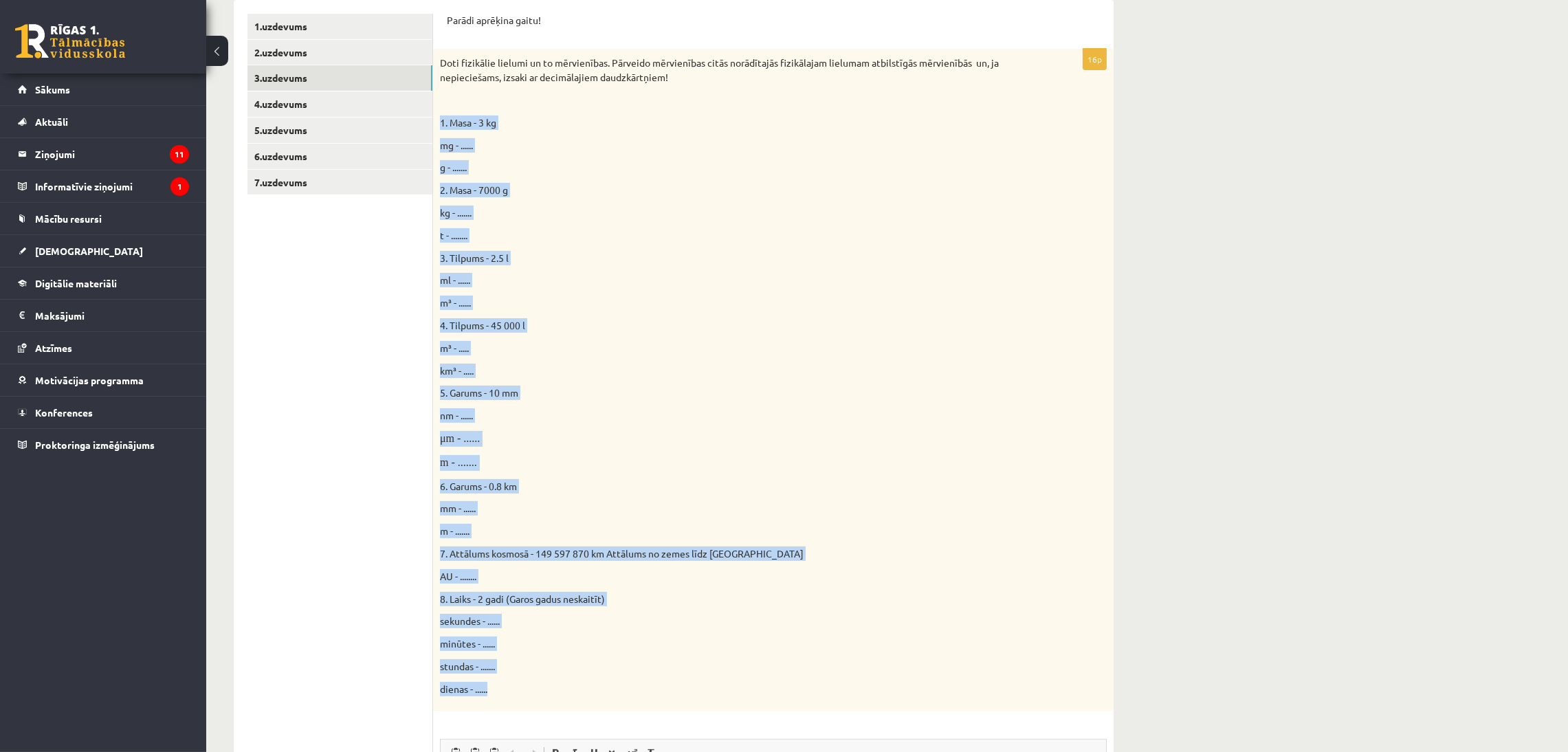
drag, startPoint x: 439, startPoint y: 121, endPoint x: 752, endPoint y: 689, distance: 648.5
click at [752, 557] on div "Doti fizikālie lielumi un to mērvienības. Pārveido mērvienības citās norādītajā…" at bounding box center [774, 380] width 681 height 662
copy div "1. Masa - 3 kg mg - ...... g - ....... 2. Masa - 7000 g kg - ....... t - ......…"
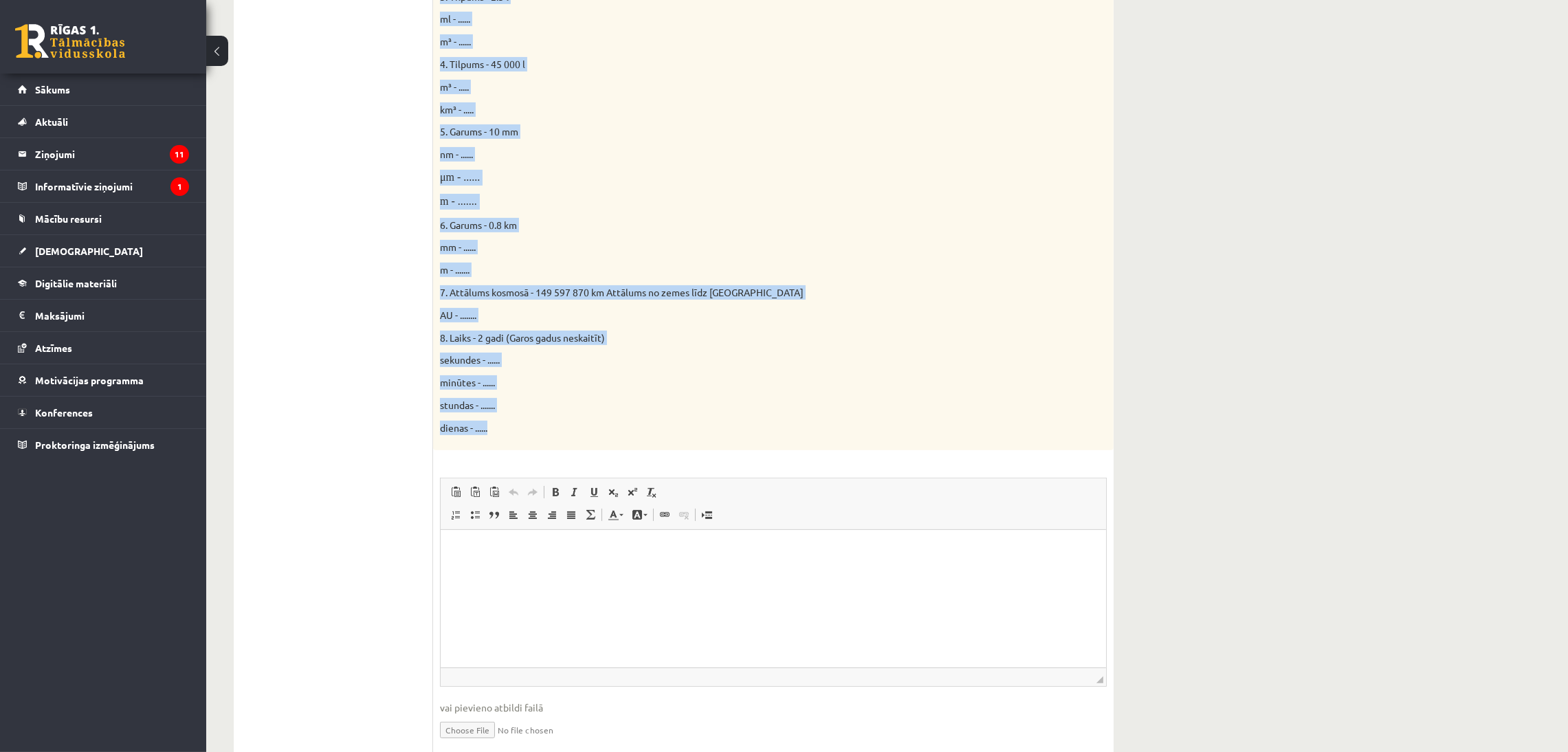
scroll to position [587, 0]
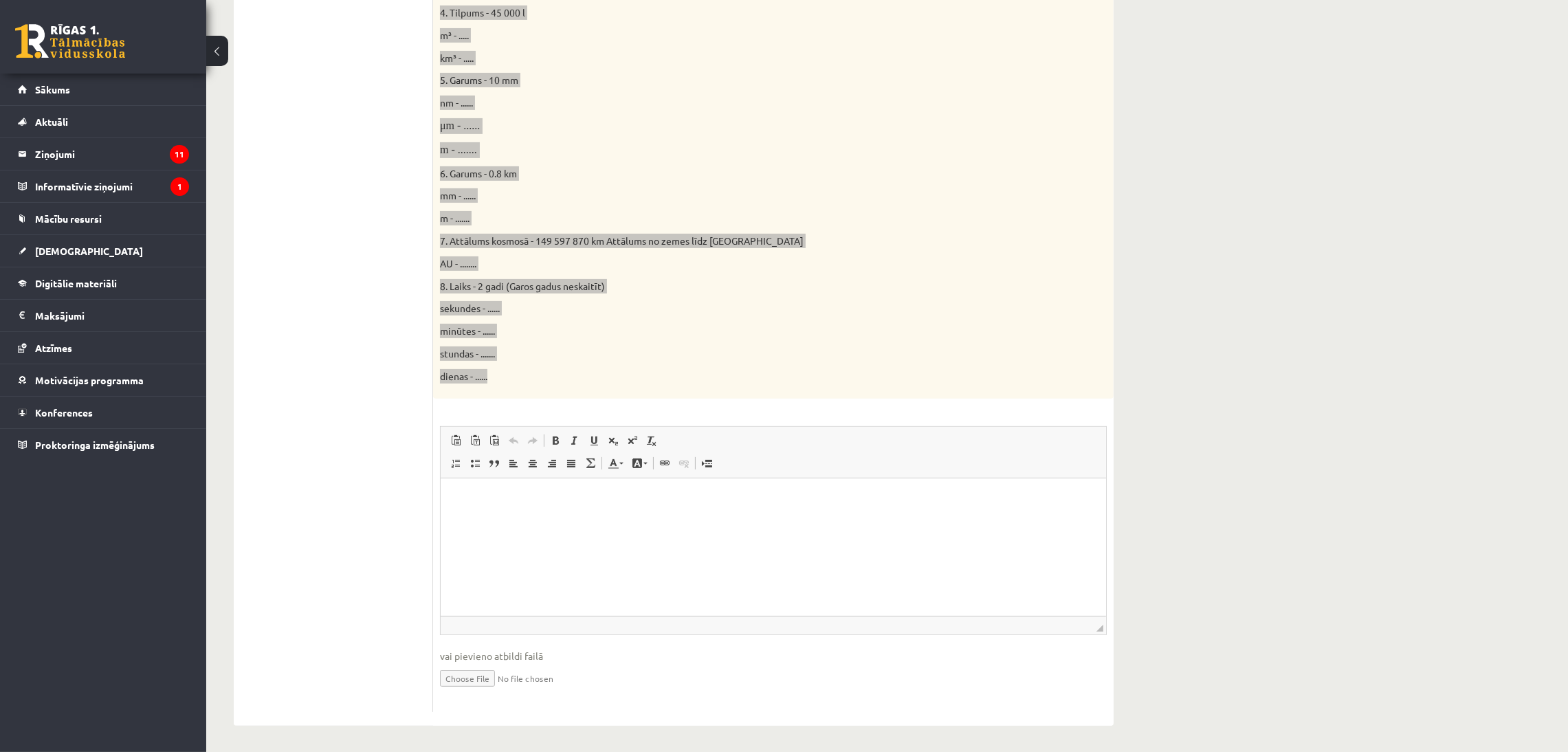
click at [724, 520] on html at bounding box center [773, 499] width 666 height 42
click at [505, 516] on p "**********" at bounding box center [772, 523] width 638 height 16
click at [483, 552] on span "**********" at bounding box center [473, 548] width 39 height 10
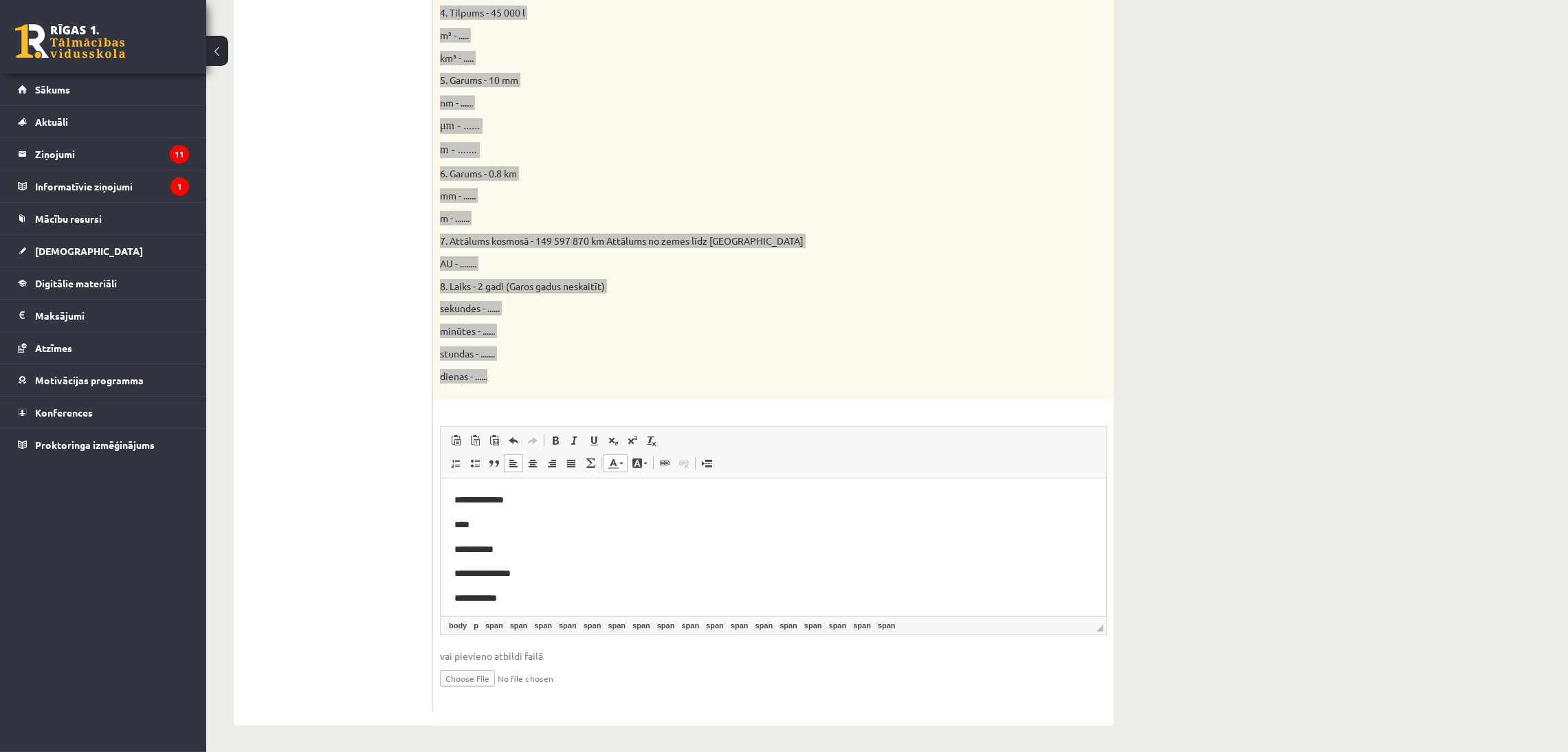
click at [494, 549] on p "**********" at bounding box center [772, 549] width 638 height 16
click at [479, 523] on p "****" at bounding box center [772, 523] width 638 height 16
click at [514, 549] on p "**********" at bounding box center [772, 546] width 638 height 16
click at [495, 557] on p "**********" at bounding box center [772, 570] width 638 height 16
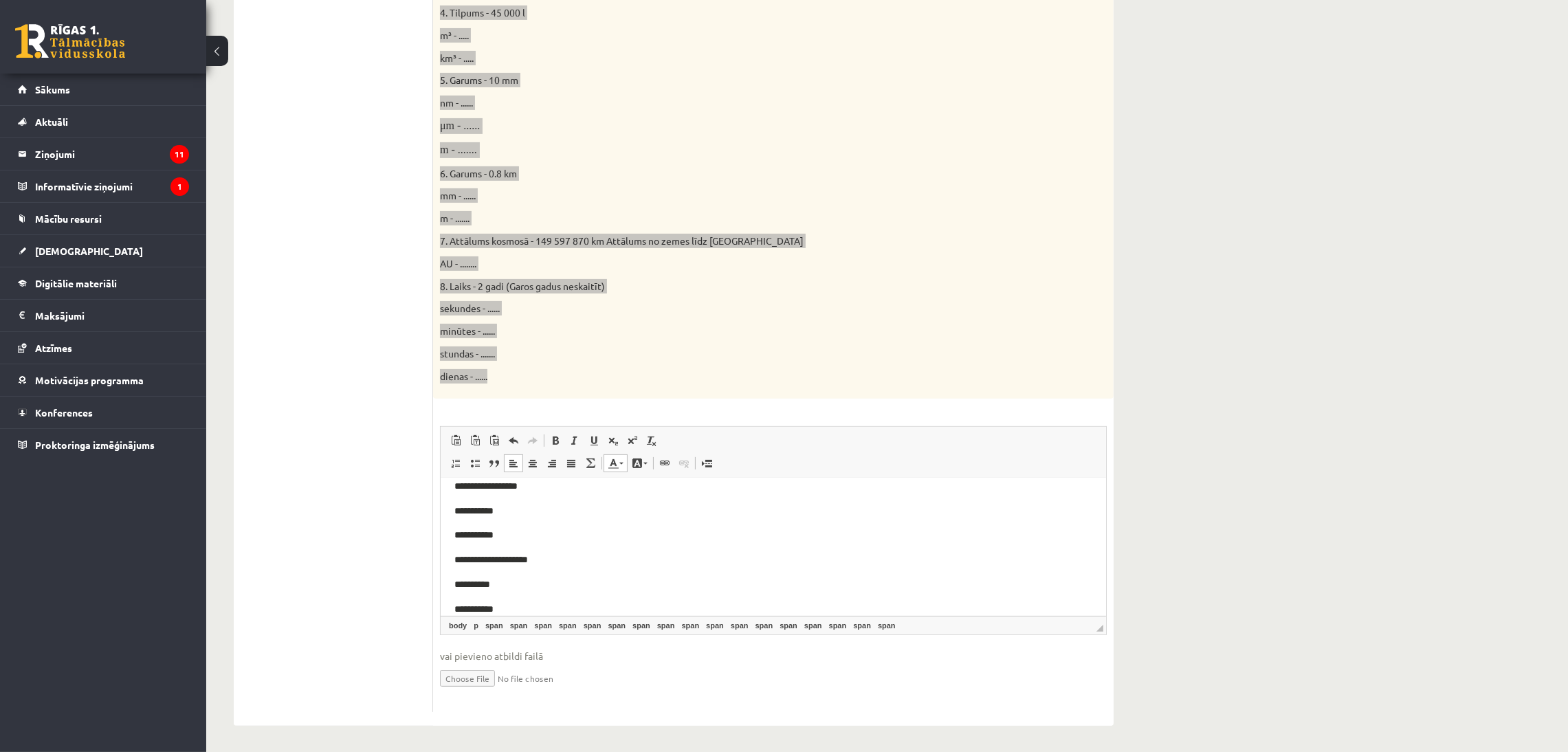
scroll to position [144, 0]
click at [503, 532] on p "**********" at bounding box center [772, 528] width 638 height 16
click at [493, 557] on p "**********" at bounding box center [772, 566] width 638 height 16
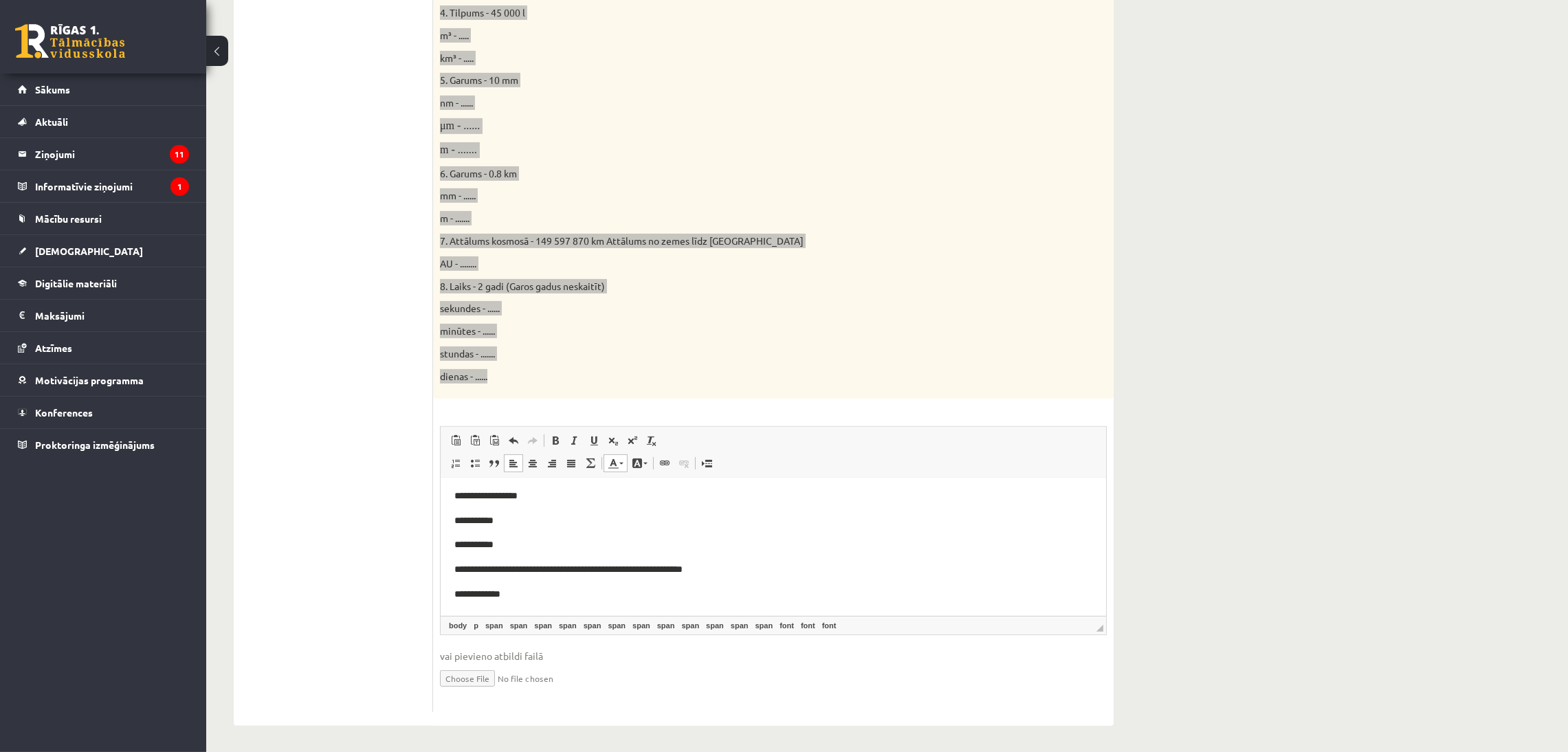
click at [507, 541] on p "**********" at bounding box center [772, 544] width 638 height 16
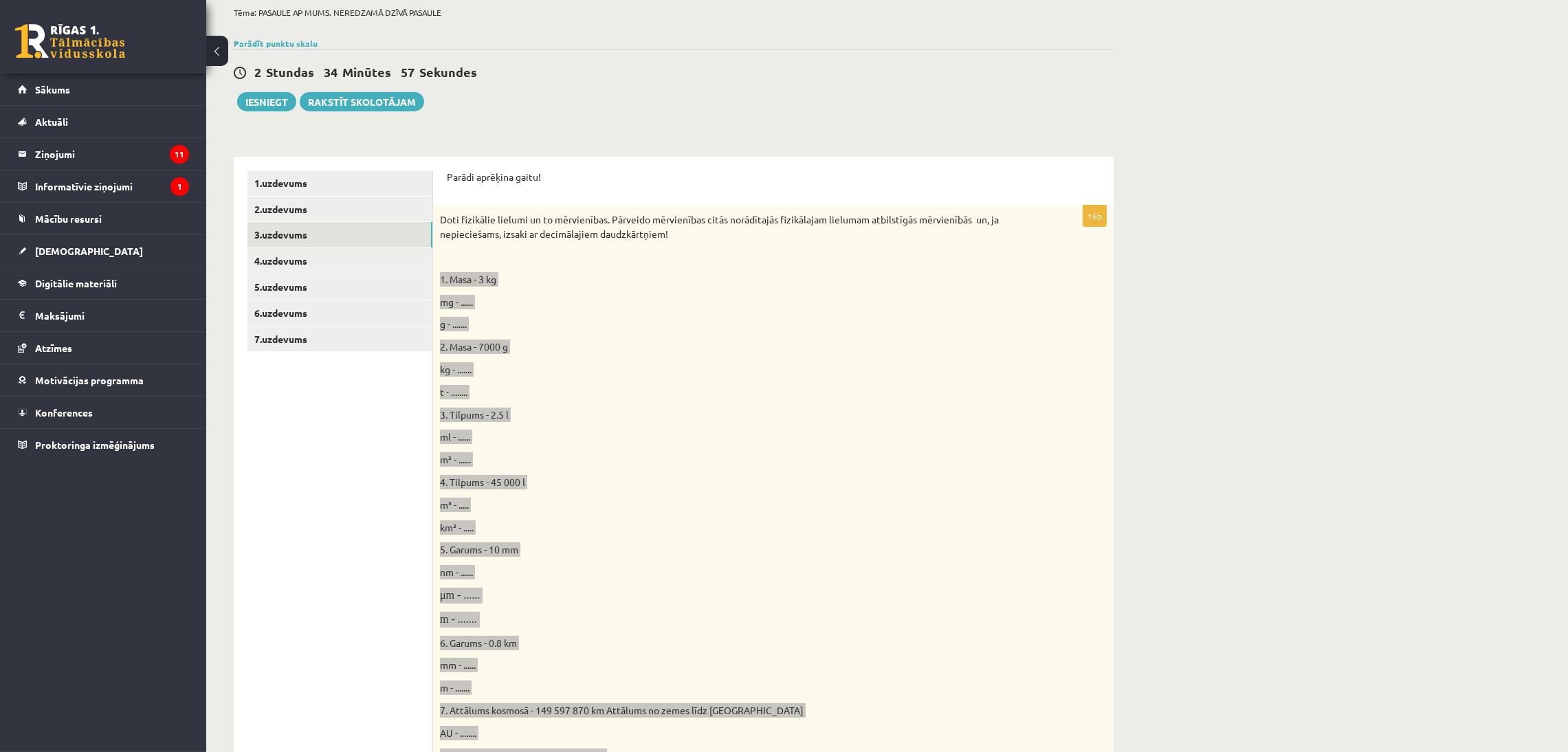
scroll to position [71, 0]
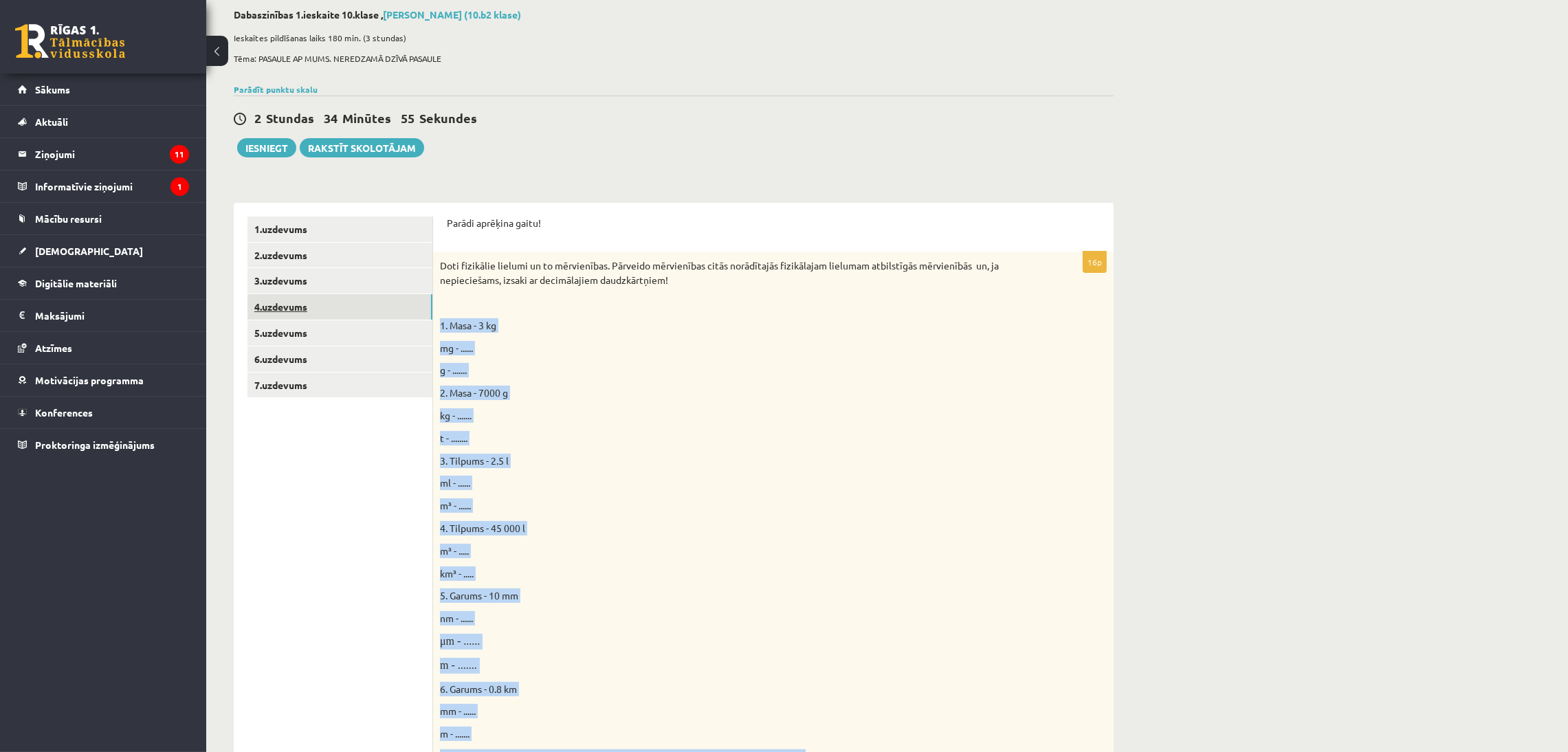
click at [291, 308] on link "4.uzdevums" at bounding box center [340, 307] width 185 height 25
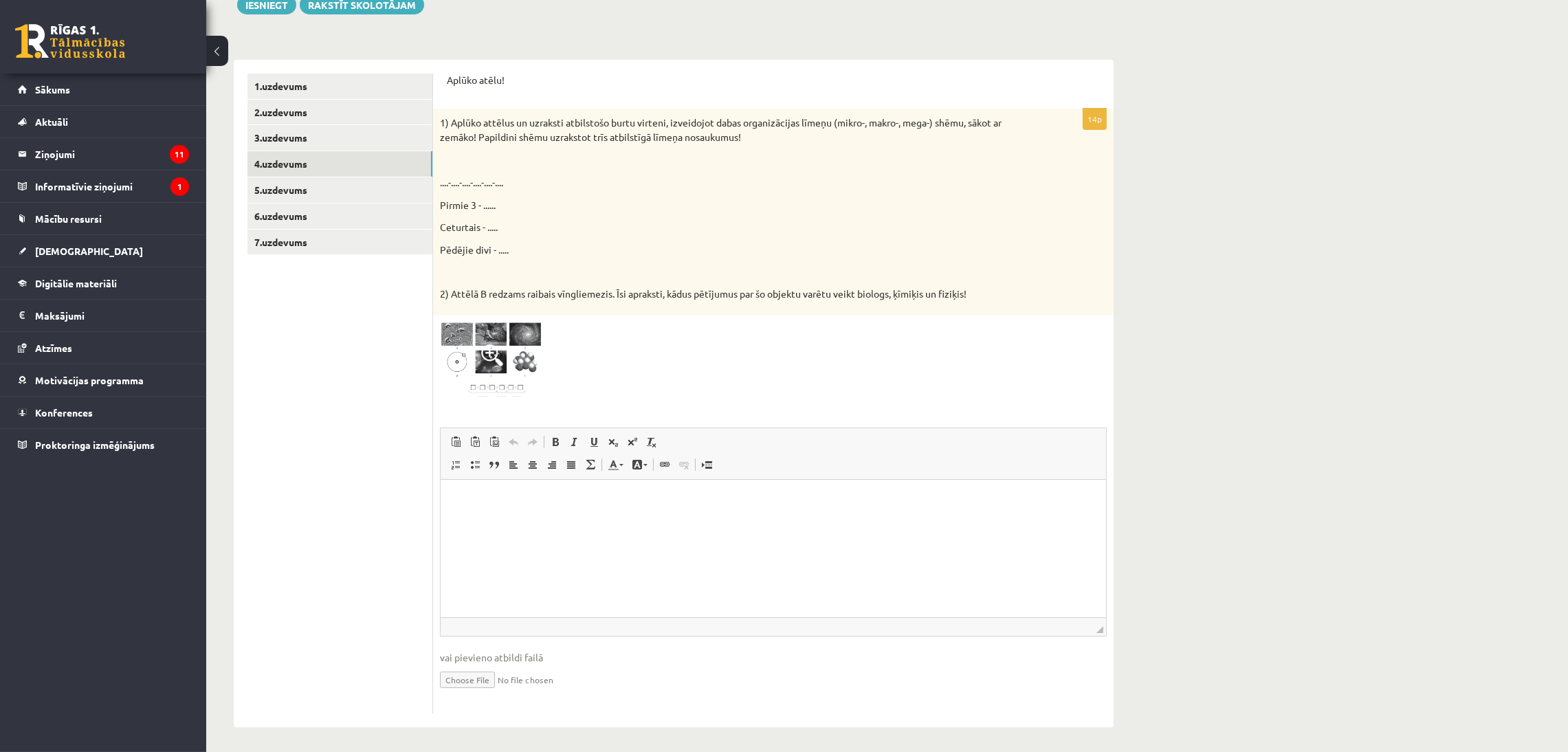
scroll to position [216, 0]
click at [479, 357] on img at bounding box center [491, 360] width 103 height 77
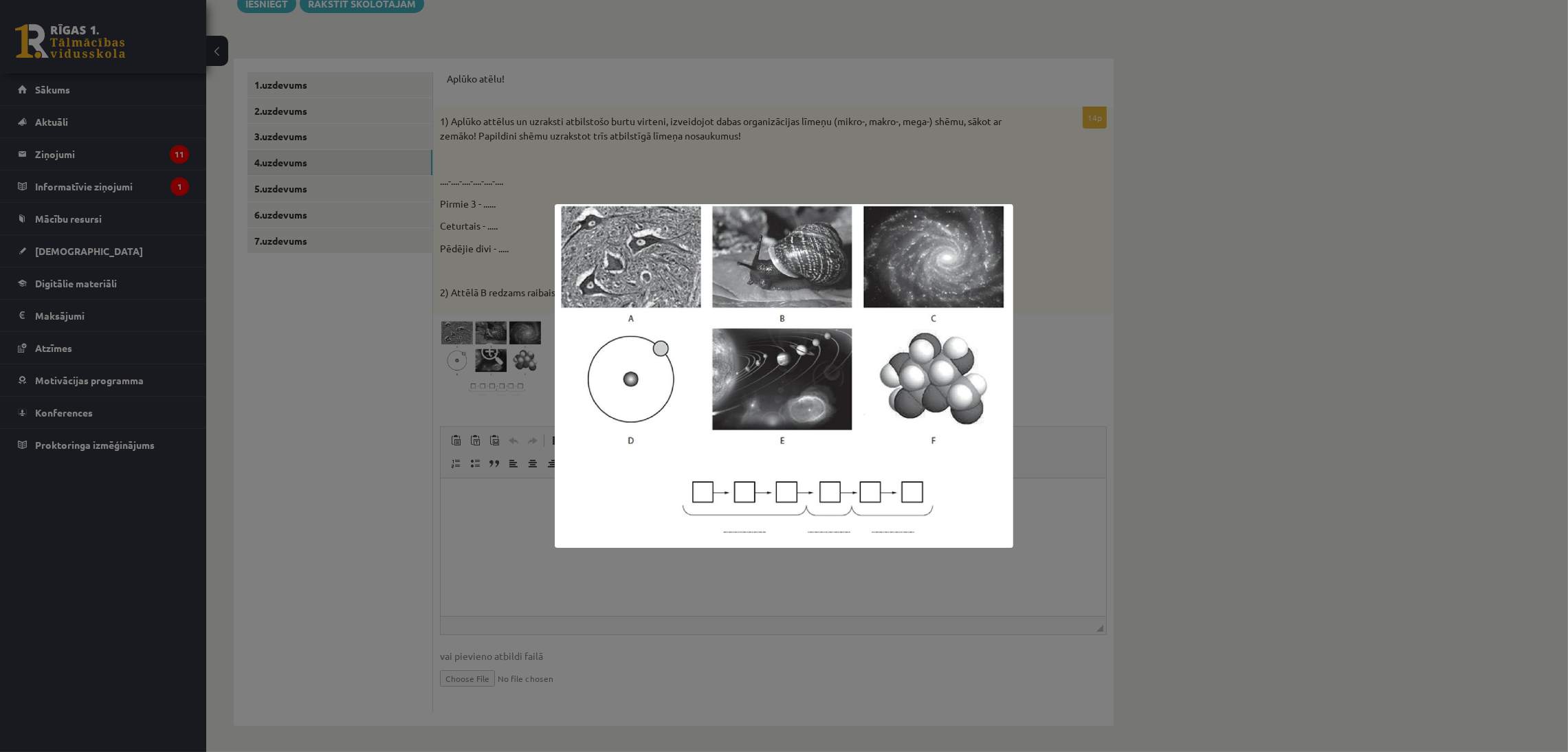
click at [413, 446] on div at bounding box center [784, 376] width 1568 height 752
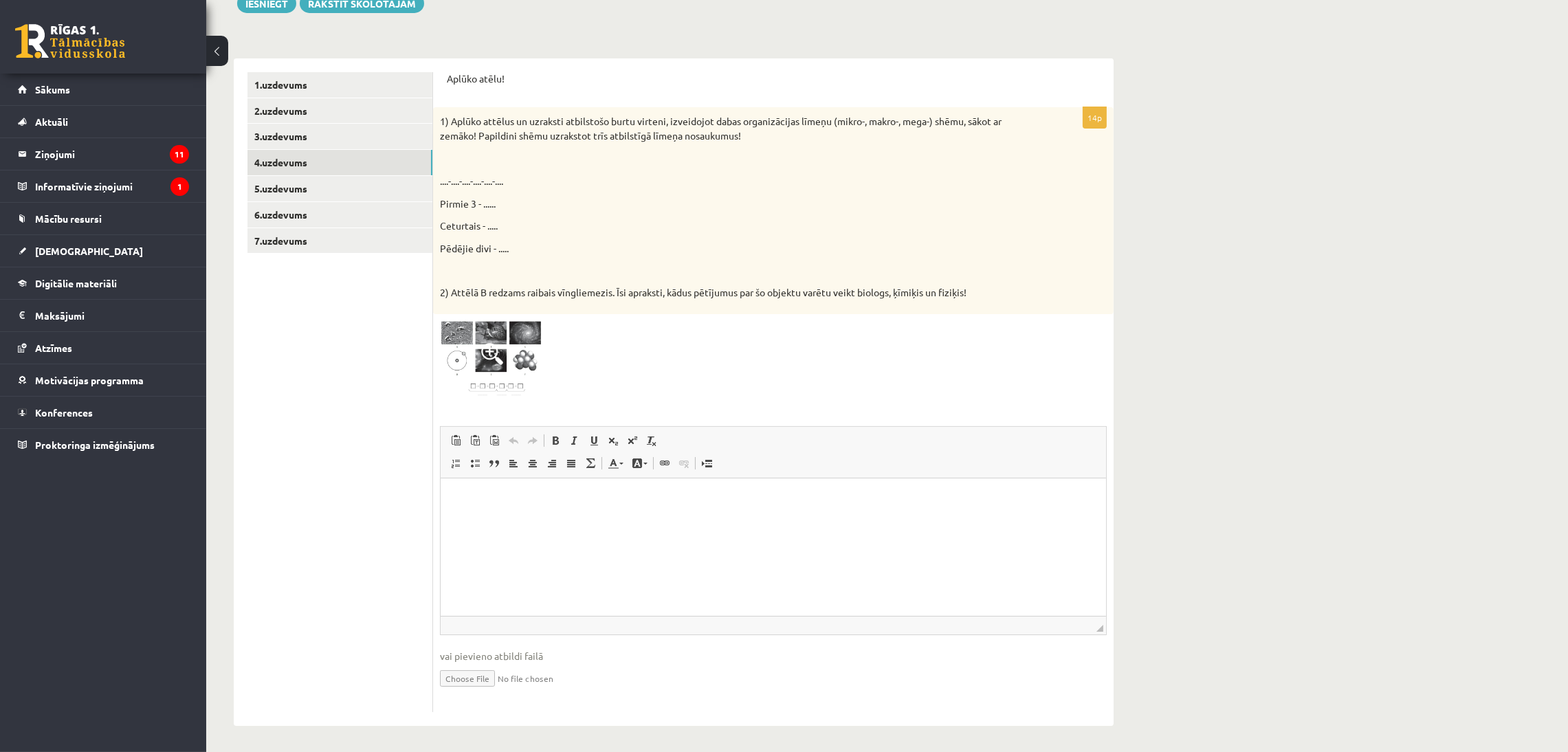
click at [413, 446] on body "0 Dāvanas 149 mP 288 xp Edmunds Pokrovskis Sākums Aktuāli Kā mācīties eSKOLĀ Ko…" at bounding box center [784, 160] width 1568 height 752
click at [494, 502] on p "Визуальный текстовый редактор, wiswyg-editor-user-answer-47024895888840" at bounding box center [772, 498] width 638 height 14
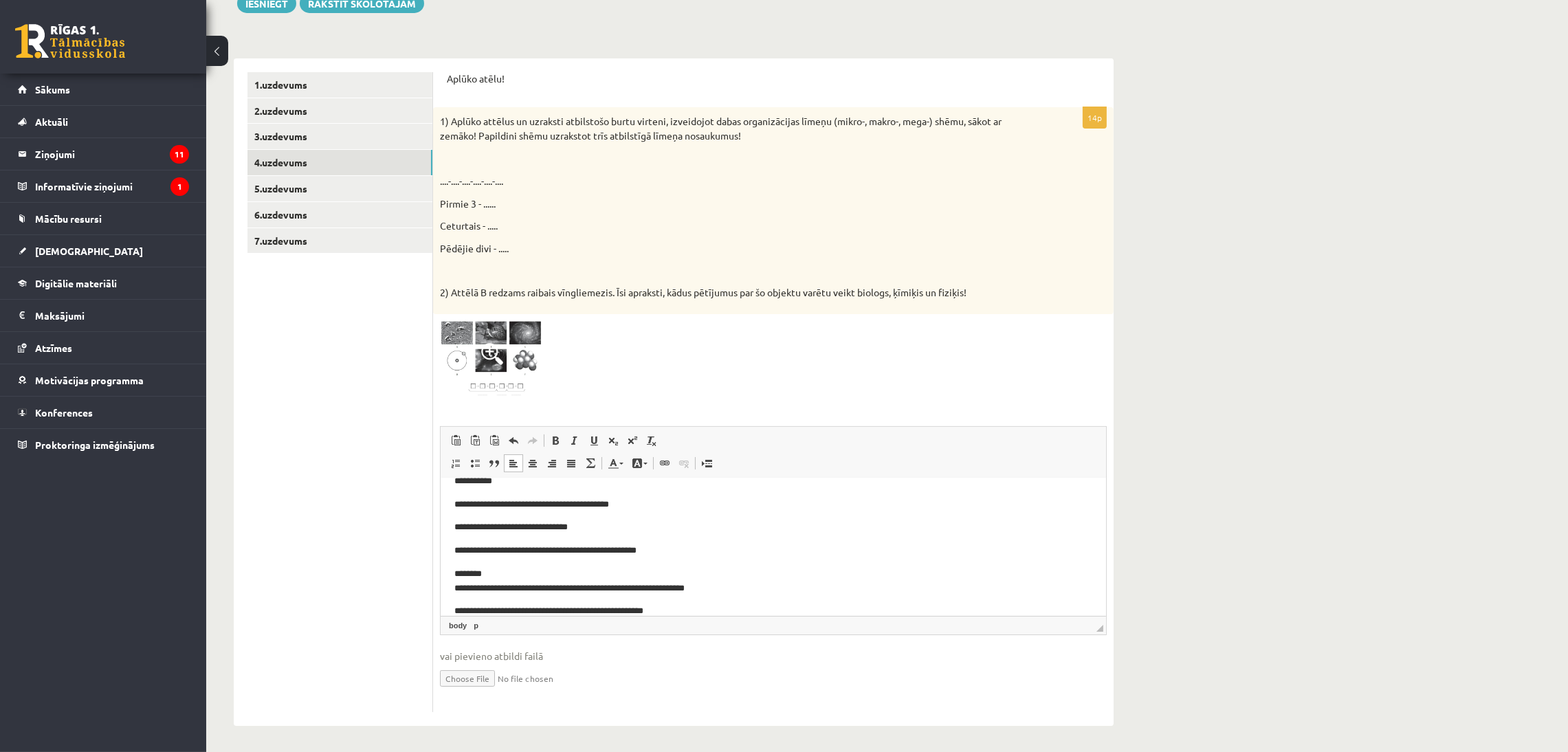
scroll to position [40, 0]
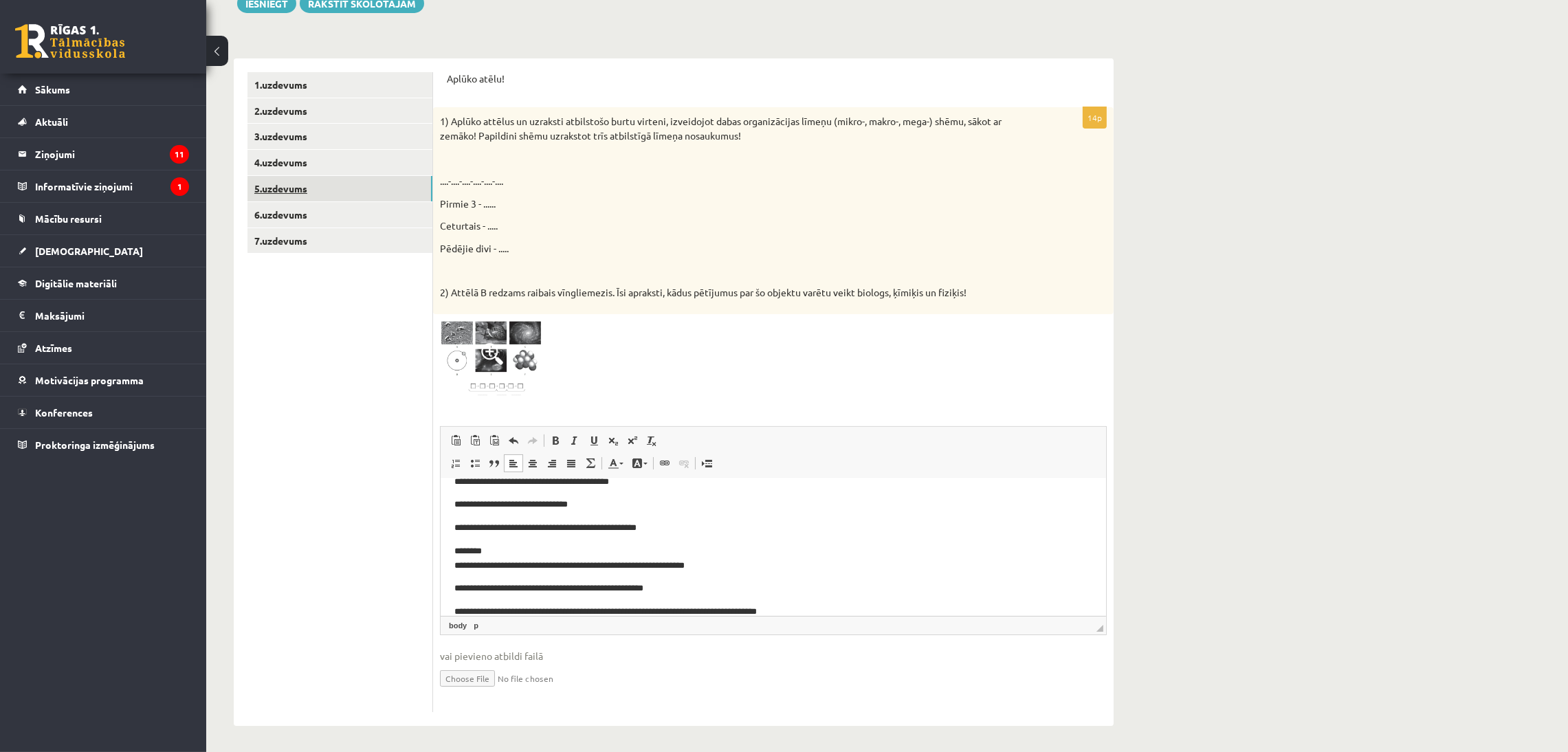
click at [324, 191] on link "5.uzdevums" at bounding box center [340, 188] width 185 height 25
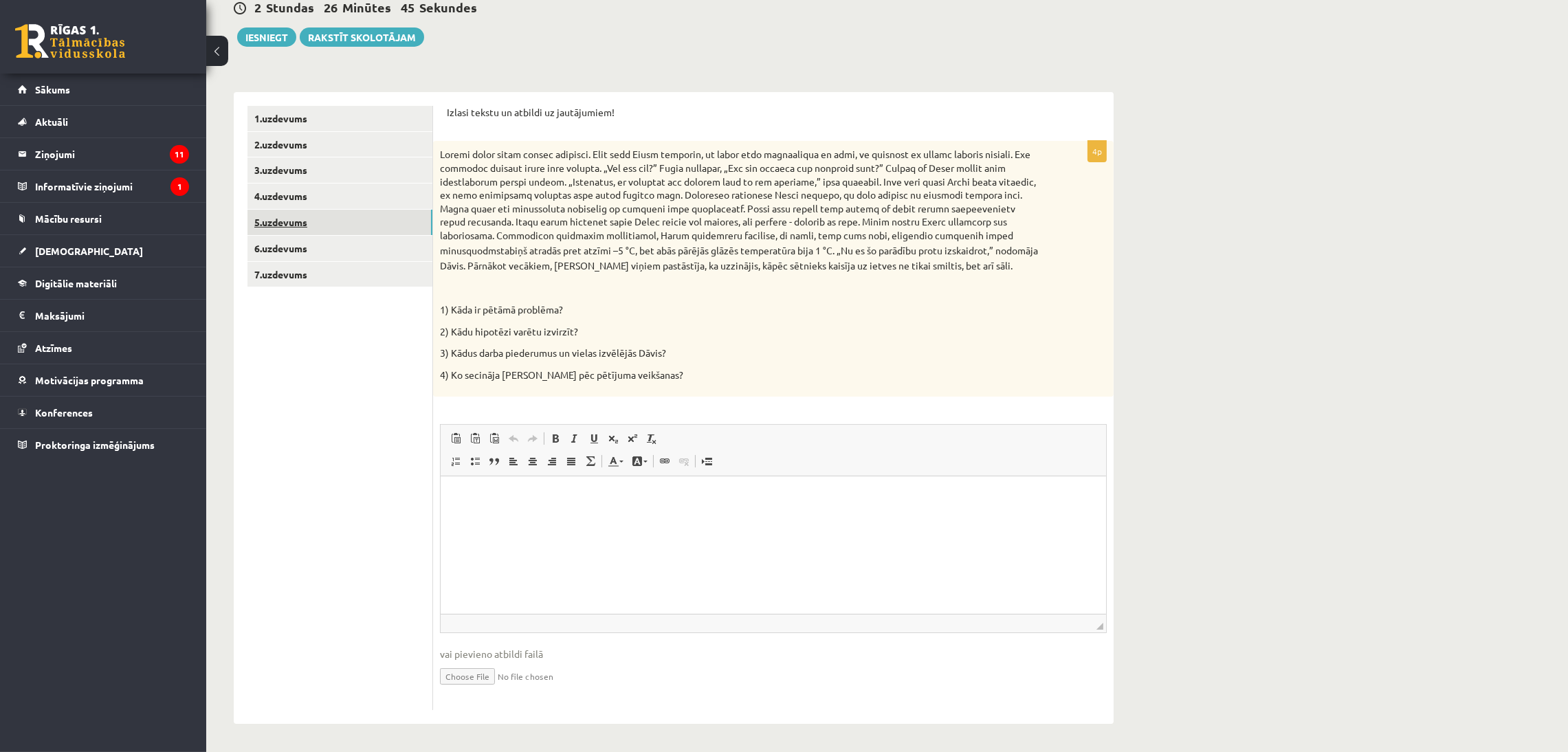
scroll to position [0, 0]
click at [299, 193] on link "4.uzdevums" at bounding box center [340, 196] width 185 height 25
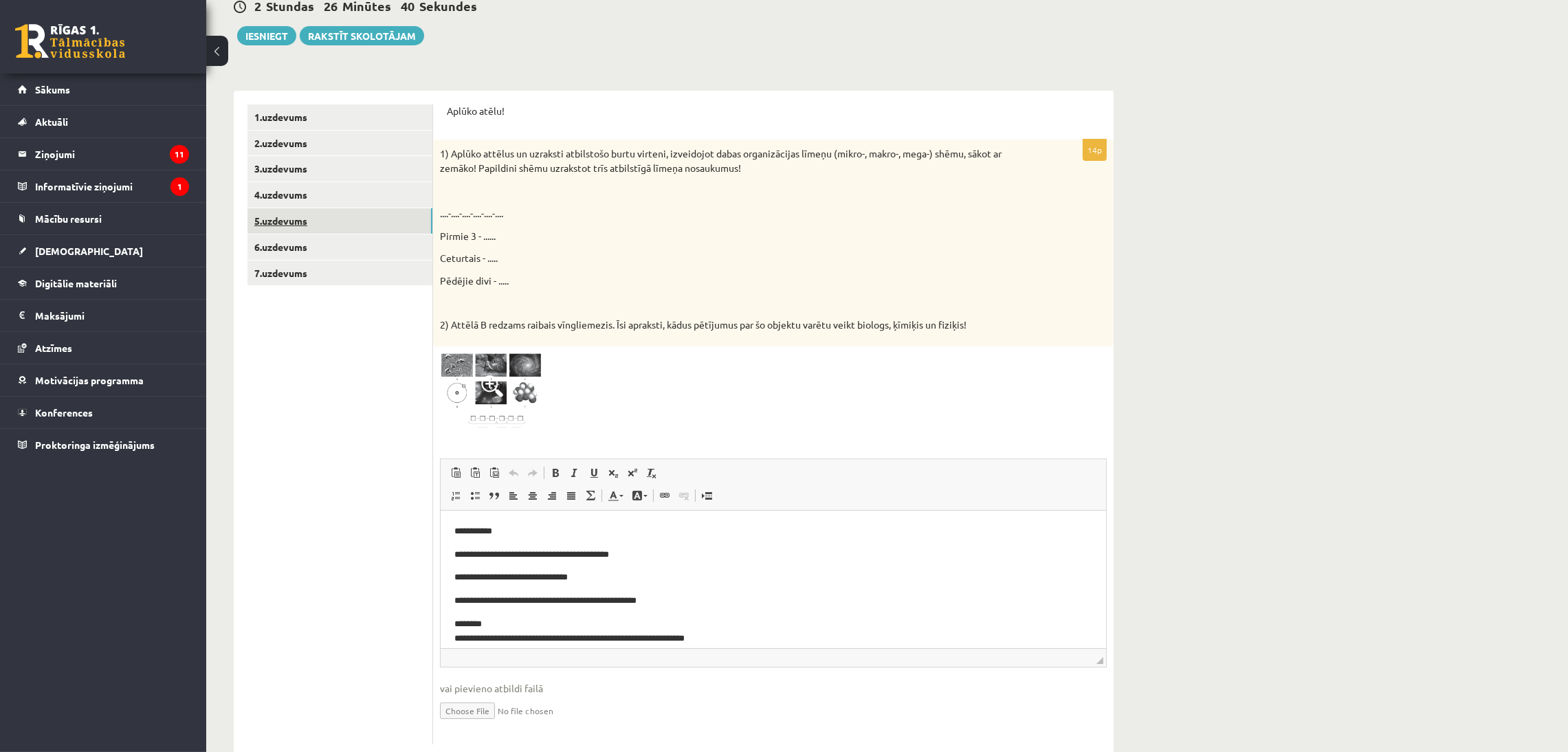
click at [304, 219] on link "5.uzdevums" at bounding box center [340, 221] width 185 height 25
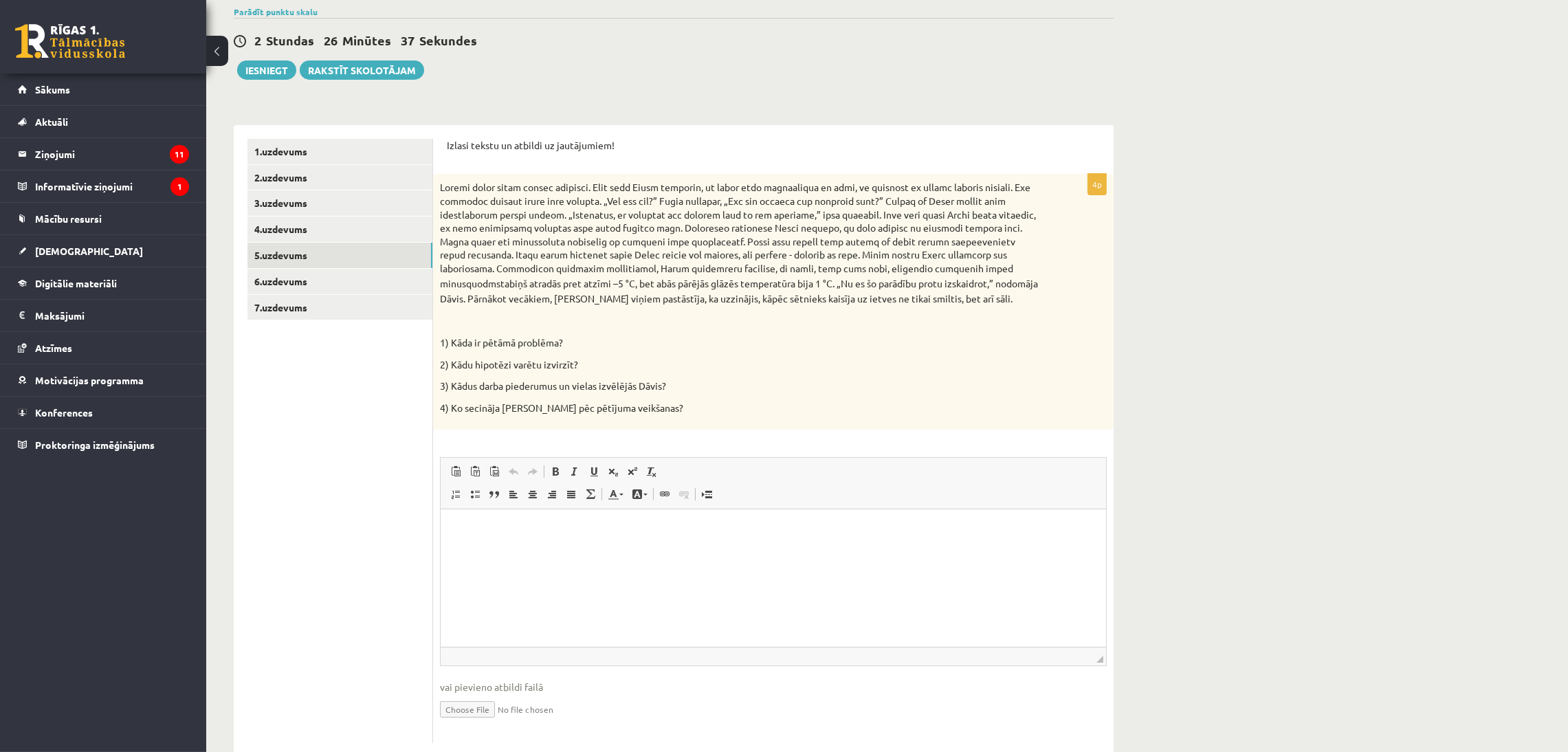
scroll to position [159, 0]
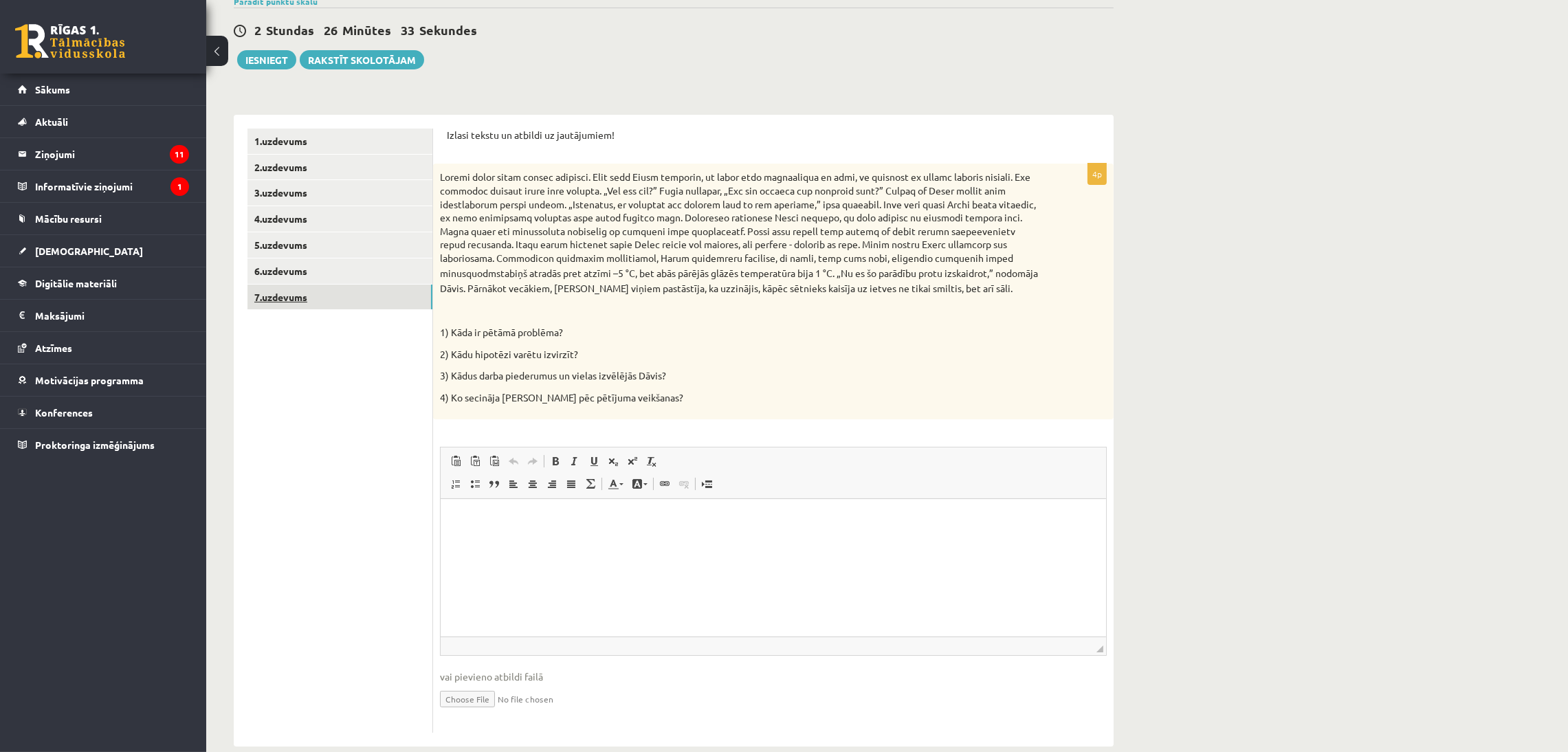
click at [302, 303] on link "7.uzdevums" at bounding box center [340, 297] width 185 height 25
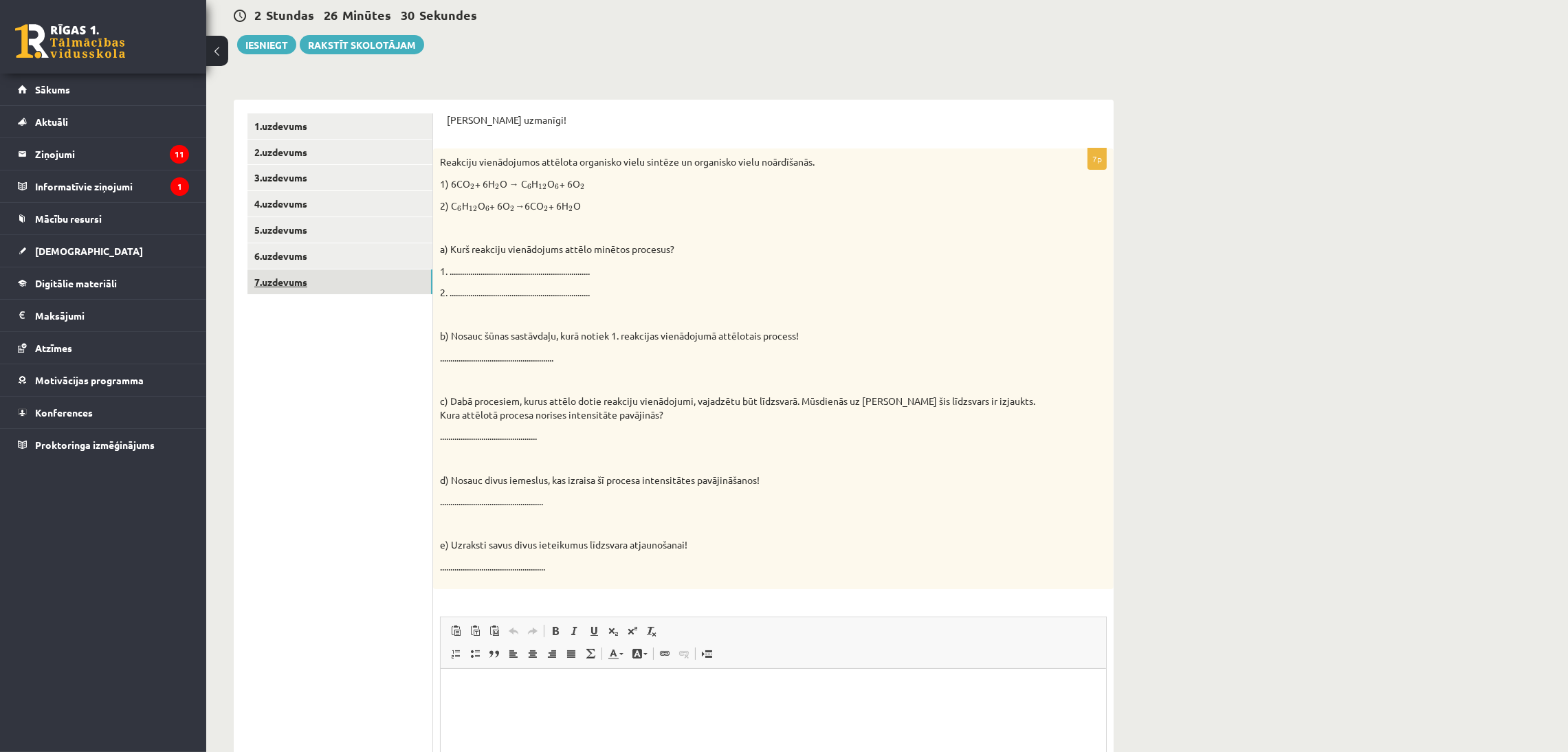
scroll to position [176, 0]
click at [296, 253] on link "6.uzdevums" at bounding box center [340, 255] width 185 height 25
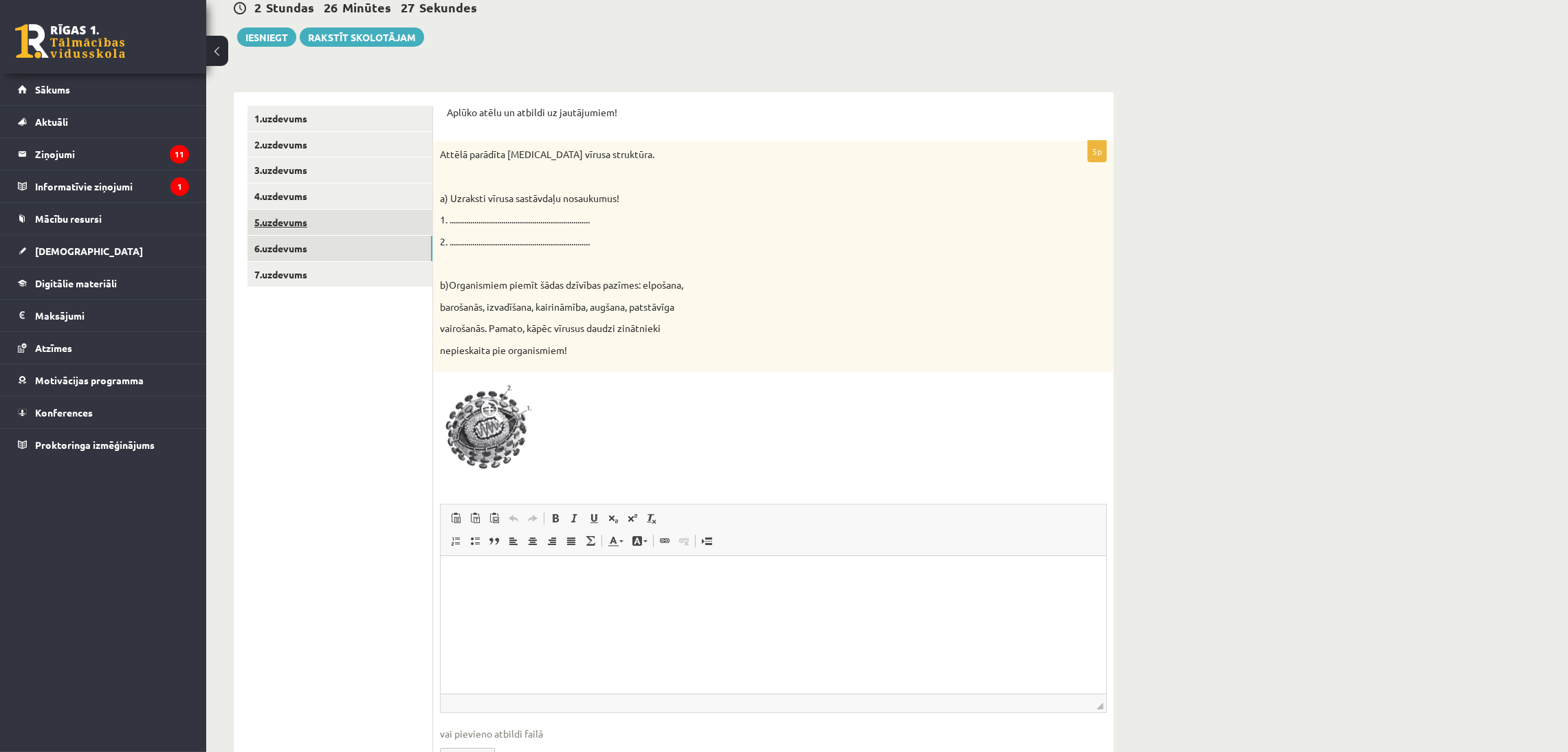
scroll to position [183, 0]
click at [281, 187] on link "4.uzdevums" at bounding box center [340, 196] width 185 height 25
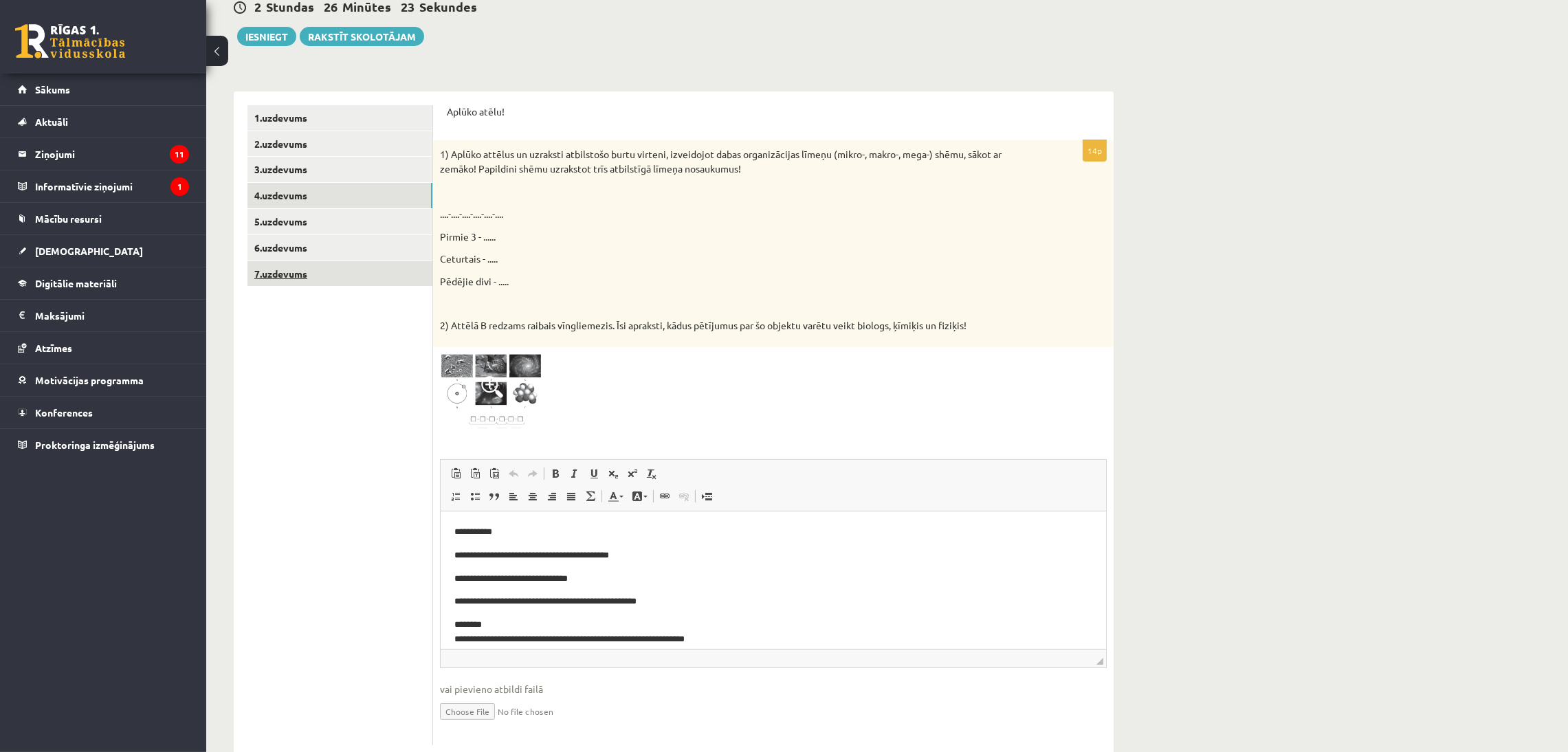
scroll to position [0, 0]
click at [304, 162] on link "3.uzdevums" at bounding box center [340, 169] width 185 height 25
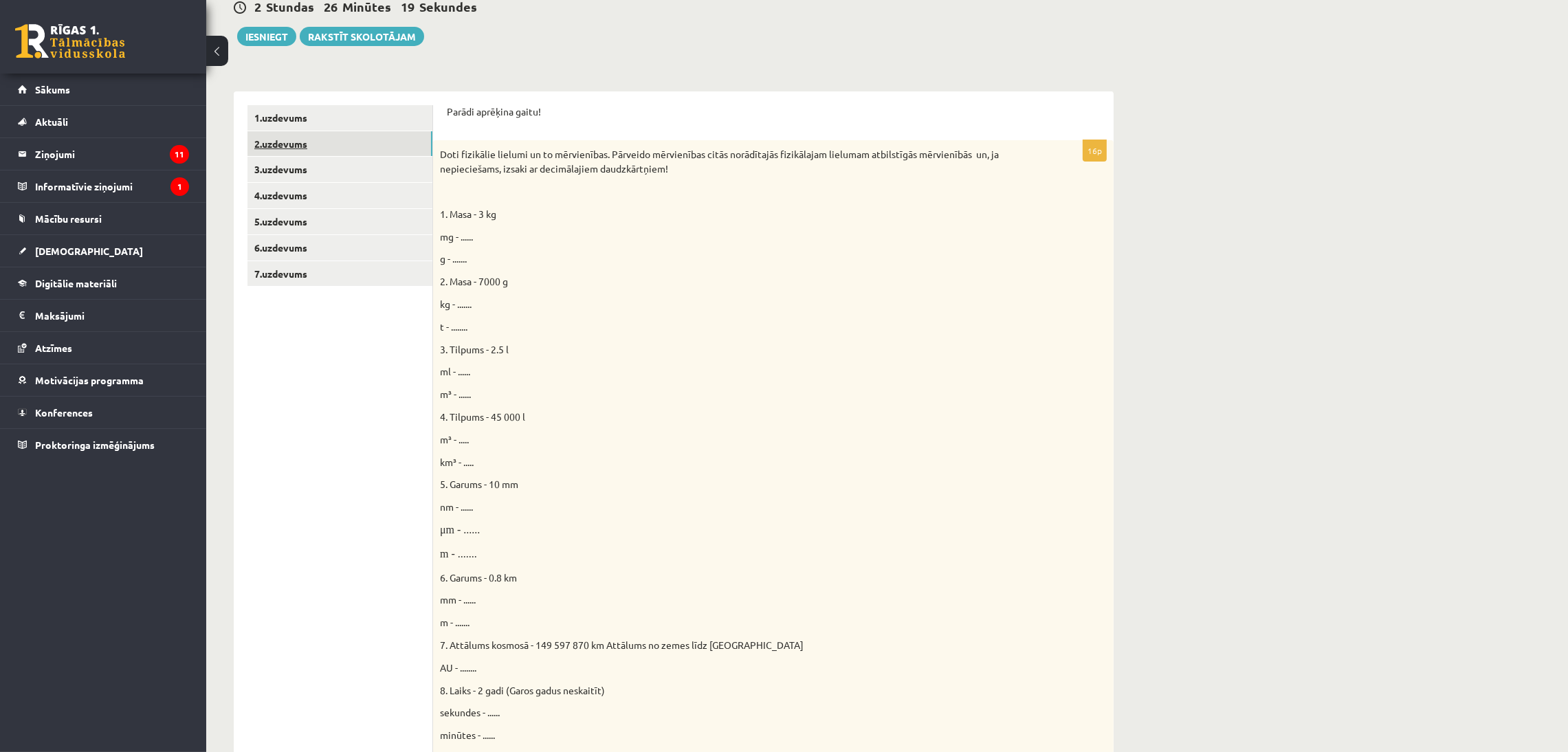
click at [299, 148] on link "2.uzdevums" at bounding box center [340, 144] width 185 height 25
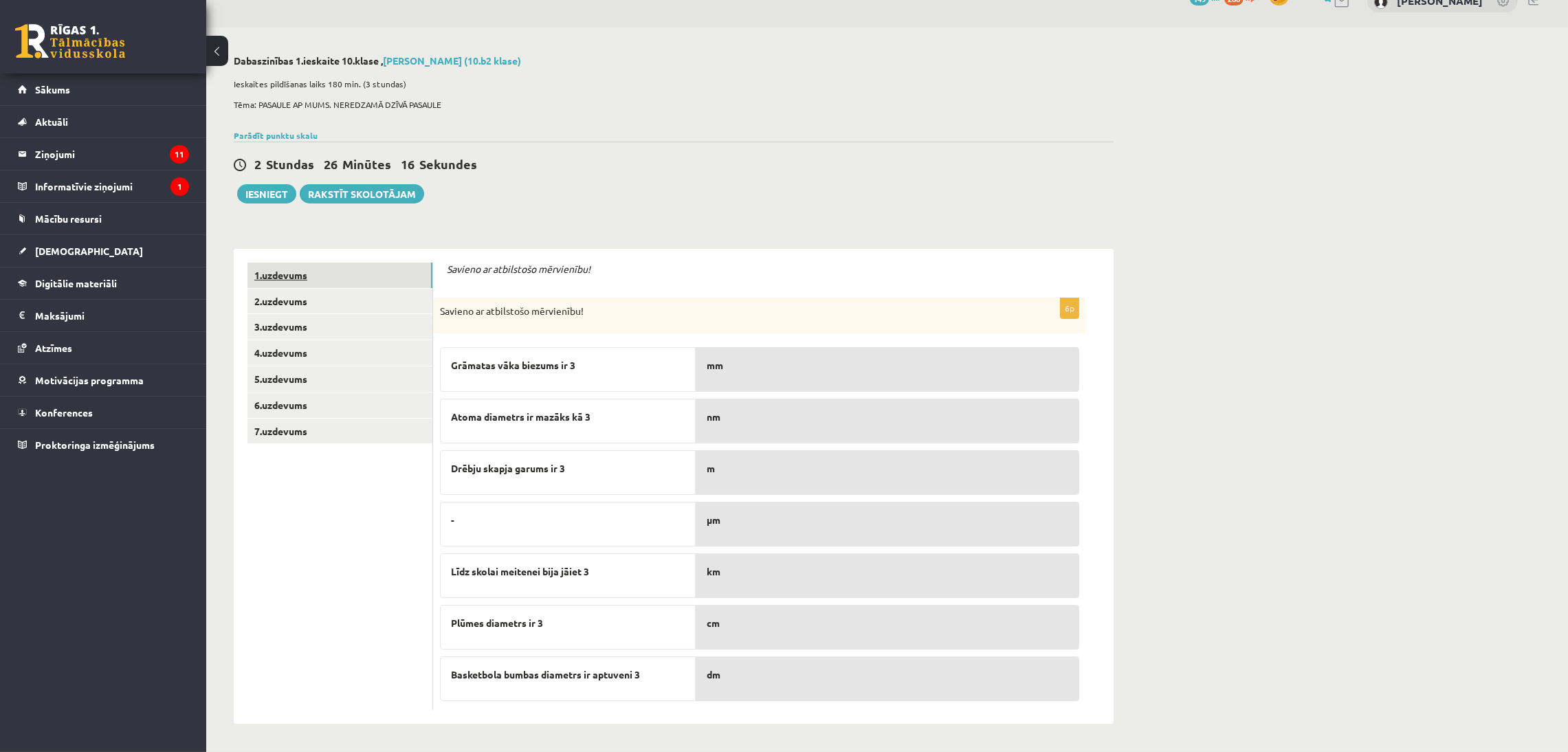
click at [294, 275] on link "1.uzdevums" at bounding box center [340, 275] width 185 height 25
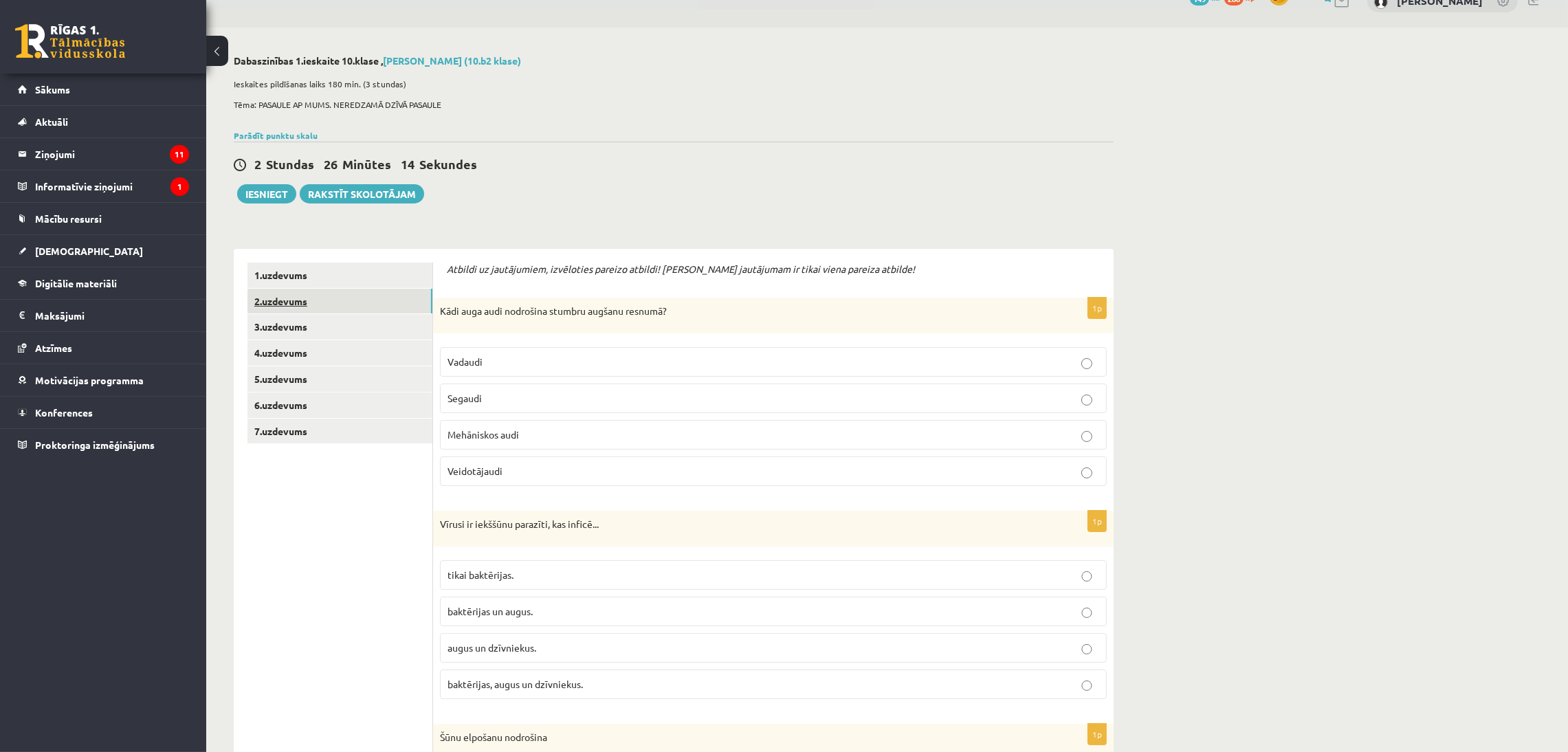
click at [299, 299] on link "2.uzdevums" at bounding box center [340, 302] width 185 height 25
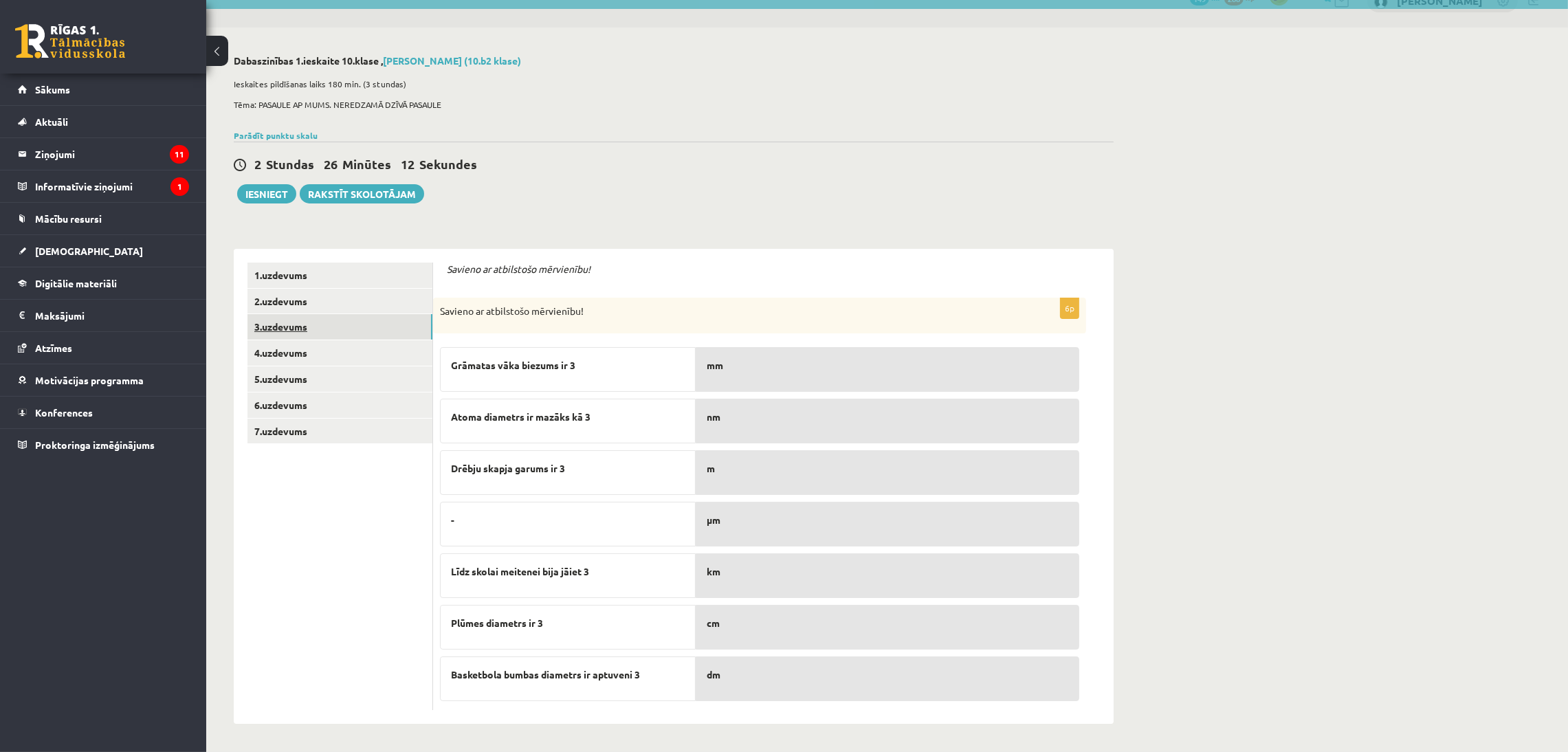
click at [290, 327] on link "3.uzdevums" at bounding box center [340, 327] width 185 height 25
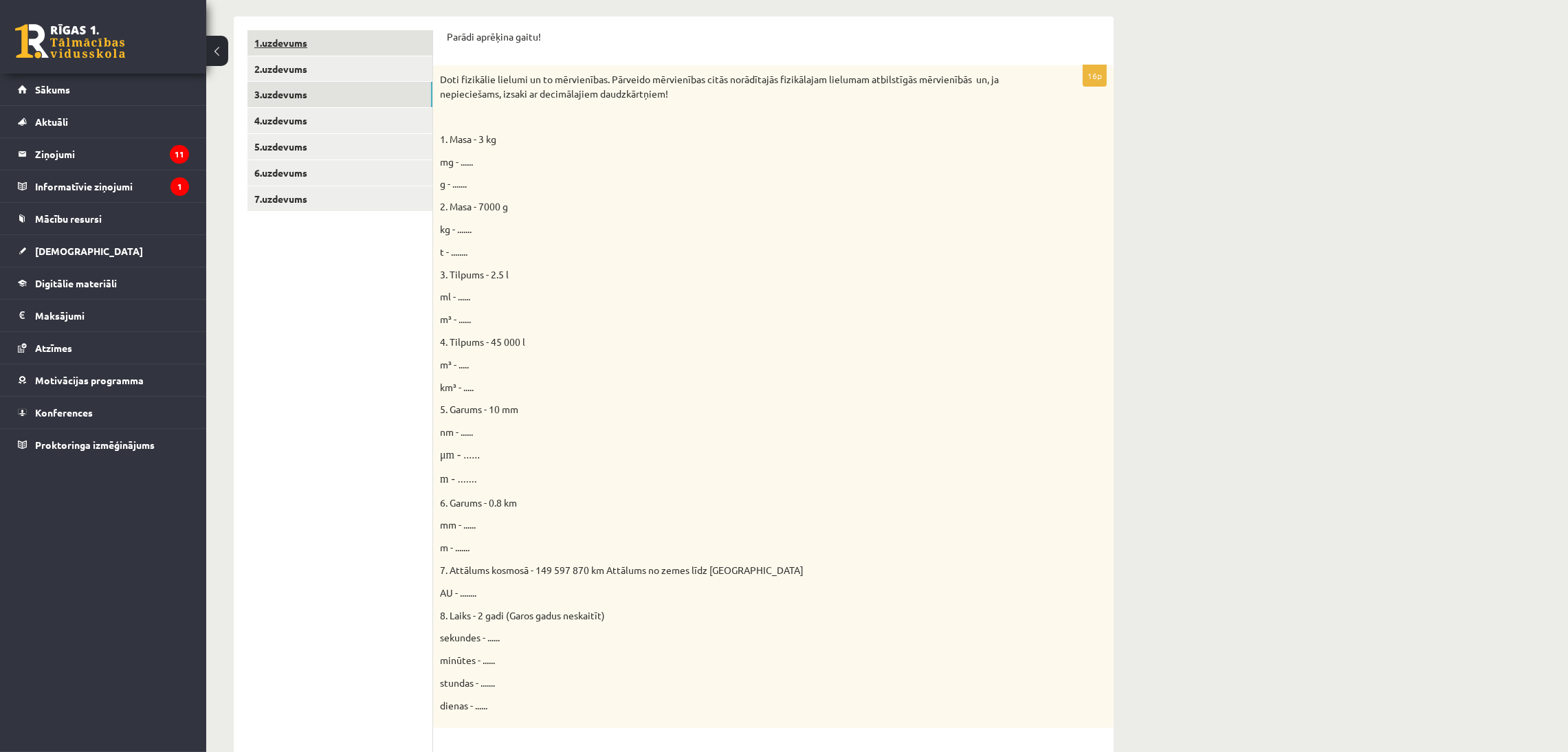
scroll to position [587, 0]
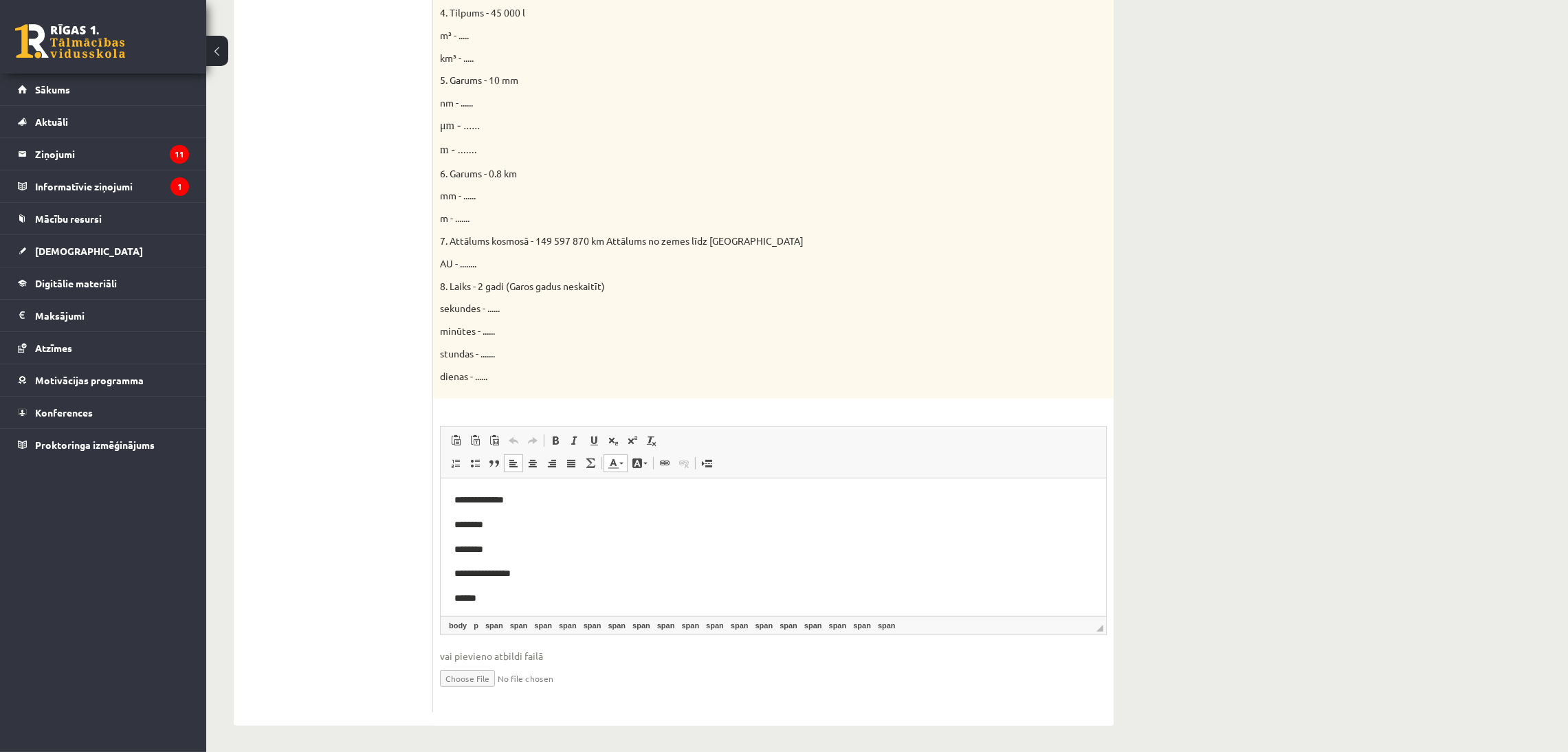
click at [505, 524] on p "********" at bounding box center [772, 523] width 638 height 16
click at [503, 544] on p "*******" at bounding box center [772, 540] width 638 height 16
click at [495, 517] on p "**********" at bounding box center [772, 524] width 638 height 16
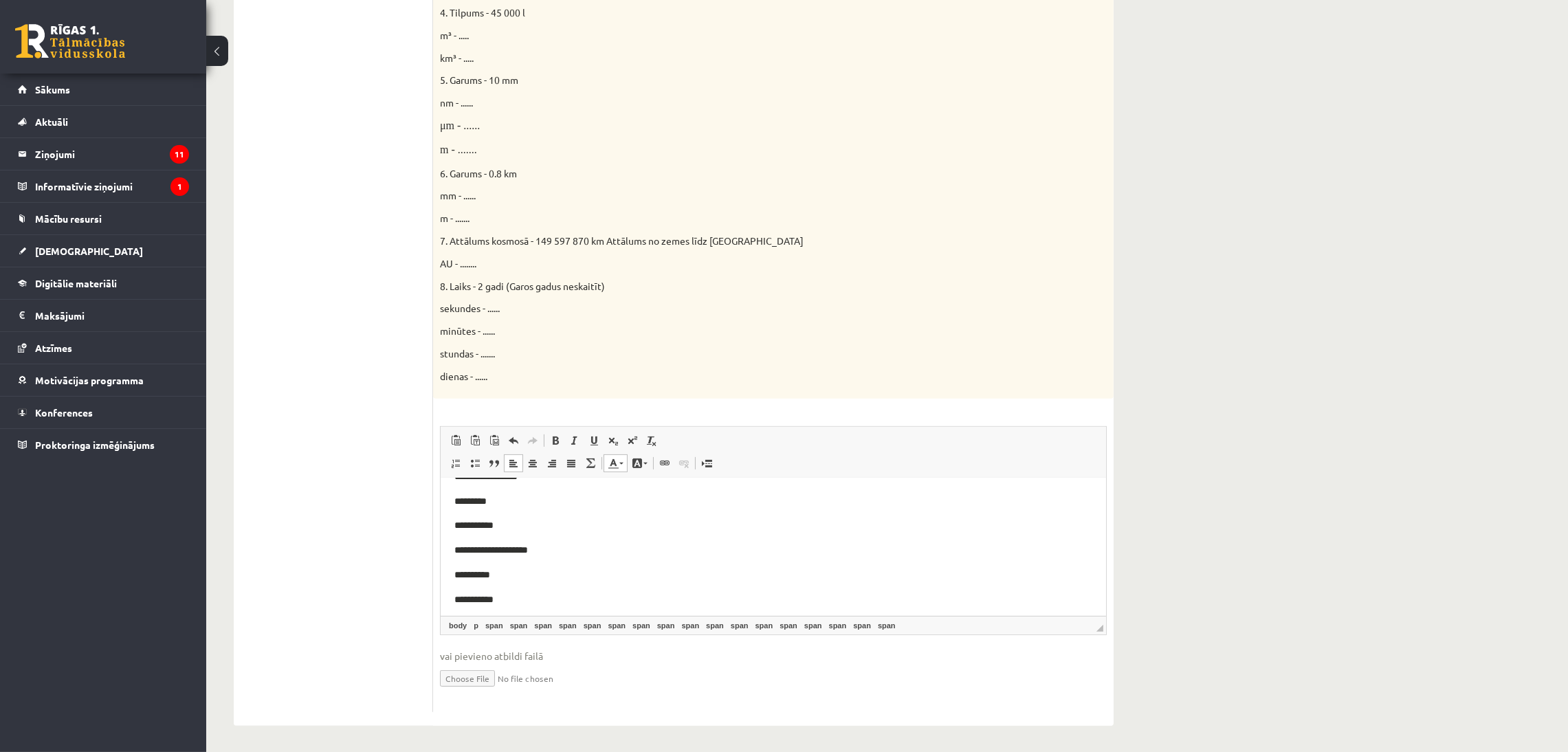
click at [520, 557] on p "**********" at bounding box center [772, 574] width 638 height 16
click at [495, 557] on p "**********" at bounding box center [772, 581] width 638 height 16
click at [520, 557] on span "**********" at bounding box center [500, 581] width 94 height 10
click at [570, 557] on p "**********" at bounding box center [772, 581] width 638 height 16
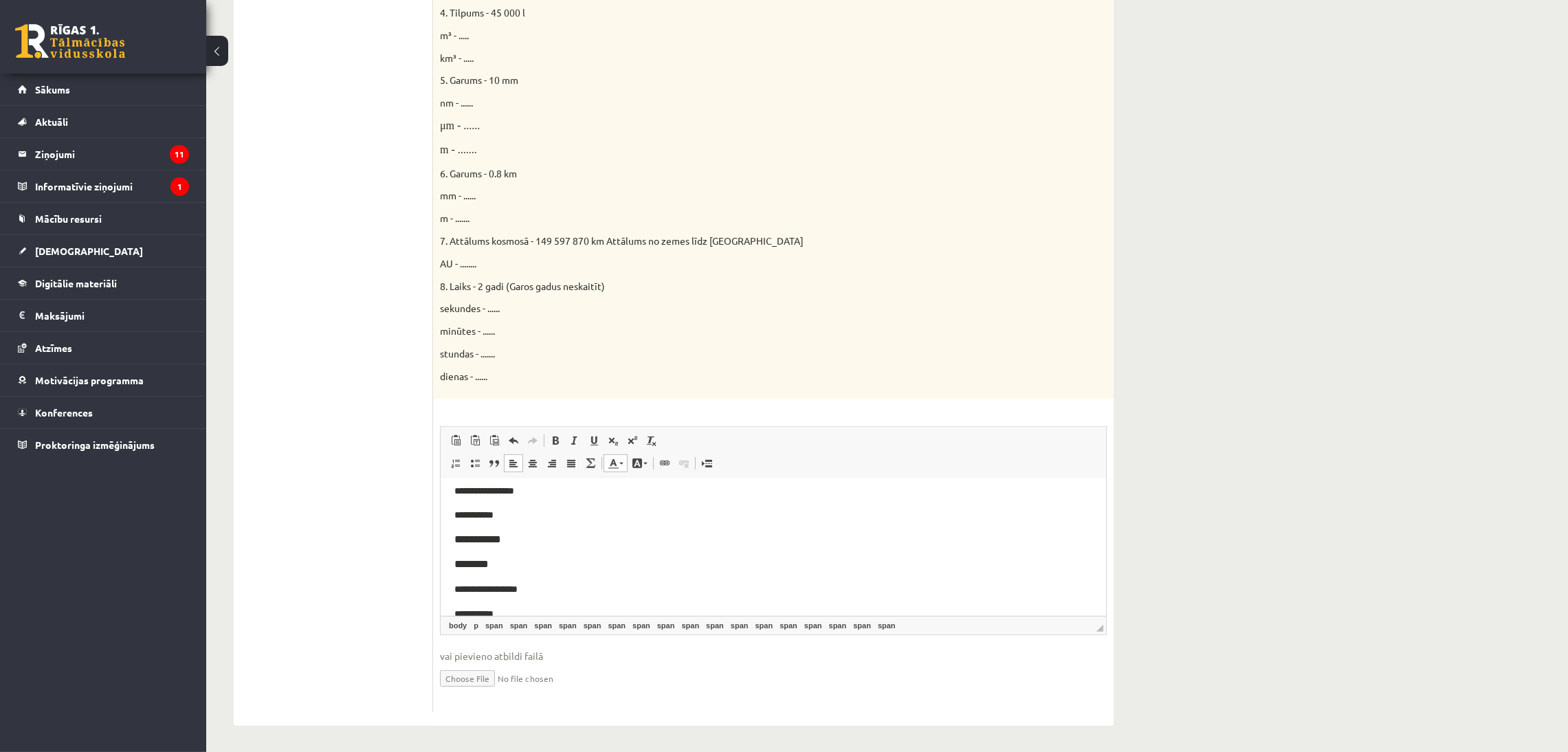
scroll to position [308, 0]
click at [506, 515] on body "**********" at bounding box center [772, 498] width 638 height 631
click at [512, 508] on p "**********" at bounding box center [772, 510] width 638 height 16
click at [509, 555] on p "**********" at bounding box center [772, 561] width 638 height 16
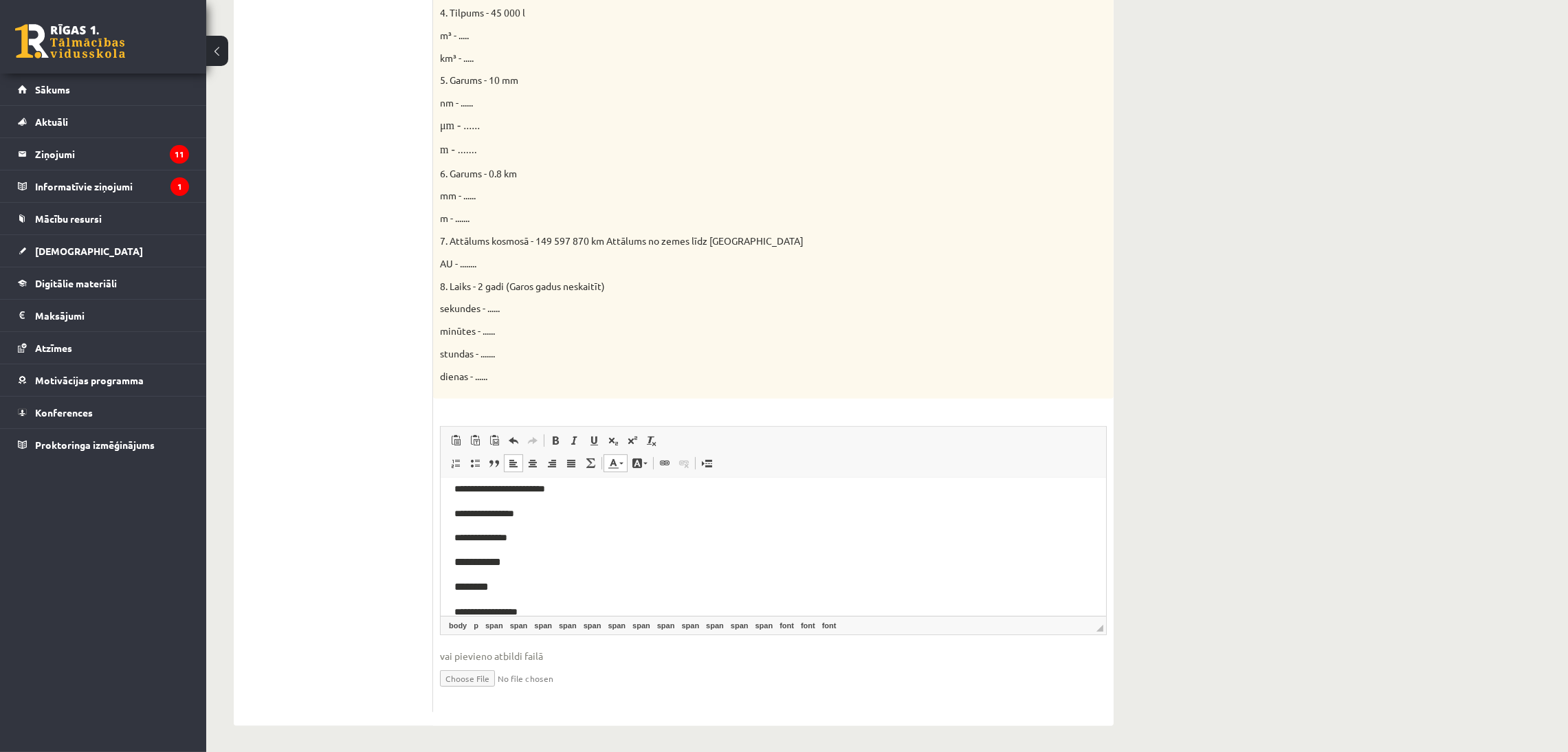
click at [500, 557] on p "********" at bounding box center [772, 586] width 638 height 16
click at [501, 541] on p "**********" at bounding box center [772, 544] width 638 height 16
click at [499, 557] on p "**********" at bounding box center [772, 584] width 638 height 16
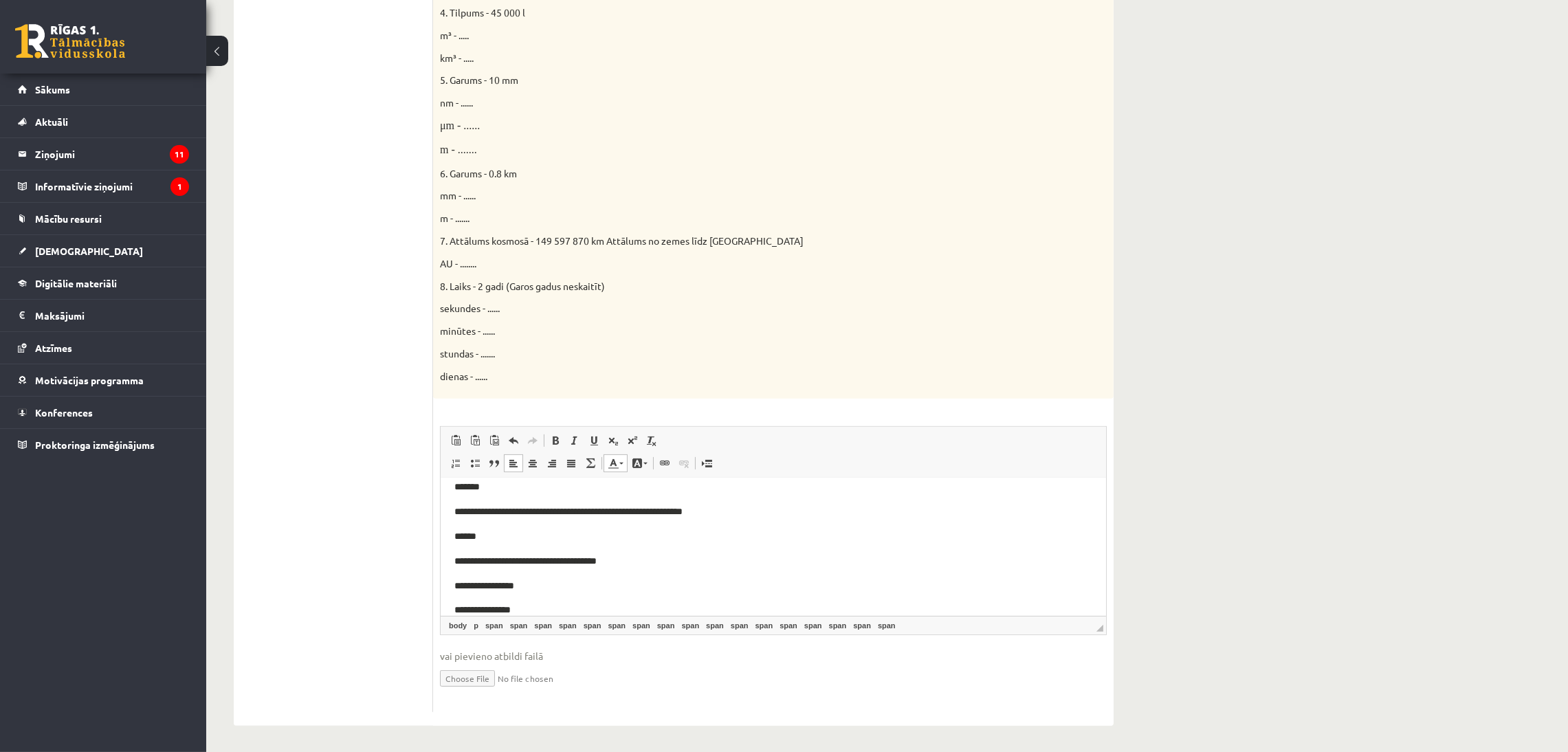
scroll to position [513, 0]
click at [532, 526] on p "**********" at bounding box center [772, 528] width 638 height 16
click at [518, 552] on p "**********" at bounding box center [772, 552] width 638 height 16
click at [521, 557] on body "**********" at bounding box center [772, 293] width 638 height 631
click at [523, 557] on p "**********" at bounding box center [772, 576] width 638 height 16
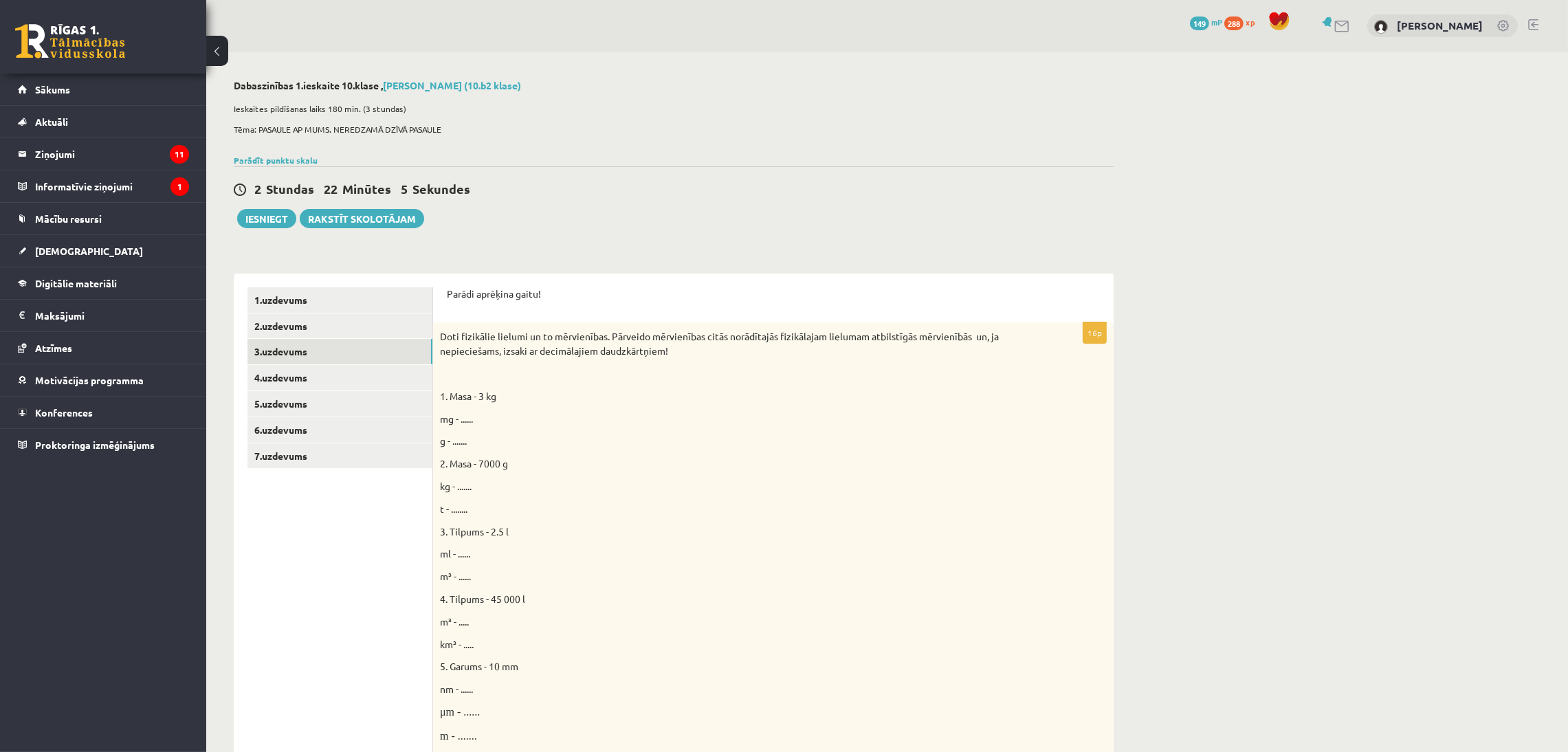
scroll to position [0, 0]
click at [296, 322] on link "2.uzdevums" at bounding box center [340, 327] width 185 height 25
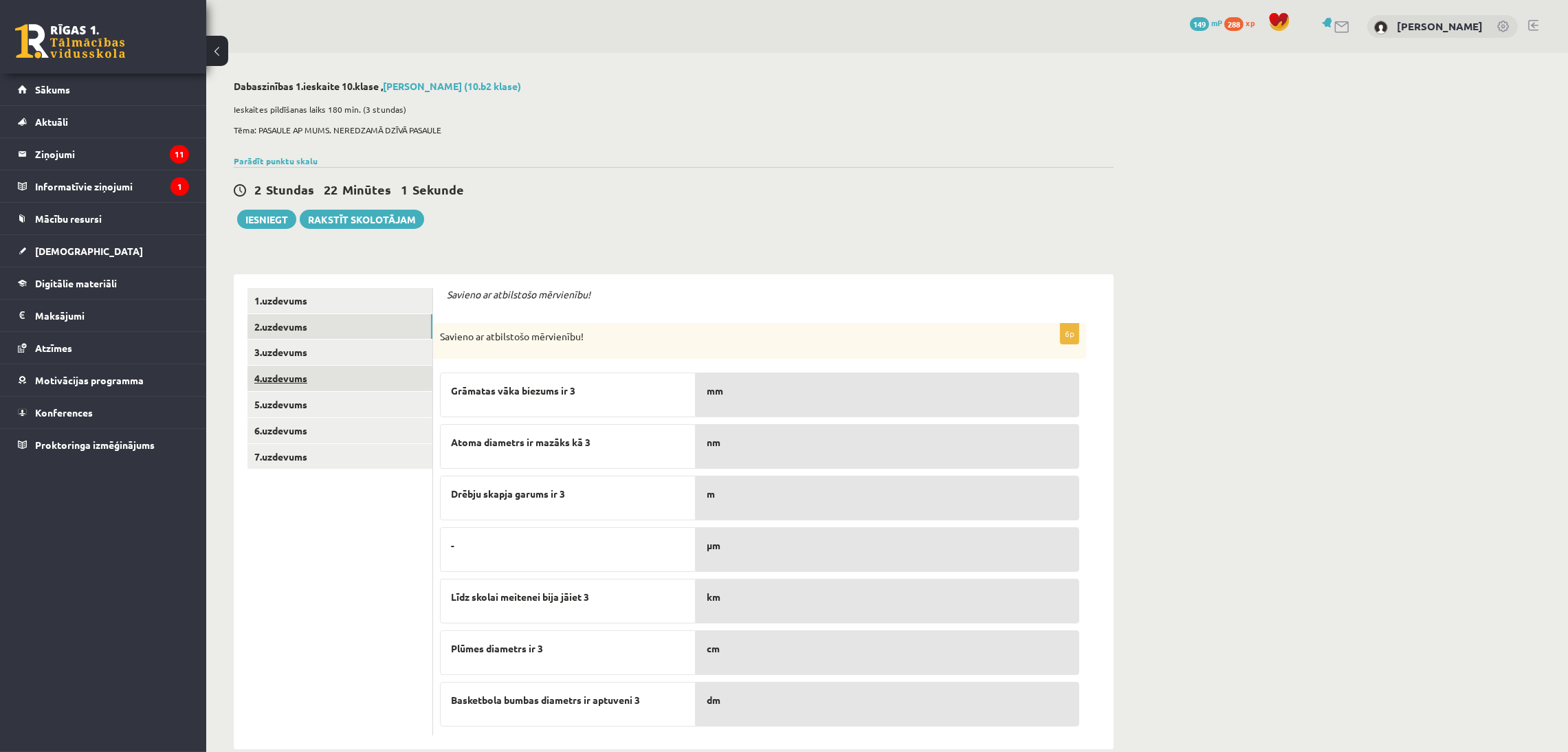
click at [287, 372] on link "4.uzdevums" at bounding box center [340, 378] width 185 height 25
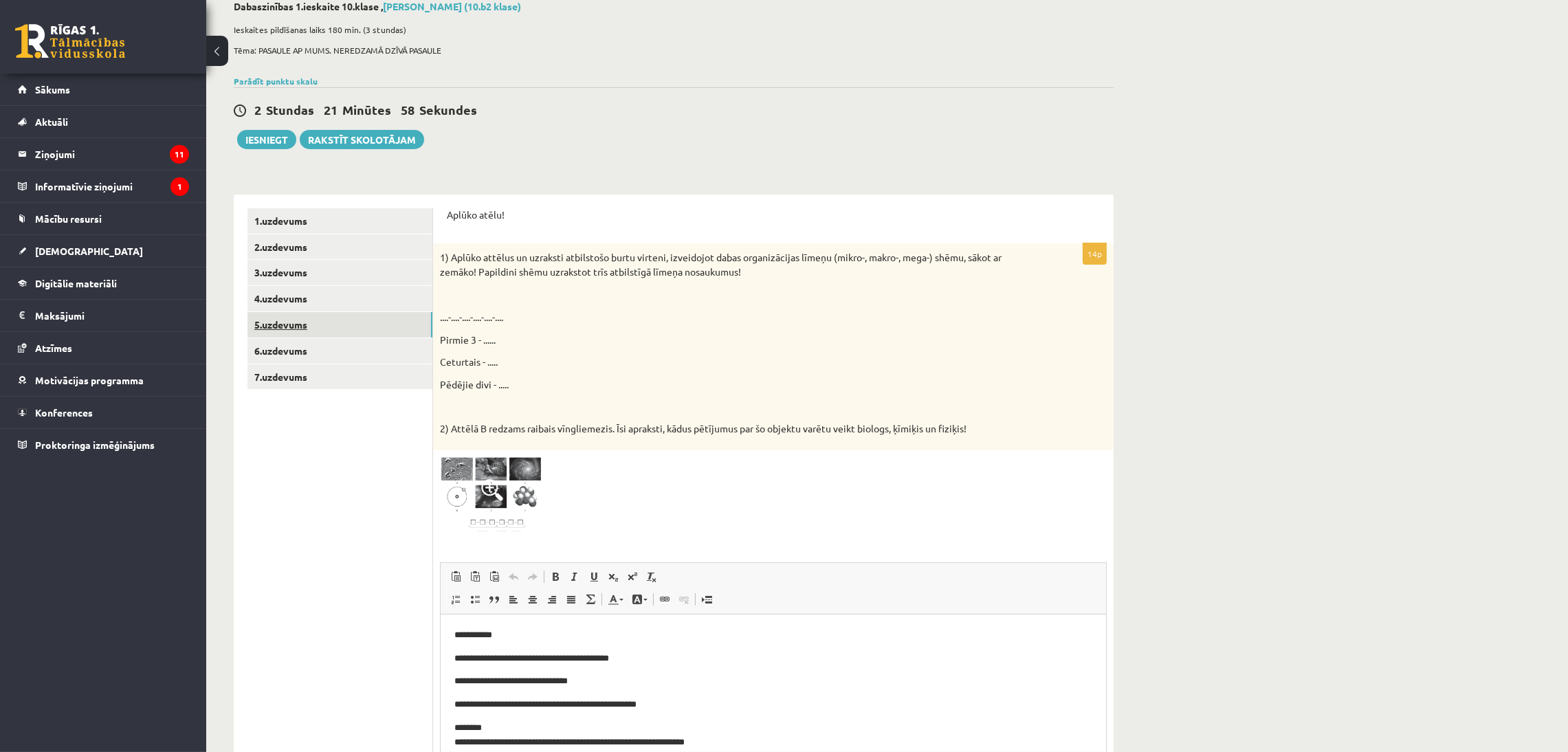
click at [277, 327] on link "5.uzdevums" at bounding box center [340, 325] width 185 height 25
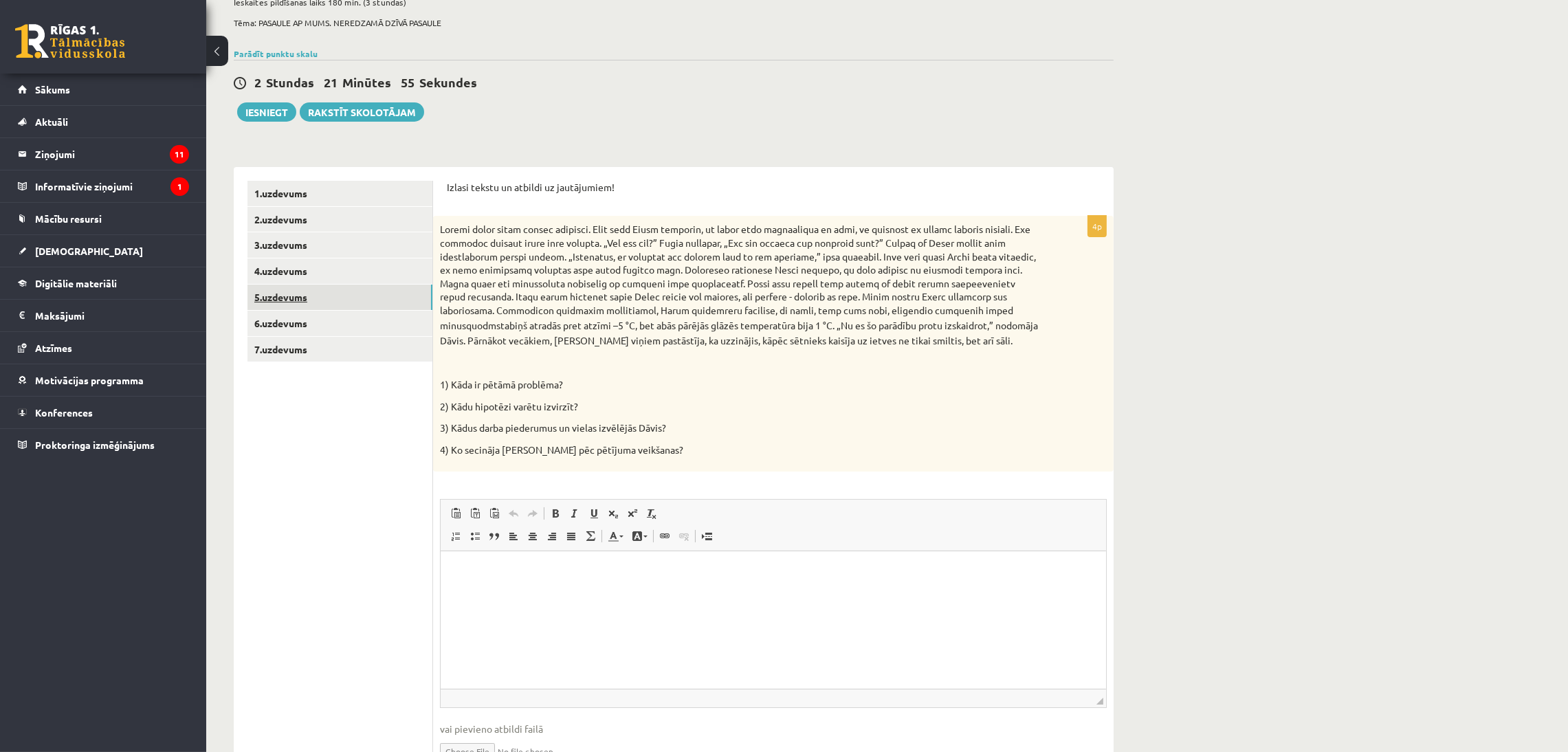
scroll to position [165, 0]
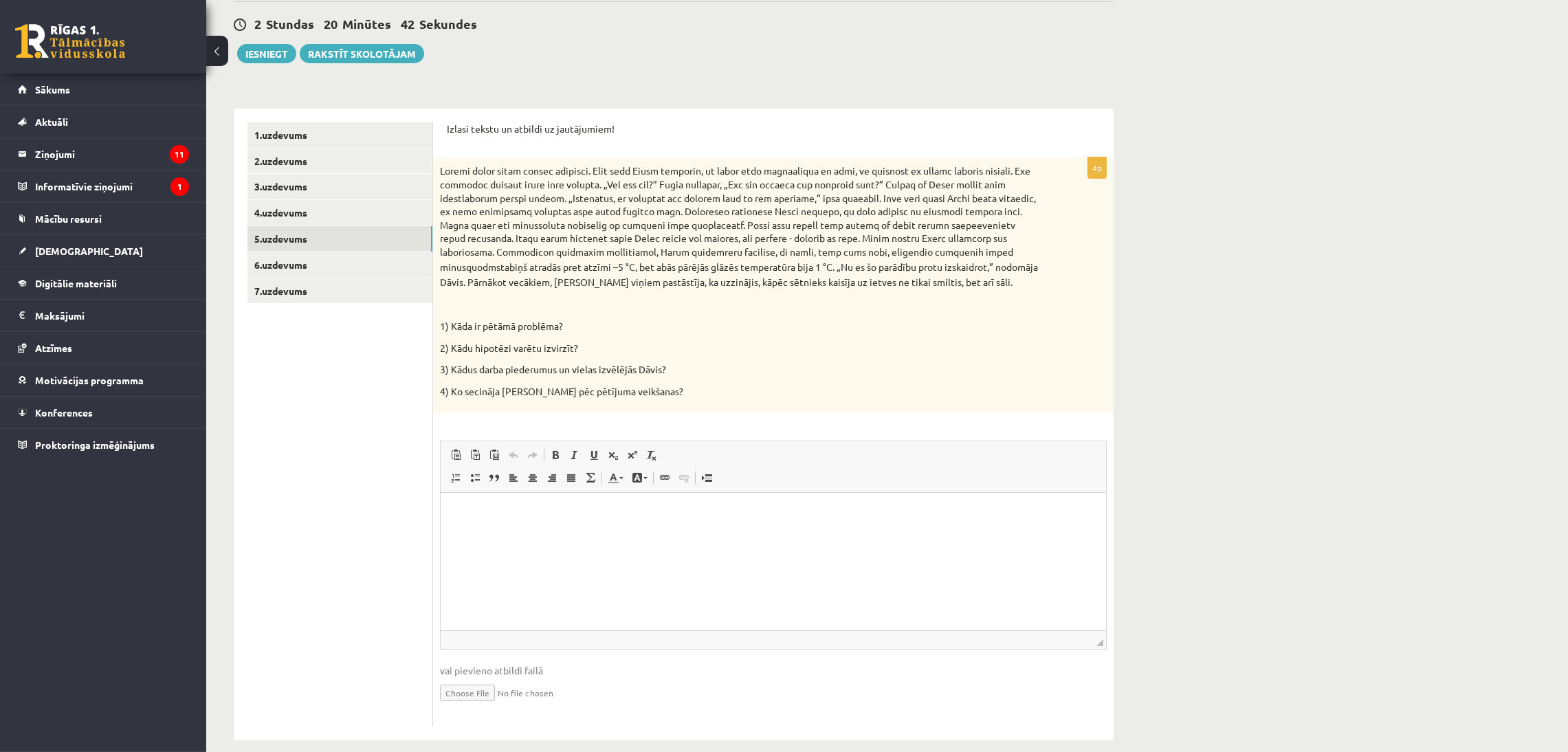
click at [545, 535] on html at bounding box center [773, 514] width 666 height 42
click at [462, 514] on p "**********" at bounding box center [772, 513] width 637 height 14
click at [492, 538] on p "**" at bounding box center [772, 537] width 637 height 14
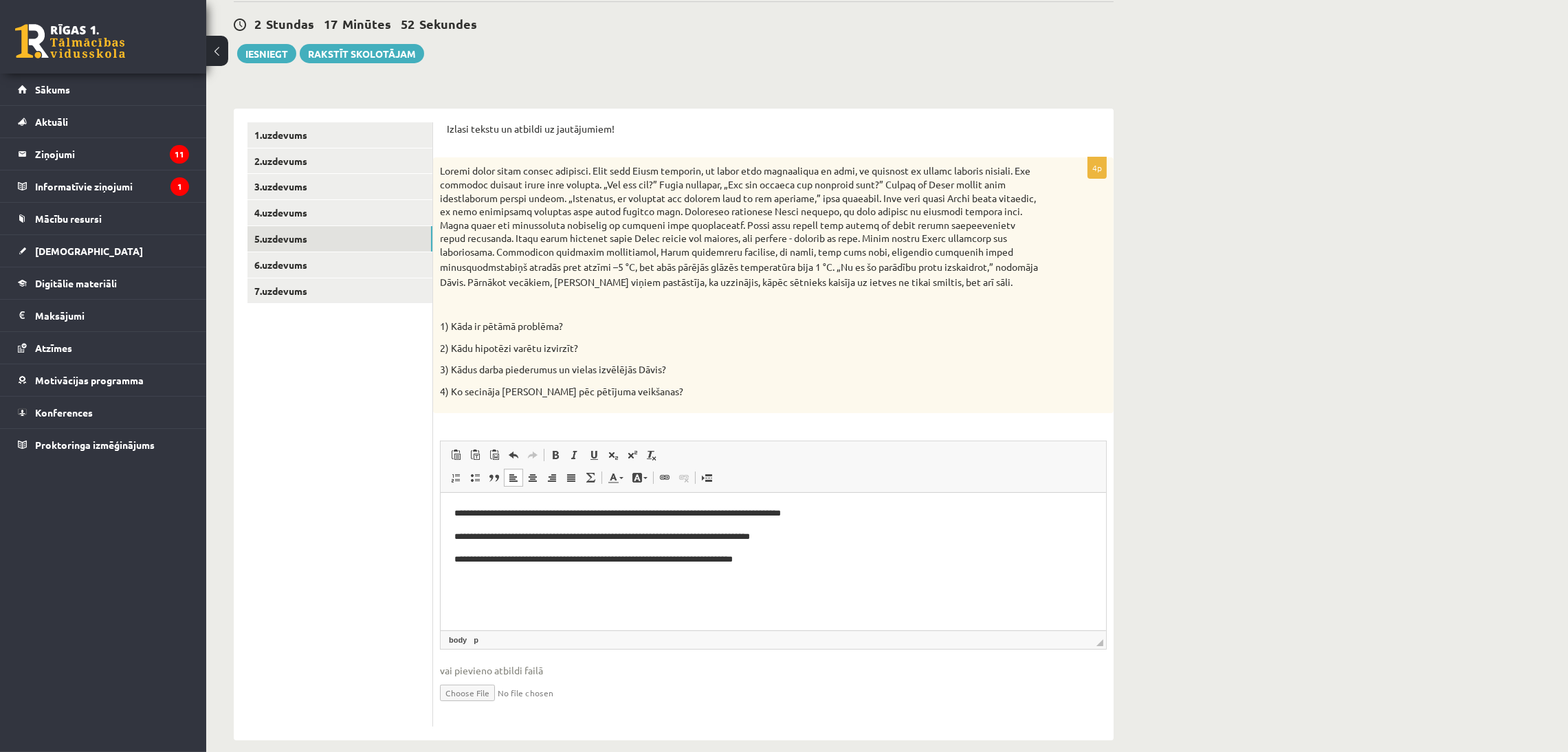
click at [794, 539] on p "**********" at bounding box center [772, 537] width 637 height 14
click at [775, 556] on p "**********" at bounding box center [772, 559] width 637 height 14
click at [409, 249] on link "5.uzdevums" at bounding box center [340, 239] width 185 height 25
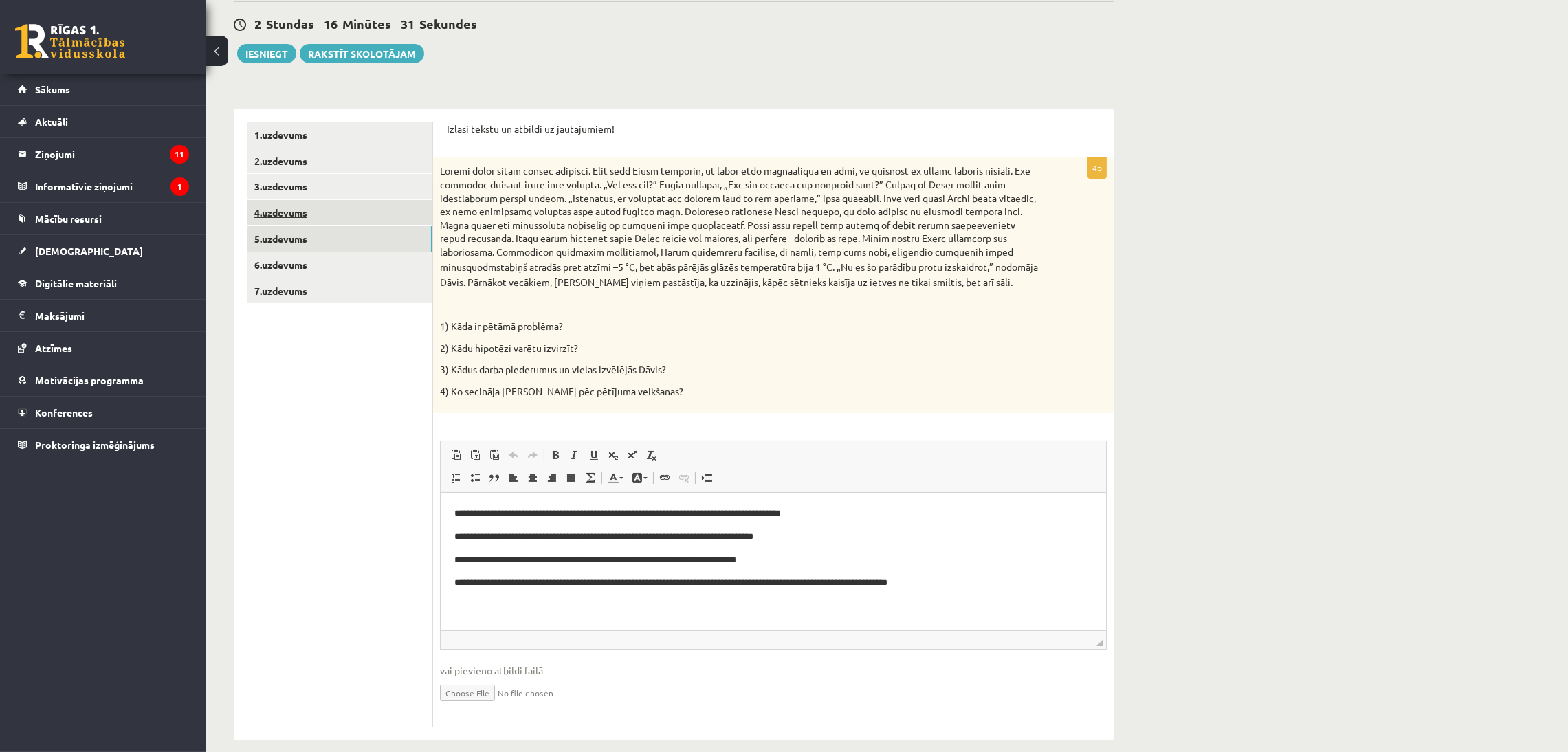
scroll to position [0, 0]
click at [306, 260] on link "6.uzdevums" at bounding box center [340, 265] width 185 height 25
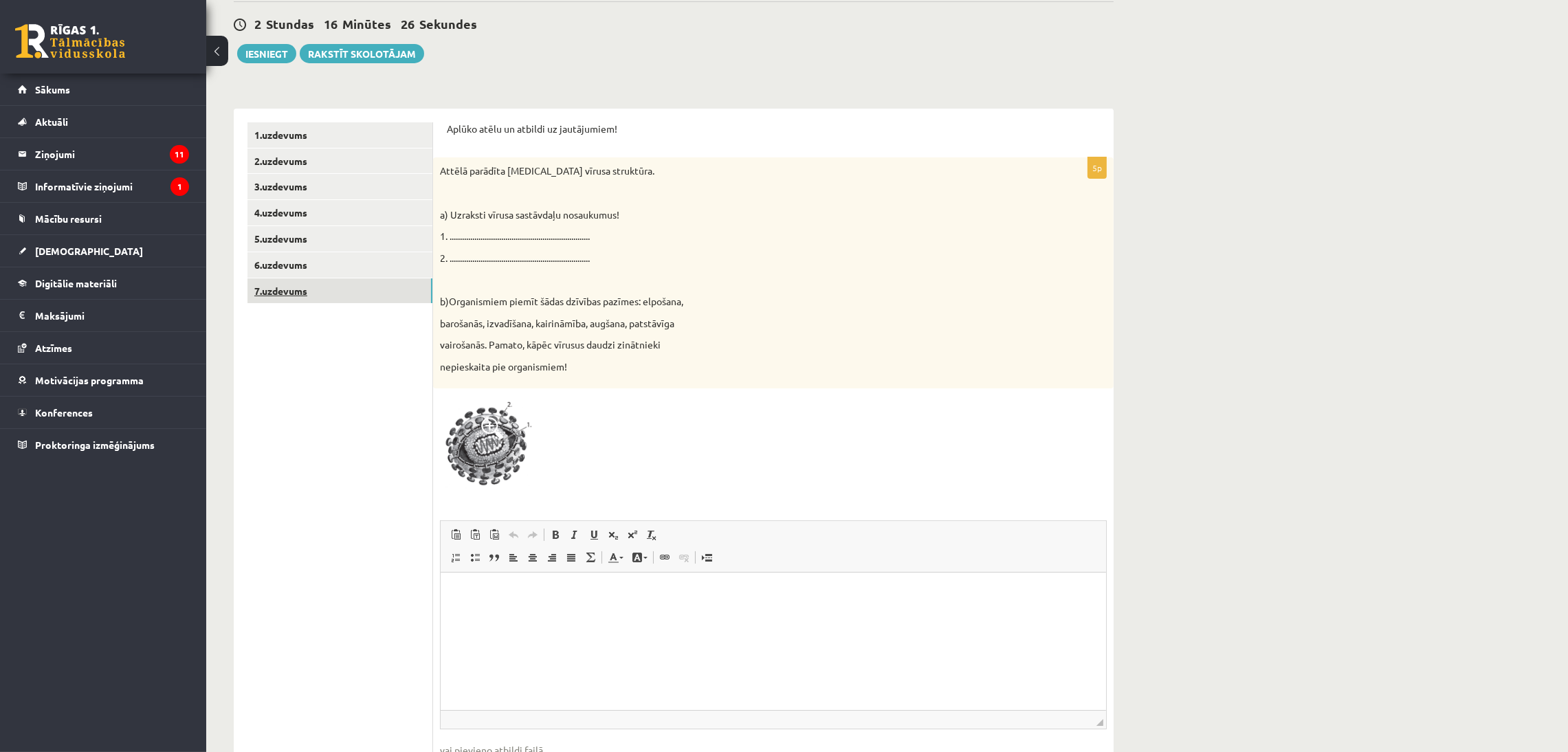
click at [356, 293] on link "7.uzdevums" at bounding box center [340, 291] width 185 height 25
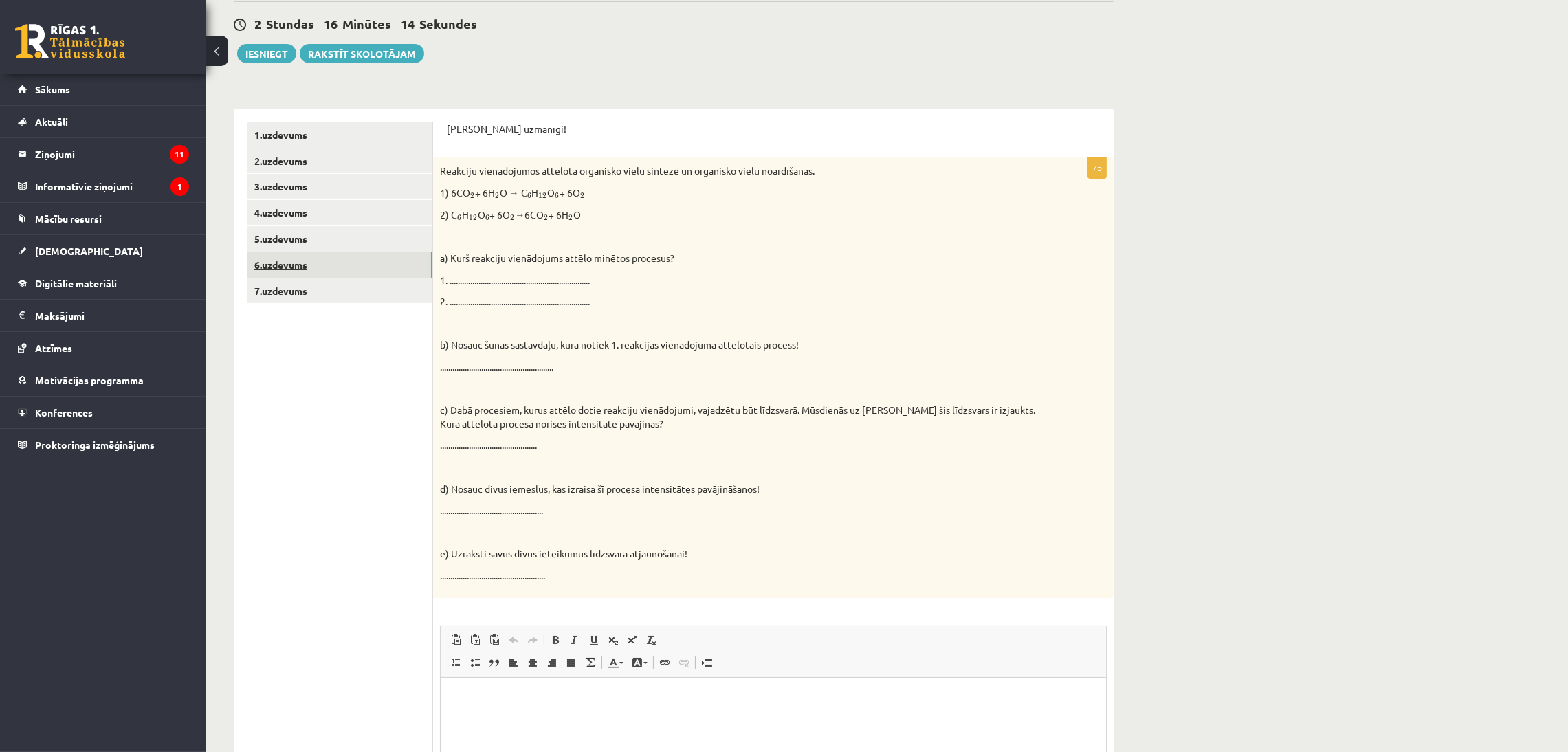
click at [290, 269] on link "6.uzdevums" at bounding box center [340, 265] width 185 height 25
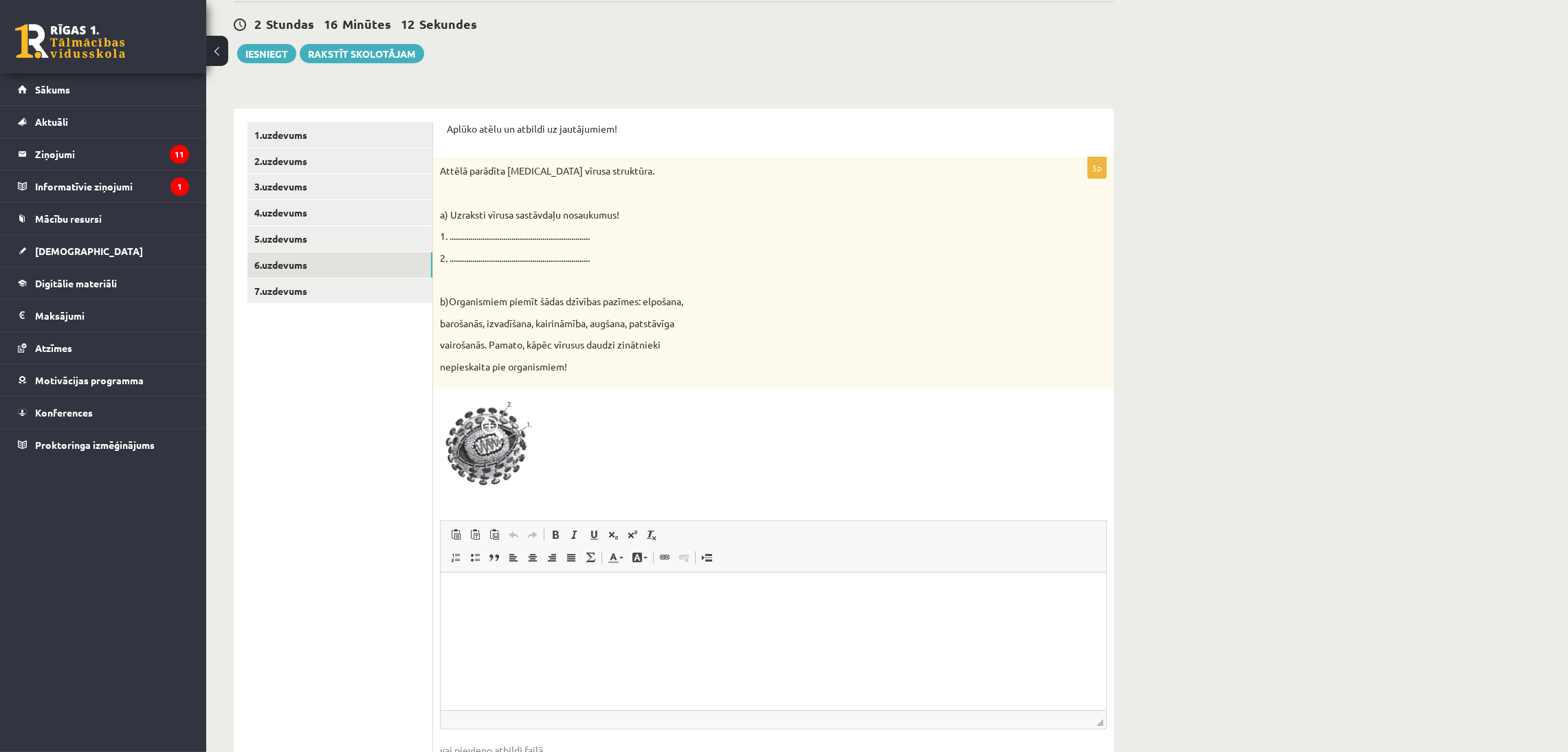
click at [517, 491] on img at bounding box center [491, 444] width 103 height 98
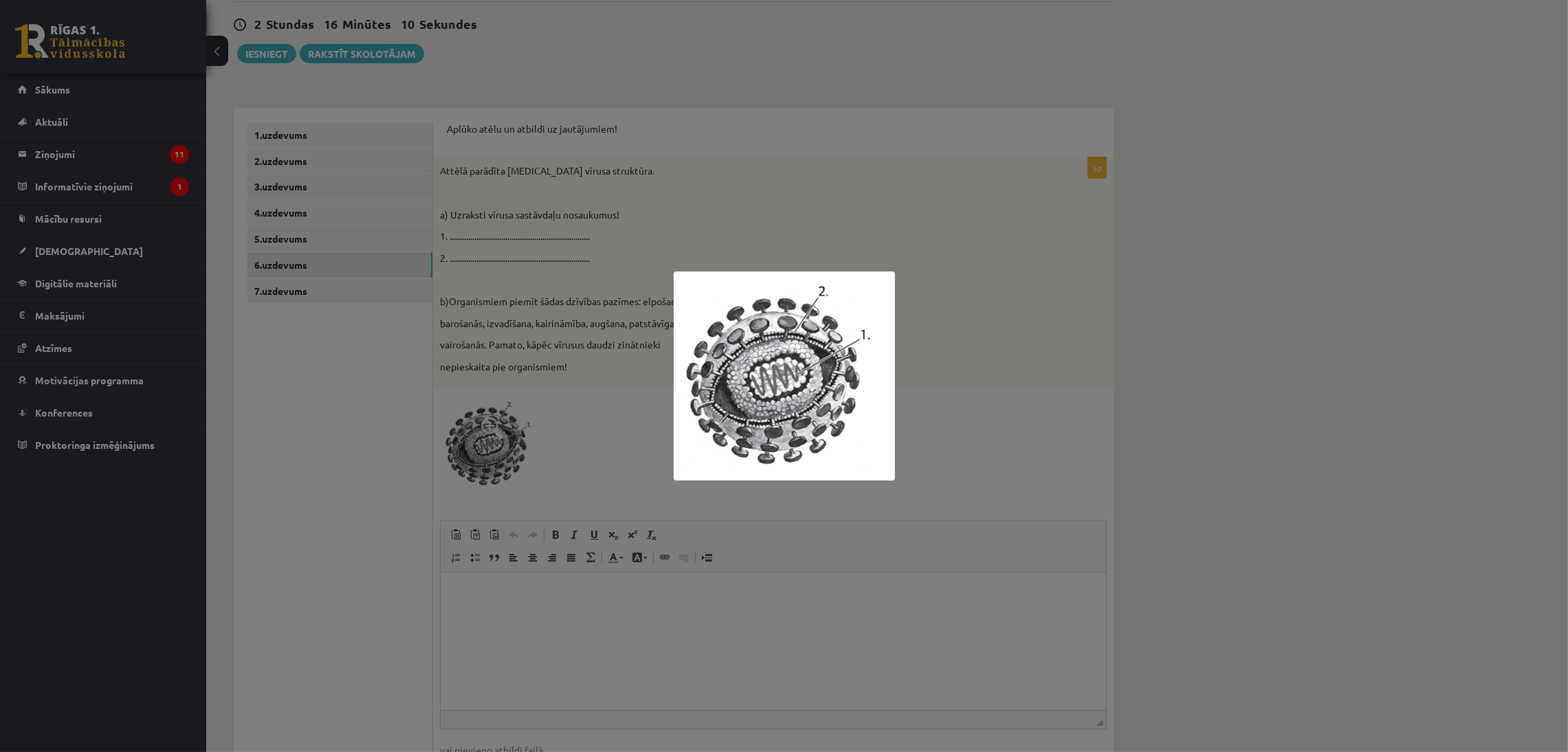
click at [387, 490] on div at bounding box center [784, 376] width 1568 height 752
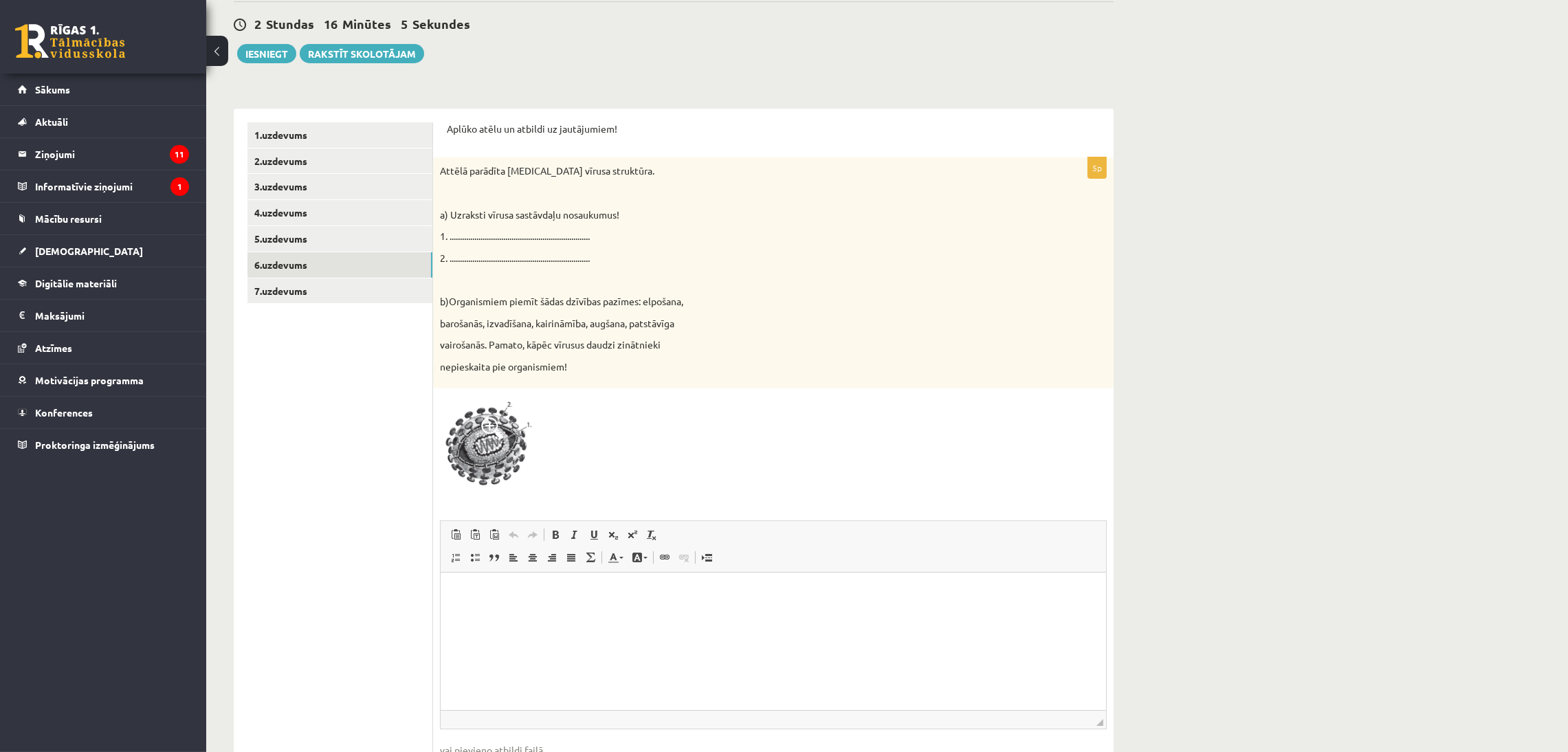
click at [469, 436] on img at bounding box center [491, 444] width 103 height 98
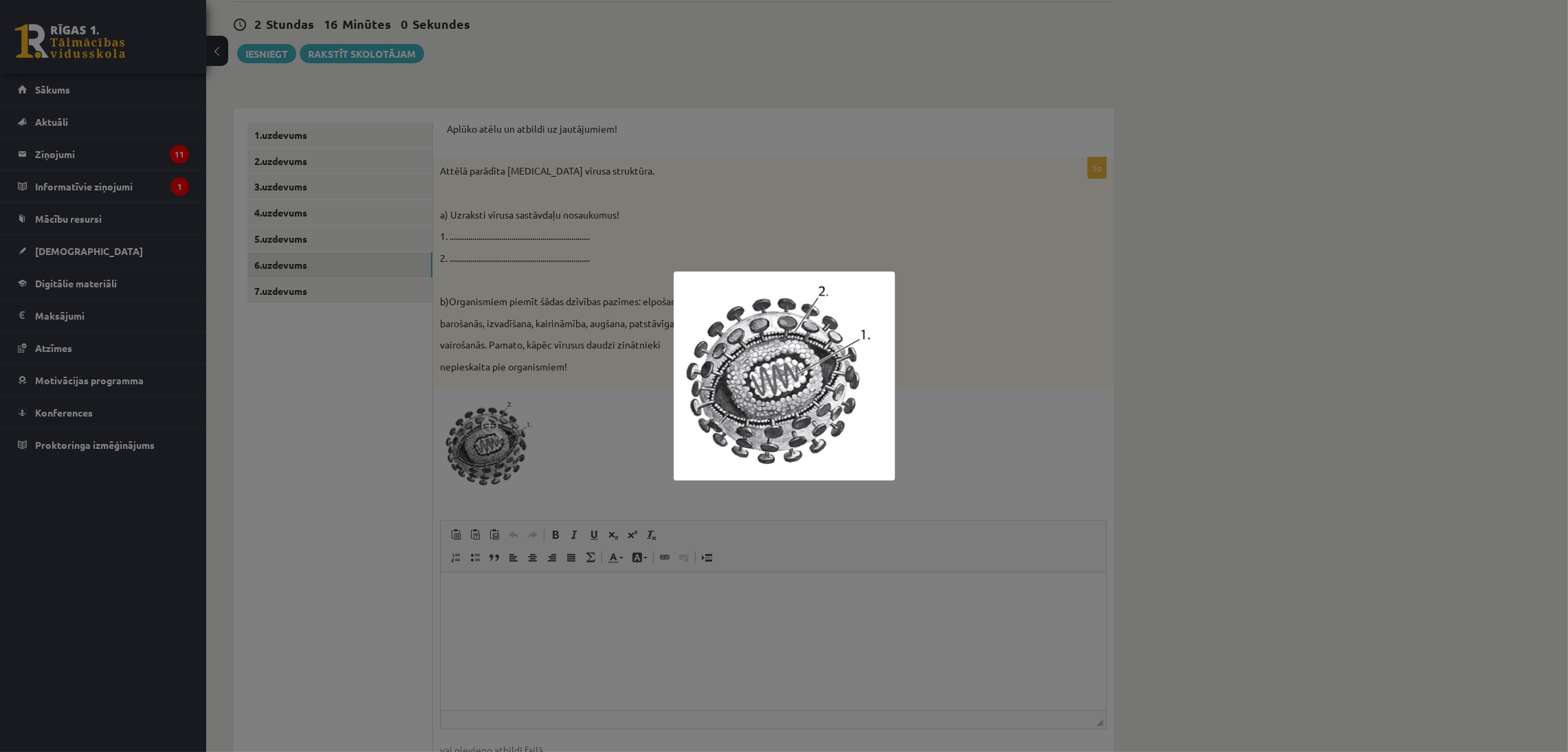
click at [258, 491] on div at bounding box center [784, 376] width 1568 height 752
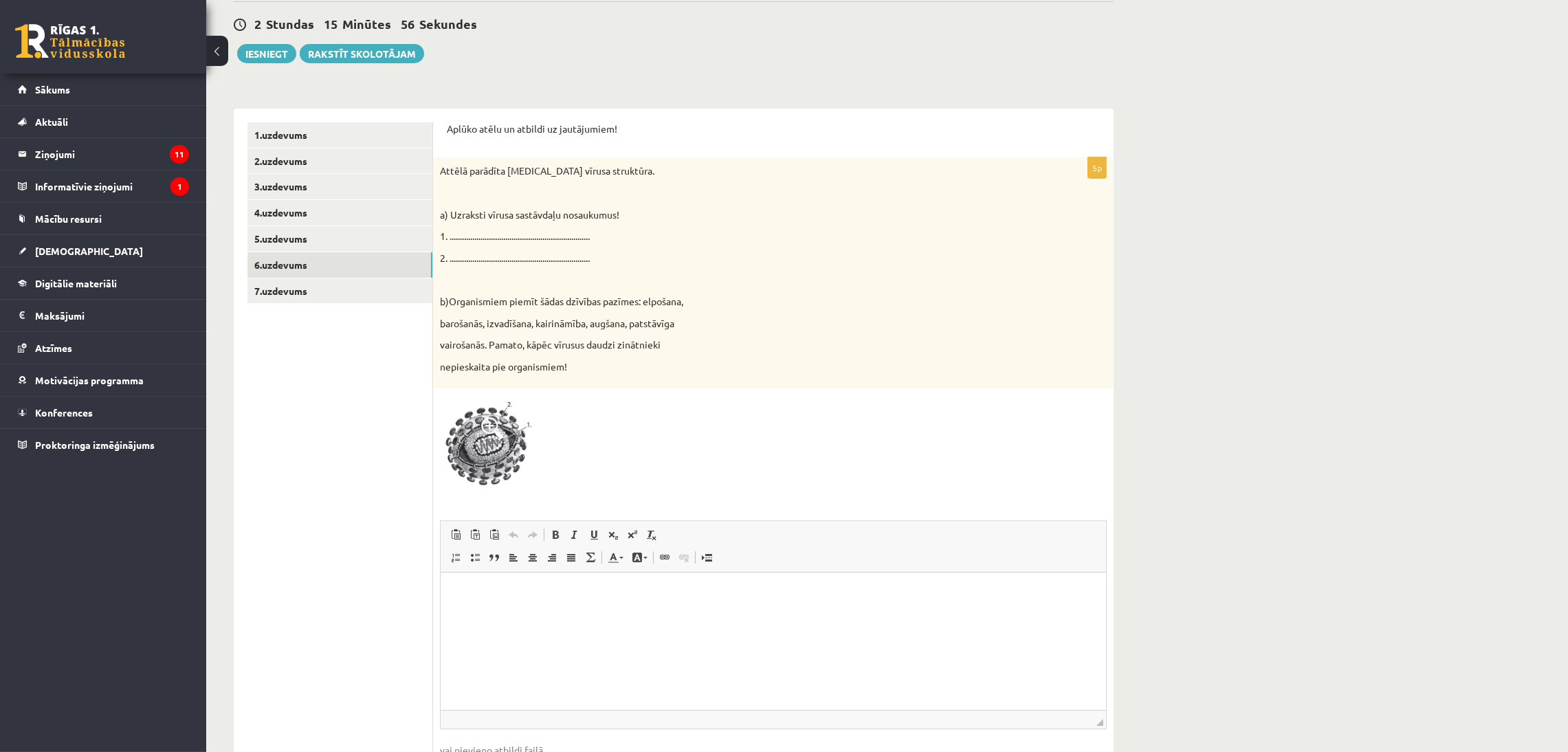
click at [506, 418] on img at bounding box center [491, 444] width 103 height 98
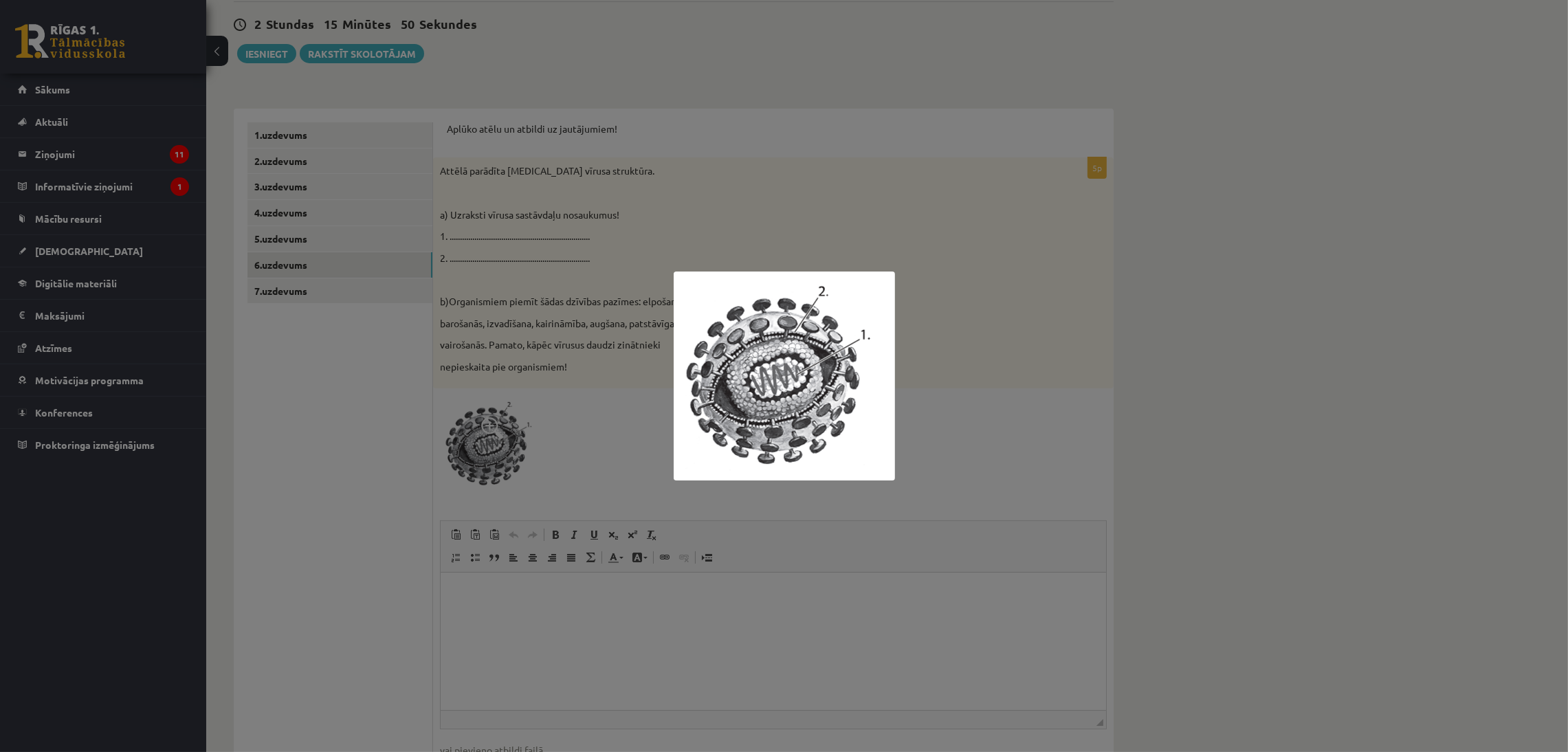
click at [240, 416] on div at bounding box center [784, 376] width 1568 height 752
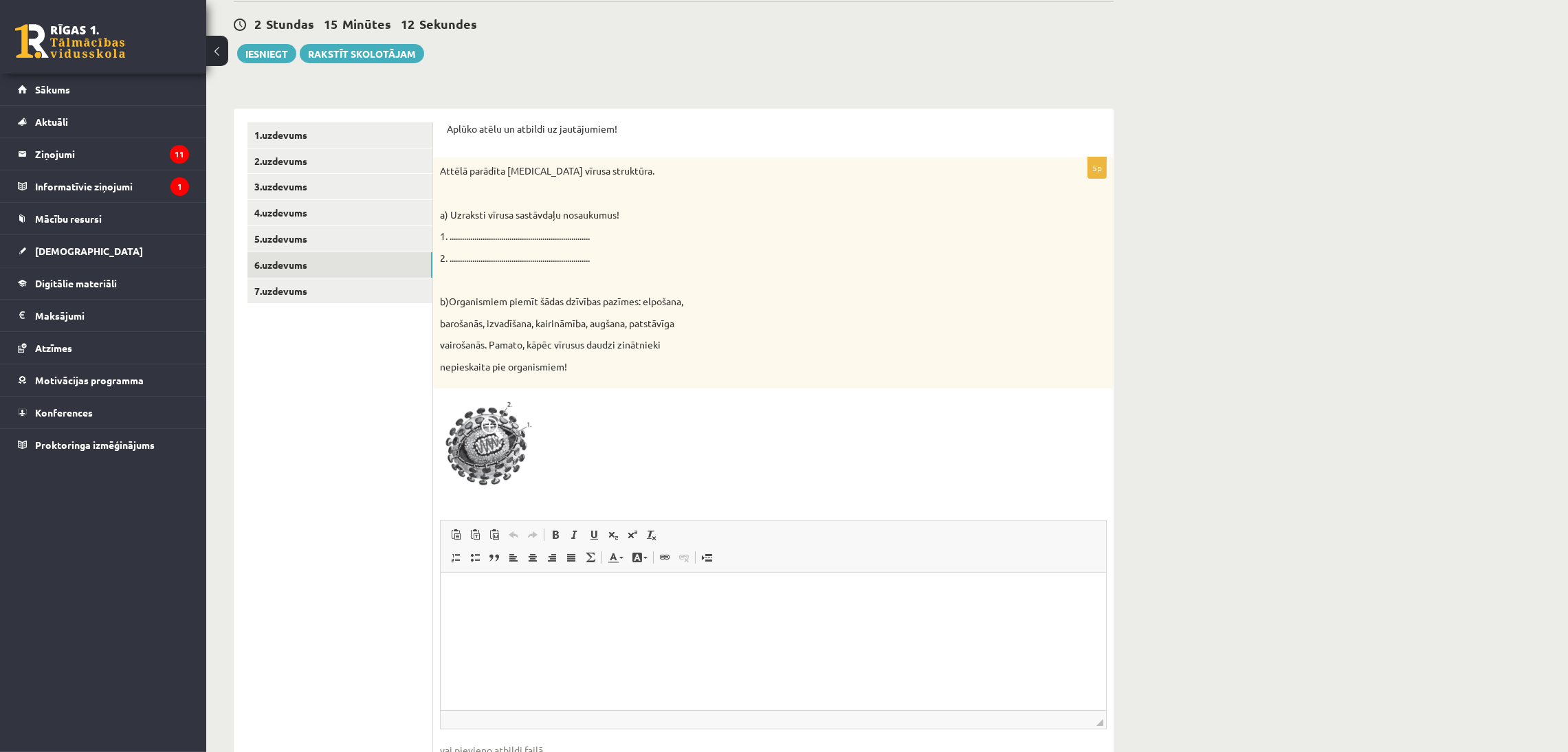
click at [468, 421] on img at bounding box center [491, 444] width 103 height 98
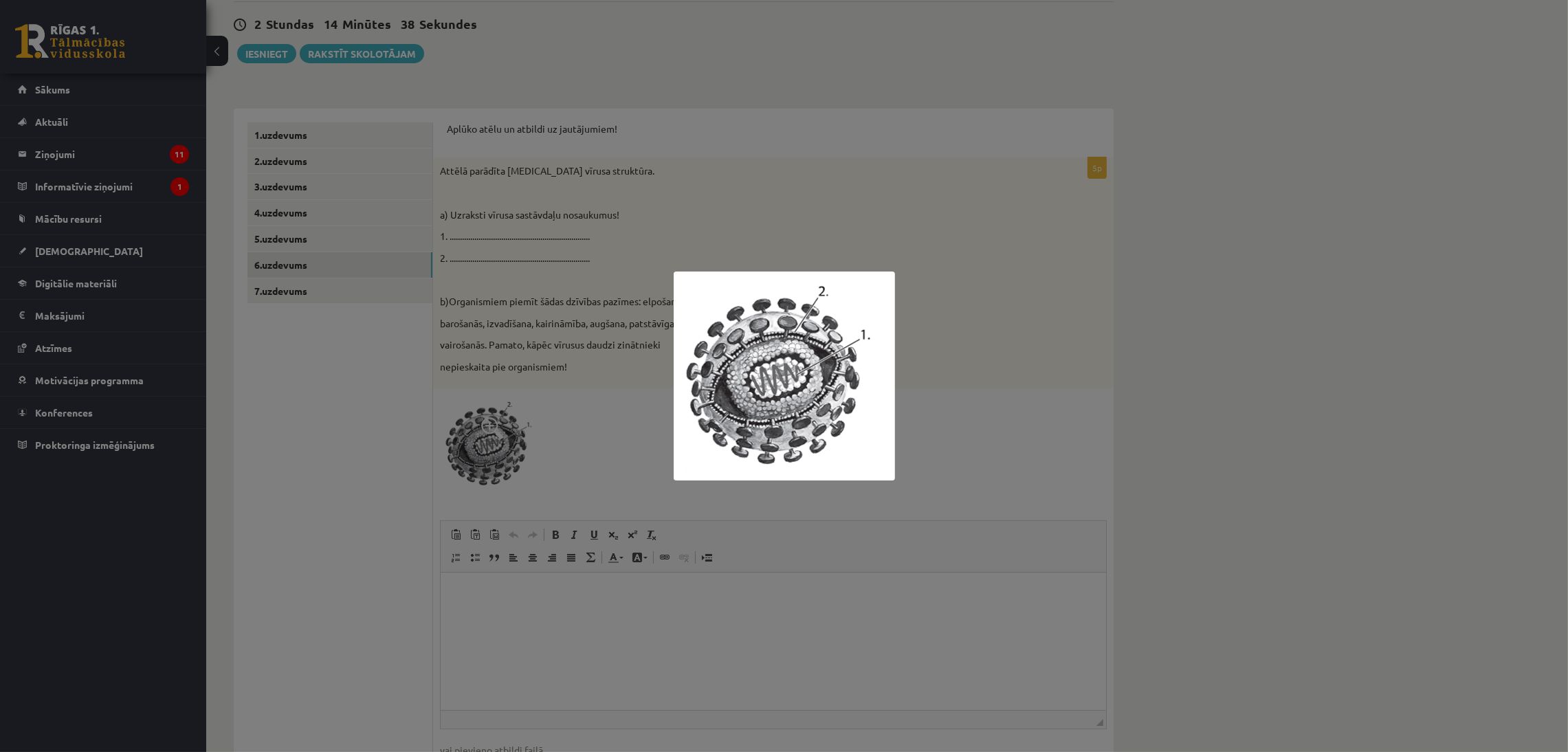
click at [468, 421] on div at bounding box center [784, 376] width 1568 height 752
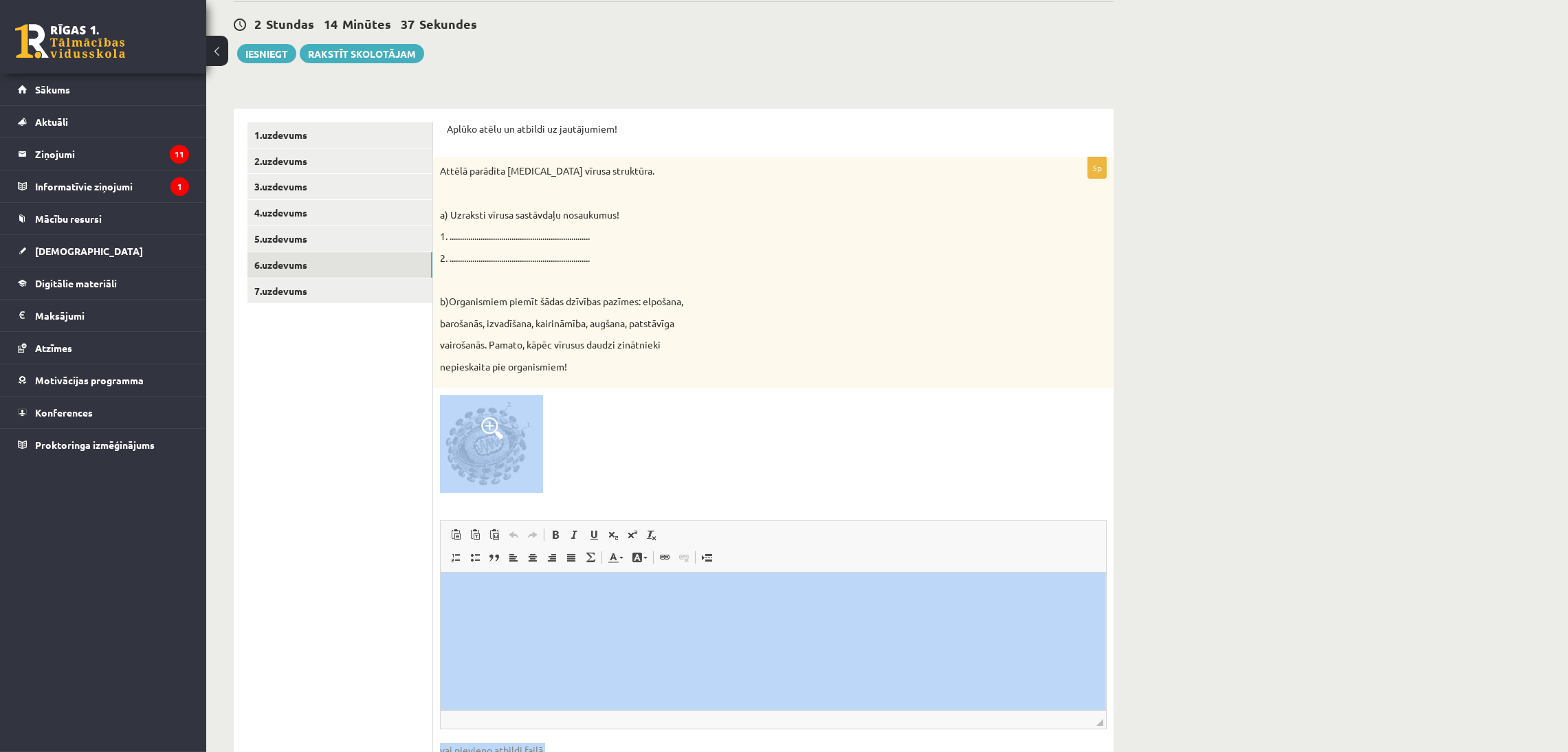
click at [468, 421] on body "0 Dāvanas 149 mP 288 xp Edmunds Pokrovskis Sākums Aktuāli Kā mācīties eSKOLĀ Ko…" at bounding box center [784, 211] width 1568 height 752
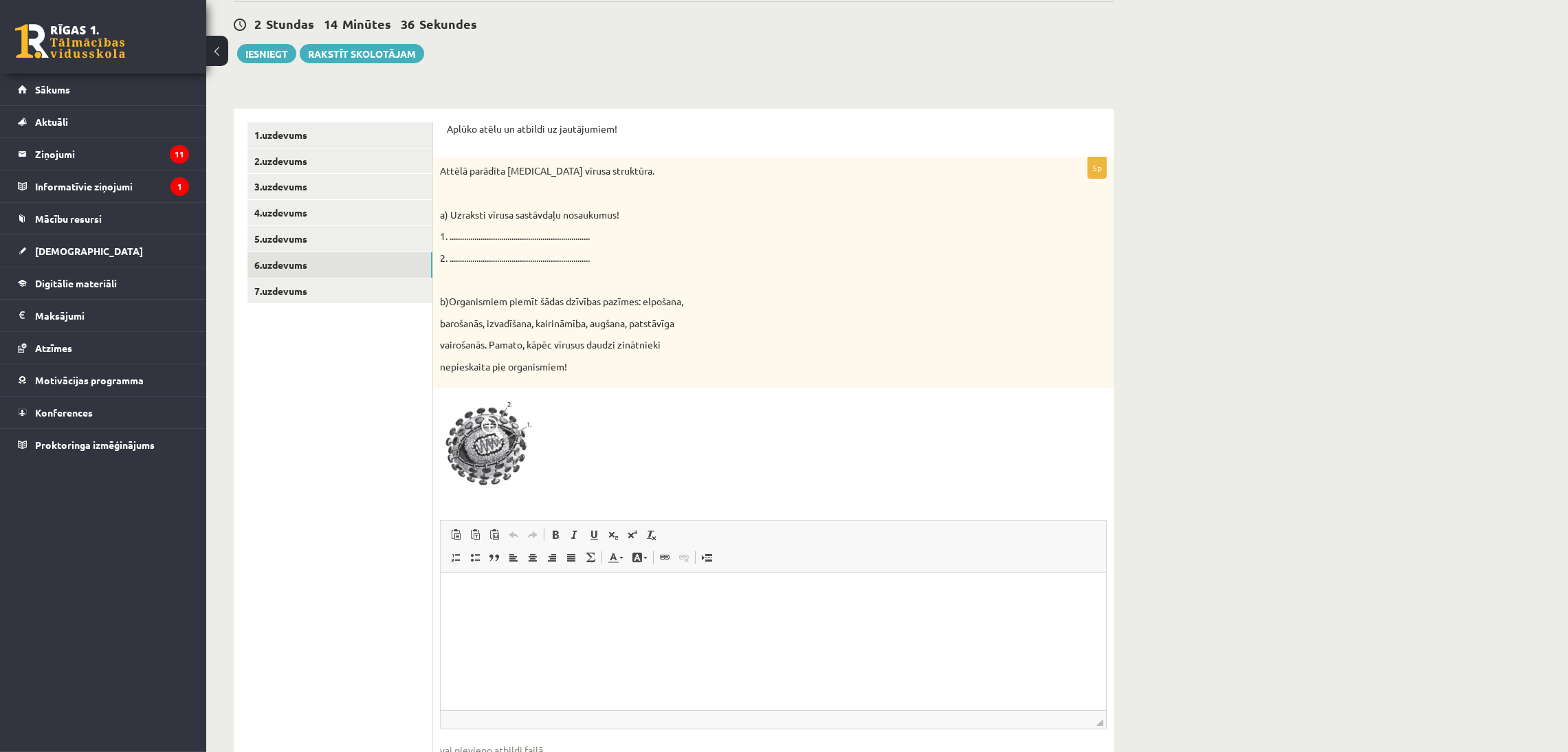
click at [366, 557] on ul "1.uzdevums 2.uzdevums 3.uzdevums 4.uzdevums 5.uzdevums 6.uzdevums 7.uzdevums" at bounding box center [340, 464] width 185 height 684
click at [453, 557] on html at bounding box center [773, 593] width 666 height 42
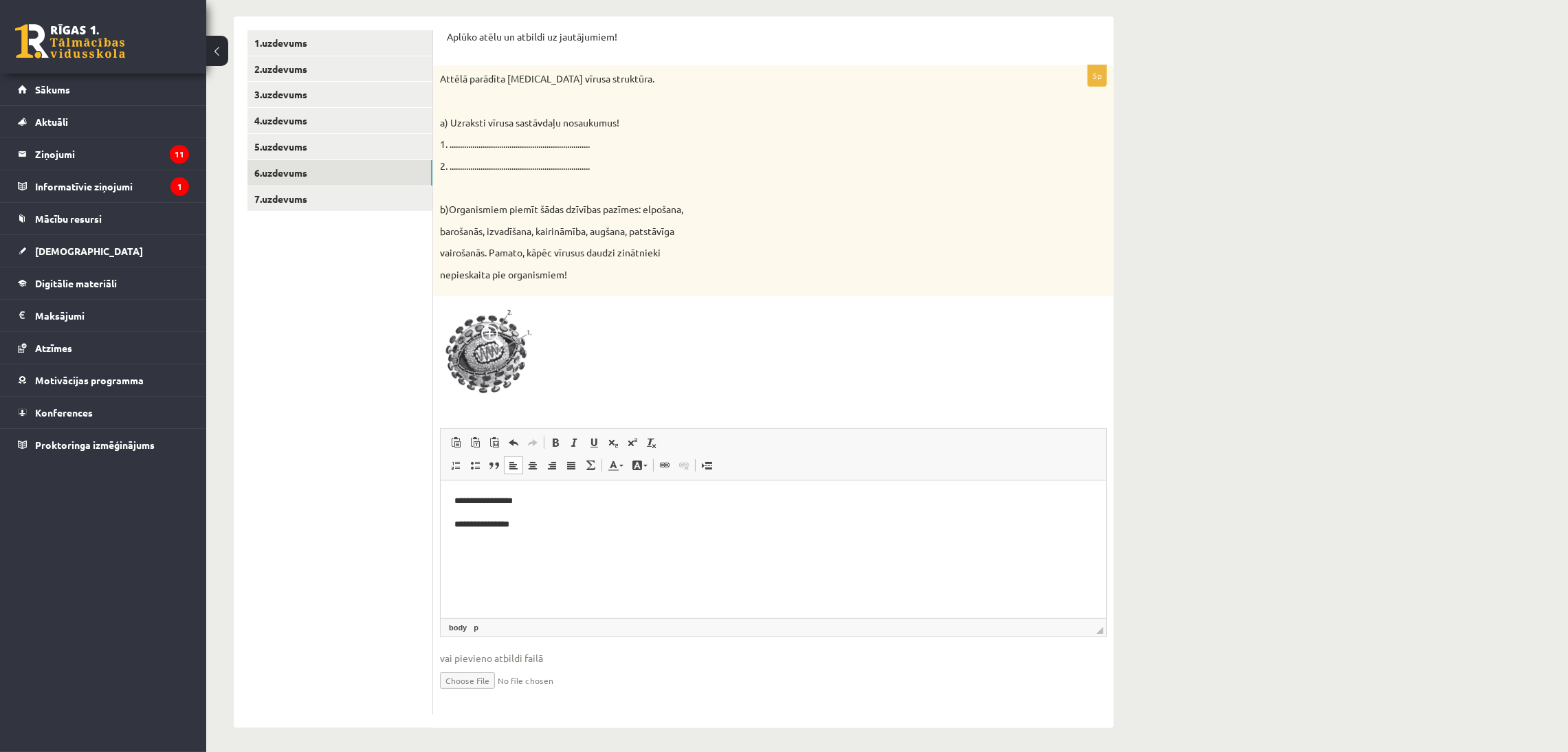
scroll to position [255, 0]
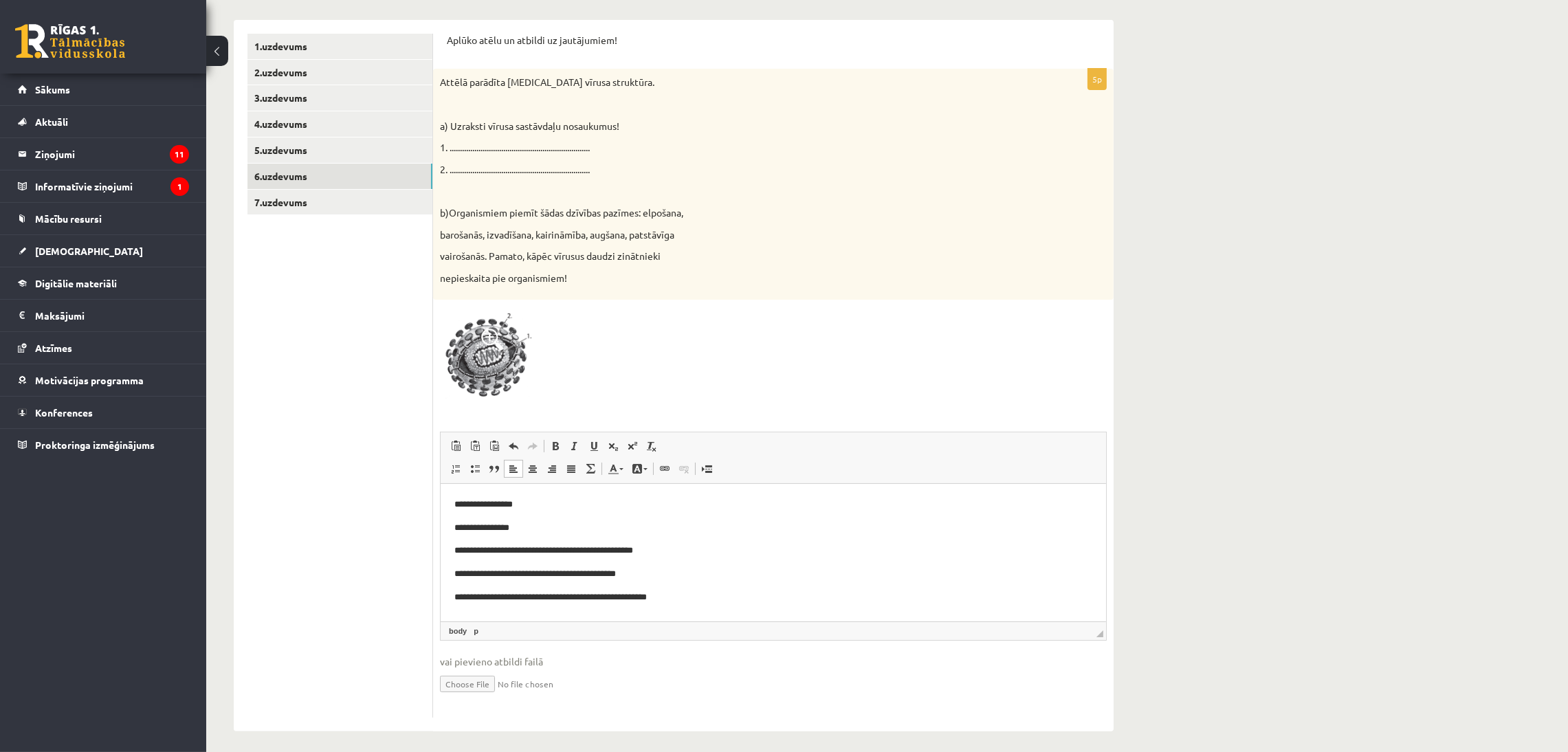
click at [463, 497] on p "**********" at bounding box center [772, 503] width 637 height 14
click at [293, 195] on link "7.uzdevums" at bounding box center [340, 203] width 185 height 25
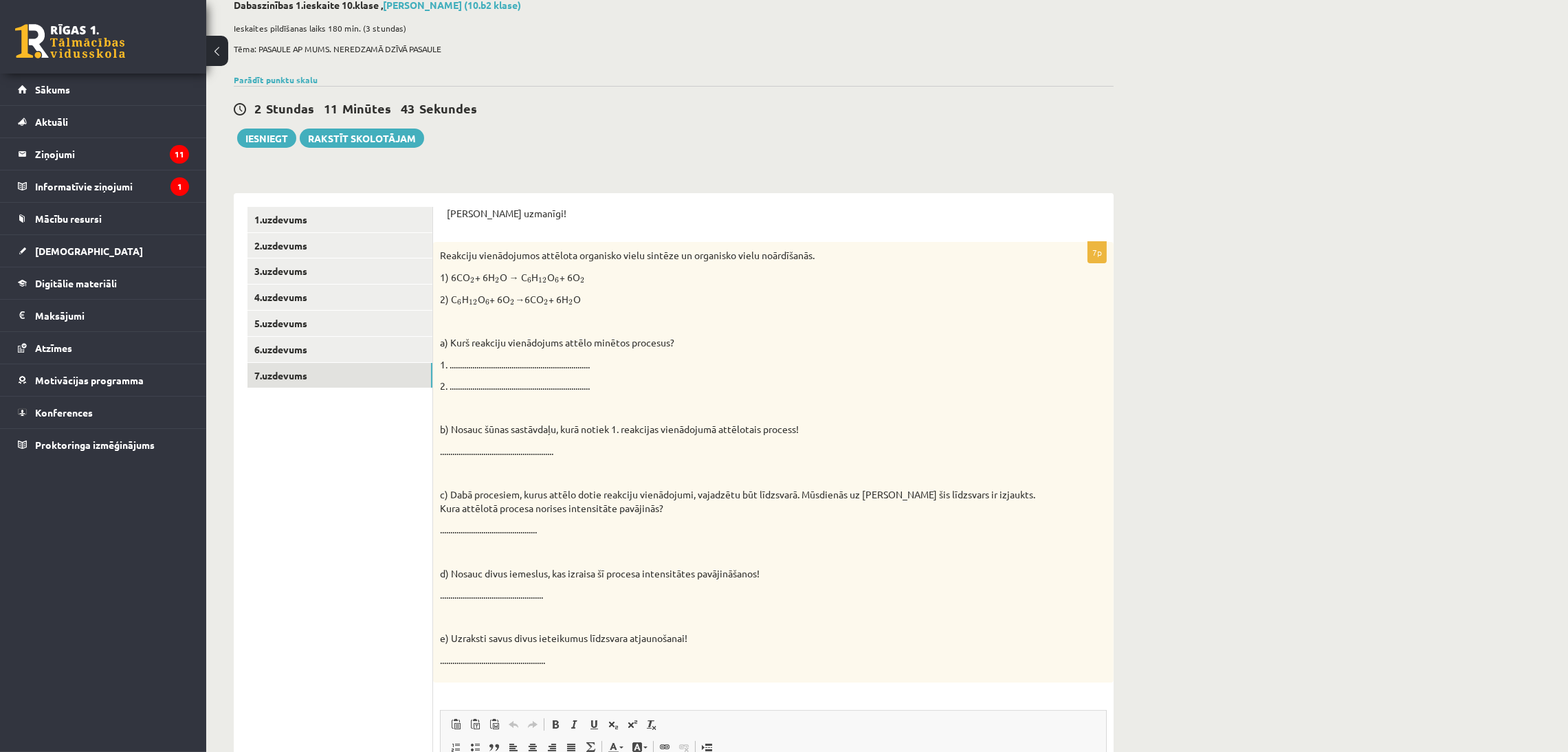
scroll to position [0, 0]
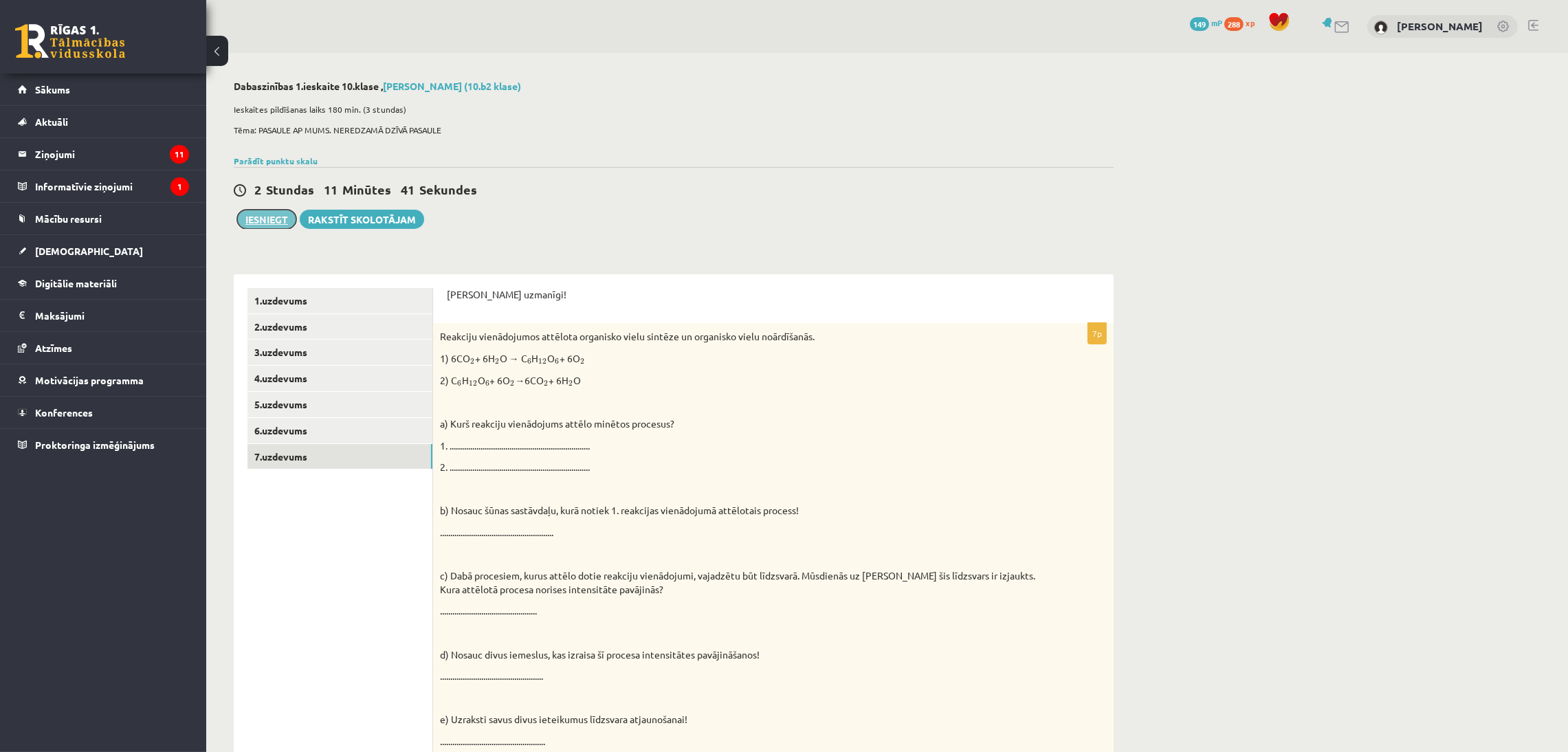
click at [275, 219] on button "Iesniegt" at bounding box center [266, 220] width 59 height 19
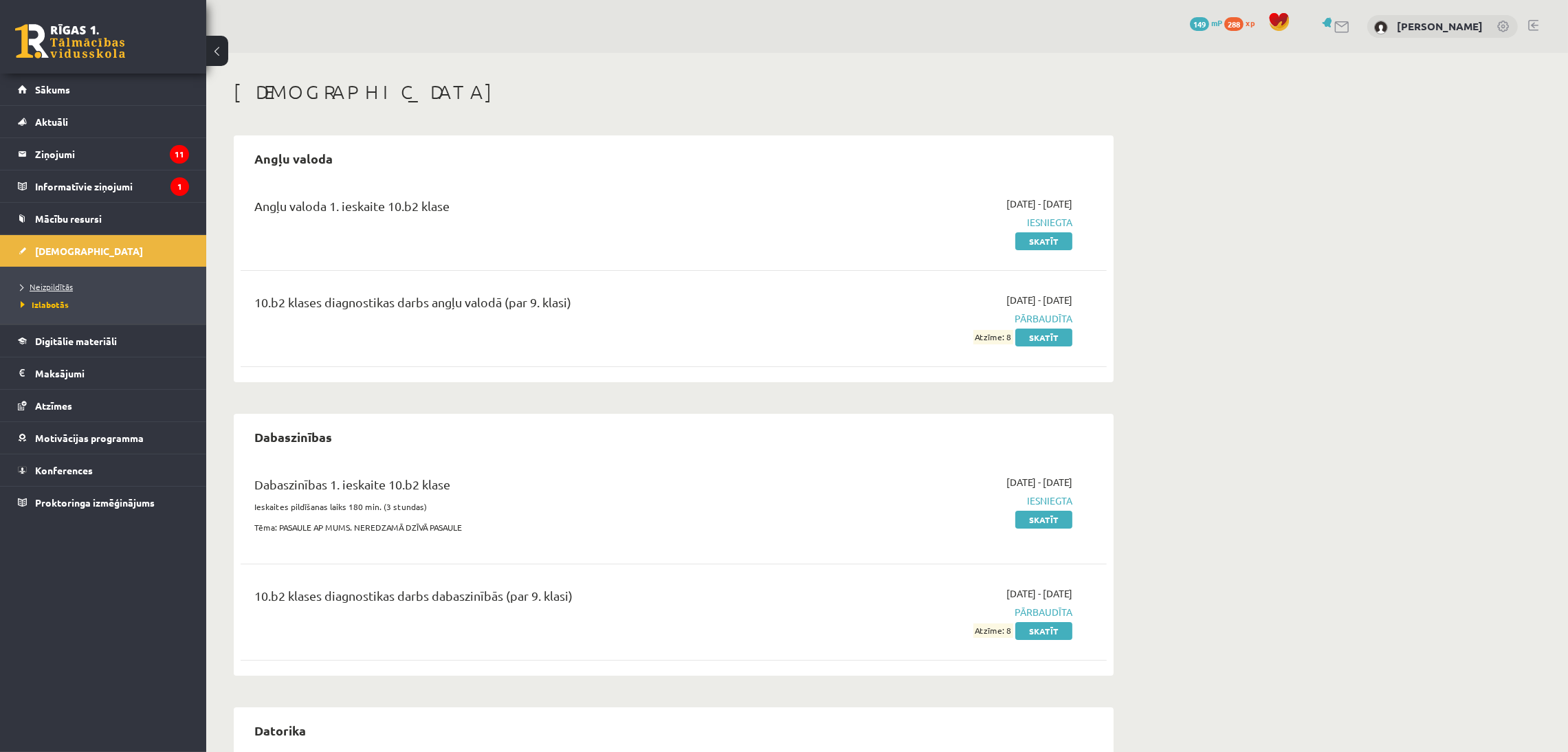
click at [61, 281] on link "Neizpildītās" at bounding box center [106, 287] width 172 height 13
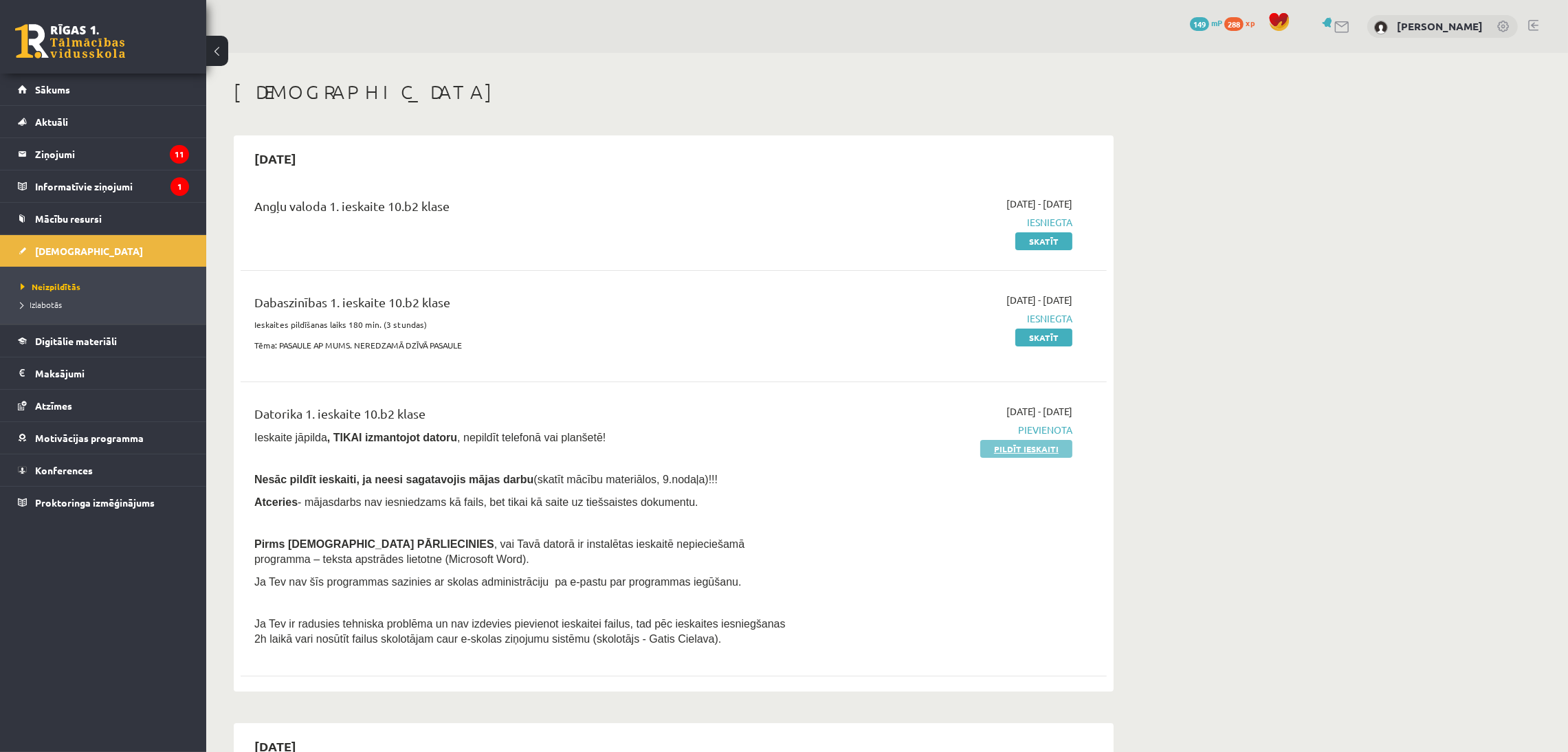
click at [1066, 441] on link "Pildīt ieskaiti" at bounding box center [1026, 449] width 92 height 18
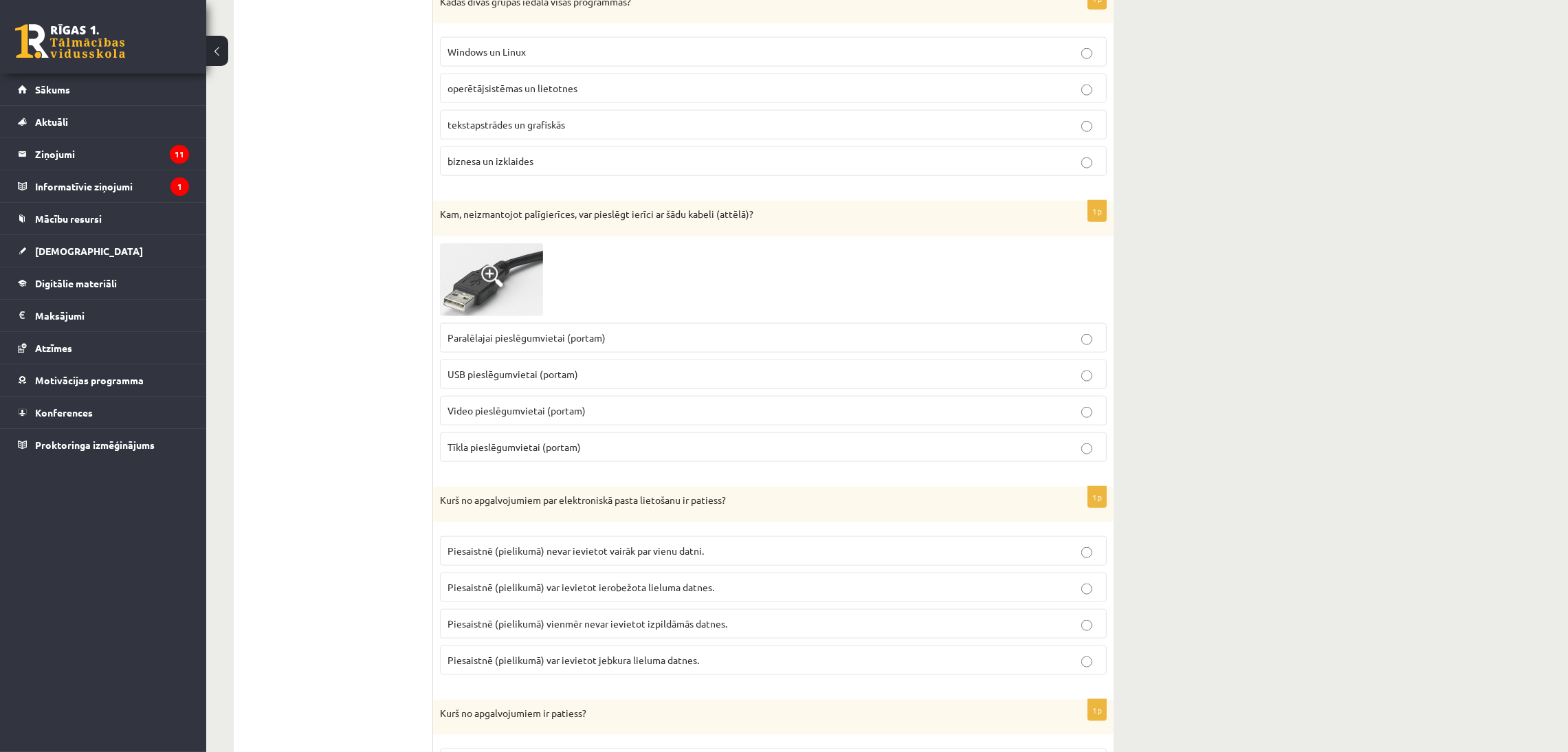
scroll to position [2426, 0]
click at [624, 380] on p "USB pieslēgumvietai (portam)" at bounding box center [773, 372] width 651 height 14
click at [526, 93] on span "operētājsistēmas un lietotnes" at bounding box center [512, 86] width 130 height 13
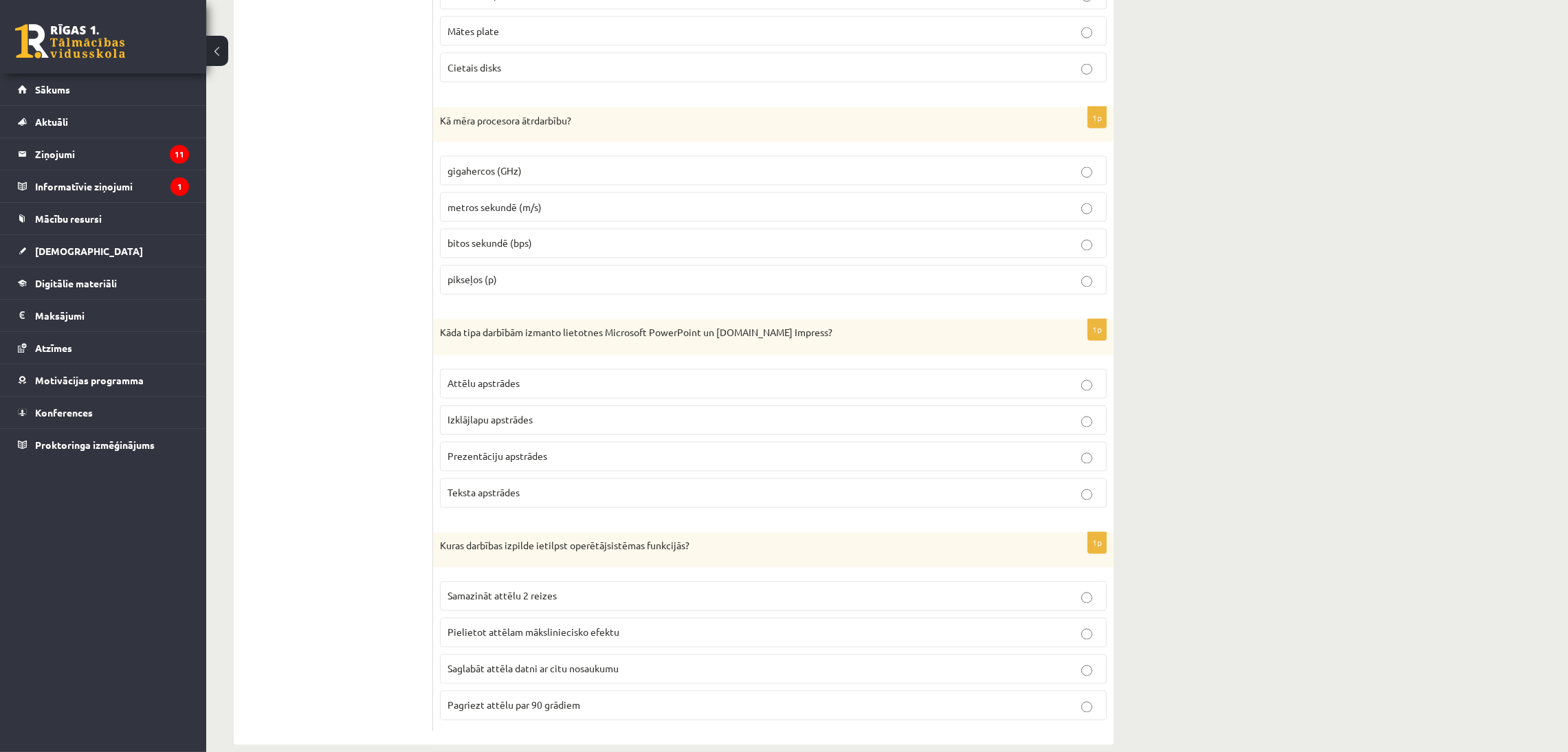
scroll to position [3737, 0]
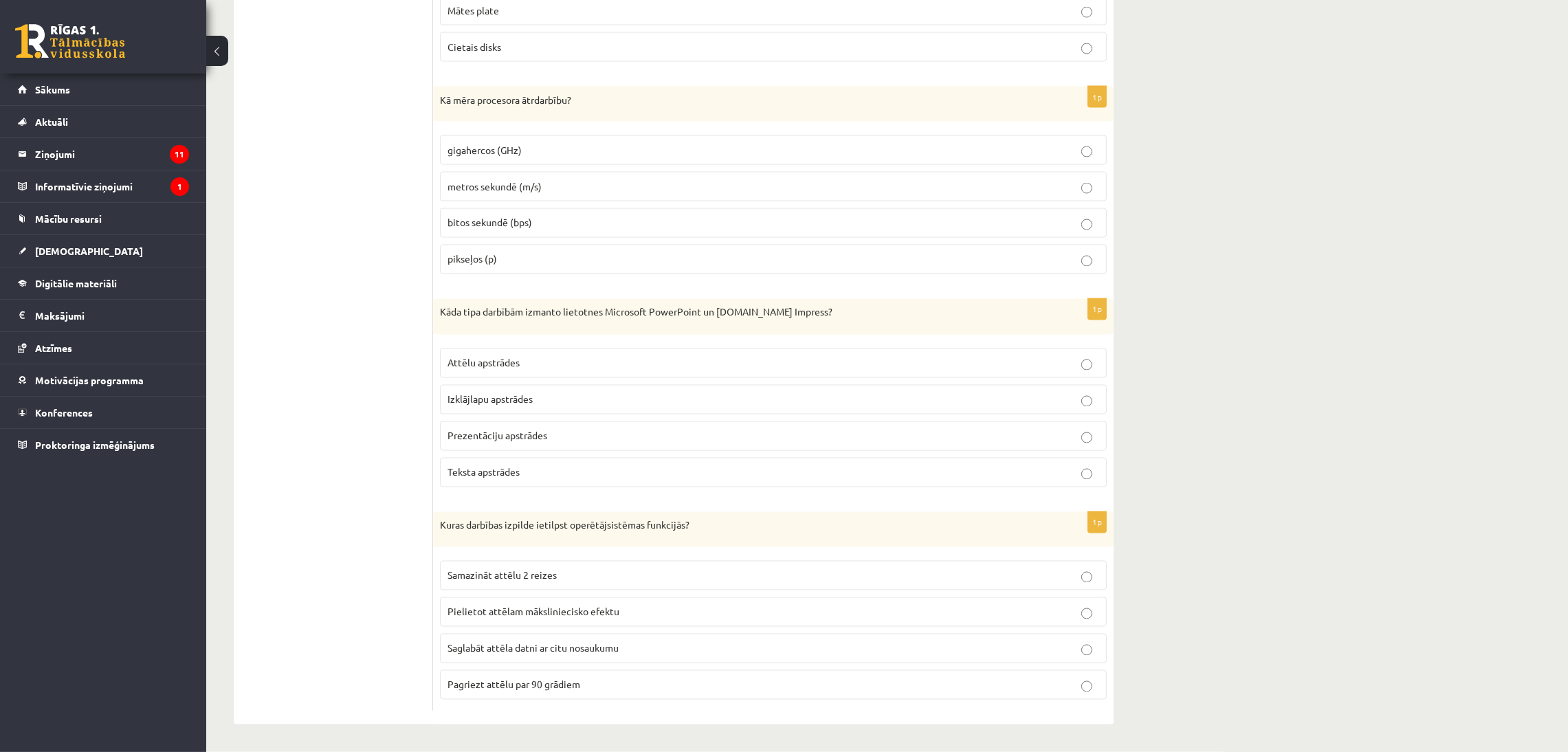
click at [648, 612] on p "Pielietot attēlam māksliniecisko efektu" at bounding box center [773, 611] width 651 height 14
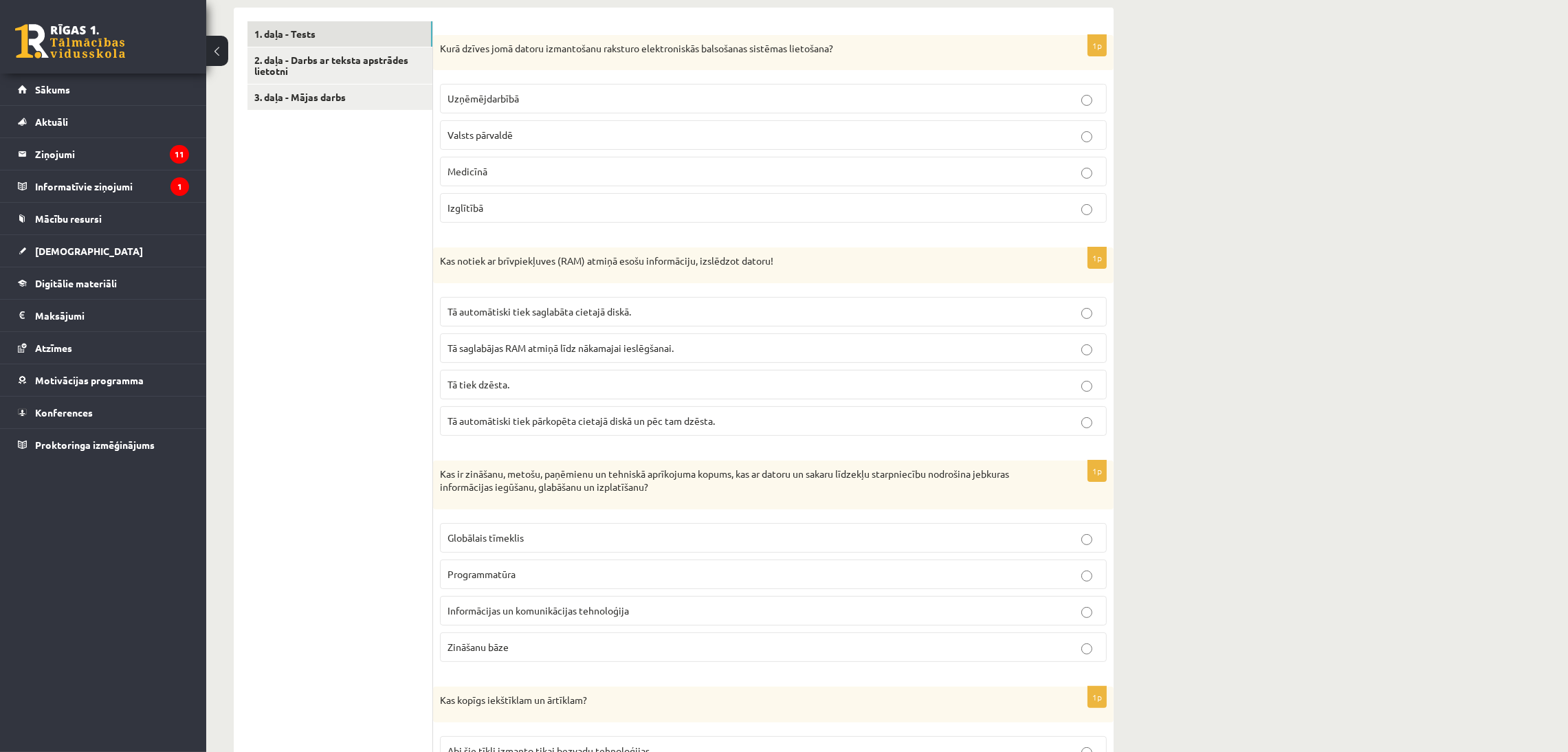
scroll to position [436, 0]
click at [587, 136] on p "Valsts pārvaldē" at bounding box center [773, 133] width 651 height 14
click at [564, 383] on p "Tā tiek dzēsta." at bounding box center [773, 383] width 651 height 14
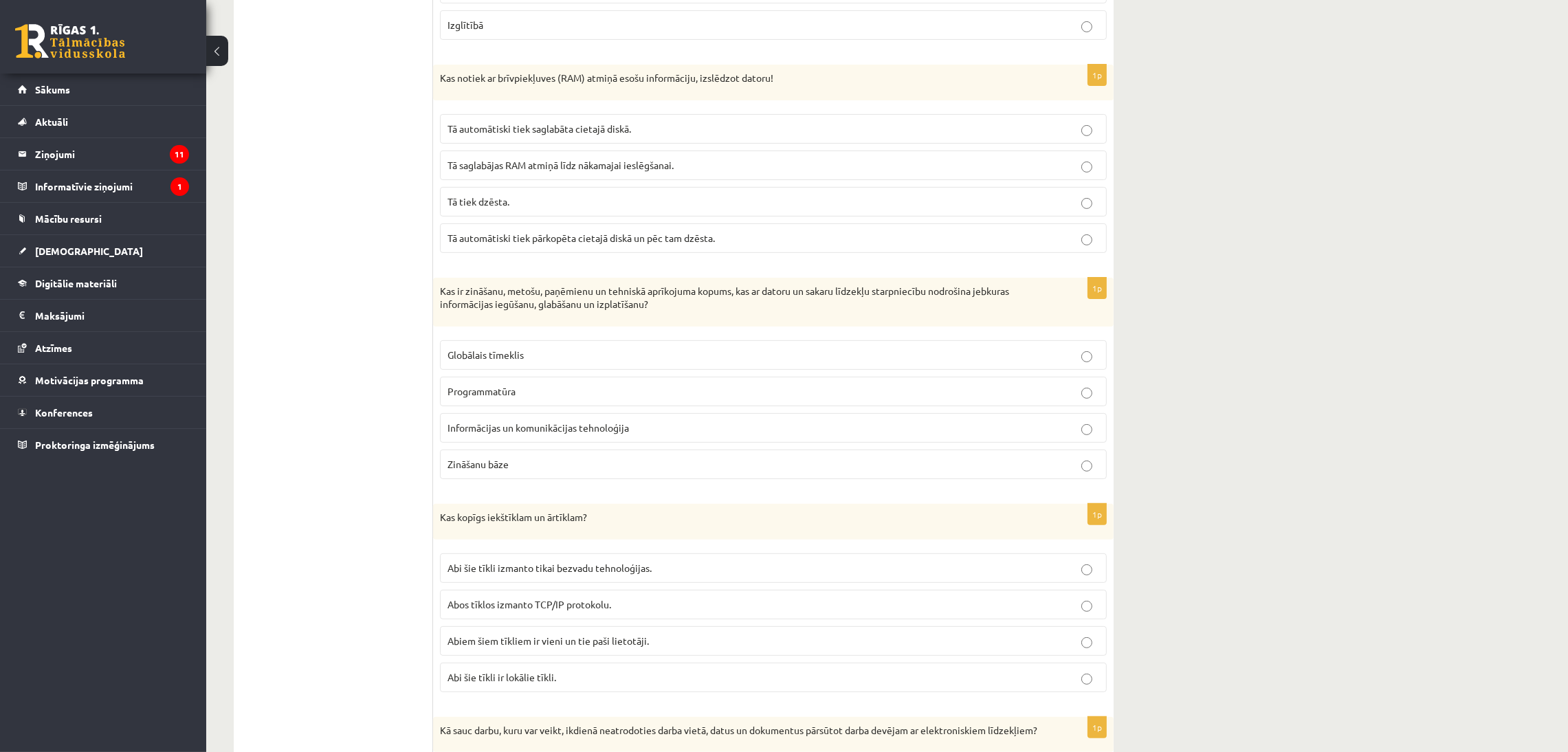
scroll to position [622, 0]
click at [547, 421] on span "Informācijas un komunikācijas tehnoloģija" at bounding box center [538, 423] width 182 height 13
click at [549, 604] on span "Abos tīklos izmanto TCP/IP protokolu." at bounding box center [529, 600] width 164 height 13
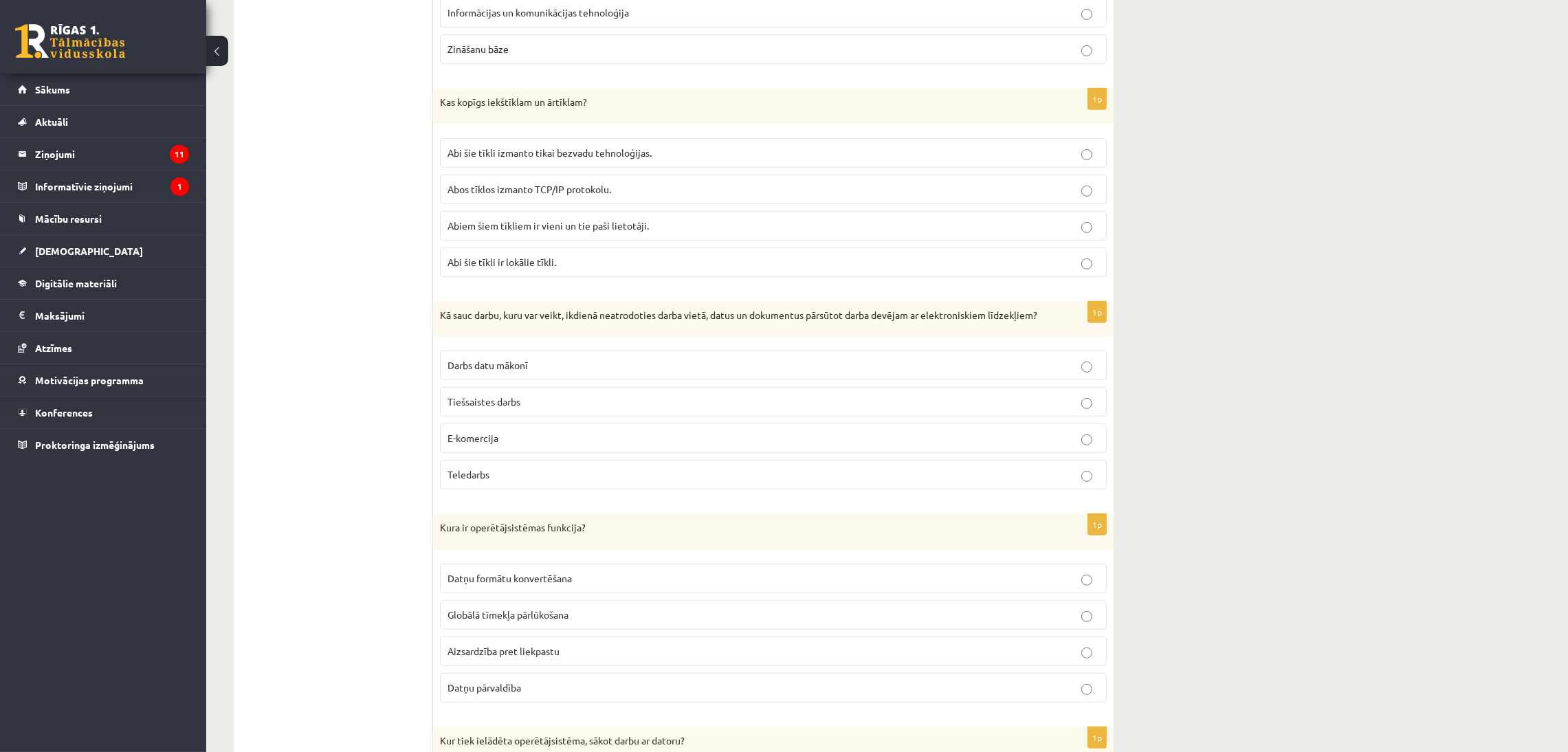
scroll to position [1037, 0]
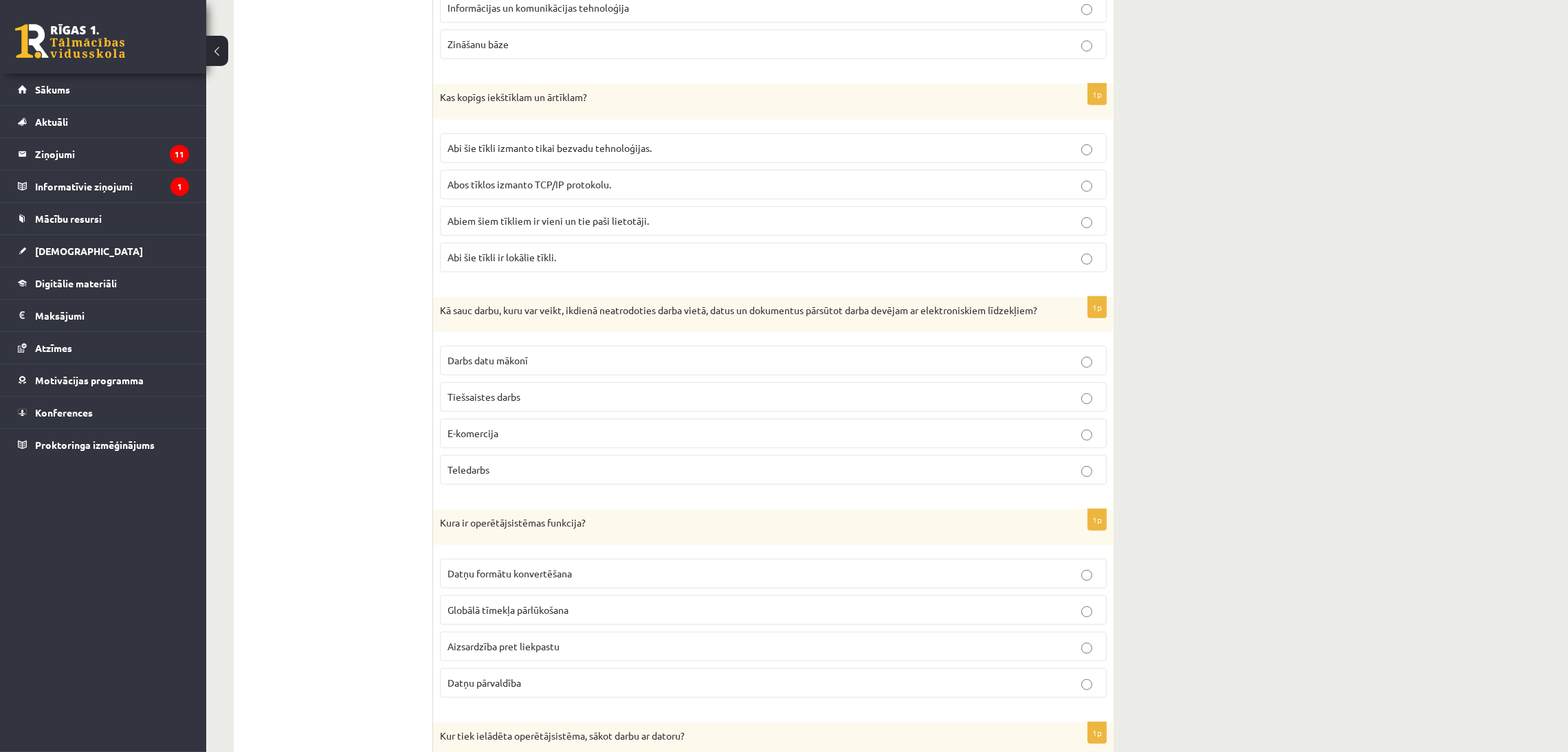
click at [516, 477] on p "Teledarbs" at bounding box center [773, 469] width 651 height 14
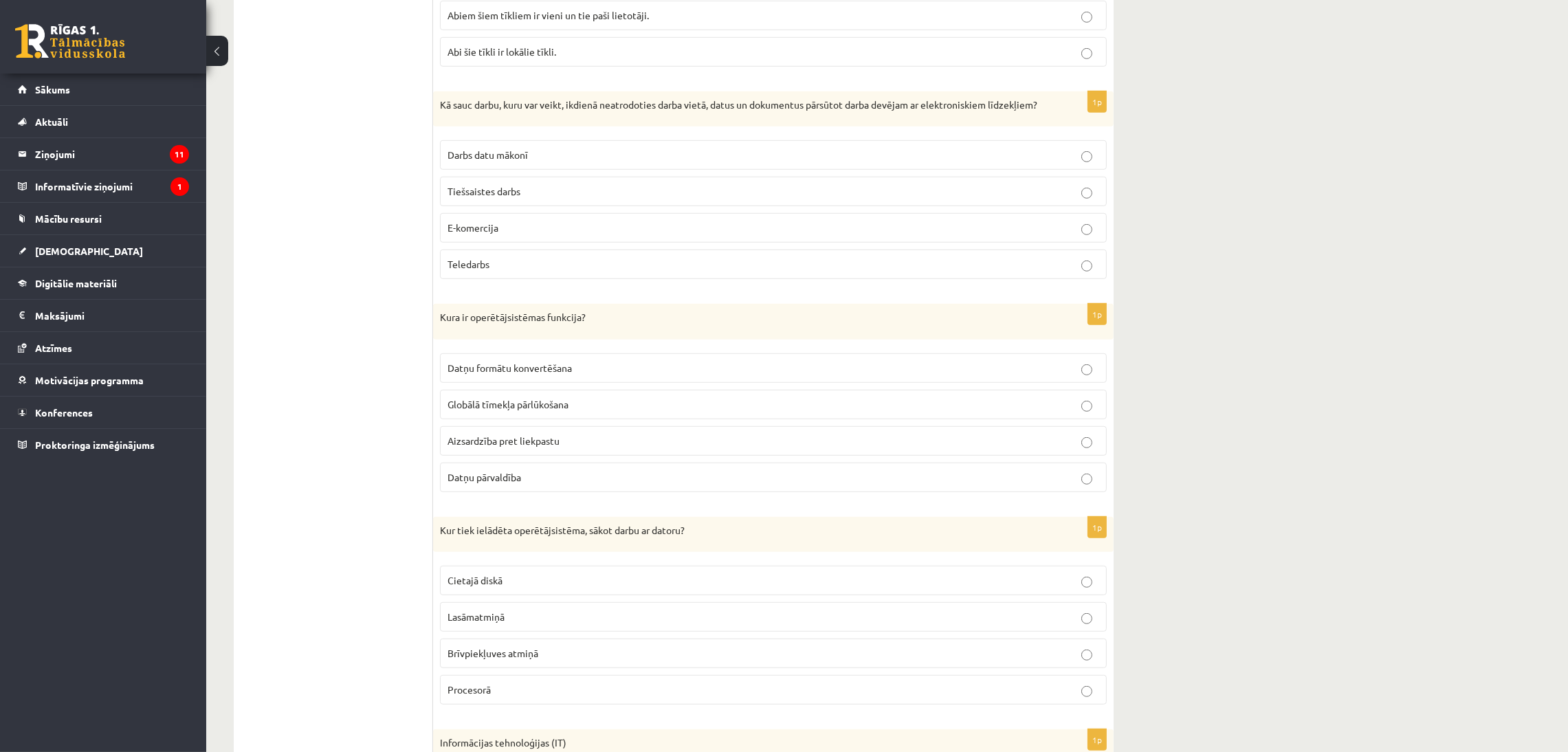
scroll to position [1251, 0]
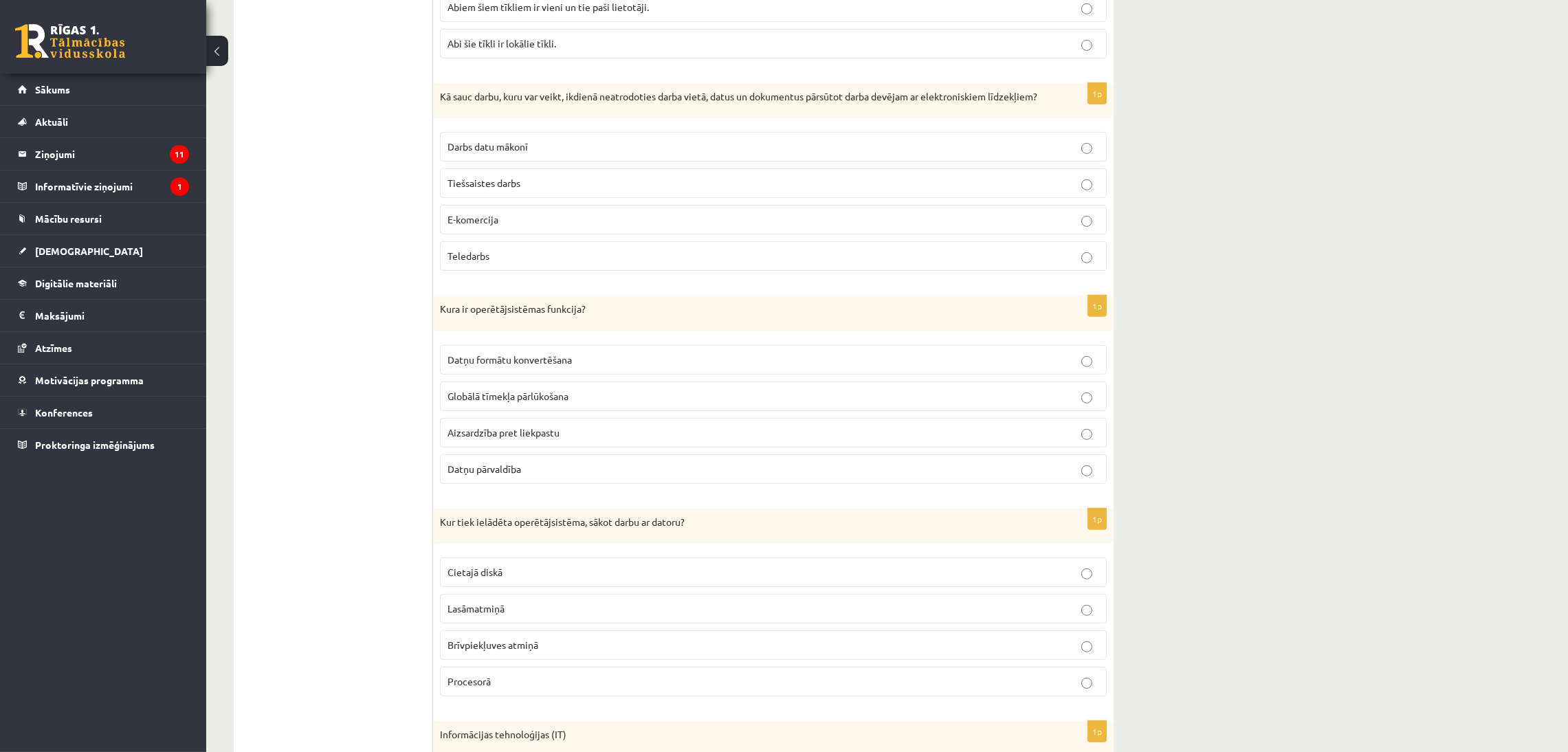
click at [514, 366] on span "Datņu formātu konvertēšana" at bounding box center [509, 360] width 124 height 13
click at [517, 478] on label "Datņu pārvaldība" at bounding box center [773, 469] width 666 height 30
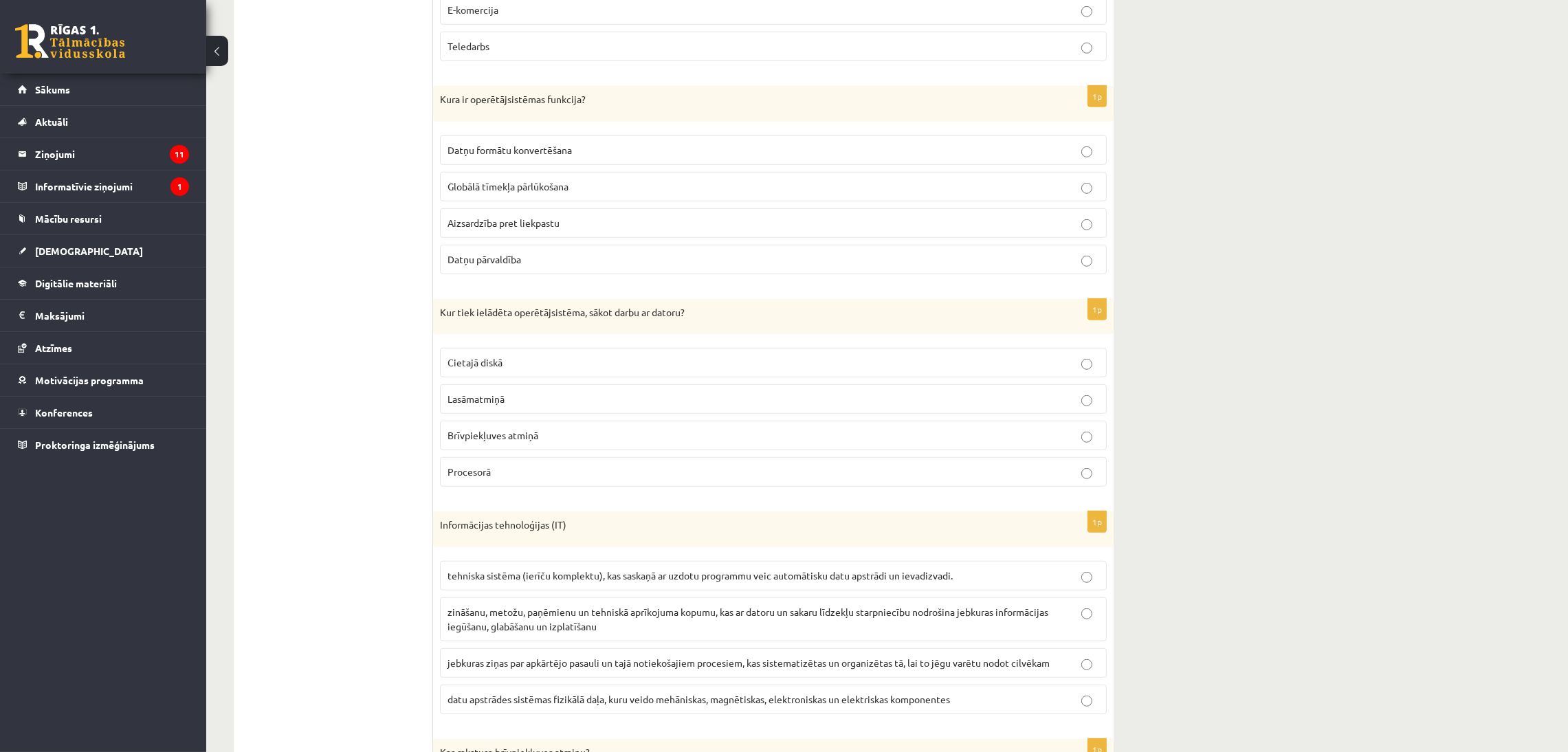
scroll to position [1464, 0]
click at [516, 438] on span "Brīvpiekļuves atmiņā" at bounding box center [493, 431] width 91 height 13
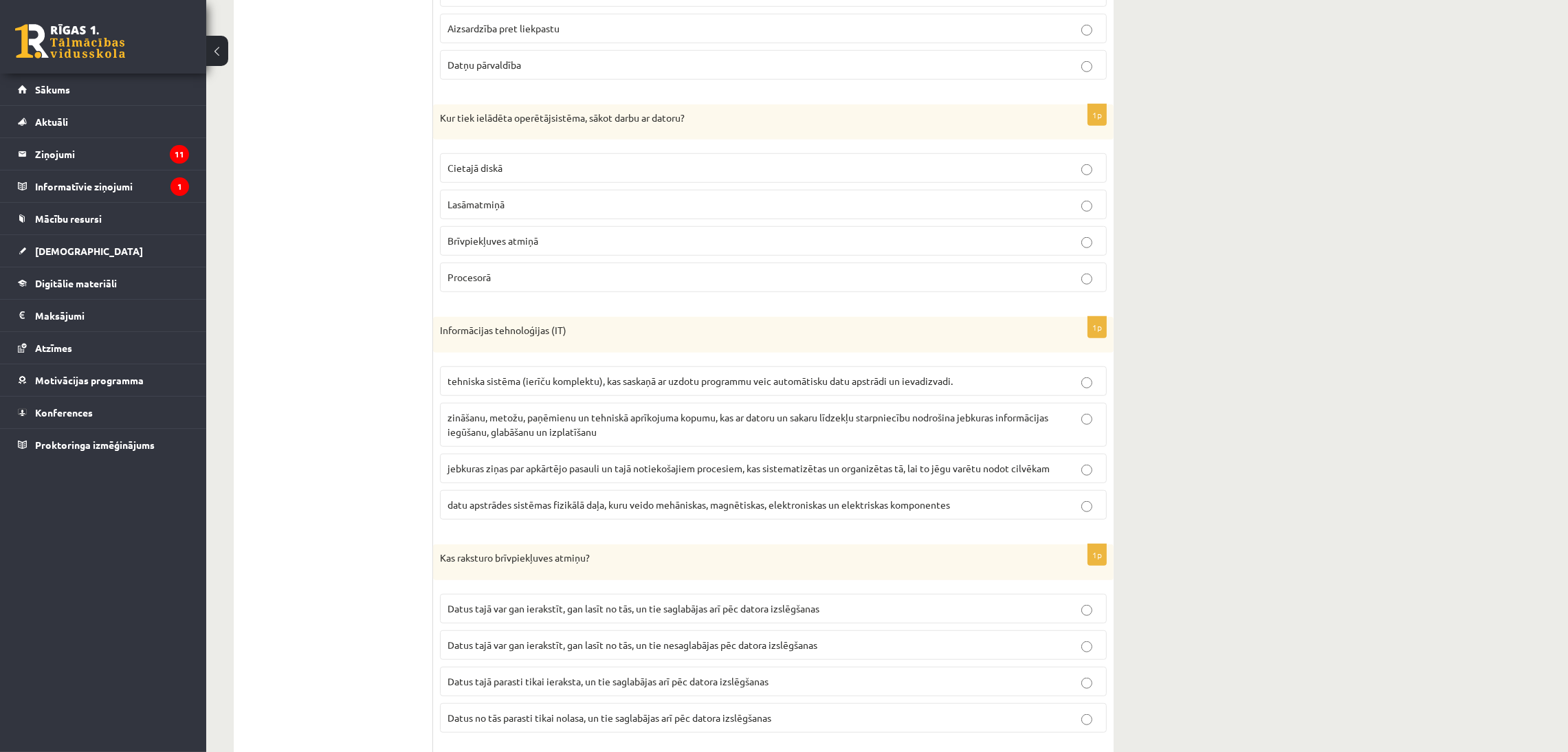
scroll to position [1656, 0]
click at [514, 510] on span "datu apstrādes sistēmas fizikālā daļa, kuru veido mehāniskas, magnētiskas, elek…" at bounding box center [698, 503] width 503 height 13
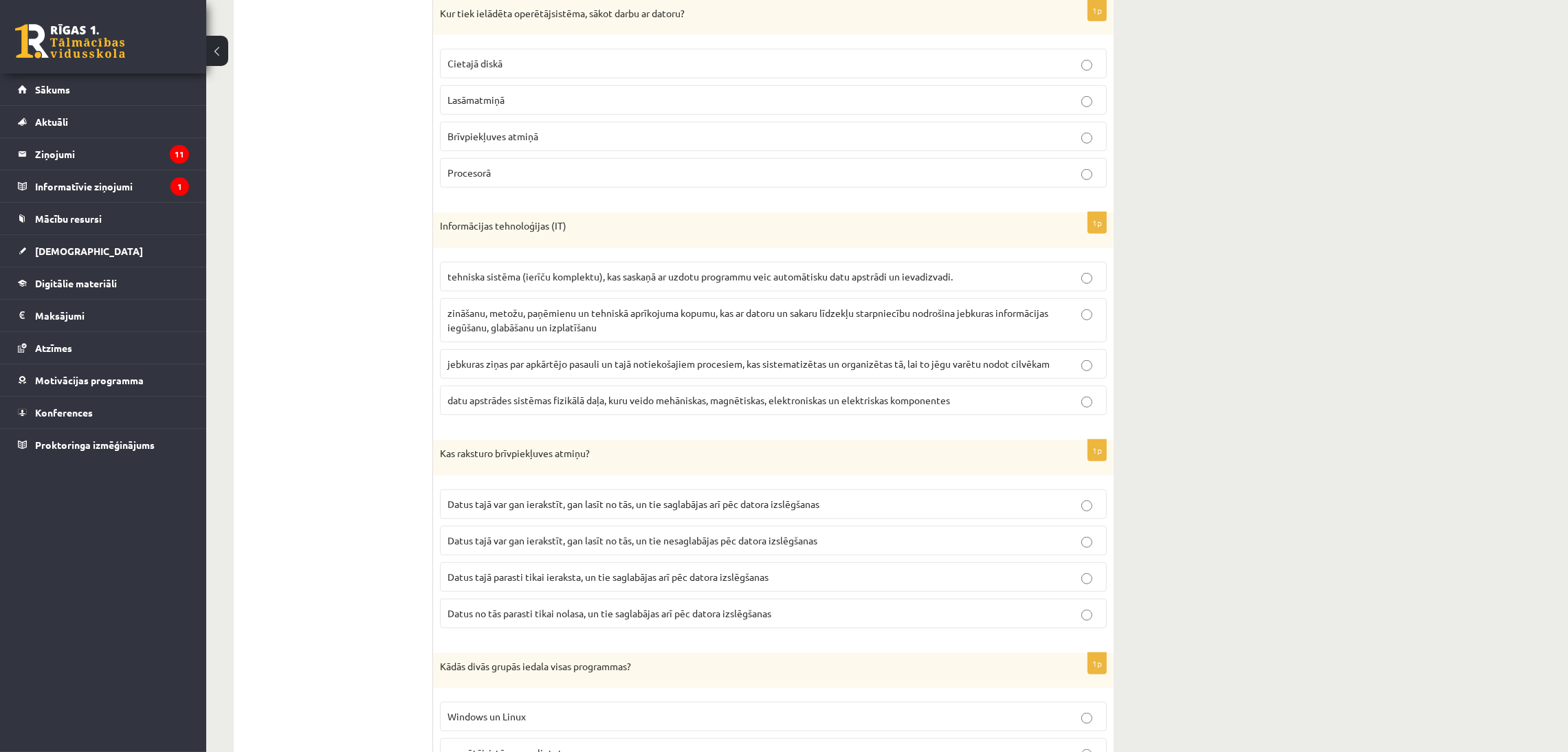
scroll to position [1832, 0]
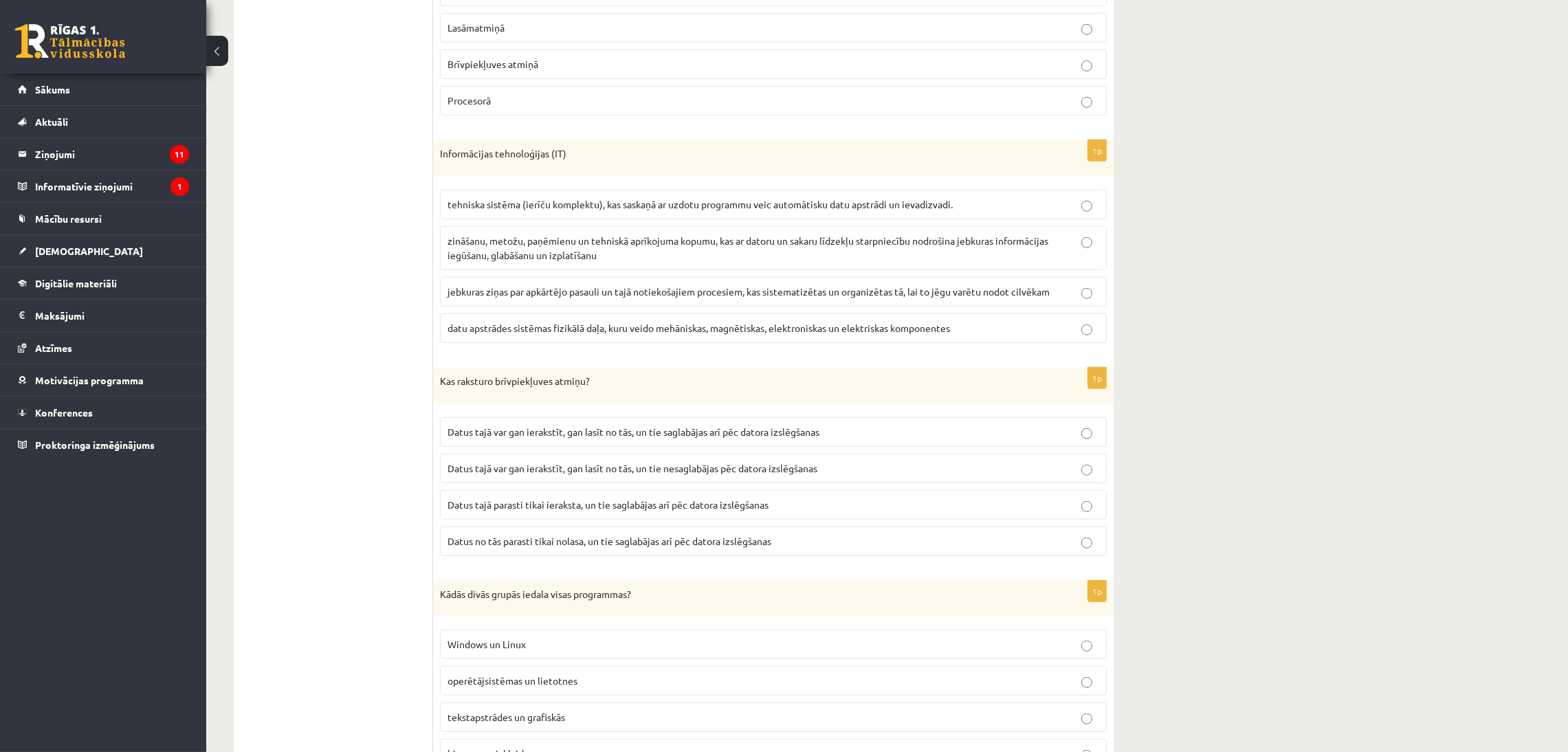
click at [568, 474] on span "Datus tajā var gan ierakstīt, gan lasīt no tās, un tie nesaglabājas pēc datora …" at bounding box center [632, 468] width 370 height 13
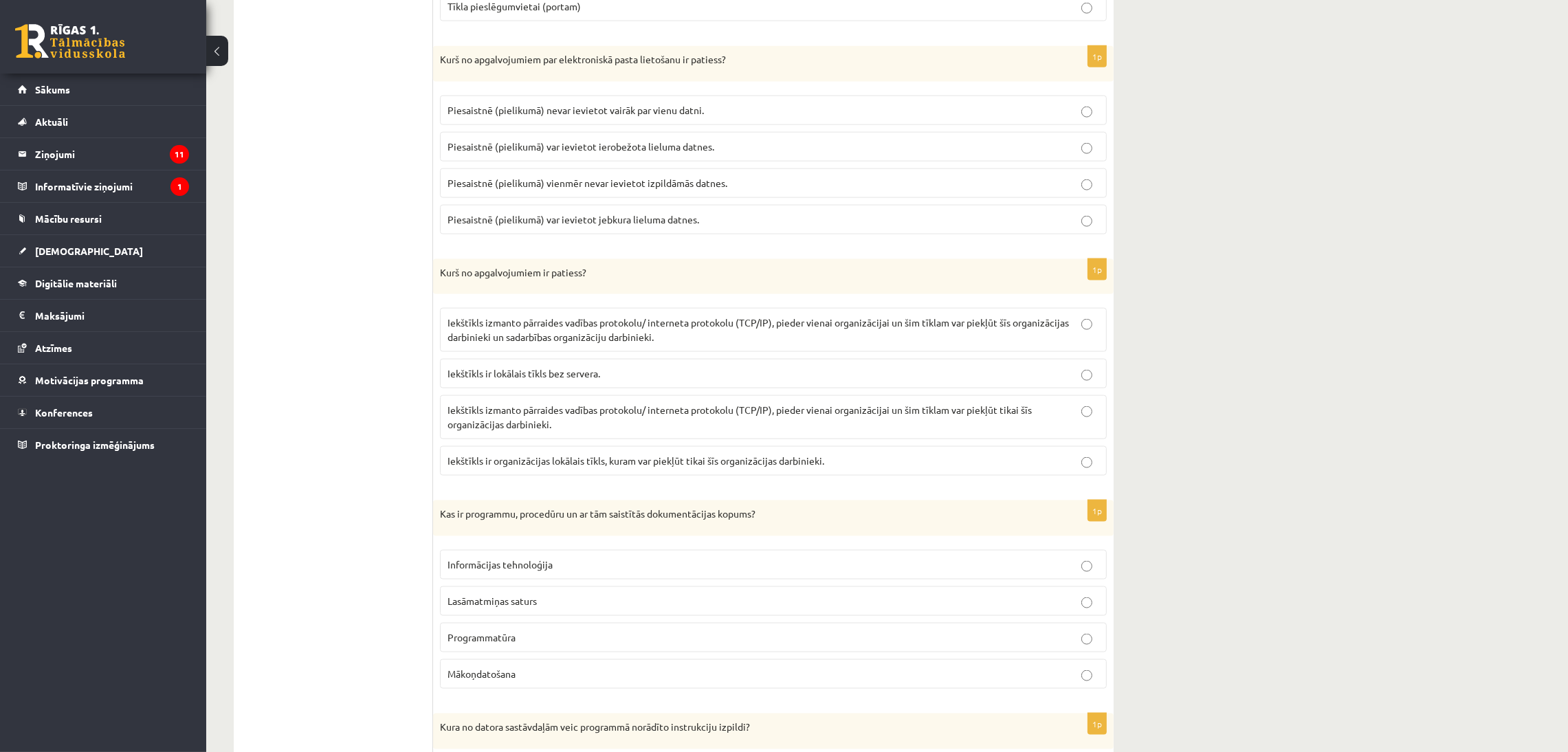
scroll to position [2867, 0]
click at [526, 643] on p "Programmatūra" at bounding box center [773, 636] width 651 height 14
click at [497, 429] on span "Iekštīkls izmanto pārraides vadības protokolu/ interneta protokolu (TCP/IP), pi…" at bounding box center [739, 415] width 584 height 27
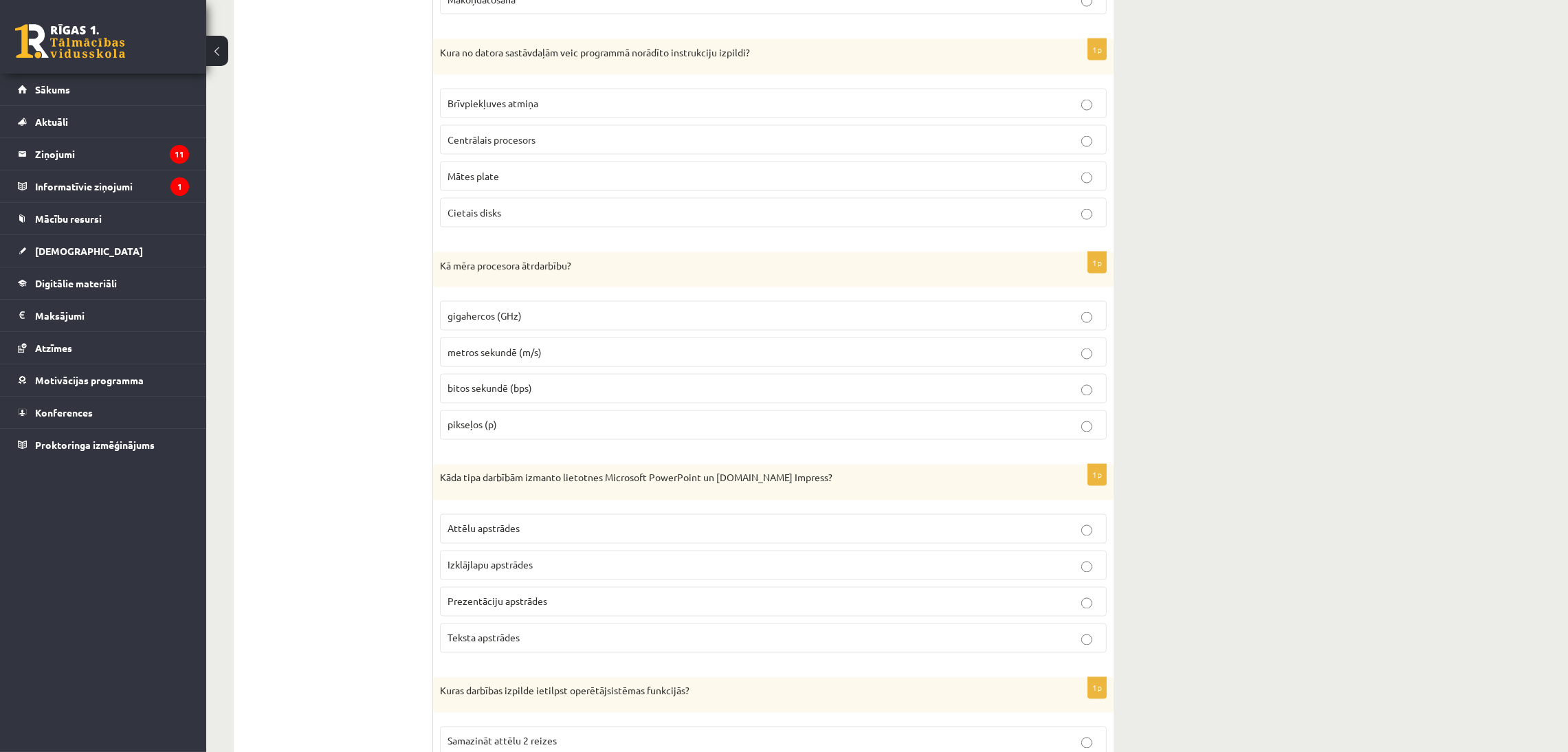
scroll to position [3543, 0]
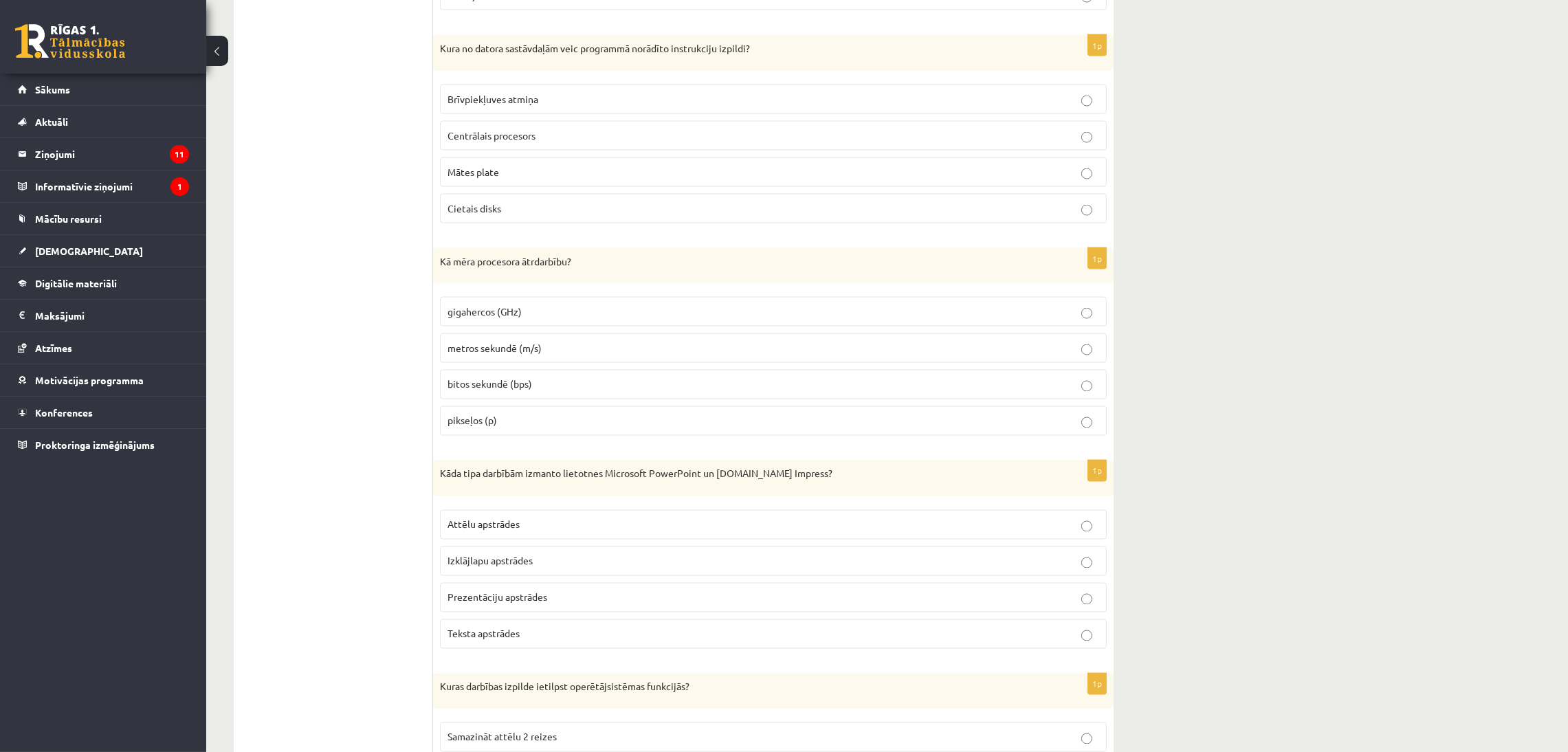
click at [494, 318] on span "gigahercos (GHz)" at bounding box center [485, 311] width 74 height 13
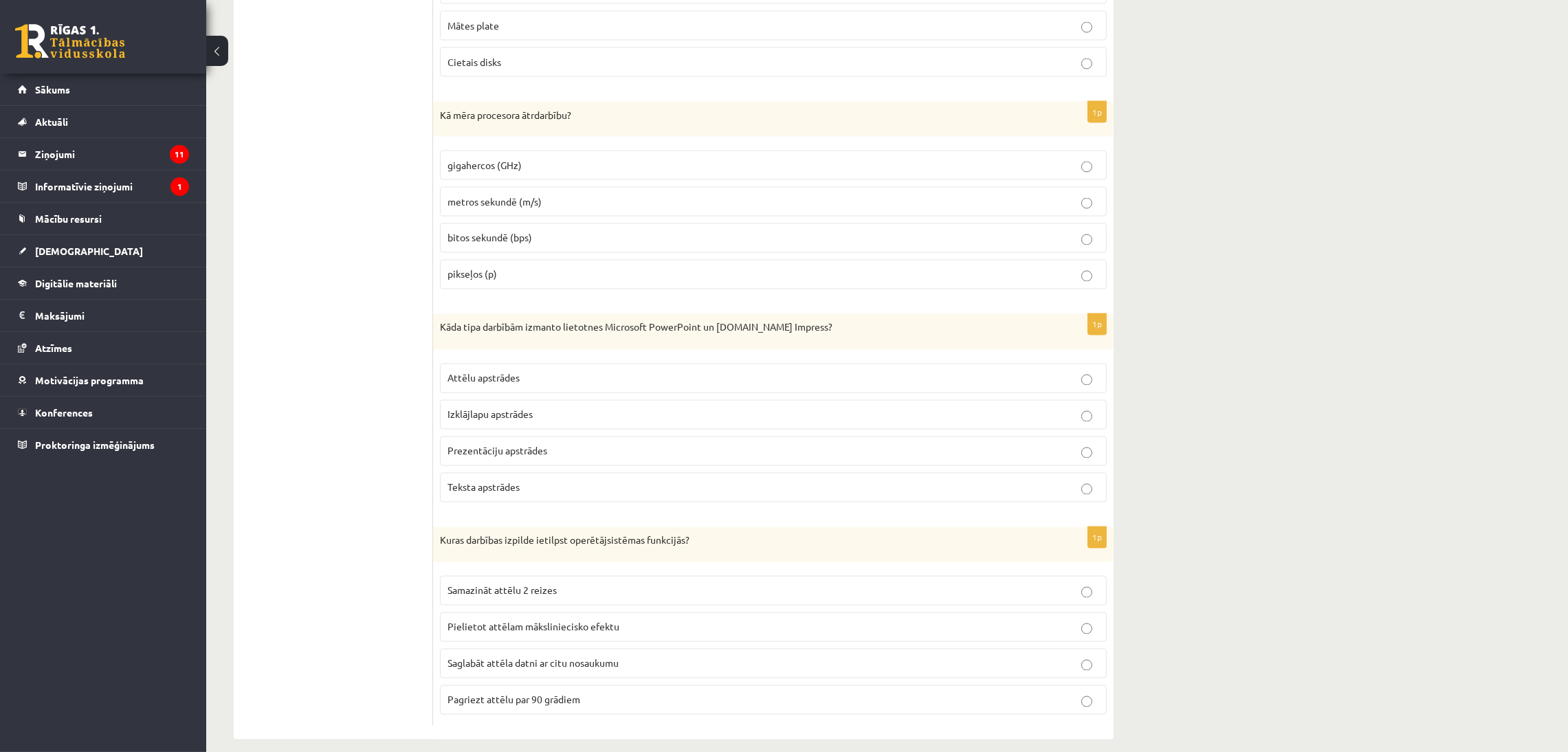
scroll to position [3711, 0]
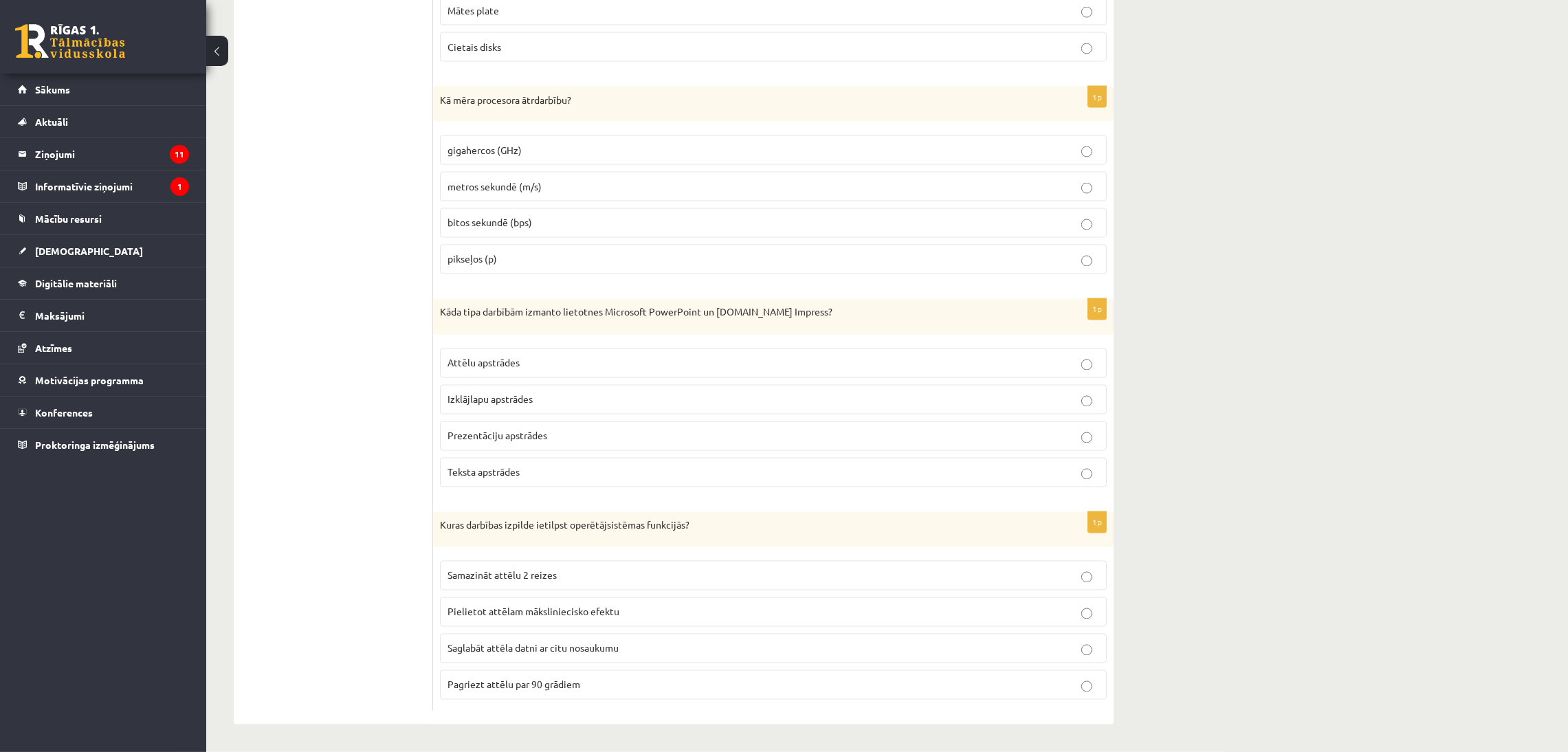
click at [538, 442] on span "Prezentāciju apstrādes" at bounding box center [497, 436] width 100 height 13
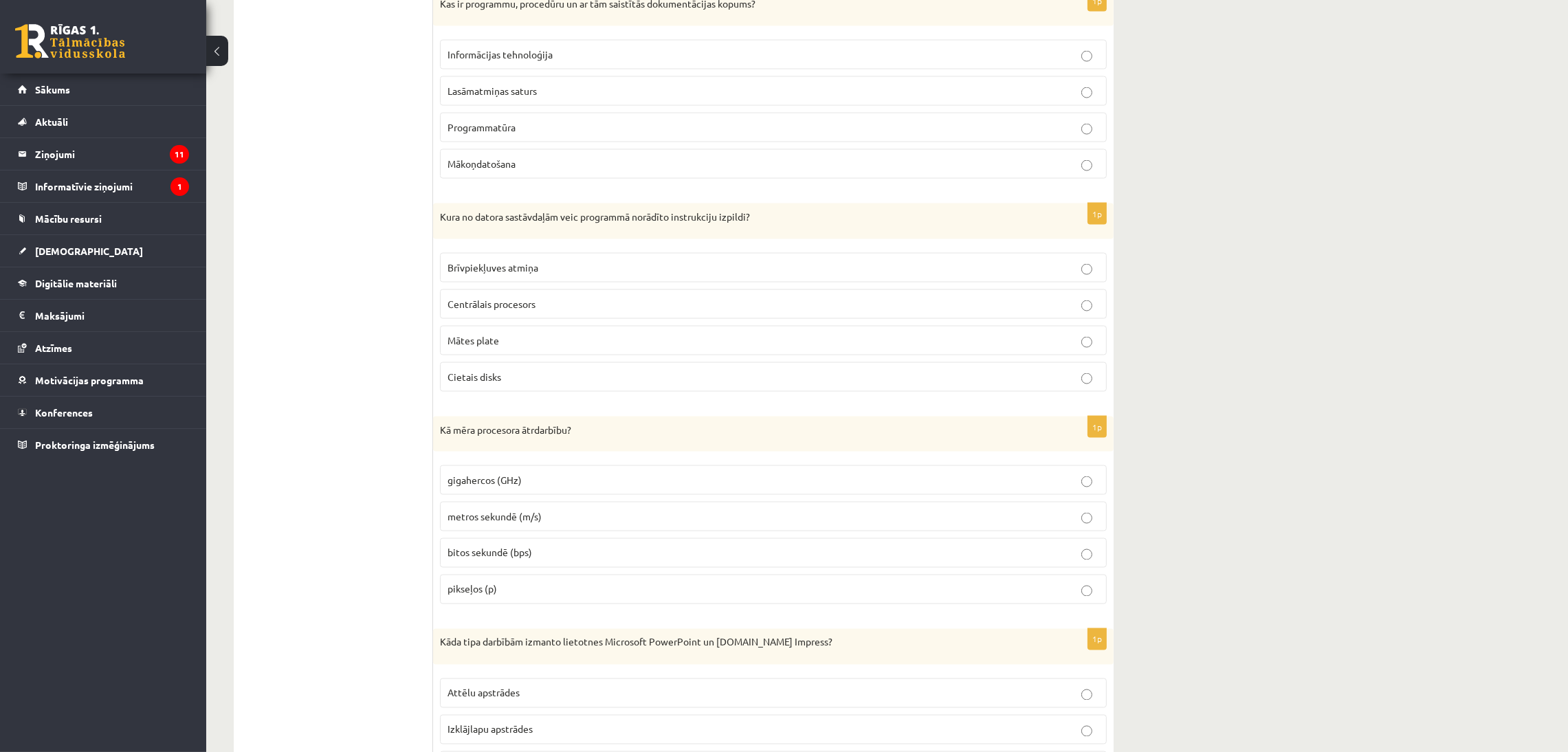
scroll to position [3287, 0]
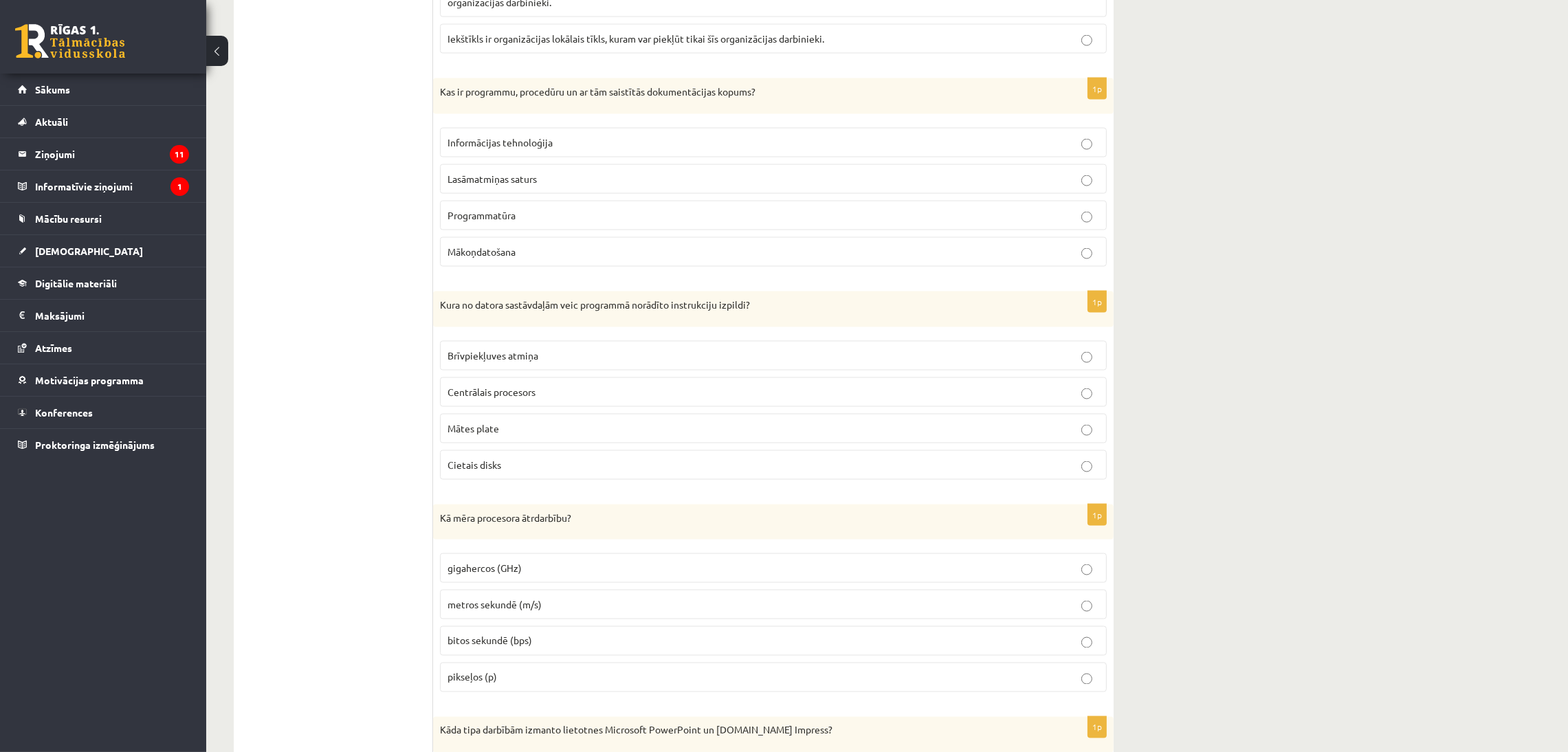
drag, startPoint x: 509, startPoint y: 401, endPoint x: 506, endPoint y: 392, distance: 9.5
click at [506, 395] on fieldset "Brīvpiekļuves atmiņa Centrālais procesors Mātes plate Cietais disks" at bounding box center [773, 409] width 666 height 150
click at [506, 371] on label "Brīvpiekļuves atmiņa" at bounding box center [773, 356] width 666 height 30
click at [506, 363] on p "Brīvpiekļuves atmiņa" at bounding box center [773, 355] width 651 height 14
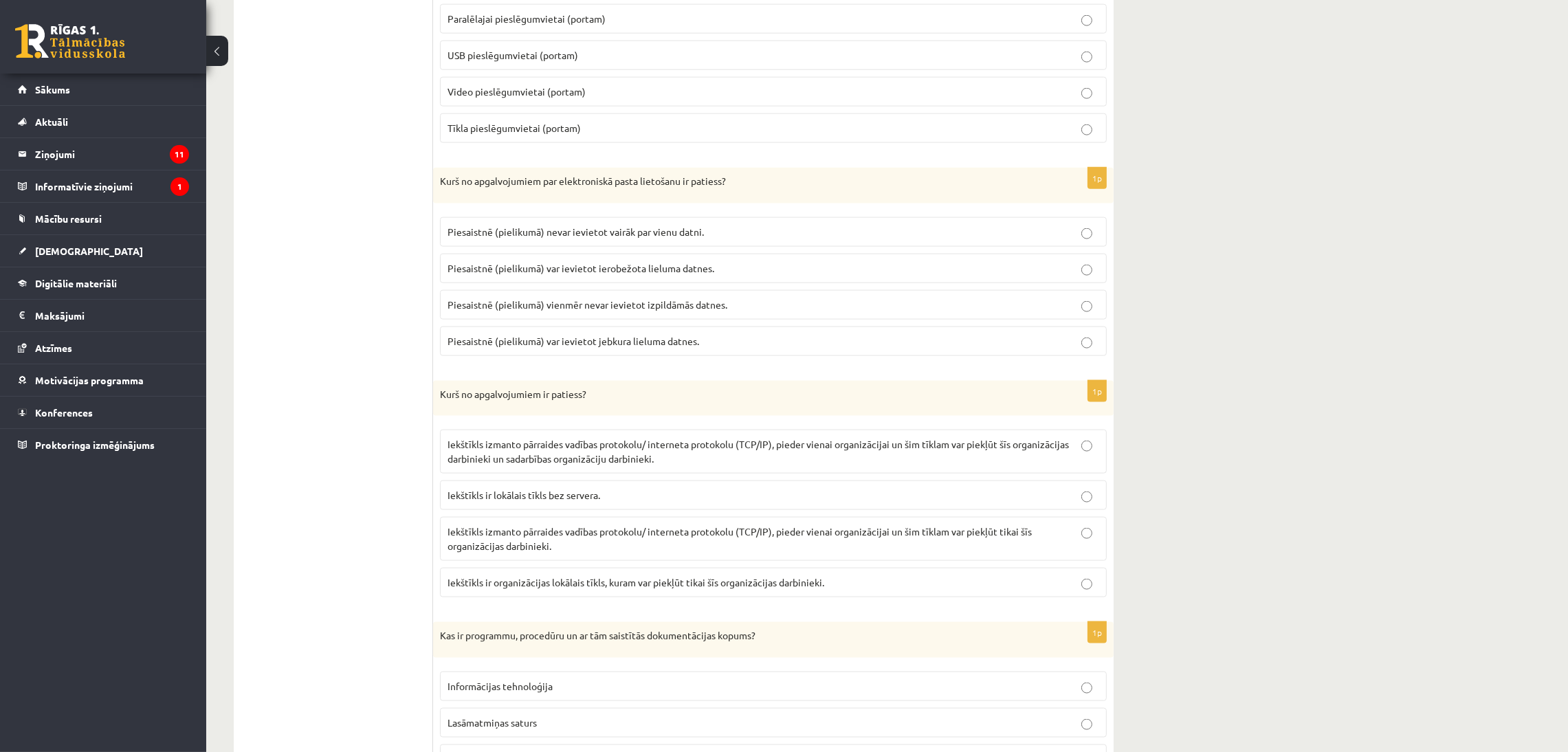
scroll to position [2741, 0]
click at [526, 277] on span "Piesaistnē (pielikumā) var ievietot ierobežota lieluma datnes." at bounding box center [581, 270] width 267 height 13
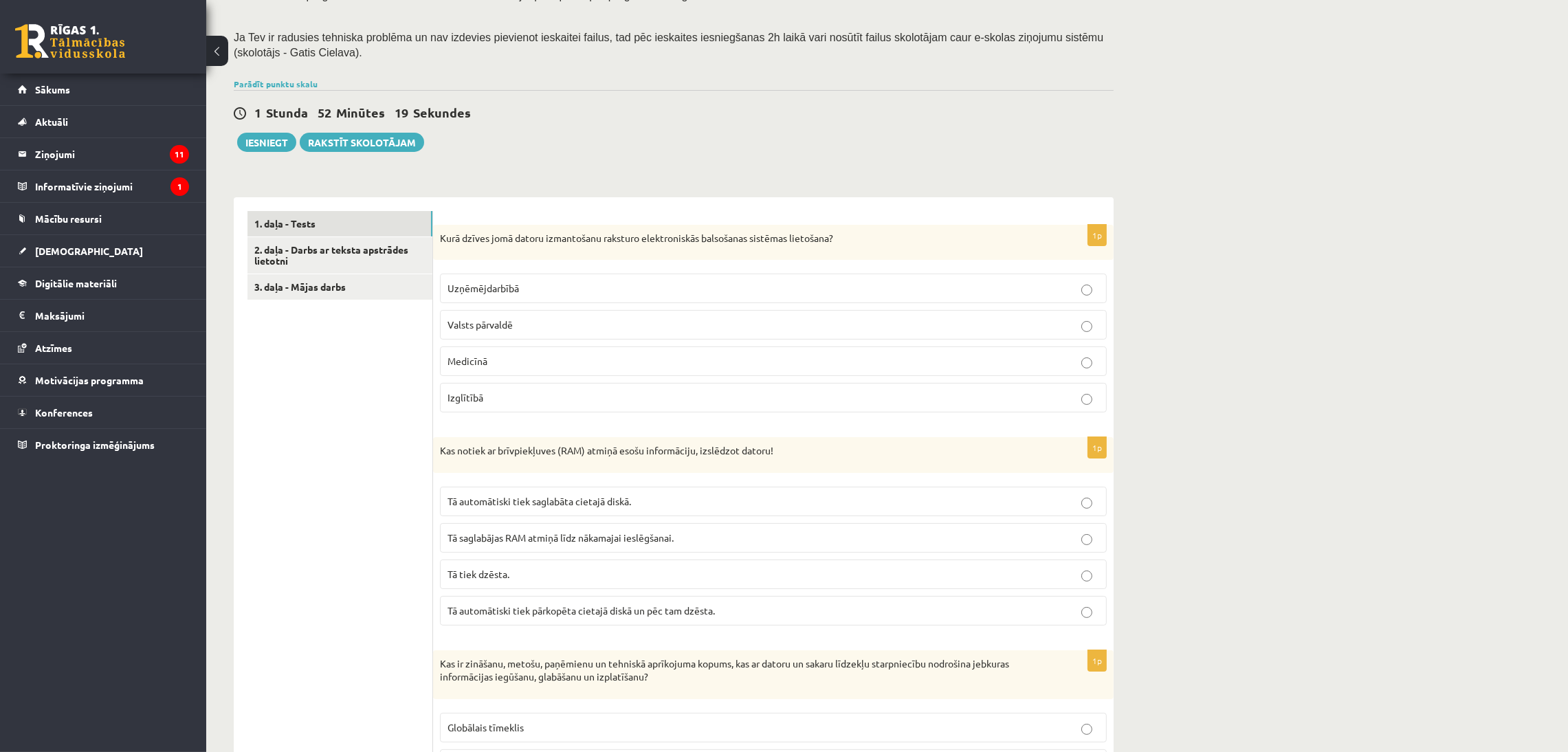
scroll to position [217, 0]
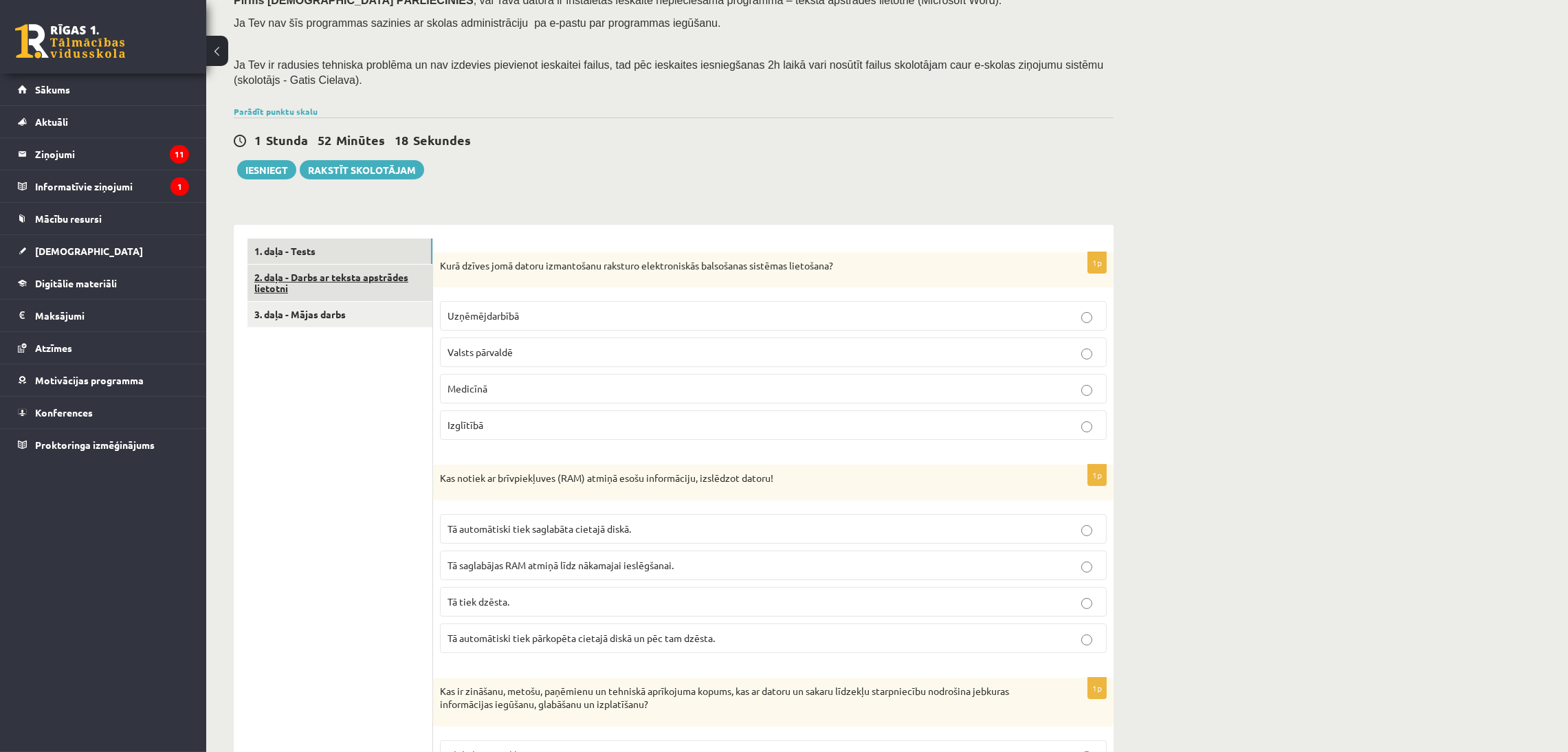
click at [328, 277] on link "2. daļa - Darbs ar teksta apstrādes lietotni" at bounding box center [340, 283] width 185 height 37
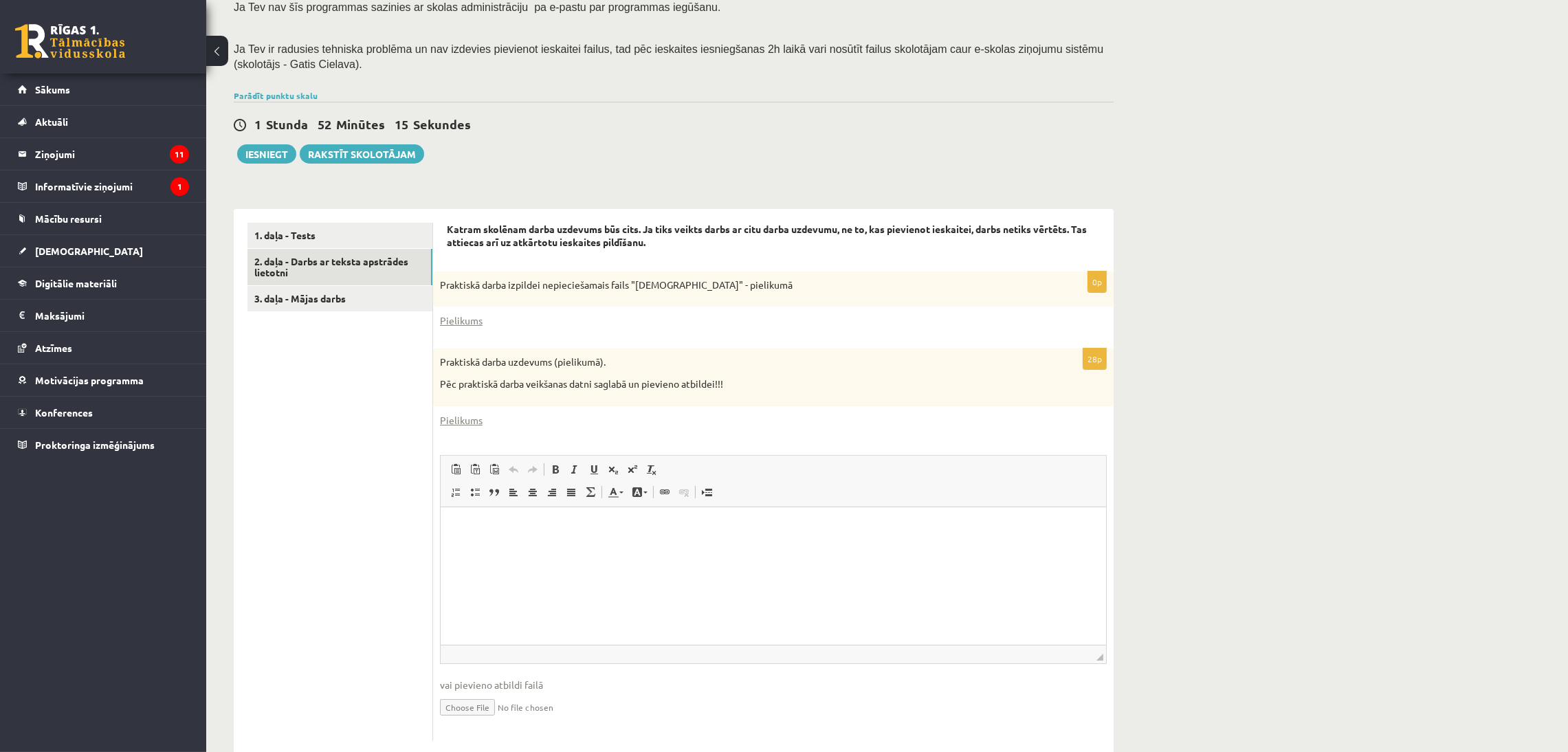
scroll to position [234, 0]
click at [381, 297] on link "3. daļa - Mājas darbs" at bounding box center [340, 298] width 185 height 25
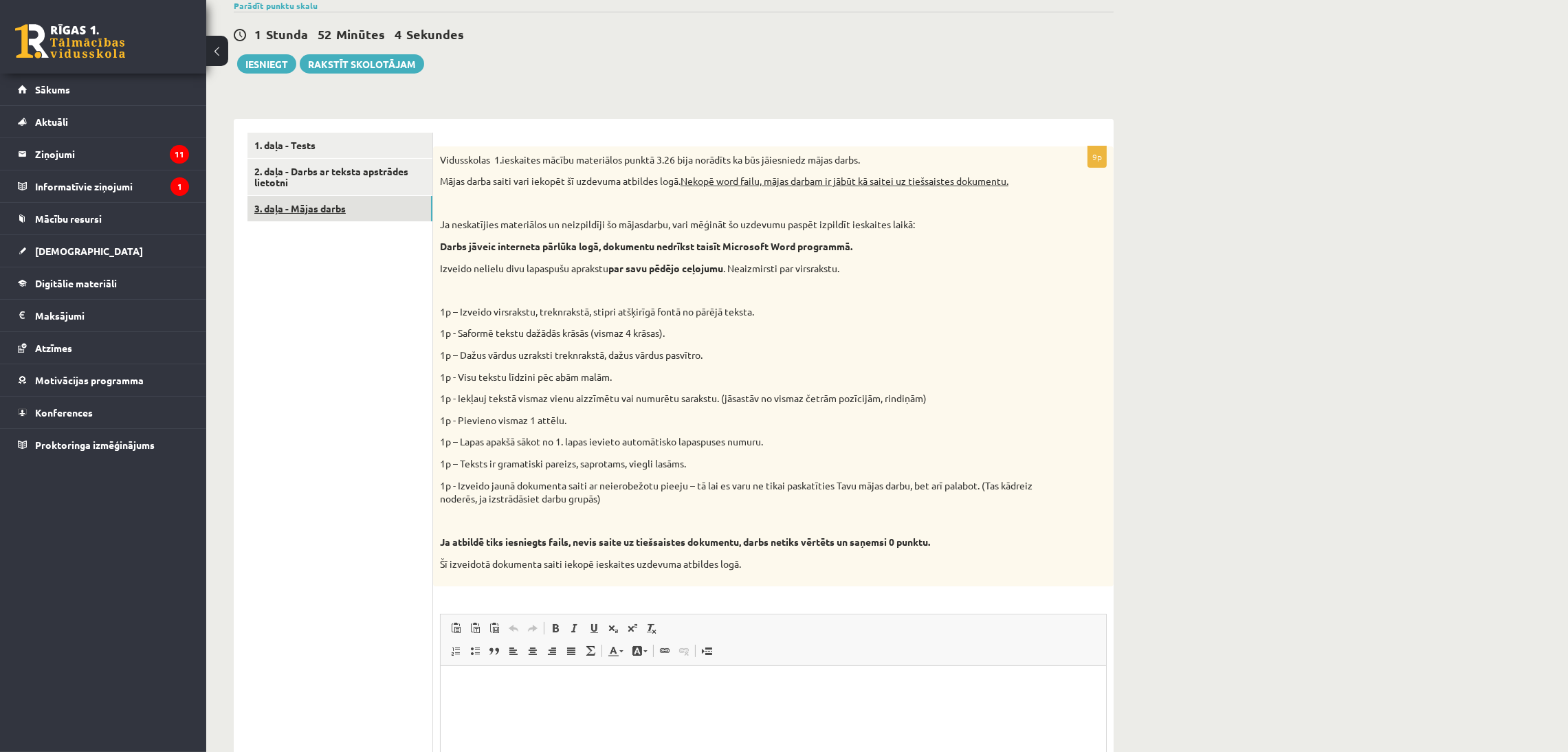
scroll to position [351, 0]
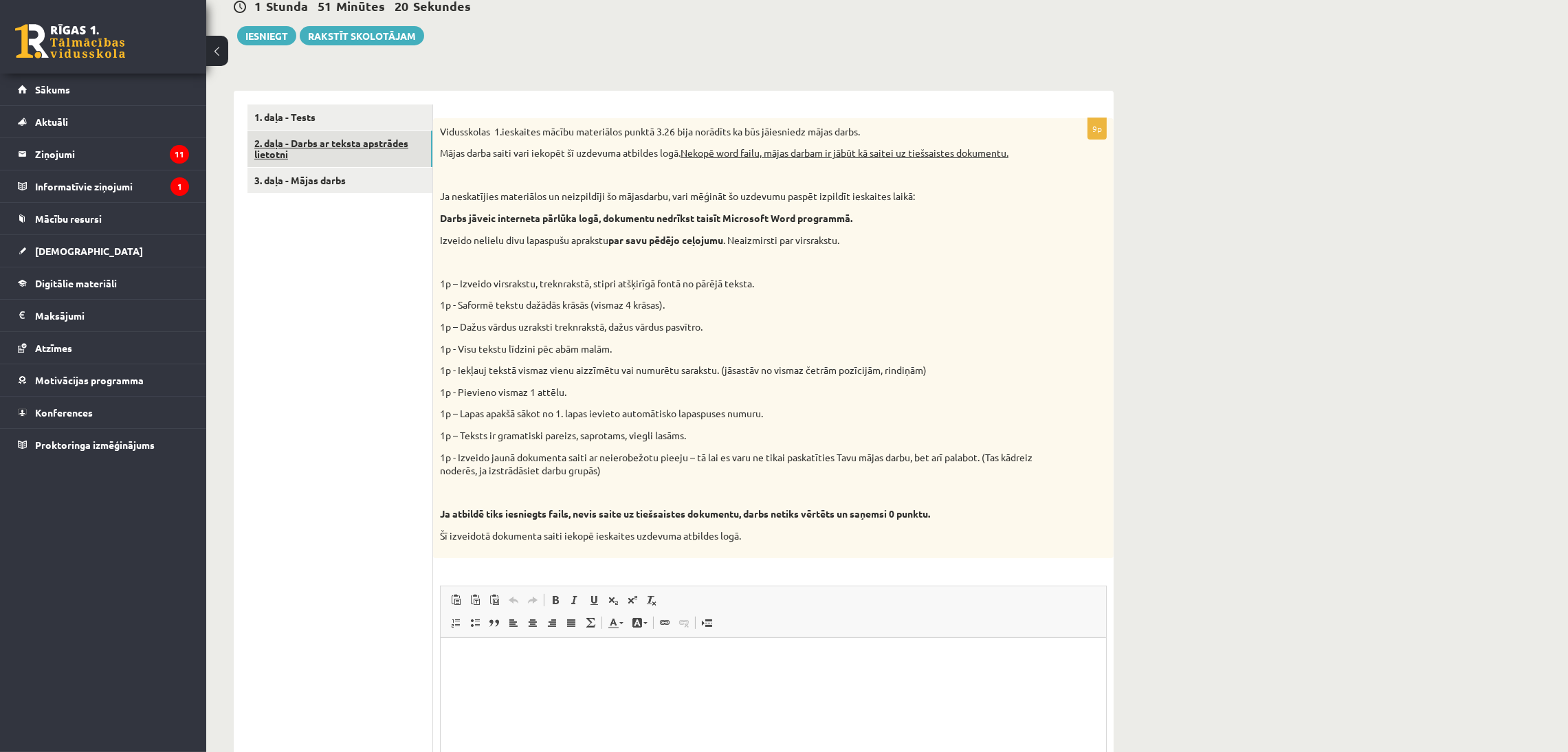
click at [357, 144] on link "2. daļa - Darbs ar teksta apstrādes lietotni" at bounding box center [340, 149] width 185 height 37
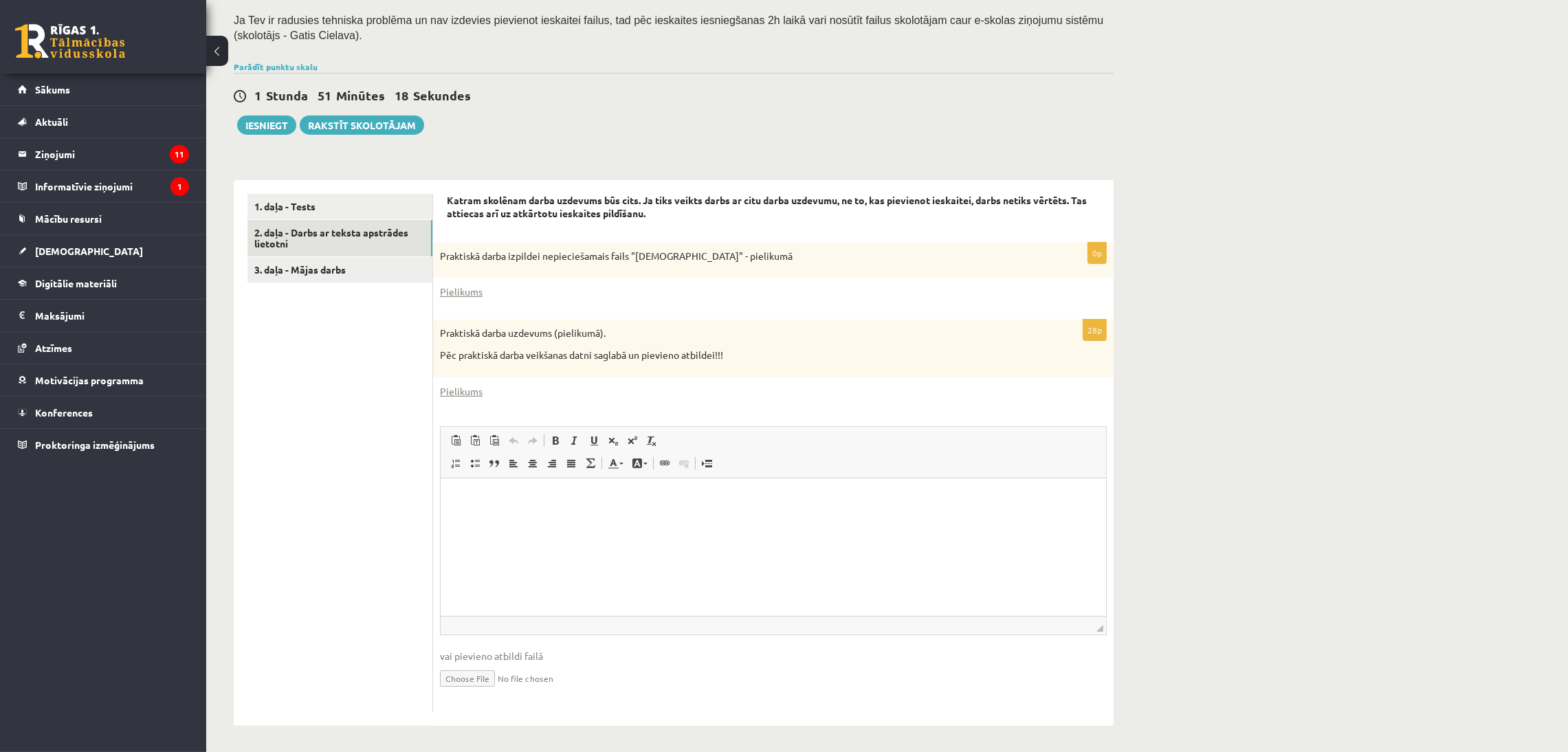
scroll to position [263, 0]
click at [465, 285] on link "Pielikums" at bounding box center [461, 290] width 42 height 14
click at [446, 389] on link "Pielikums" at bounding box center [461, 390] width 42 height 14
click at [378, 273] on link "3. daļa - Mājas darbs" at bounding box center [340, 269] width 185 height 25
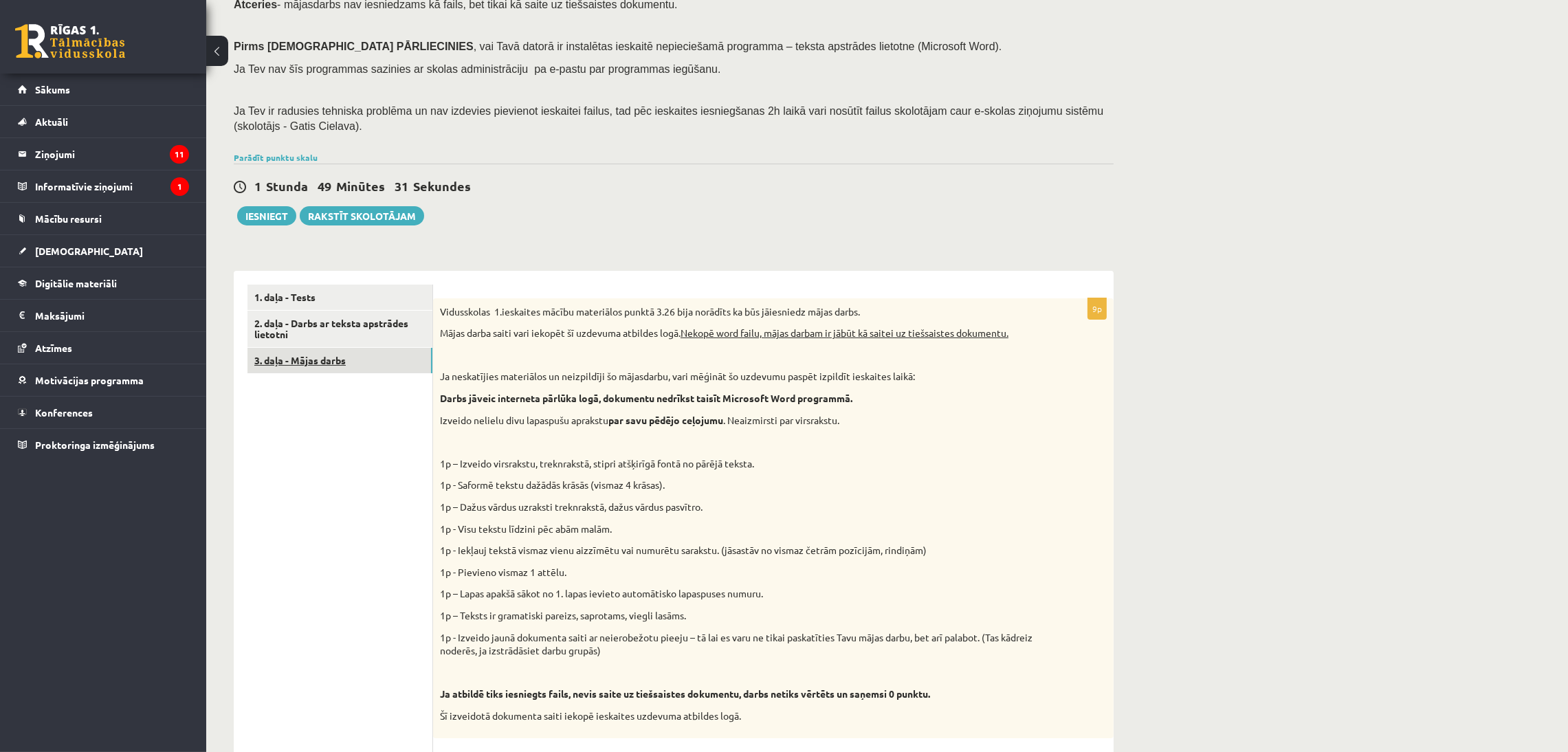
scroll to position [168, 0]
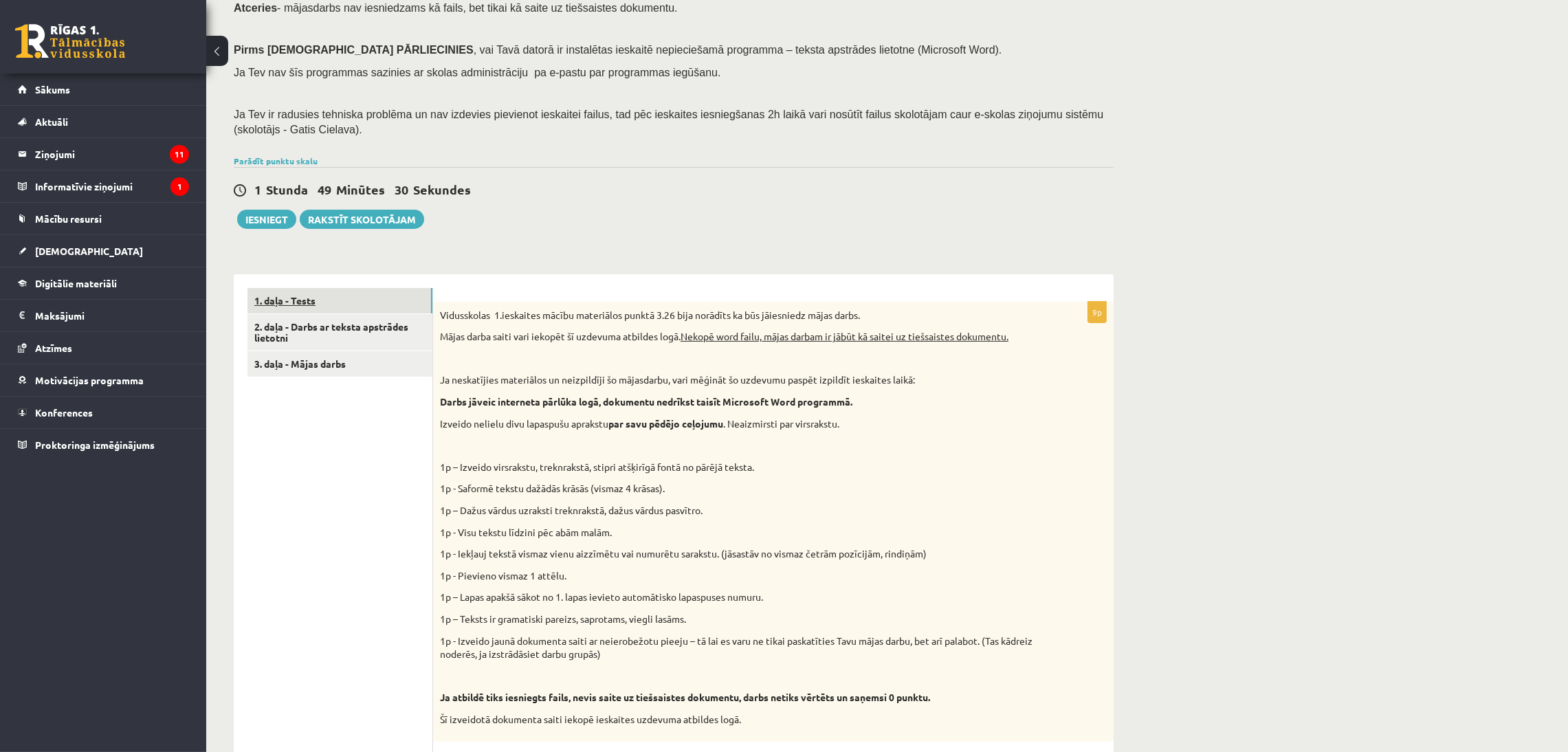
click at [372, 299] on link "1. daļa - Tests" at bounding box center [340, 301] width 185 height 25
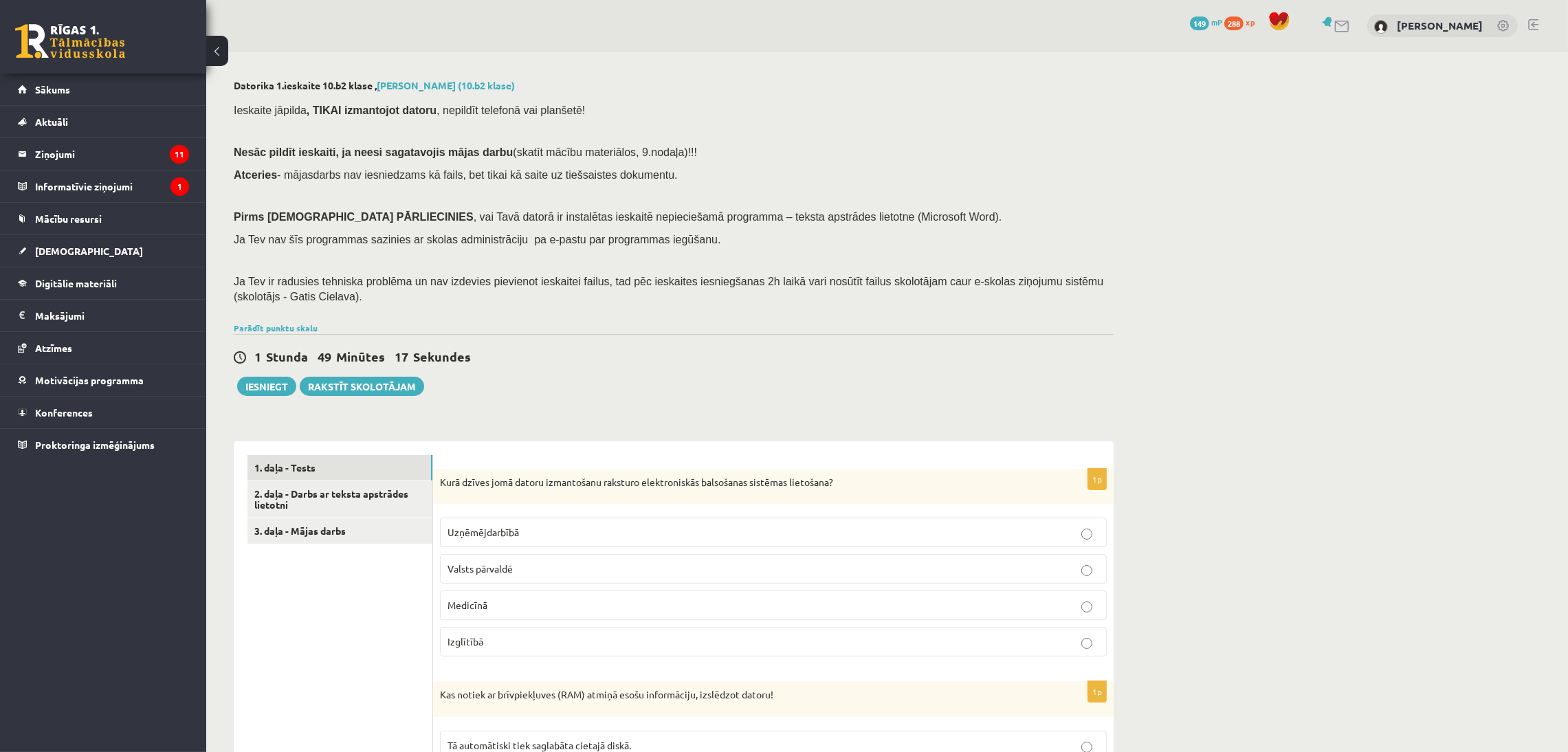
scroll to position [0, 0]
click at [376, 512] on link "2. daļa - Darbs ar teksta apstrādes lietotni" at bounding box center [340, 500] width 185 height 37
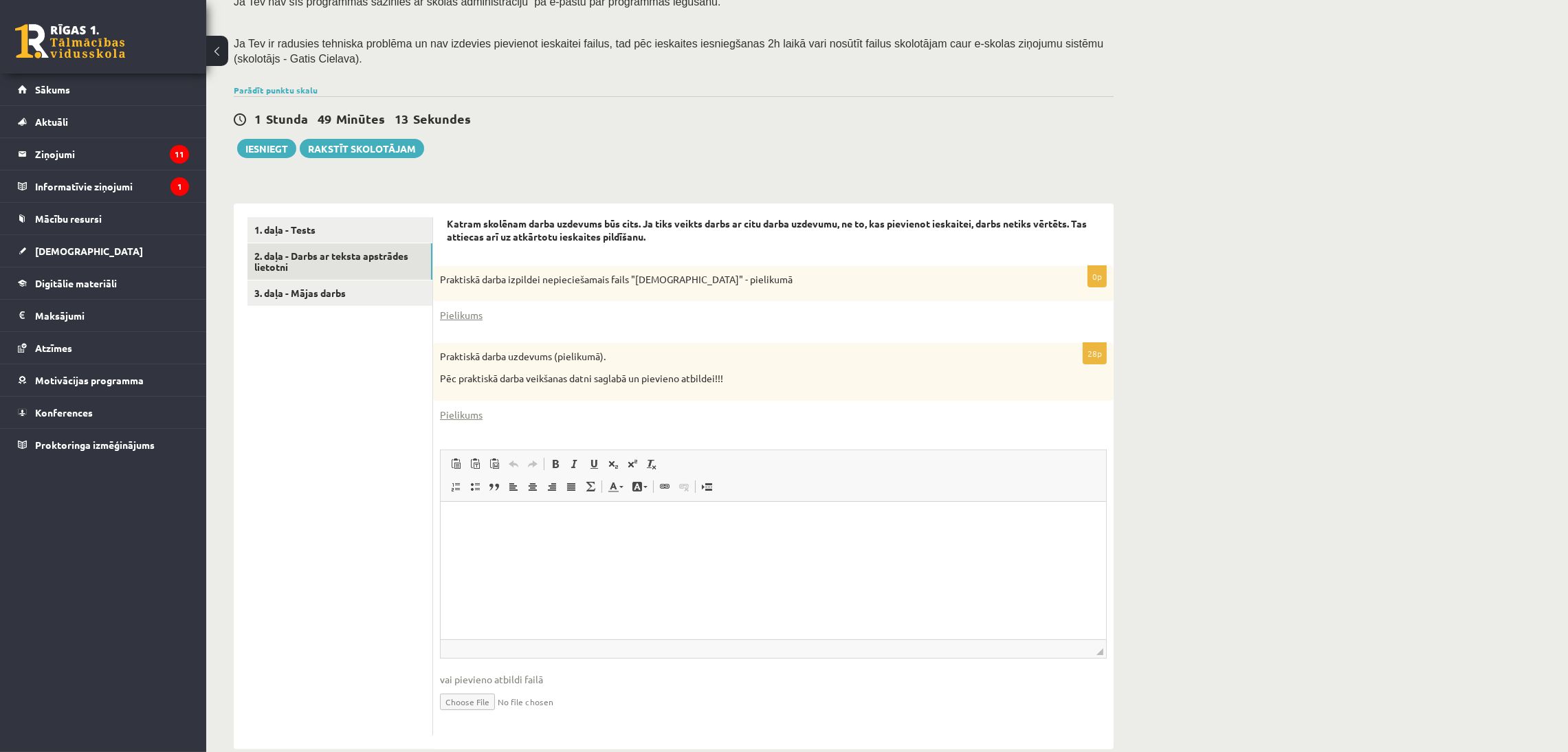
scroll to position [252, 0]
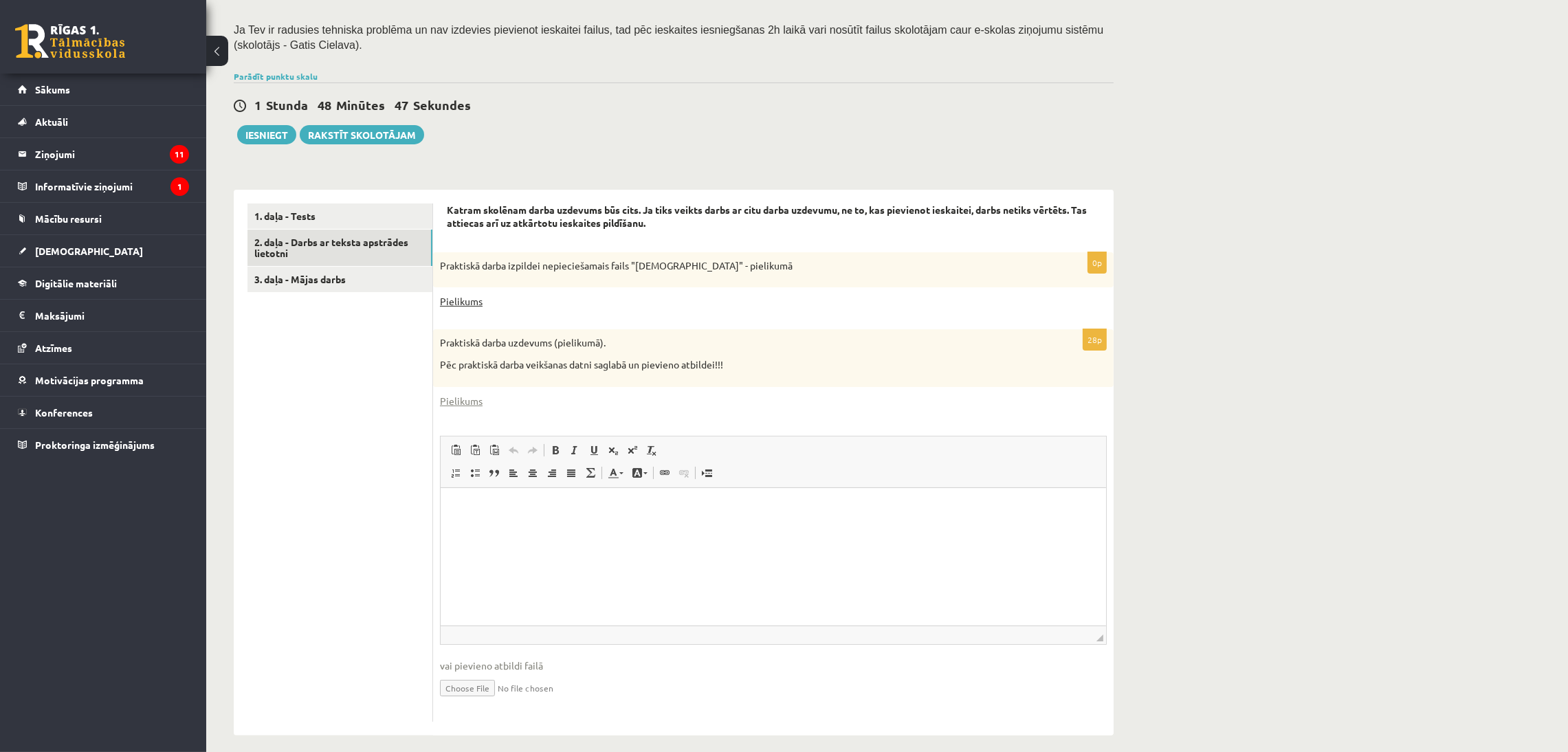
click at [472, 300] on link "Pielikums" at bounding box center [461, 301] width 42 height 14
click at [1065, 313] on div "0p Praktiskā darba izpildei nepieciešamais fails "Latvijas_prezidenti" - pielik…" at bounding box center [774, 284] width 681 height 64
click at [496, 689] on input "file" at bounding box center [773, 687] width 666 height 28
click at [492, 682] on input "file" at bounding box center [773, 687] width 666 height 28
click at [469, 689] on input "file" at bounding box center [773, 687] width 666 height 28
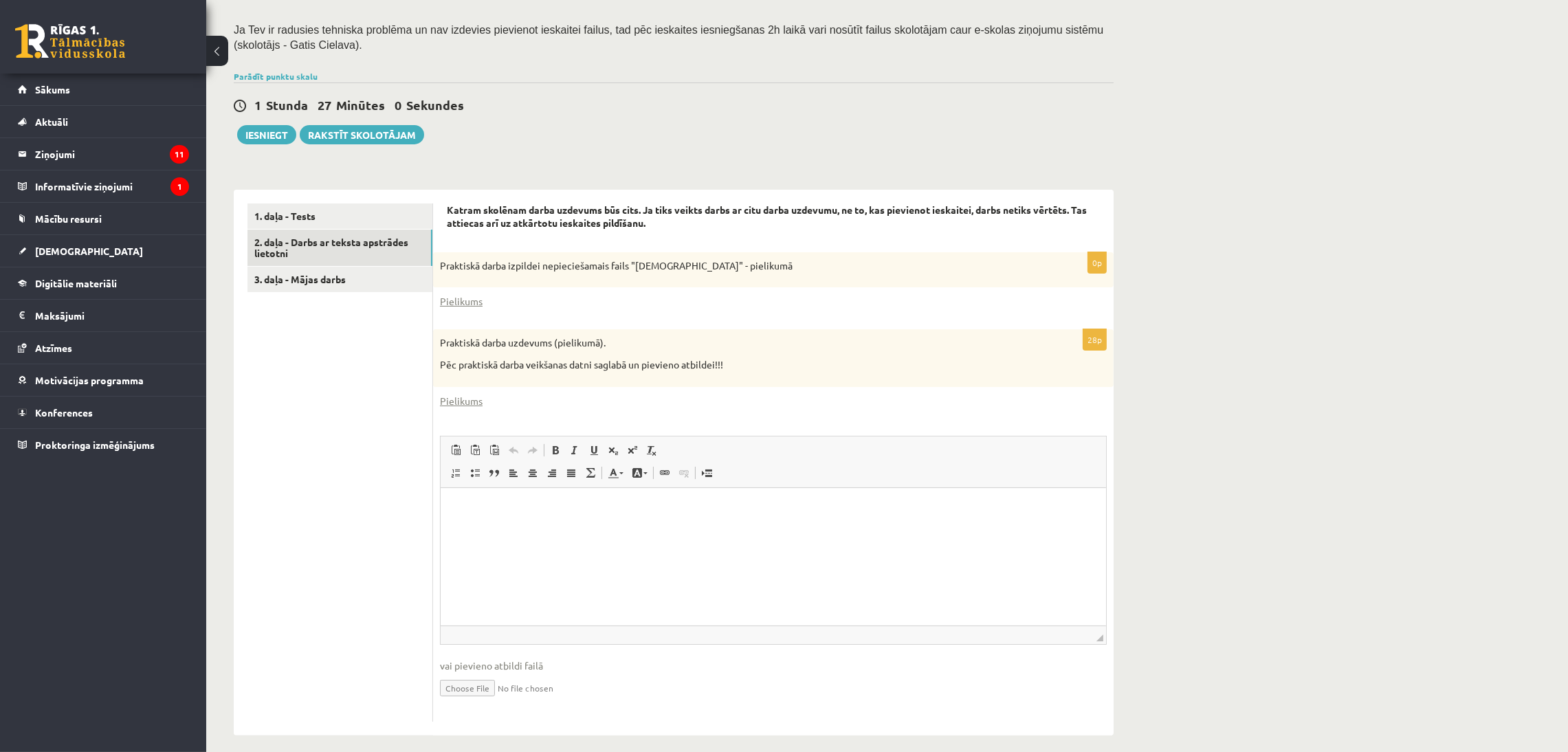
type input "**********"
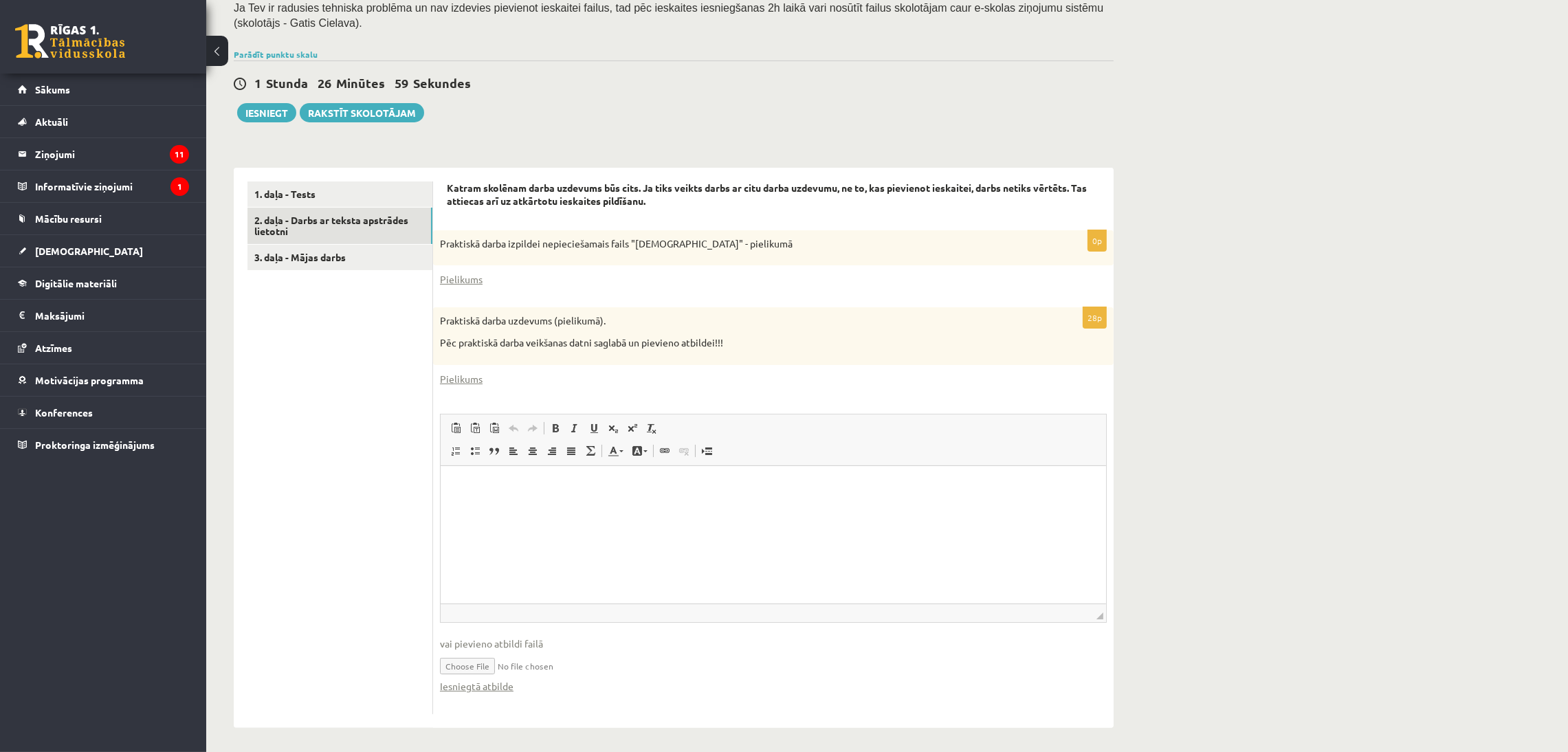
scroll to position [277, 0]
click at [302, 252] on link "3. daļa - Mājas darbs" at bounding box center [340, 255] width 185 height 25
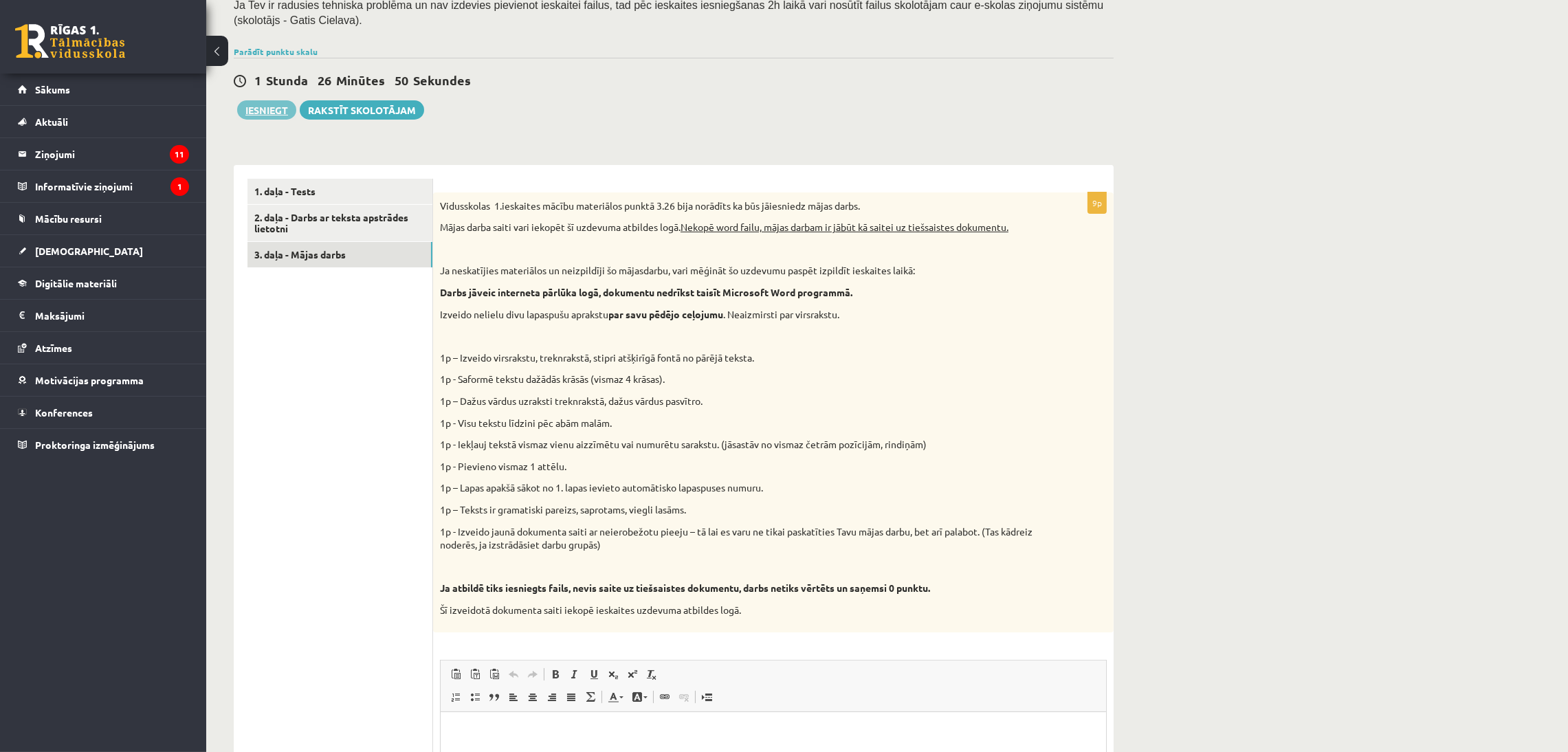
scroll to position [0, 0]
click at [261, 112] on button "Iesniegt" at bounding box center [266, 110] width 59 height 19
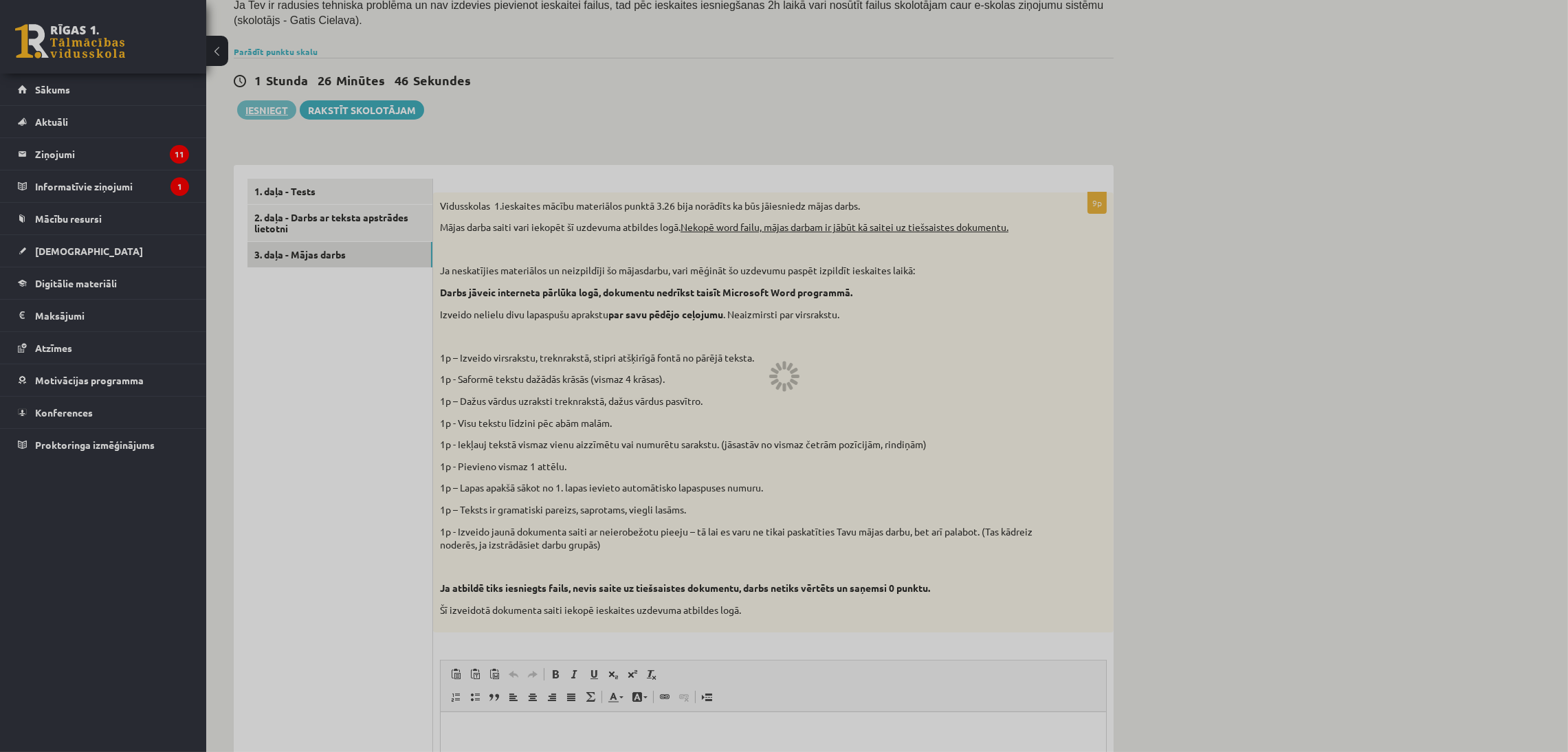
click at [850, 92] on div at bounding box center [784, 376] width 1568 height 752
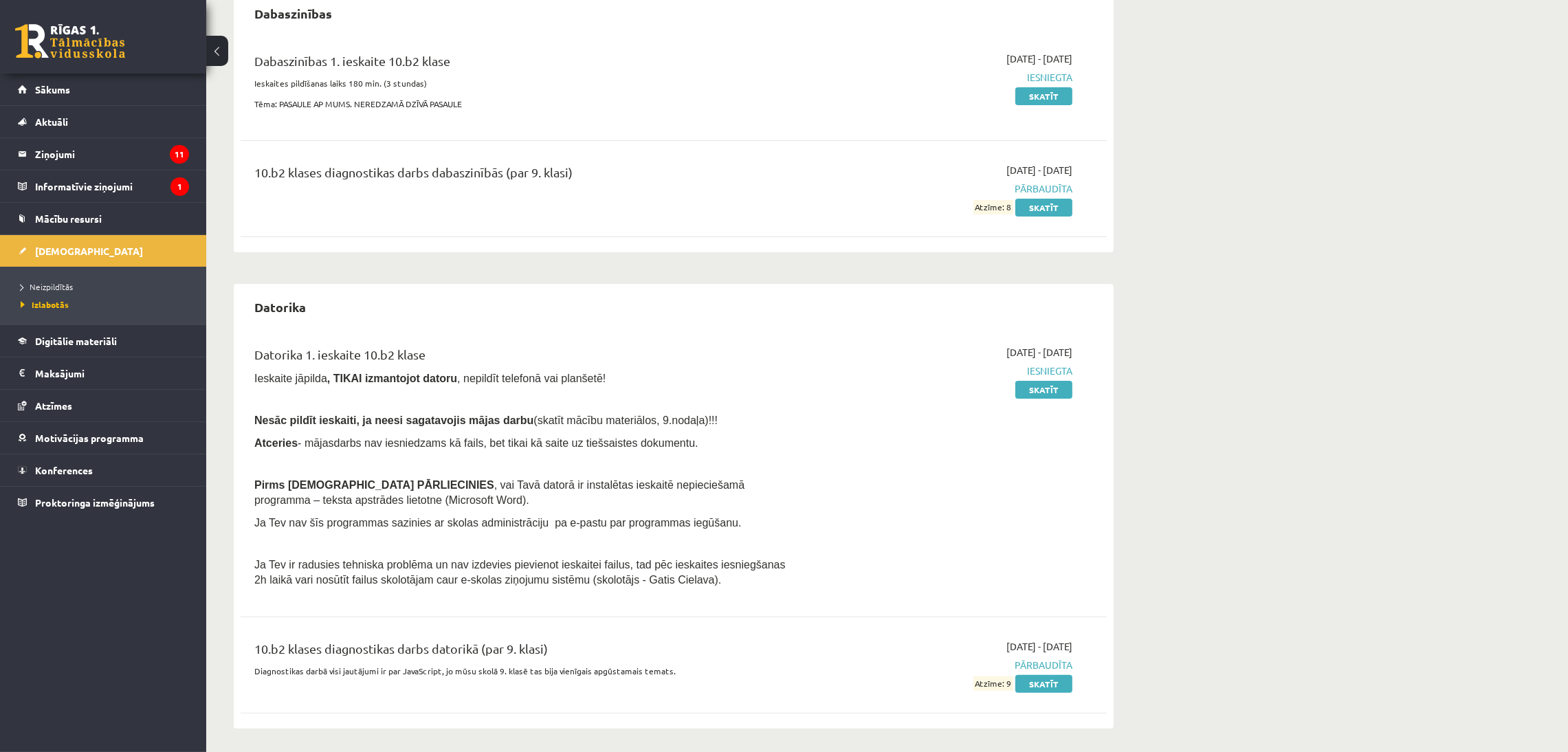
scroll to position [427, 0]
click at [90, 181] on legend "Informatīvie ziņojumi 1" at bounding box center [112, 186] width 154 height 31
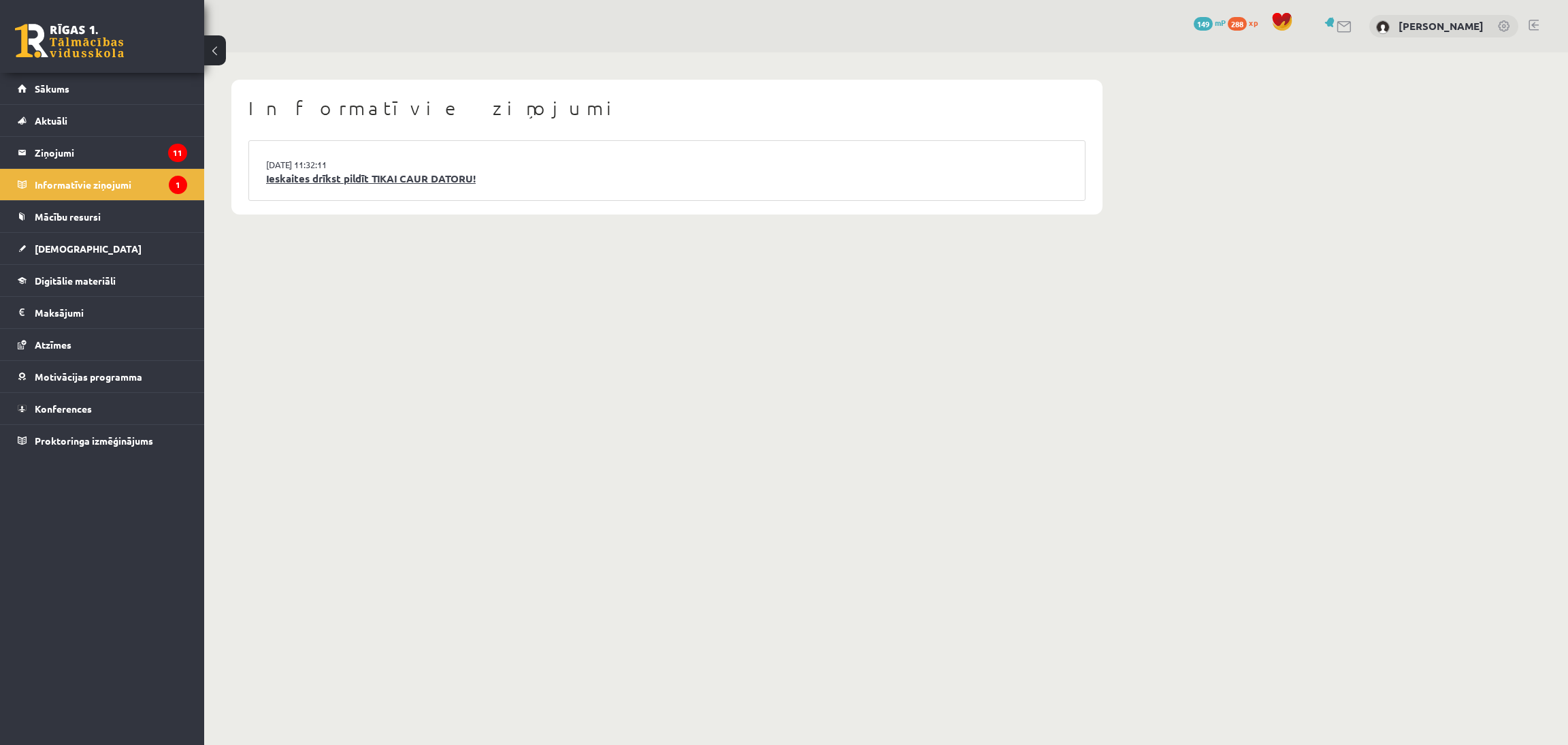
click at [317, 173] on link "Ieskaites drīkst pildīt TIKAI CAUR DATORU!" at bounding box center [666, 179] width 801 height 15
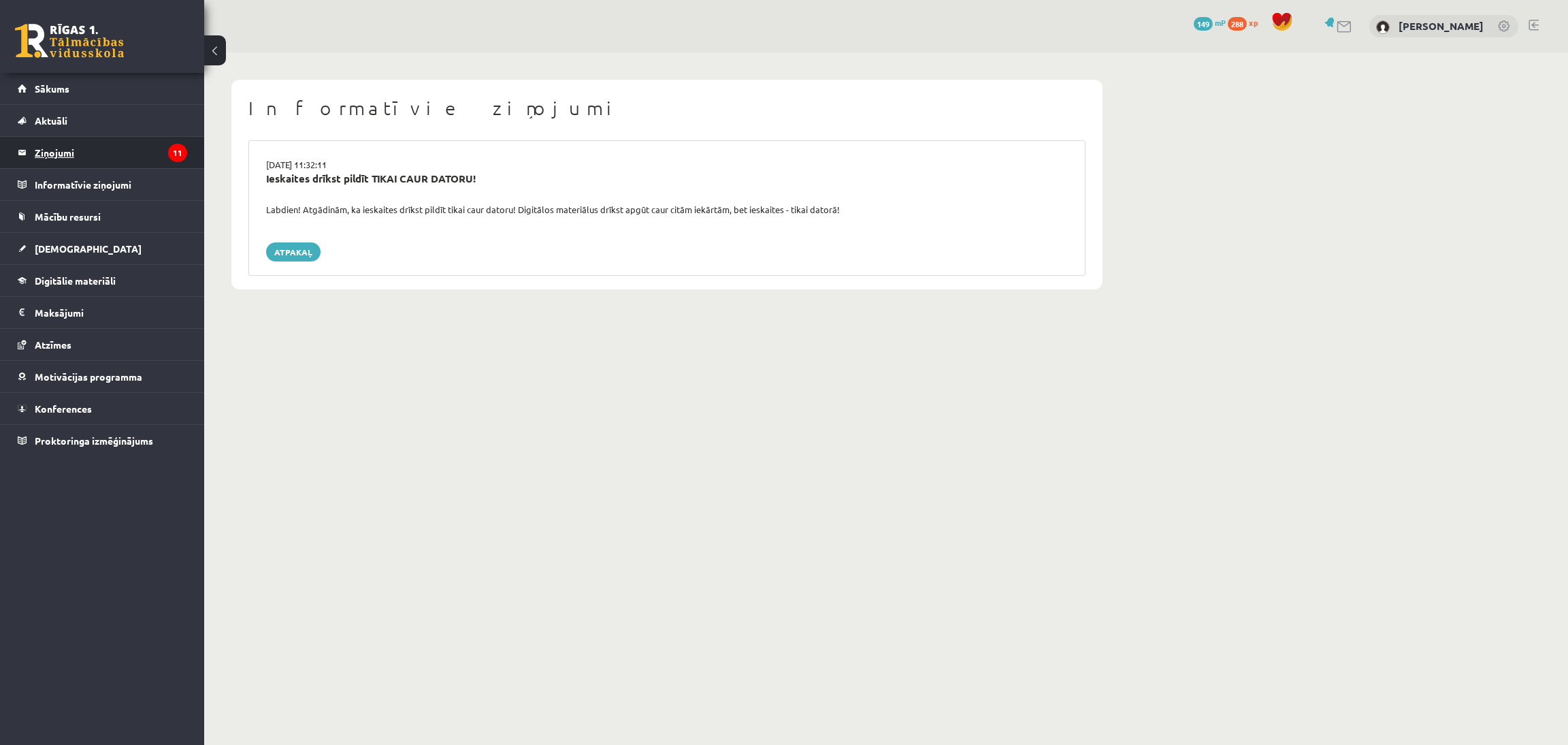
click at [42, 163] on legend "Ziņojumi 11" at bounding box center [111, 153] width 153 height 31
